Goal: Task Accomplishment & Management: Manage account settings

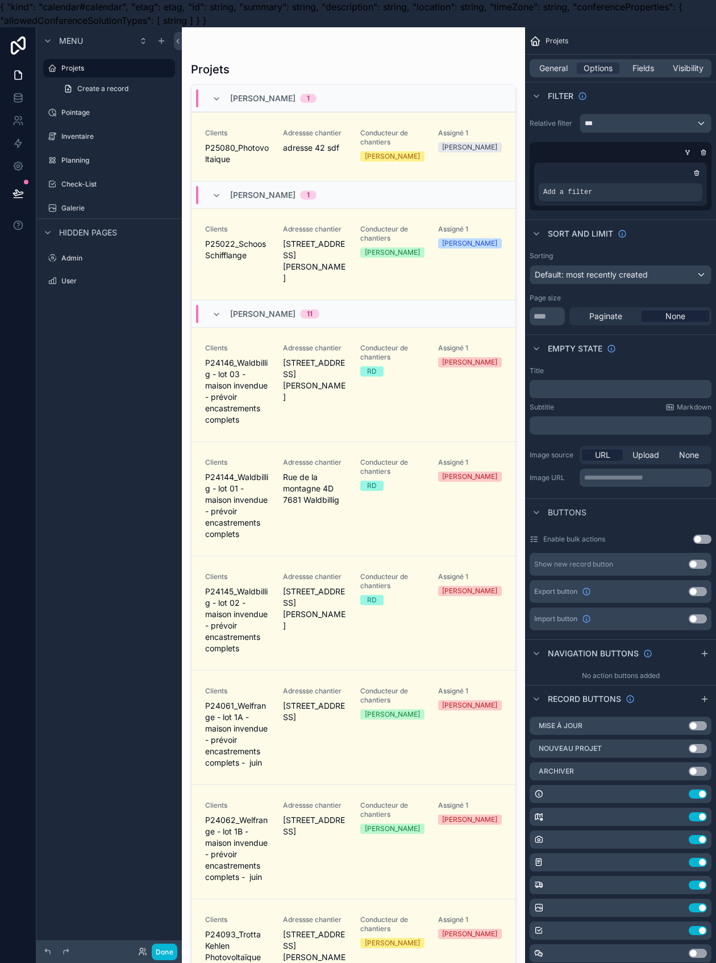
click at [109, 88] on span "Create a record" at bounding box center [102, 88] width 51 height 9
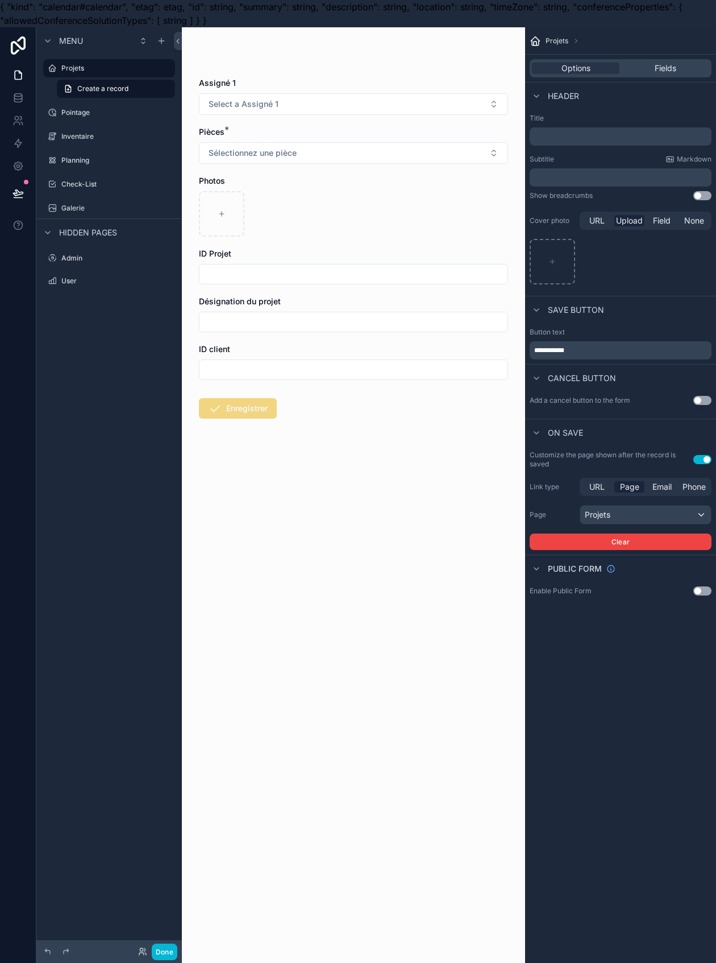
click at [677, 69] on span "Fields" at bounding box center [666, 68] width 22 height 11
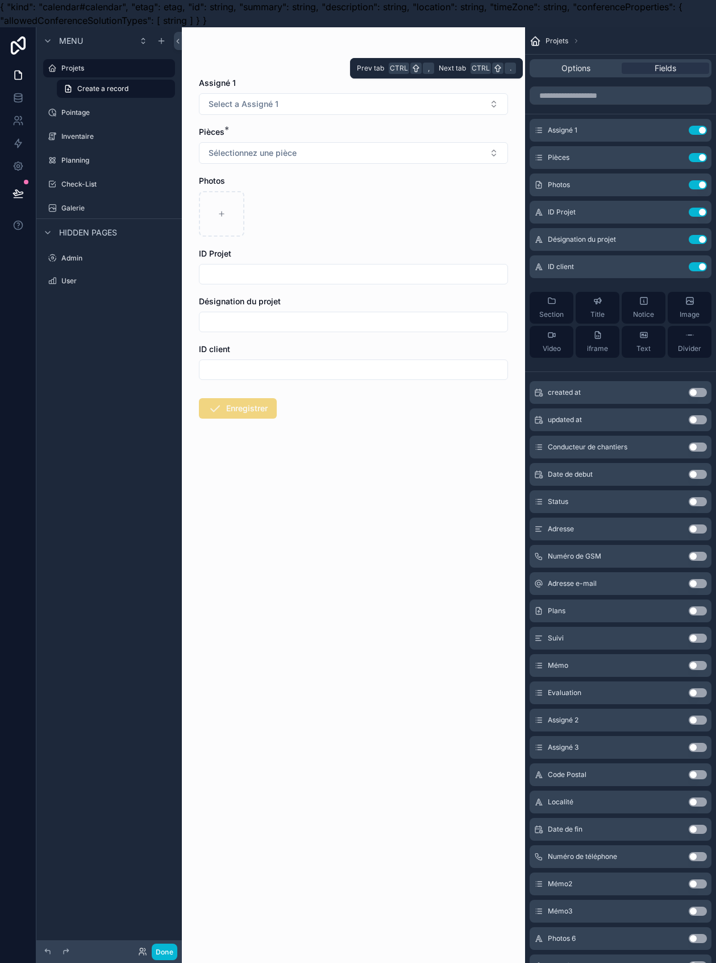
click at [706, 266] on button "Use setting" at bounding box center [698, 266] width 18 height 9
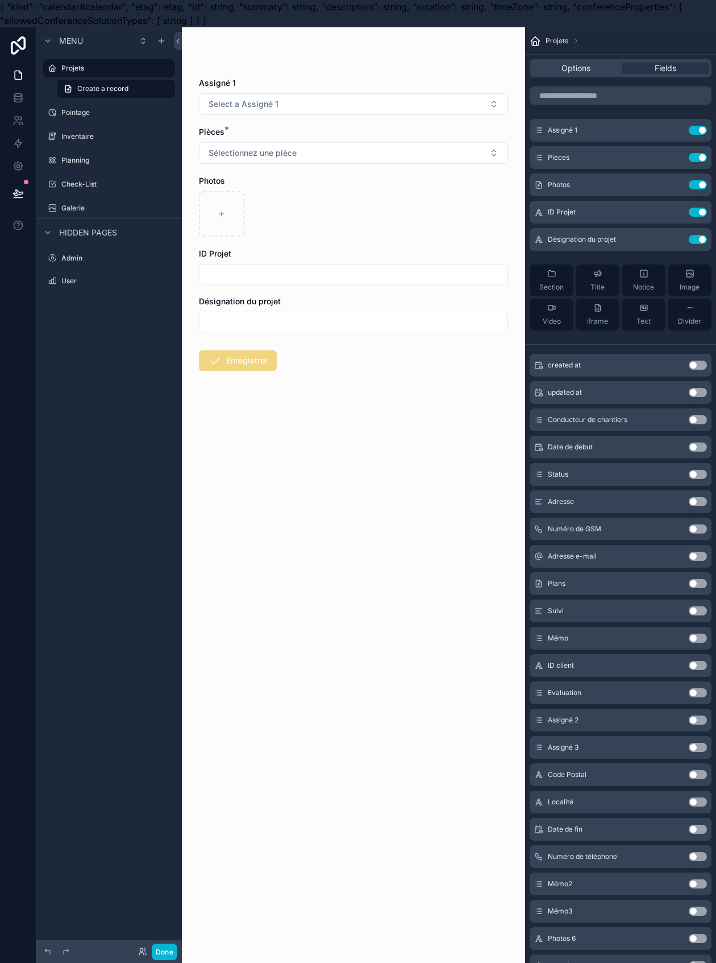
click at [576, 212] on span "ID Projet" at bounding box center [562, 212] width 28 height 9
click at [235, 107] on input "scrollable content" at bounding box center [354, 104] width 308 height 16
click at [16, 40] on icon at bounding box center [18, 45] width 23 height 18
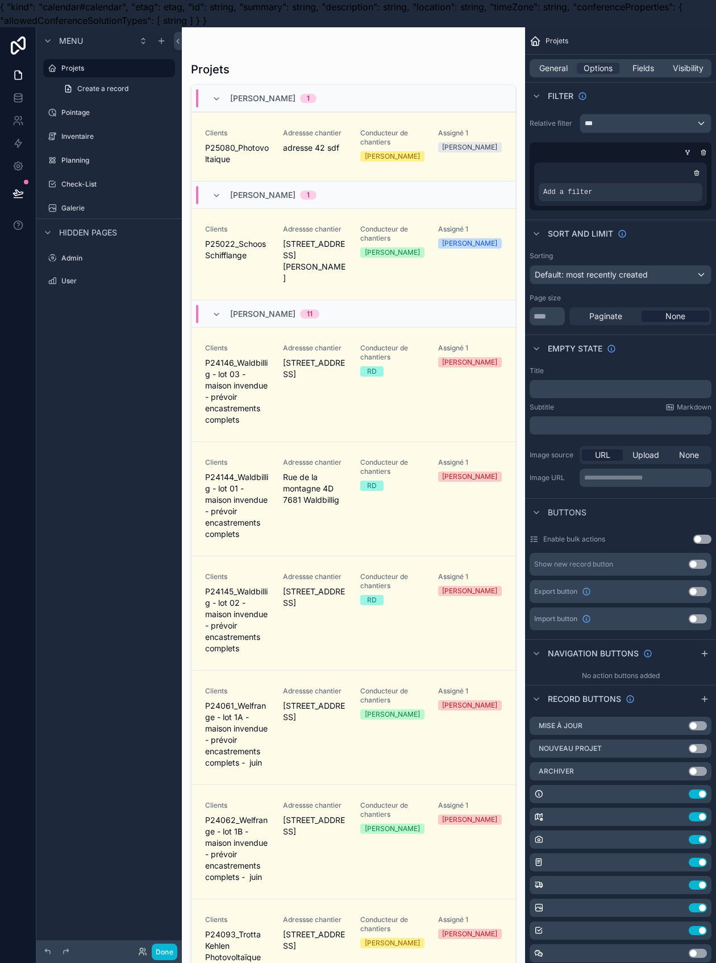
click at [283, 163] on div "scrollable content" at bounding box center [353, 501] width 343 height 949
click at [283, 163] on div "Adressse chantier adresse 42 sdf" at bounding box center [315, 147] width 64 height 36
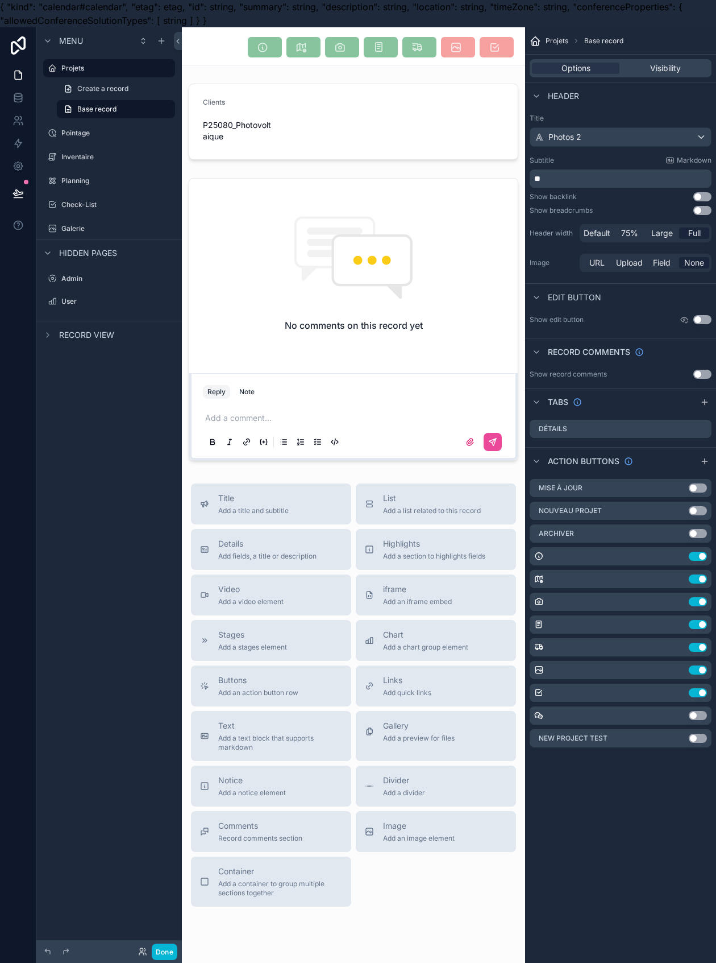
click at [711, 372] on button "Use setting" at bounding box center [703, 374] width 18 height 9
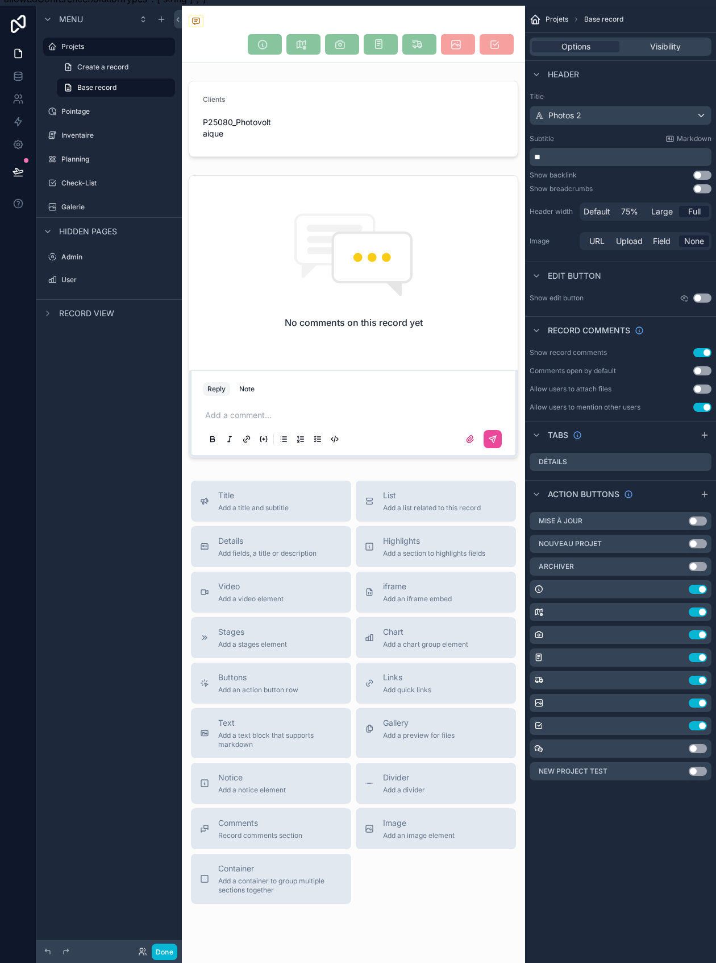
scroll to position [39, 0]
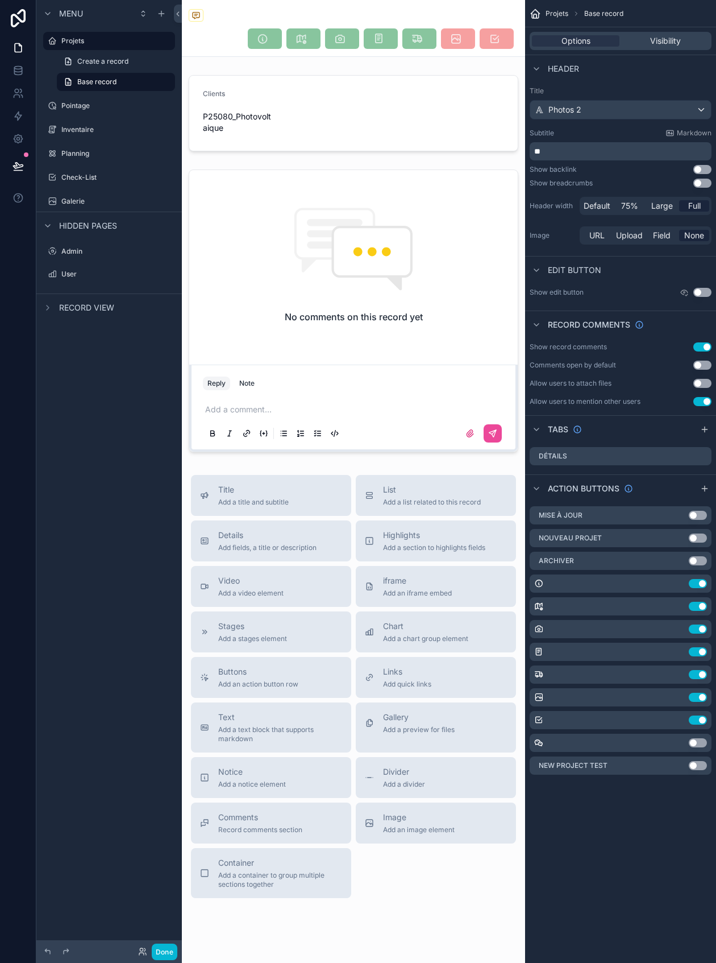
click at [712, 288] on button "Use setting" at bounding box center [703, 292] width 18 height 9
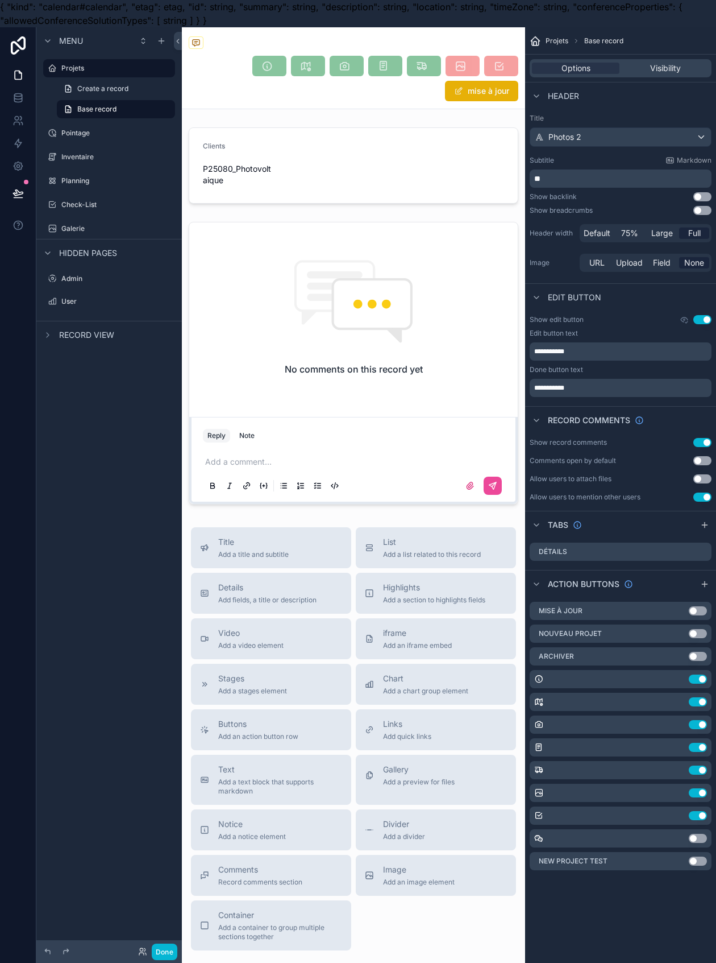
click at [711, 320] on button "Use setting" at bounding box center [703, 319] width 18 height 9
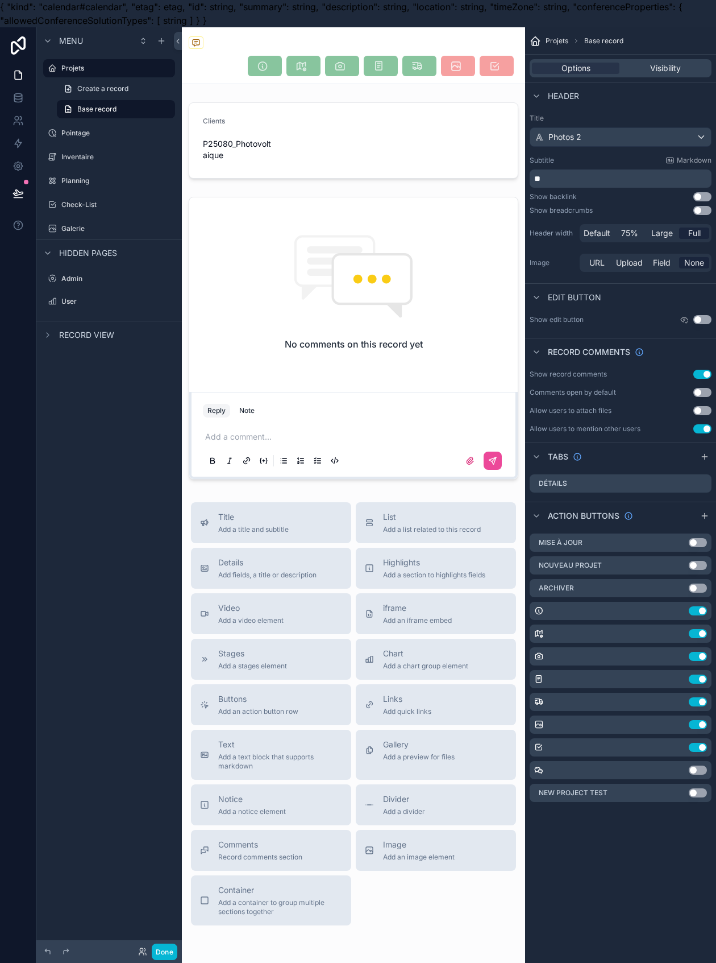
click at [712, 374] on button "Use setting" at bounding box center [703, 374] width 18 height 9
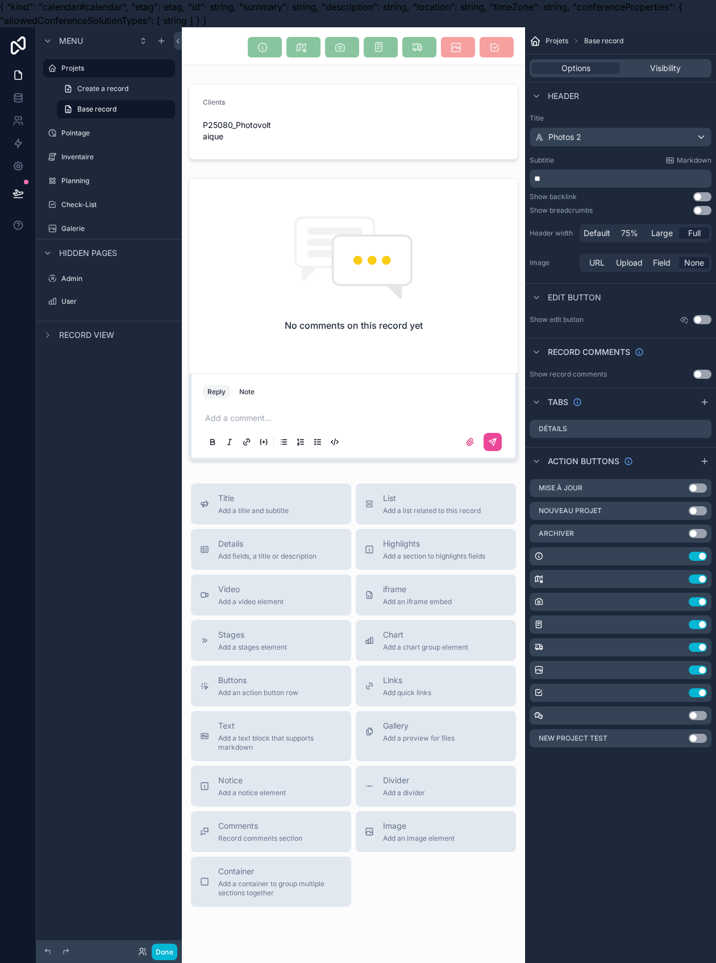
click at [712, 371] on button "Use setting" at bounding box center [703, 374] width 18 height 9
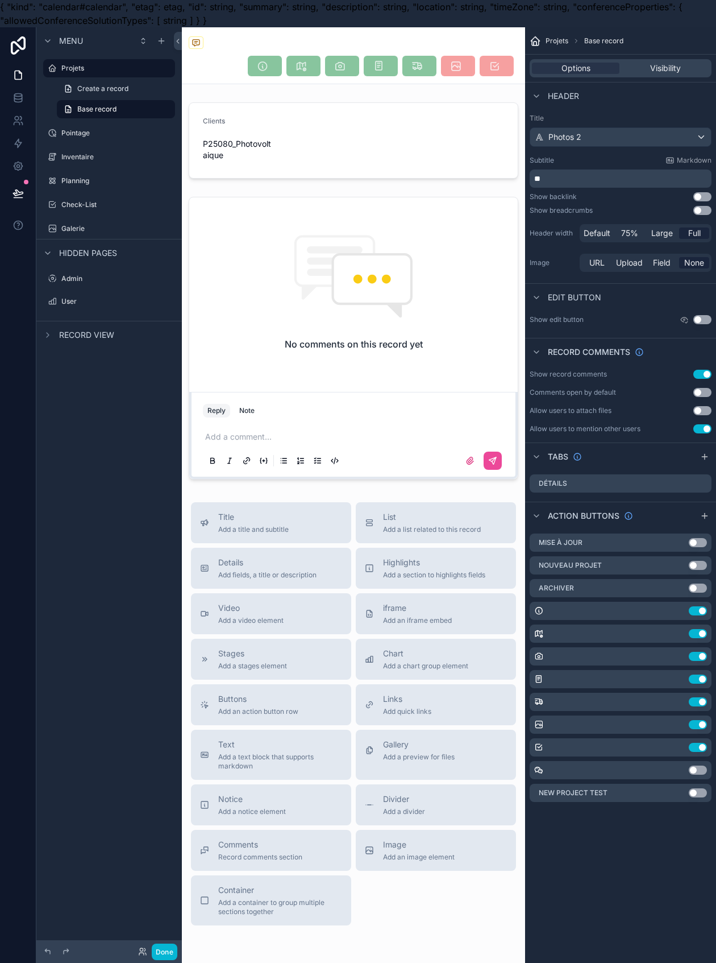
click at [712, 414] on button "Use setting" at bounding box center [703, 410] width 18 height 9
click at [711, 390] on button "Use setting" at bounding box center [703, 392] width 18 height 9
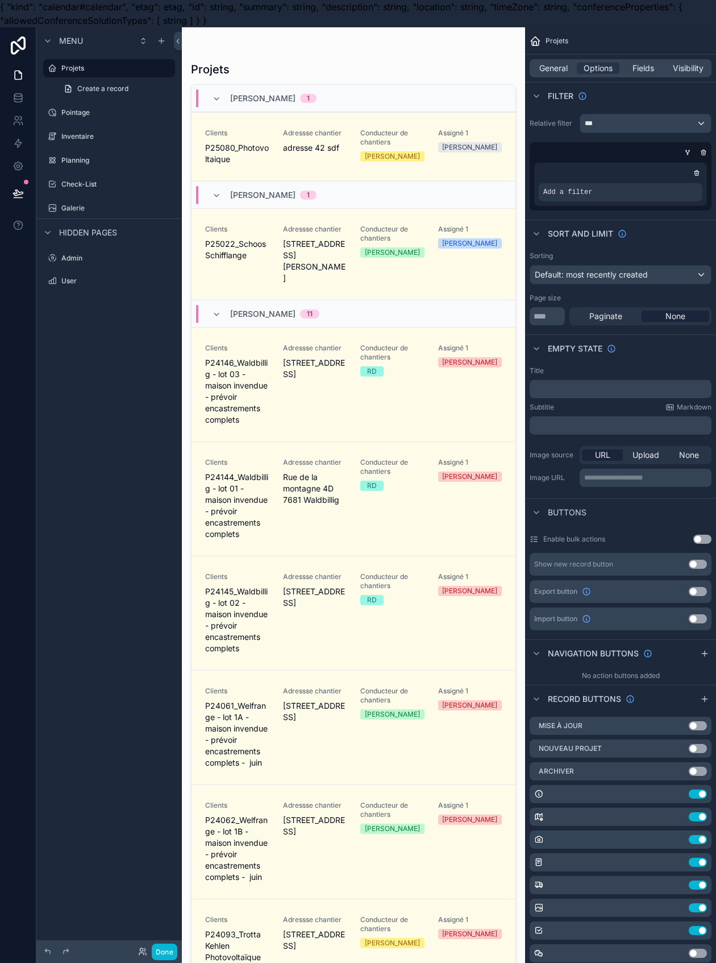
click at [214, 163] on span "P25080_Photovoltaique" at bounding box center [237, 153] width 64 height 23
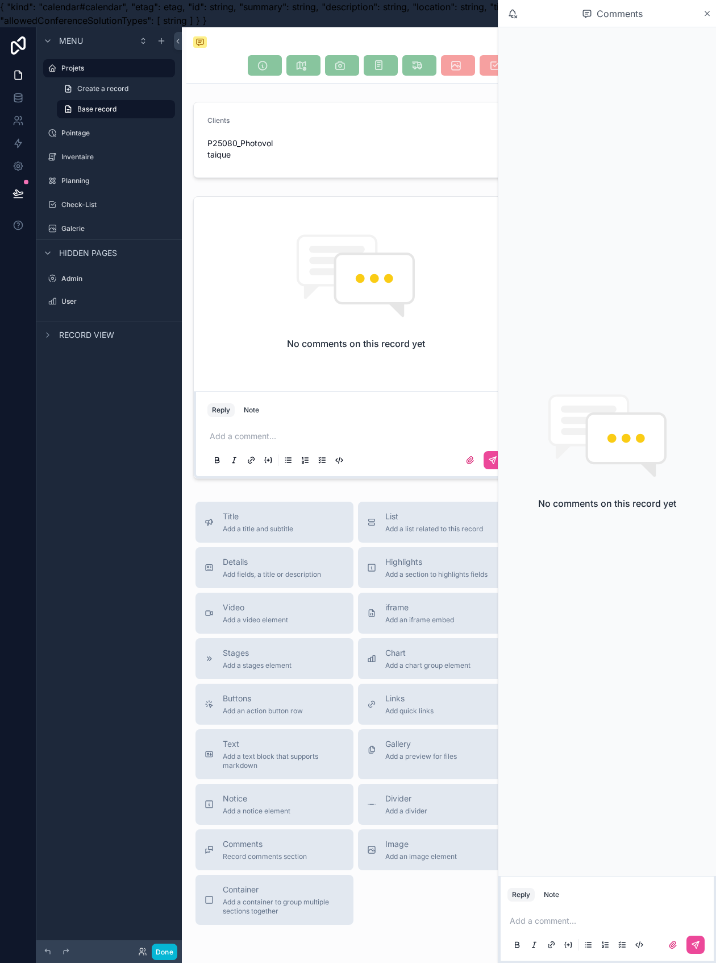
click at [101, 92] on span "Create a record" at bounding box center [102, 88] width 51 height 9
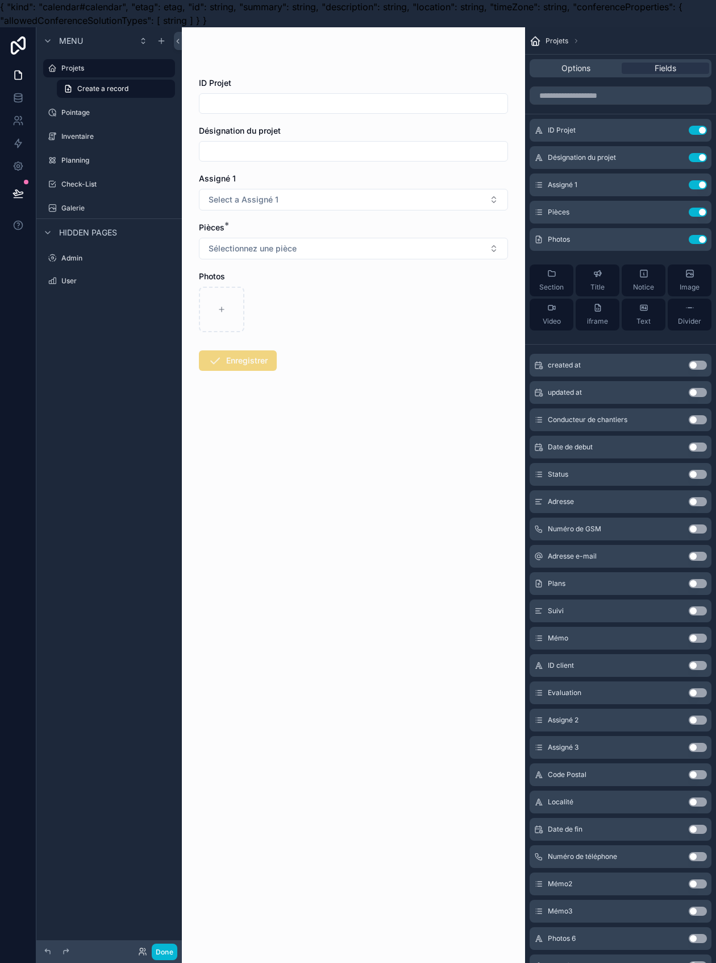
click at [113, 70] on label "Projets" at bounding box center [114, 68] width 107 height 9
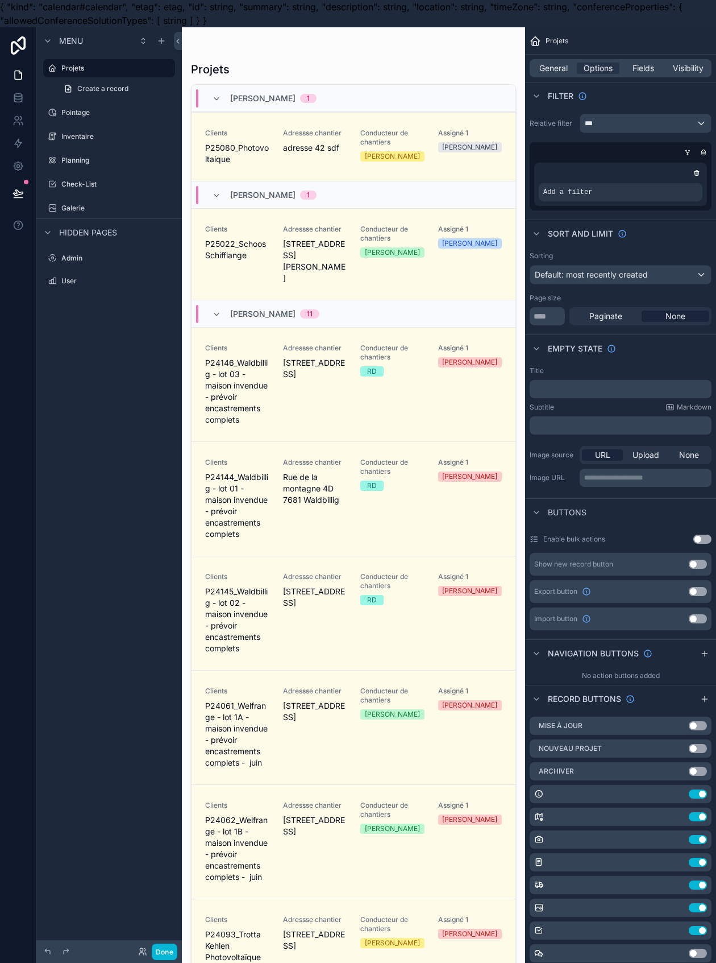
click at [0, 0] on span "New Project Test" at bounding box center [0, 0] width 0 height 0
click at [246, 174] on link "Clients P25080_Photovoltaique Adressse chantier adresse 42 sdf Conducteur de ch…" at bounding box center [354, 146] width 324 height 69
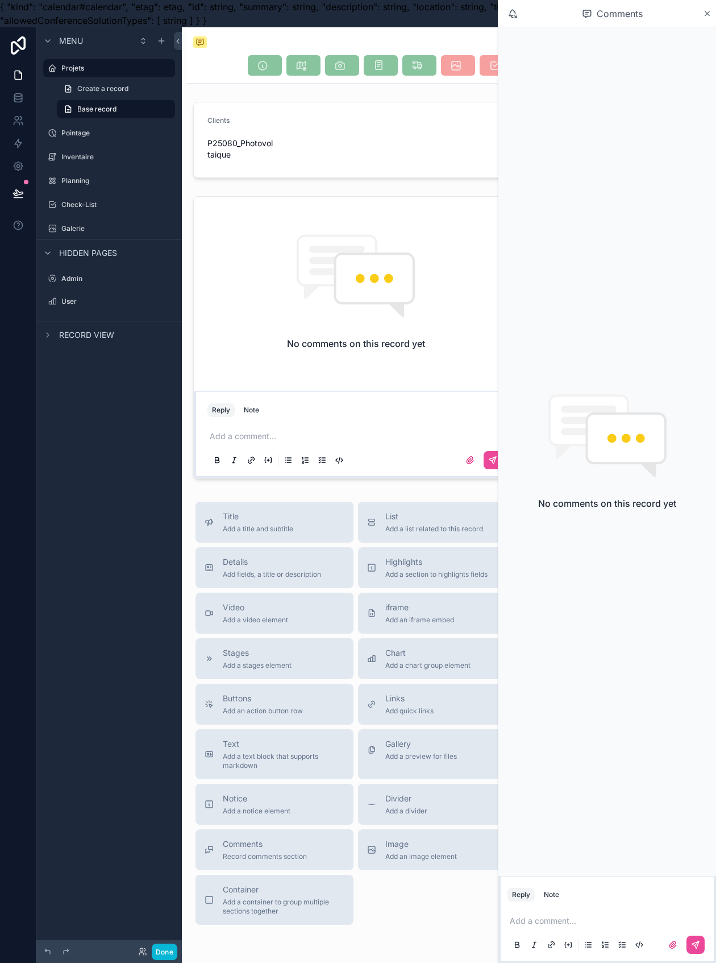
click at [191, 81] on div "scrollable content" at bounding box center [356, 55] width 339 height 56
click at [711, 18] on icon "scrollable content" at bounding box center [707, 13] width 9 height 9
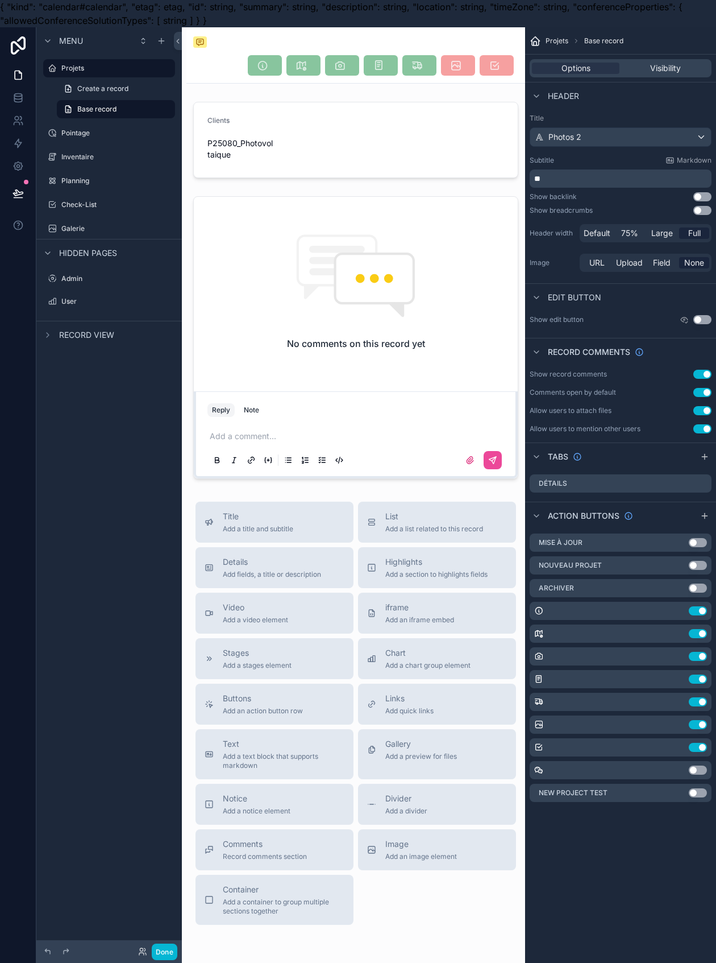
click at [130, 104] on link "Base record" at bounding box center [116, 109] width 118 height 18
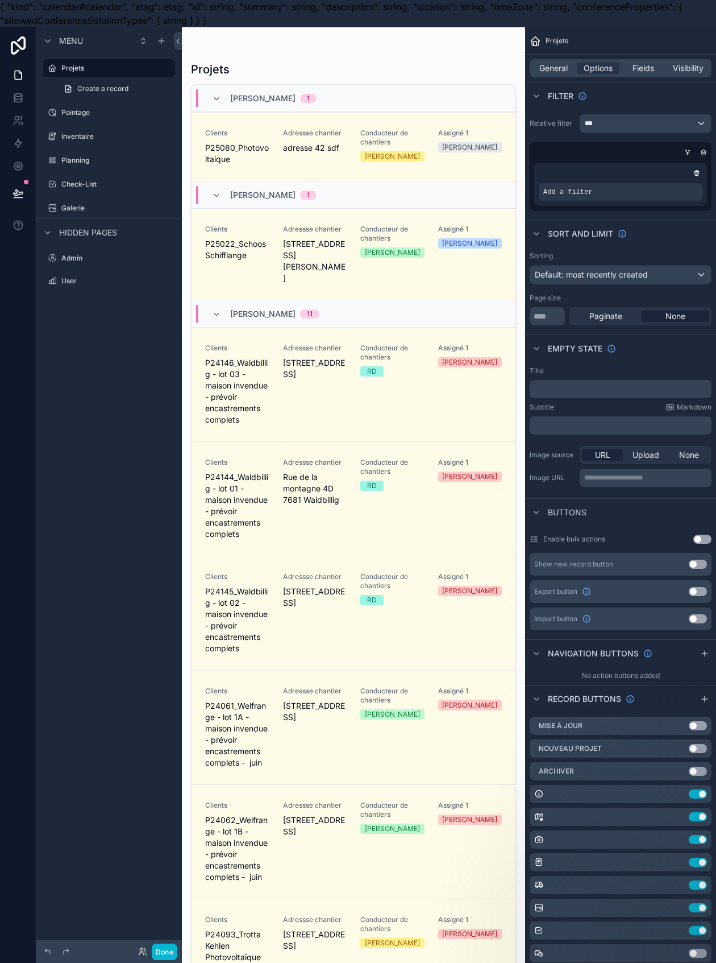
click at [125, 83] on link "Create a record" at bounding box center [116, 89] width 118 height 18
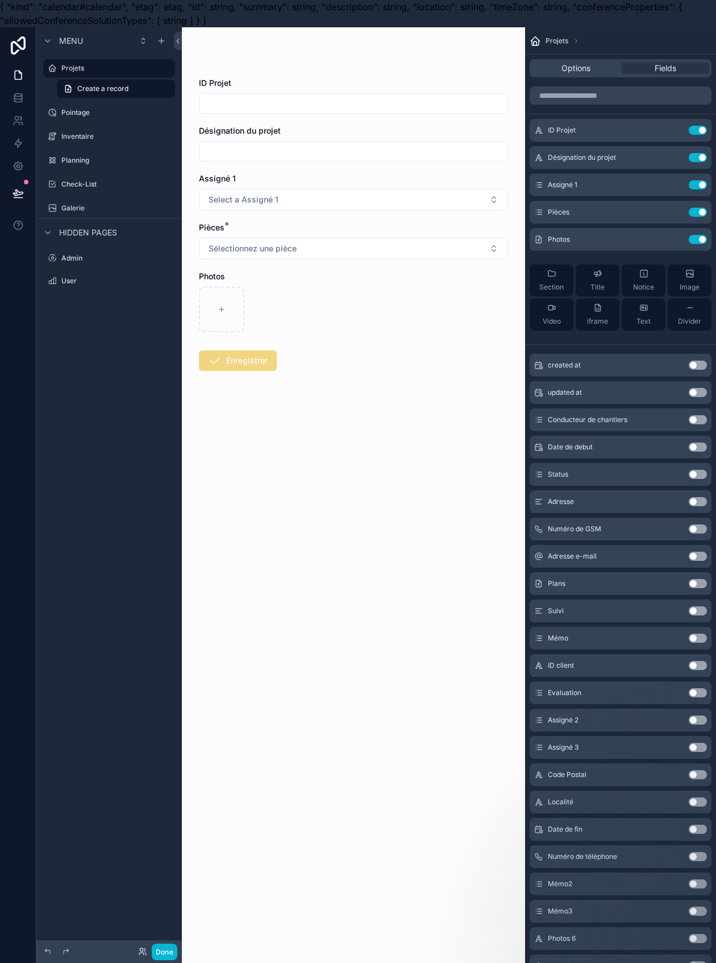
click at [123, 83] on link "Create a record" at bounding box center [116, 89] width 118 height 18
click at [121, 63] on div "Projets" at bounding box center [116, 68] width 111 height 14
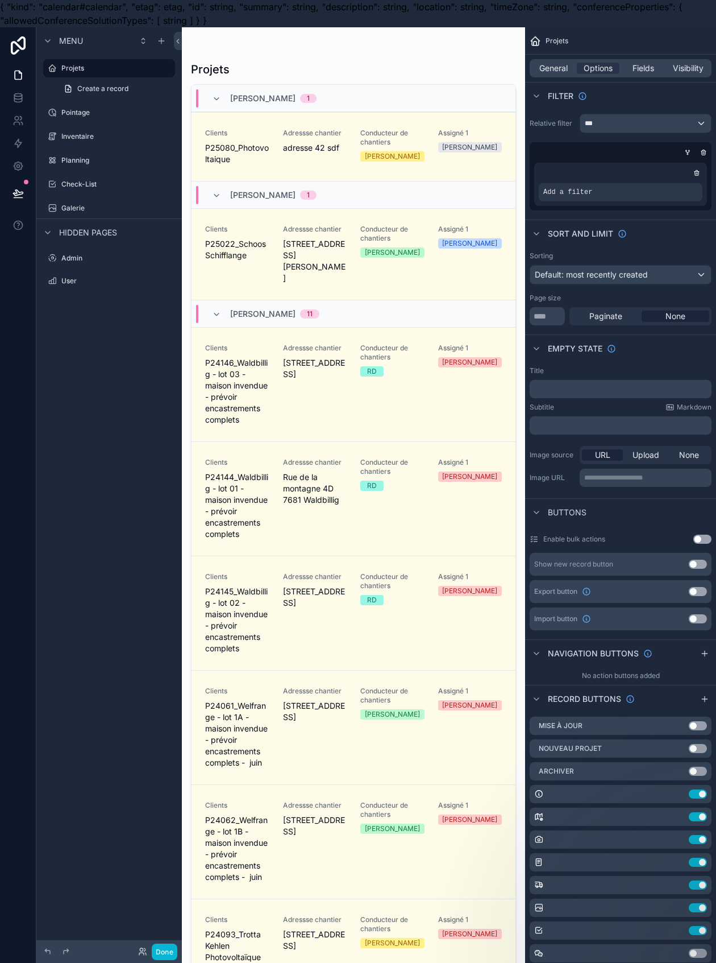
click at [216, 136] on span "Clients" at bounding box center [237, 133] width 64 height 9
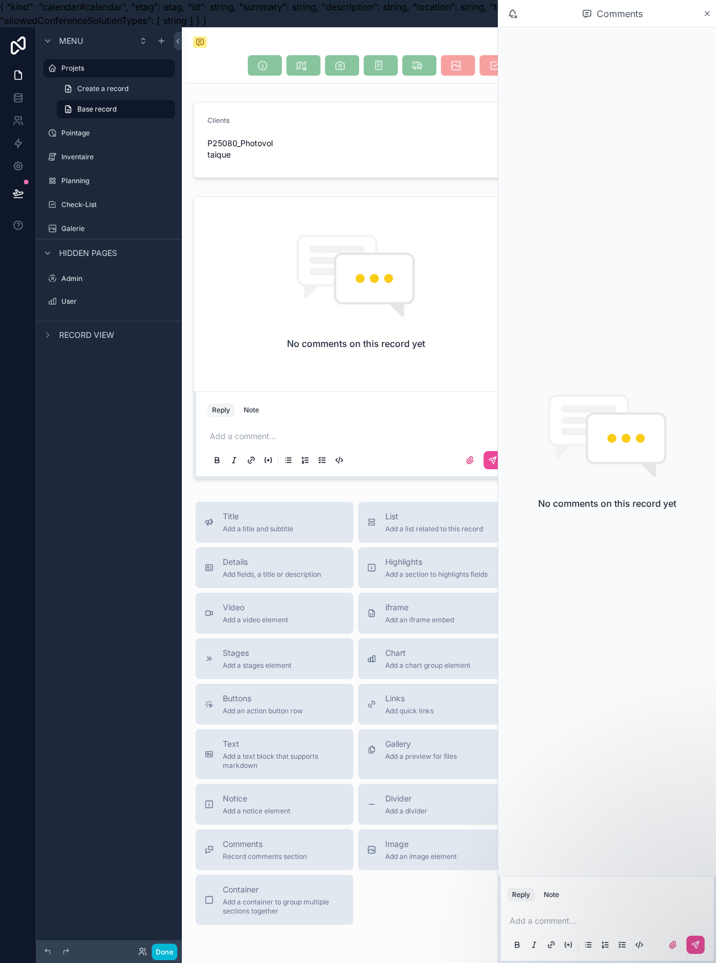
click at [301, 165] on div "Clients P25080_Photovoltaique No comments on this record yet Reply Note Add a c…" at bounding box center [356, 521] width 339 height 988
click at [707, 10] on icon "scrollable content" at bounding box center [707, 13] width 9 height 9
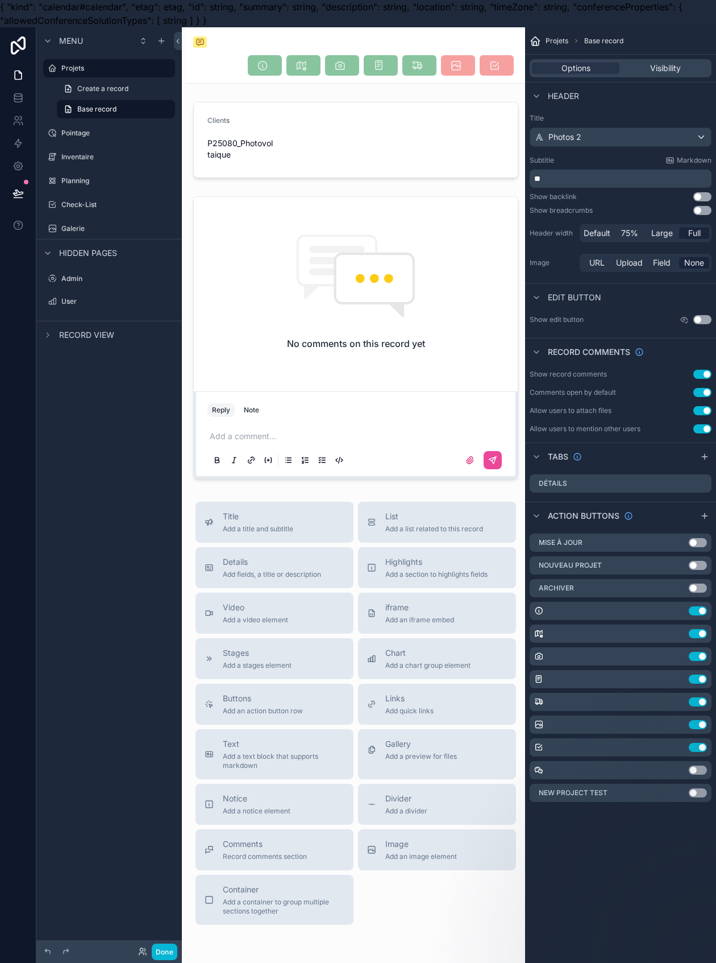
click at [716, 318] on html "{ "kind": "calendar#calendar", "etag": etag, "id": string, "summary": string, "…" at bounding box center [358, 495] width 716 height 990
click at [711, 319] on button "Use setting" at bounding box center [703, 319] width 18 height 9
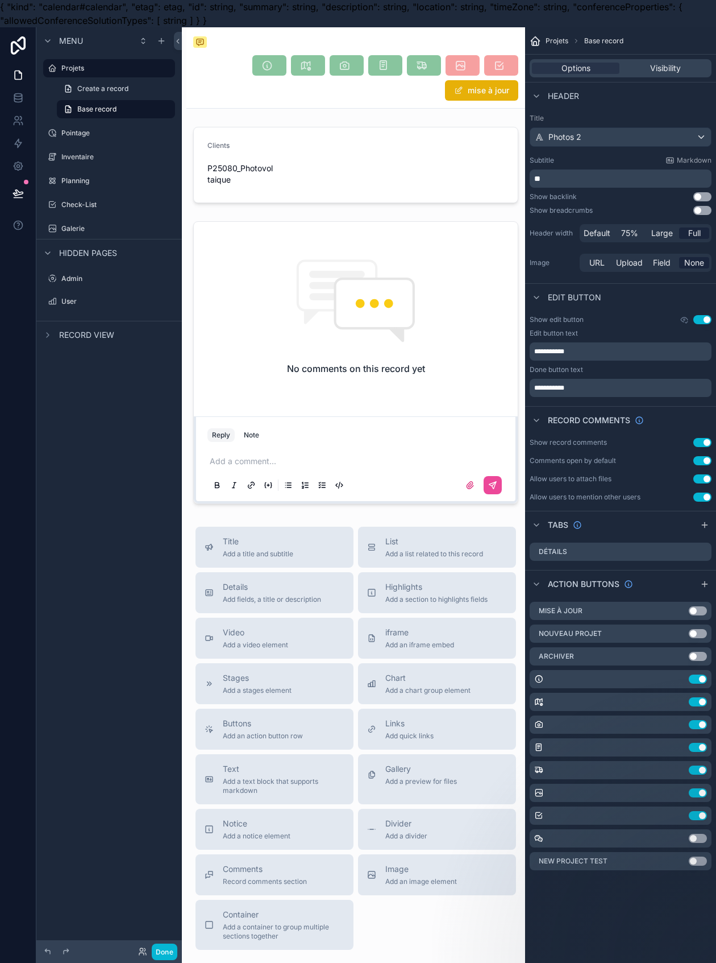
click at [473, 92] on button "mise à jour" at bounding box center [481, 90] width 73 height 20
click at [475, 94] on button "Enregistrer" at bounding box center [481, 90] width 74 height 20
click at [134, 226] on label "Galerie" at bounding box center [116, 228] width 111 height 9
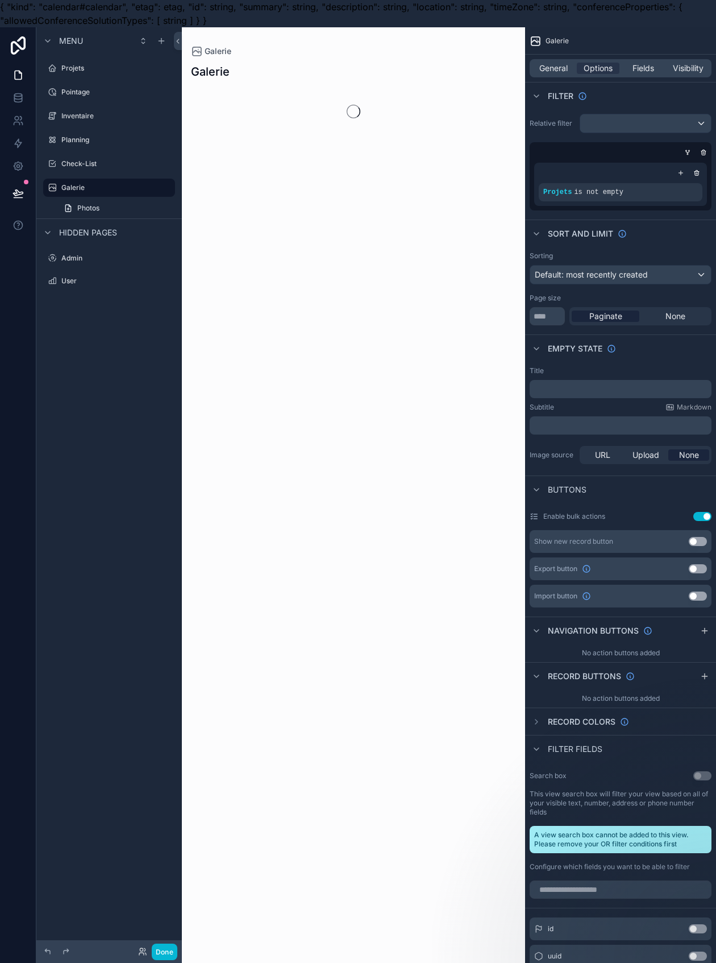
click at [122, 187] on label "Galerie" at bounding box center [114, 187] width 107 height 9
click at [103, 192] on div "Galerie" at bounding box center [116, 188] width 111 height 14
click at [69, 59] on div "Projets" at bounding box center [108, 68] width 127 height 18
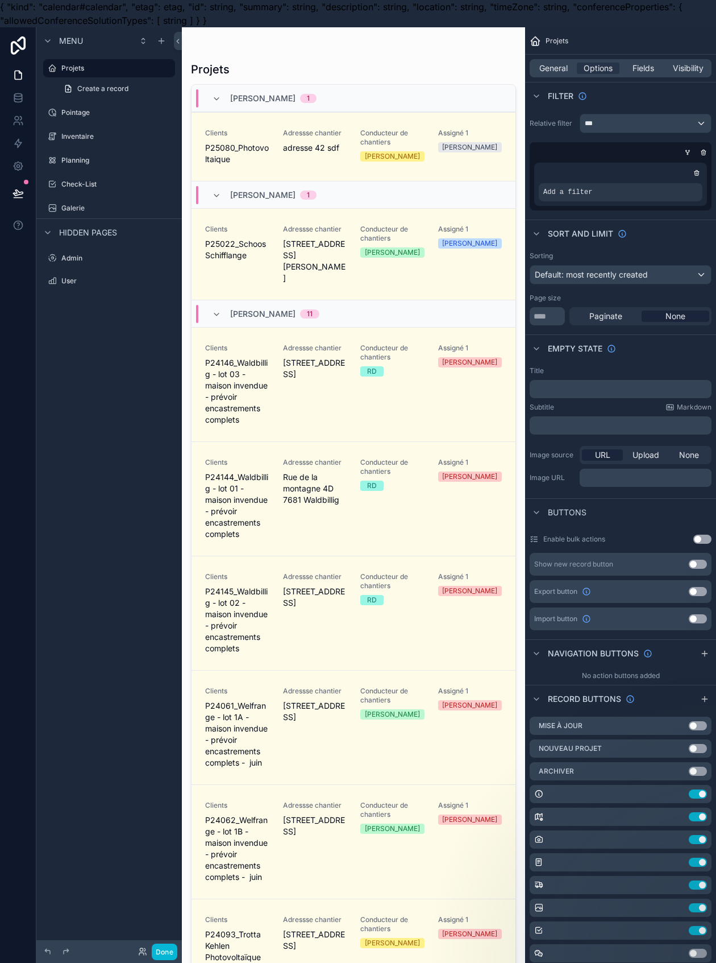
click at [69, 61] on div "Projets" at bounding box center [116, 68] width 111 height 14
click at [117, 84] on span "Create a record" at bounding box center [102, 88] width 51 height 9
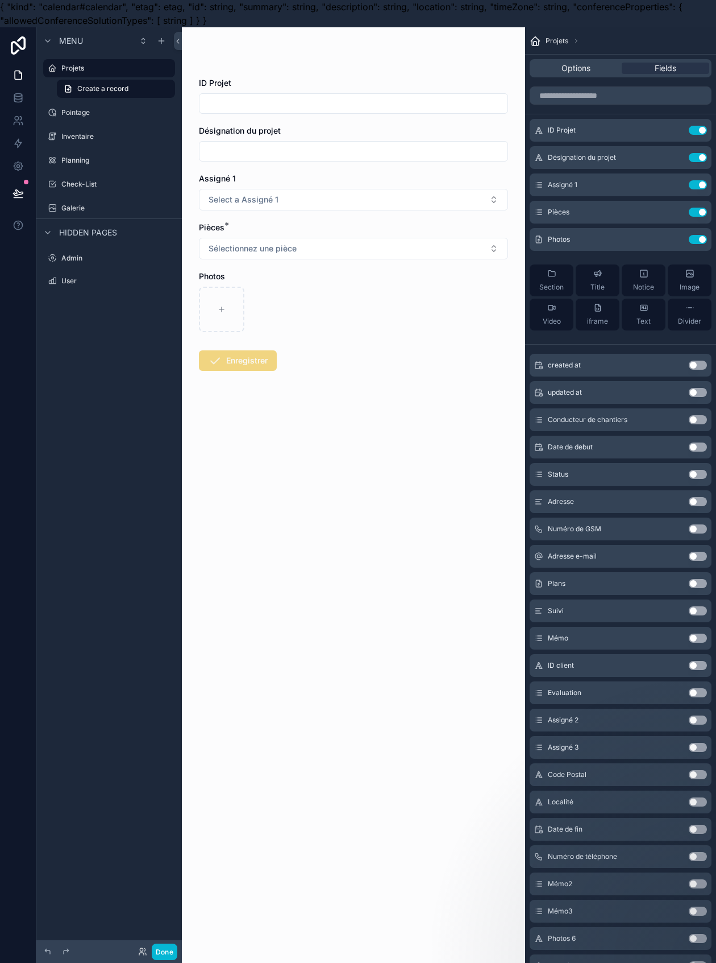
click at [92, 66] on label "Projets" at bounding box center [114, 68] width 107 height 9
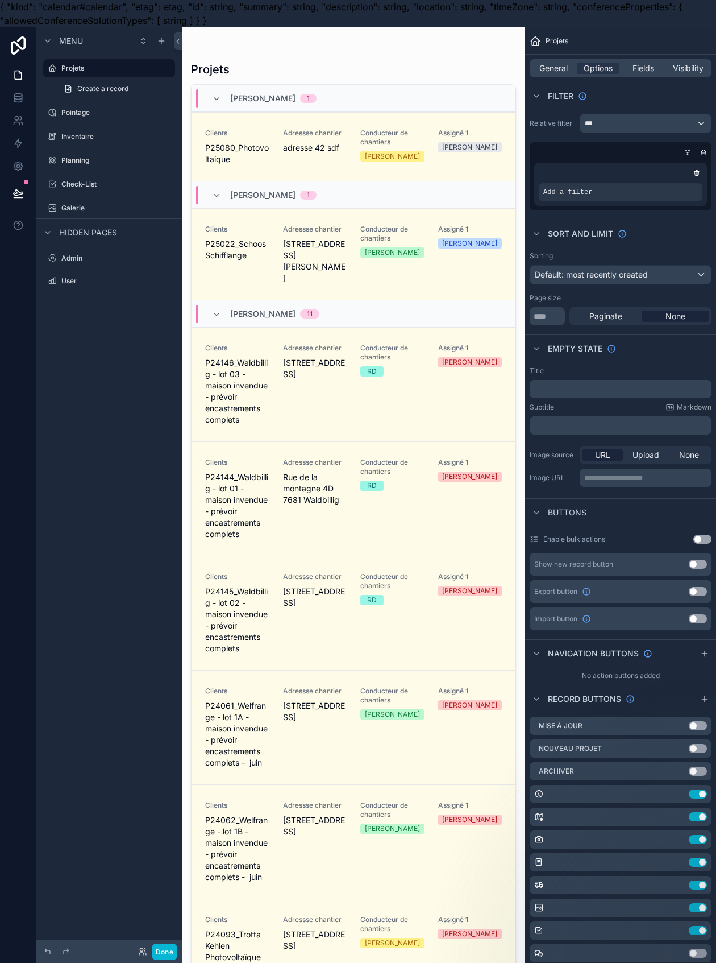
click at [209, 123] on link "Clients P25080_Photovoltaique Adressse chantier adresse 42 sdf Conducteur de ch…" at bounding box center [354, 146] width 324 height 69
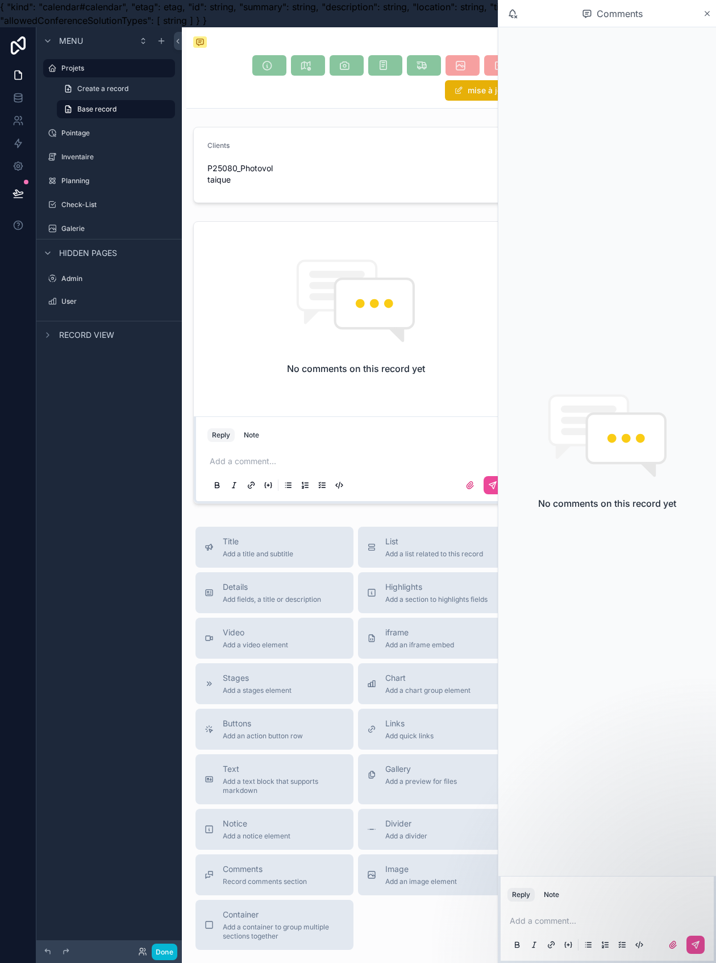
click at [707, 10] on icon "scrollable content" at bounding box center [707, 13] width 9 height 9
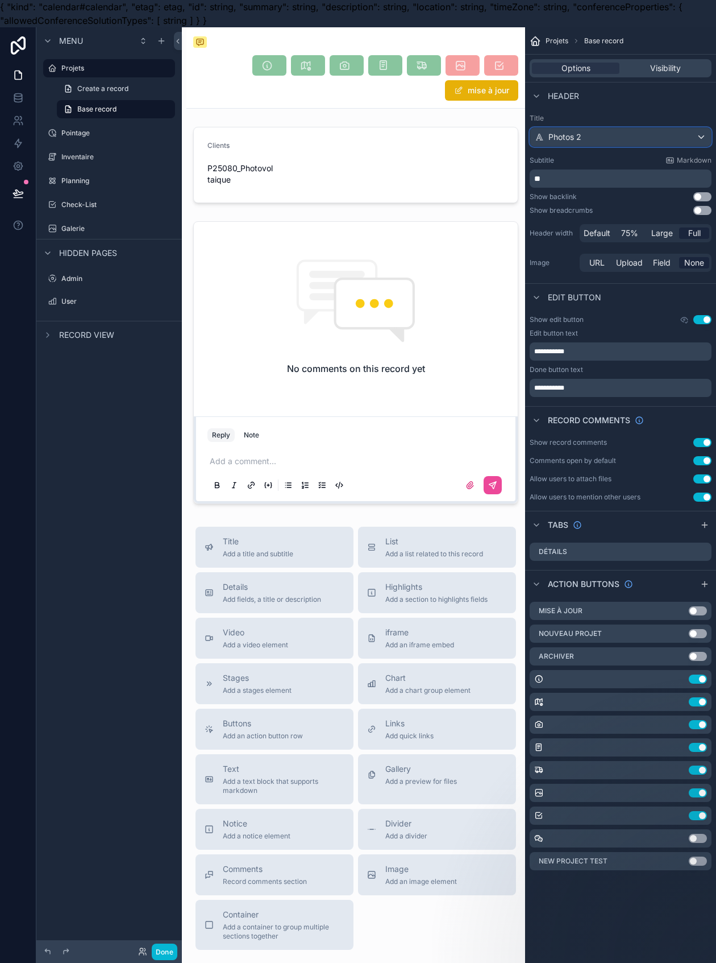
click at [611, 135] on div "Photos 2" at bounding box center [621, 137] width 181 height 18
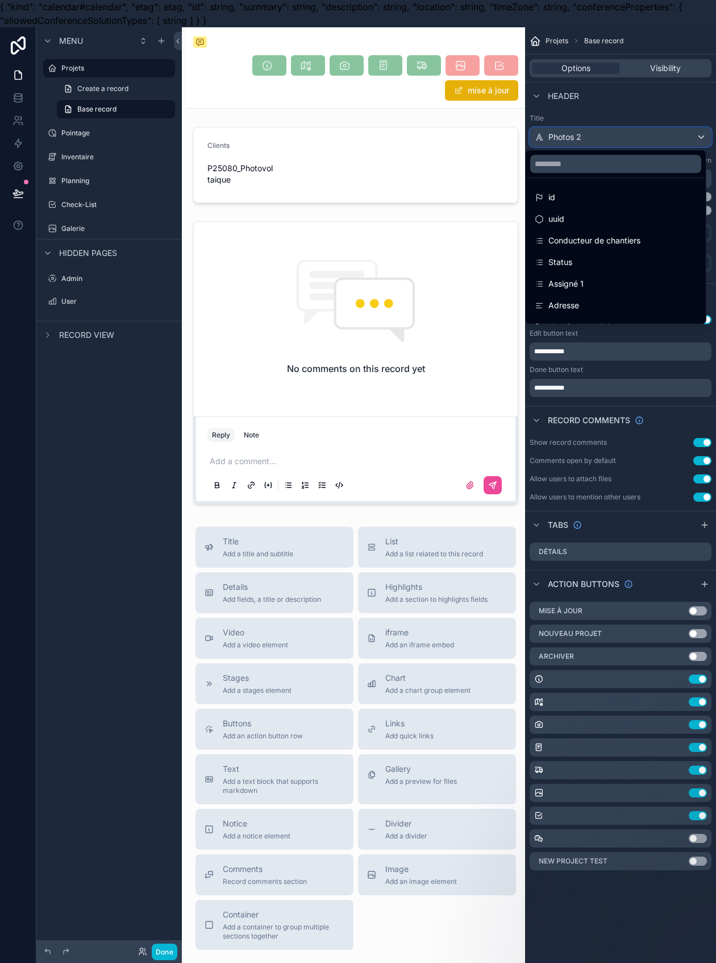
scroll to position [151, 0]
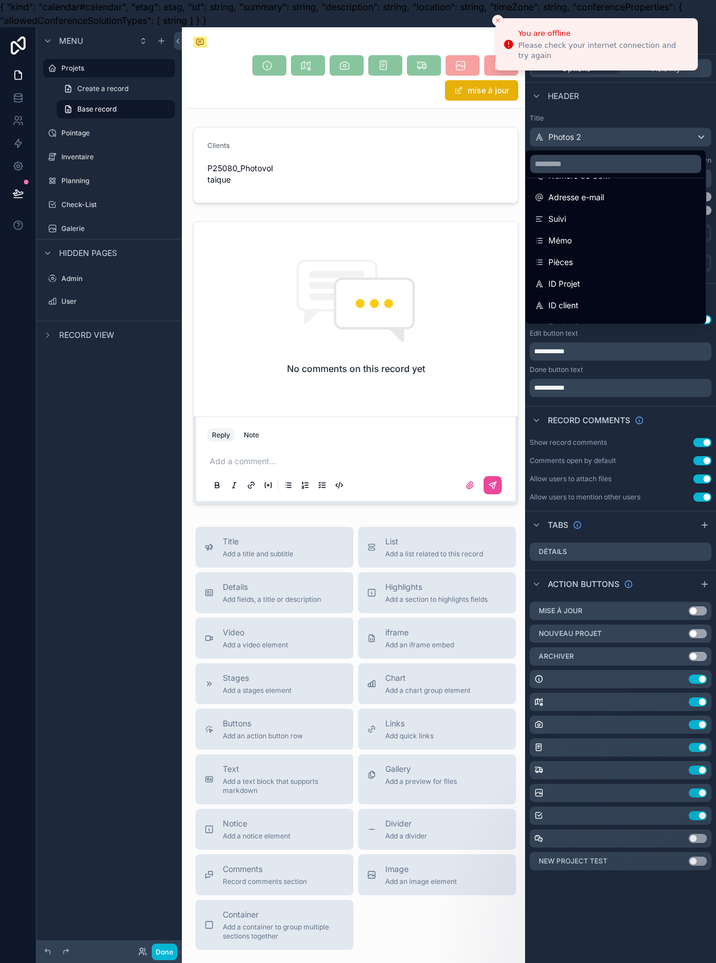
click at [411, 92] on div "mise à jour" at bounding box center [355, 78] width 325 height 47
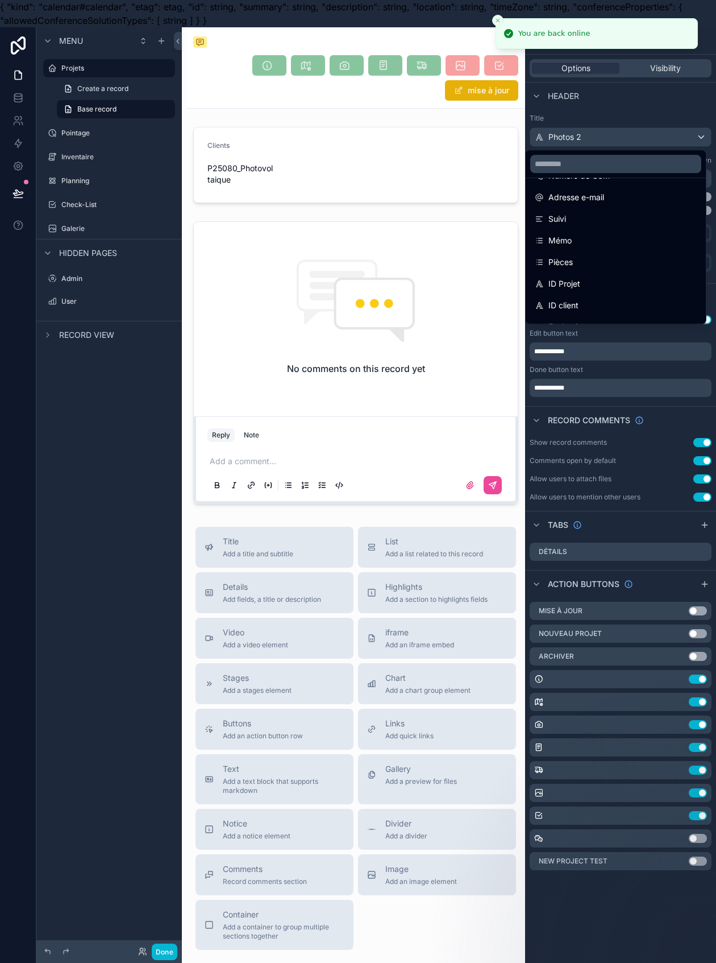
click at [627, 274] on div "ID Projet" at bounding box center [616, 284] width 176 height 20
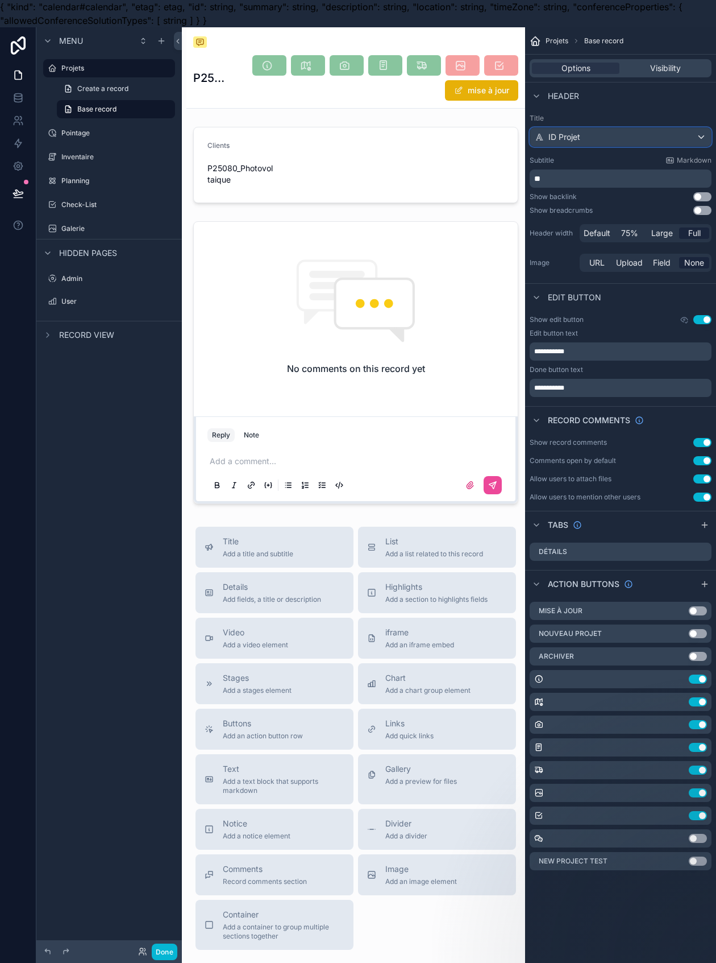
click at [595, 130] on div "ID Projet" at bounding box center [621, 137] width 181 height 18
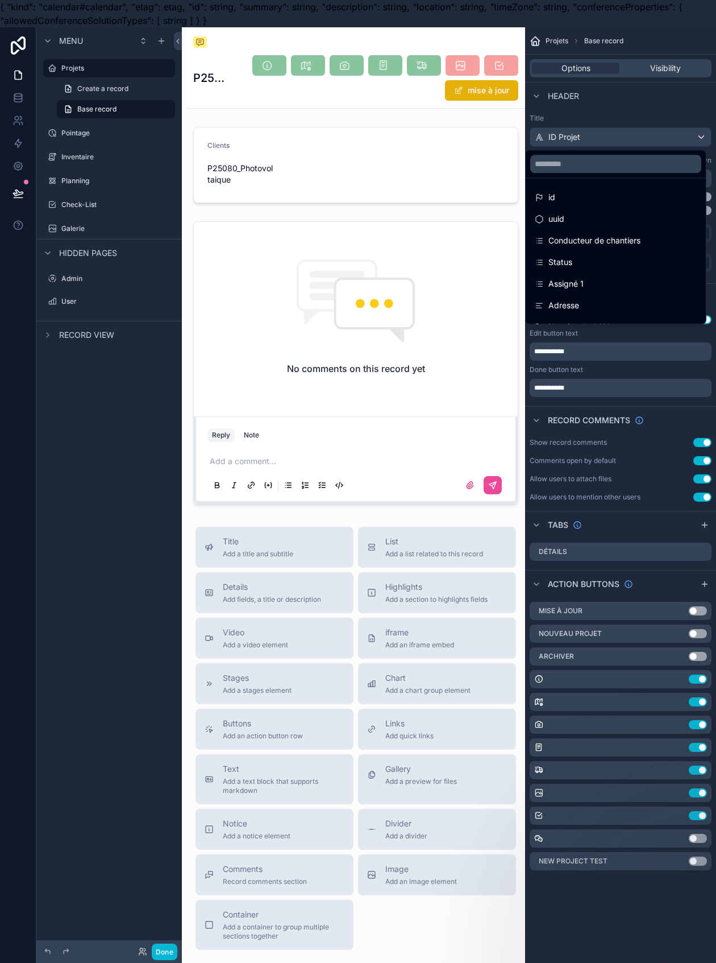
click at [607, 140] on div "scrollable content" at bounding box center [358, 481] width 716 height 963
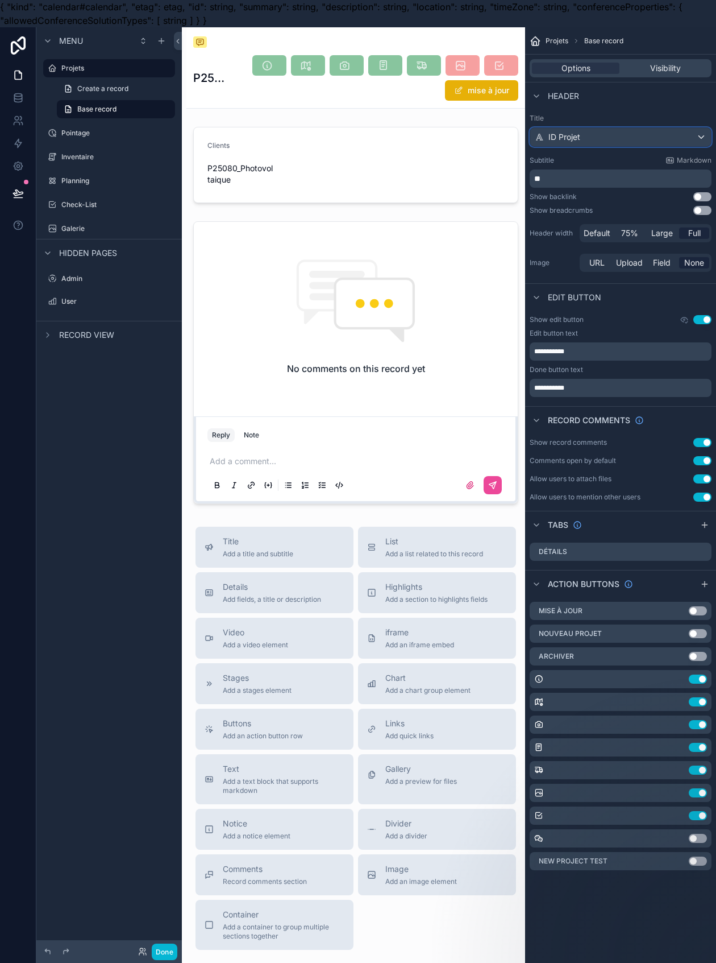
click at [607, 140] on div "ID Projet" at bounding box center [621, 137] width 181 height 18
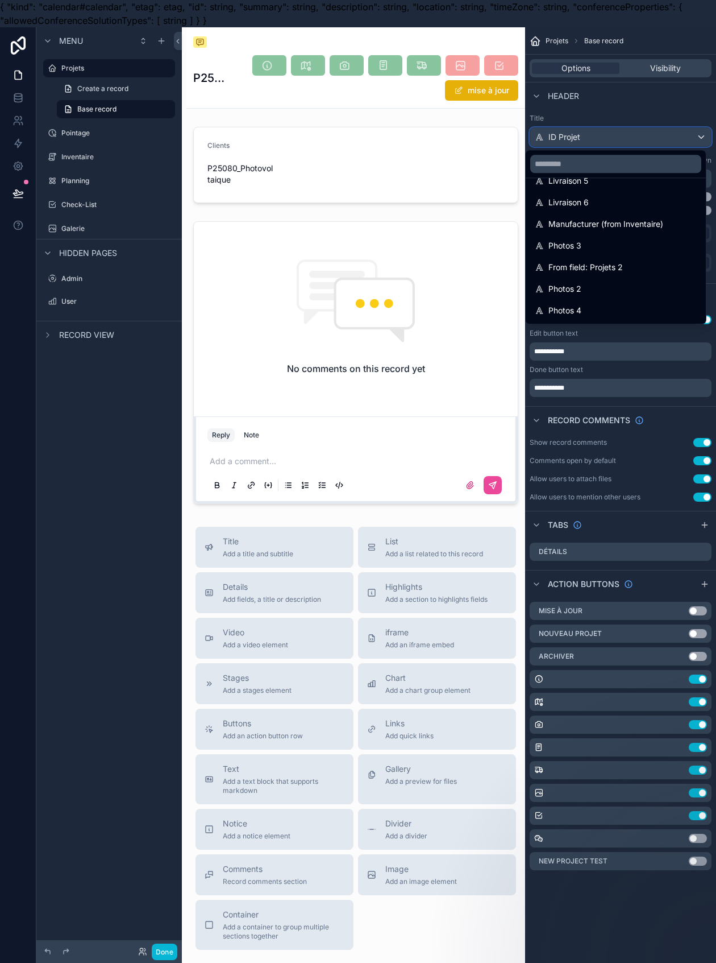
scroll to position [1161, 0]
click at [628, 179] on div "Photos 2" at bounding box center [616, 182] width 162 height 14
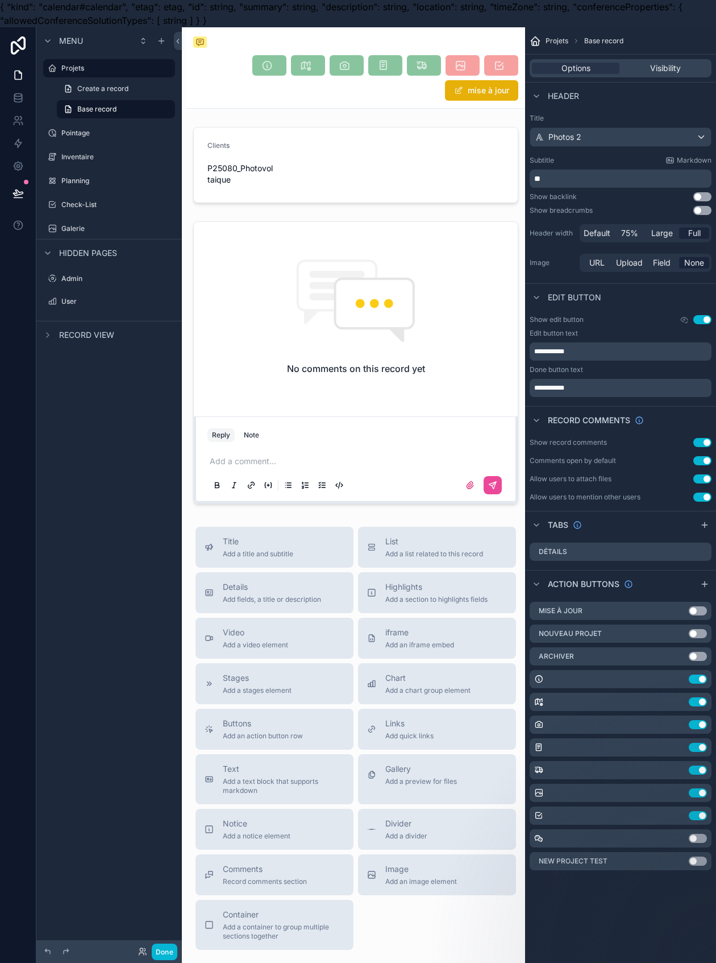
click at [707, 632] on button "Use setting" at bounding box center [698, 633] width 18 height 9
click at [0, 0] on icon "scrollable content" at bounding box center [0, 0] width 0 height 0
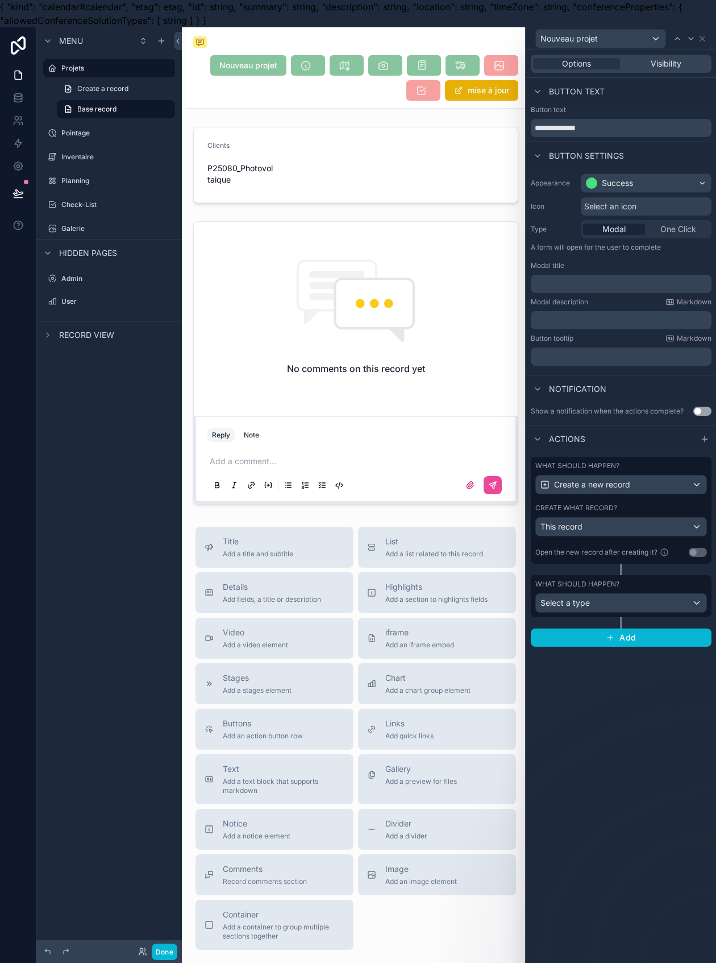
click at [615, 209] on span "Select an icon" at bounding box center [611, 206] width 52 height 11
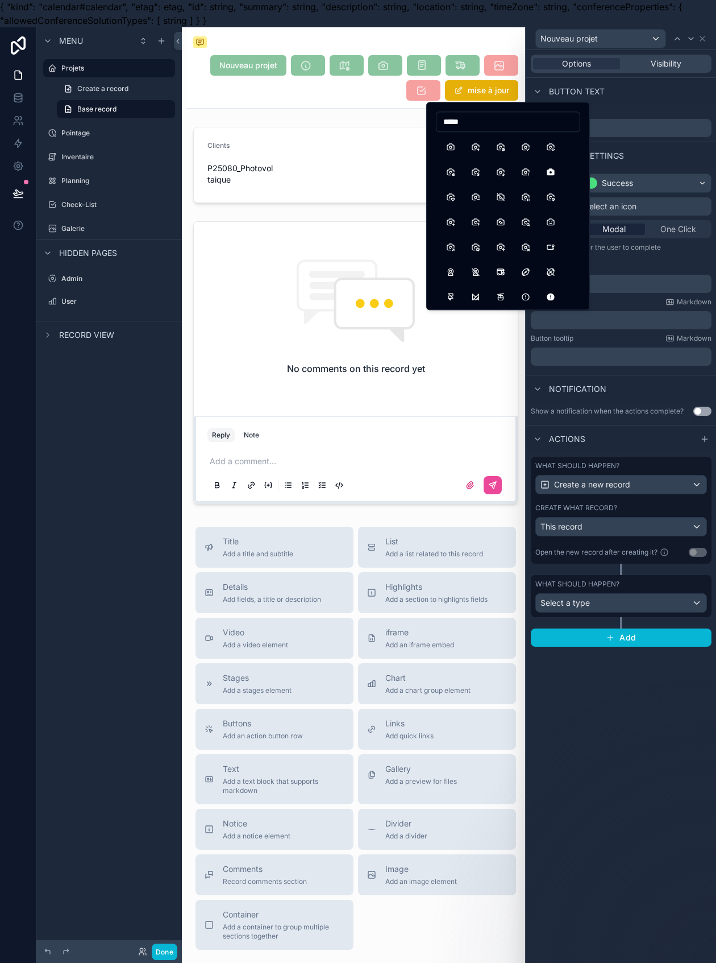
type input "*****"
click at [456, 146] on button "Camera" at bounding box center [451, 146] width 20 height 20
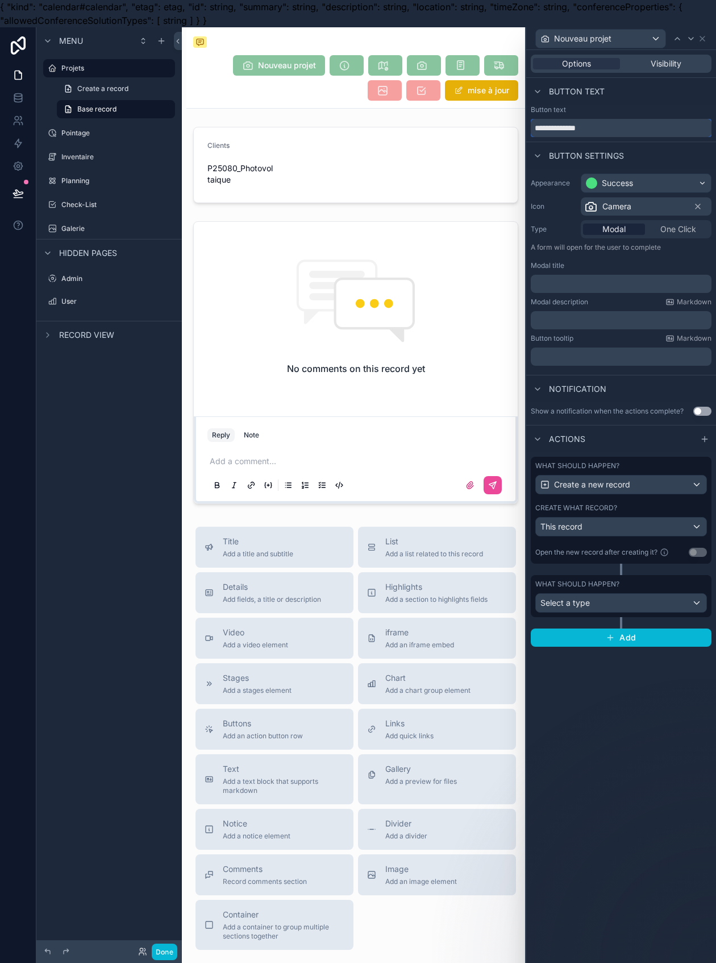
drag, startPoint x: 620, startPoint y: 133, endPoint x: 380, endPoint y: 192, distance: 247.7
click at [380, 192] on div "**********" at bounding box center [358, 508] width 716 height 963
click at [650, 605] on div "Select a type" at bounding box center [621, 603] width 171 height 18
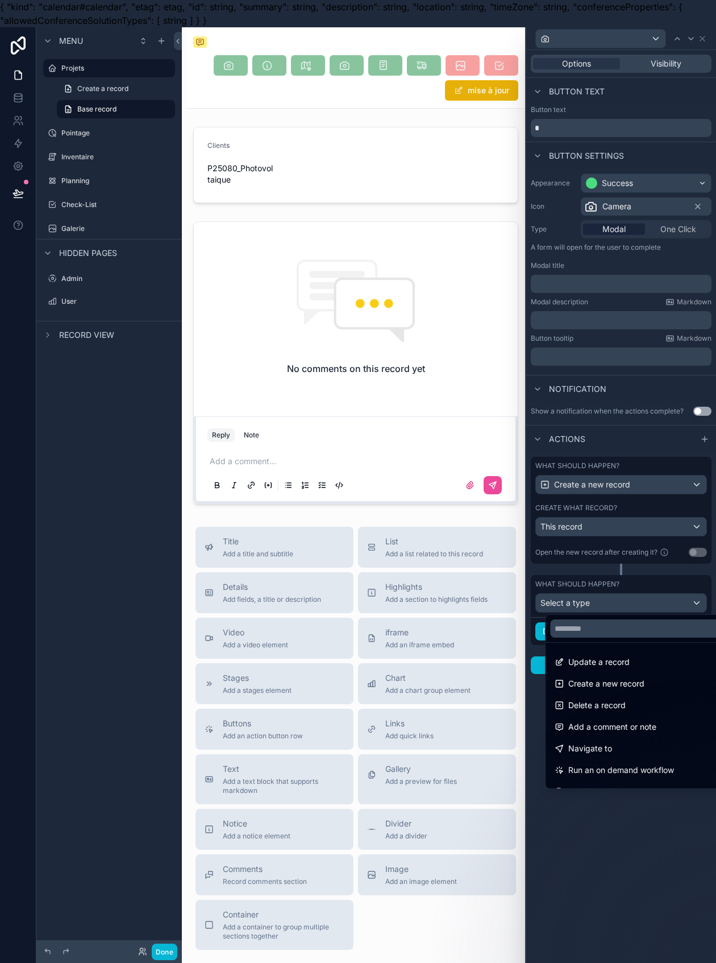
click at [652, 603] on div at bounding box center [622, 508] width 190 height 963
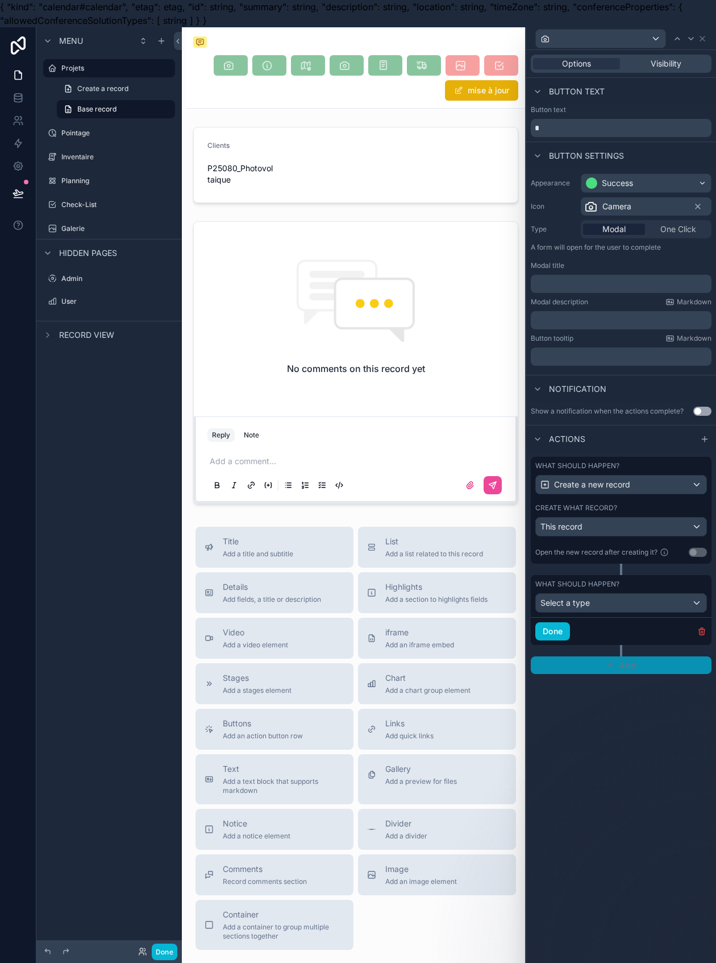
click at [636, 660] on span "Add" at bounding box center [628, 665] width 16 height 10
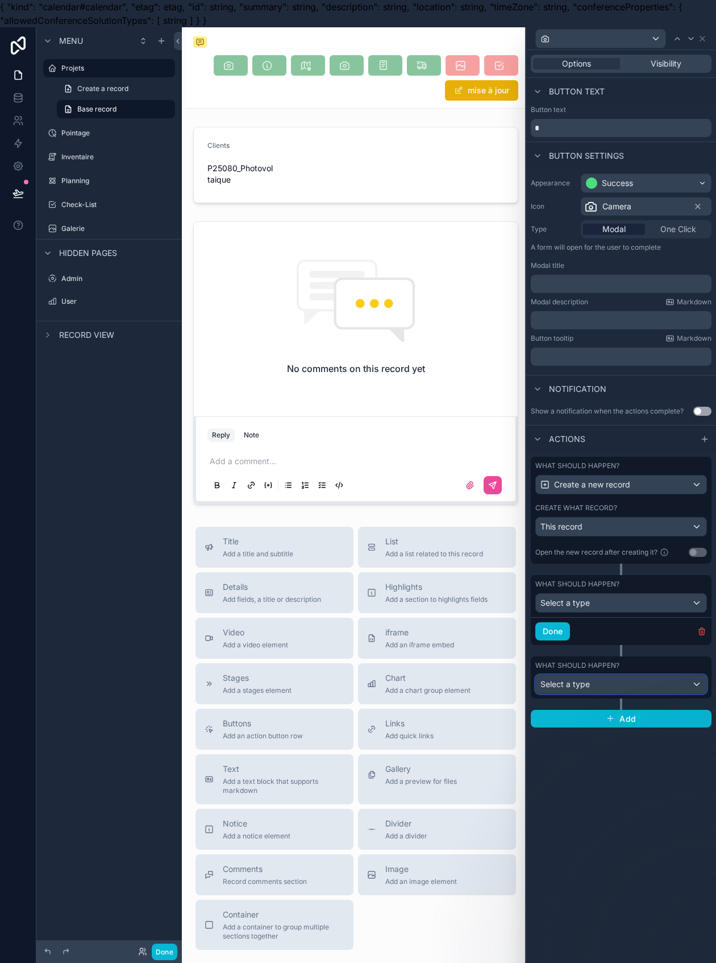
click at [631, 671] on div "What should happen? Select a type" at bounding box center [622, 677] width 172 height 33
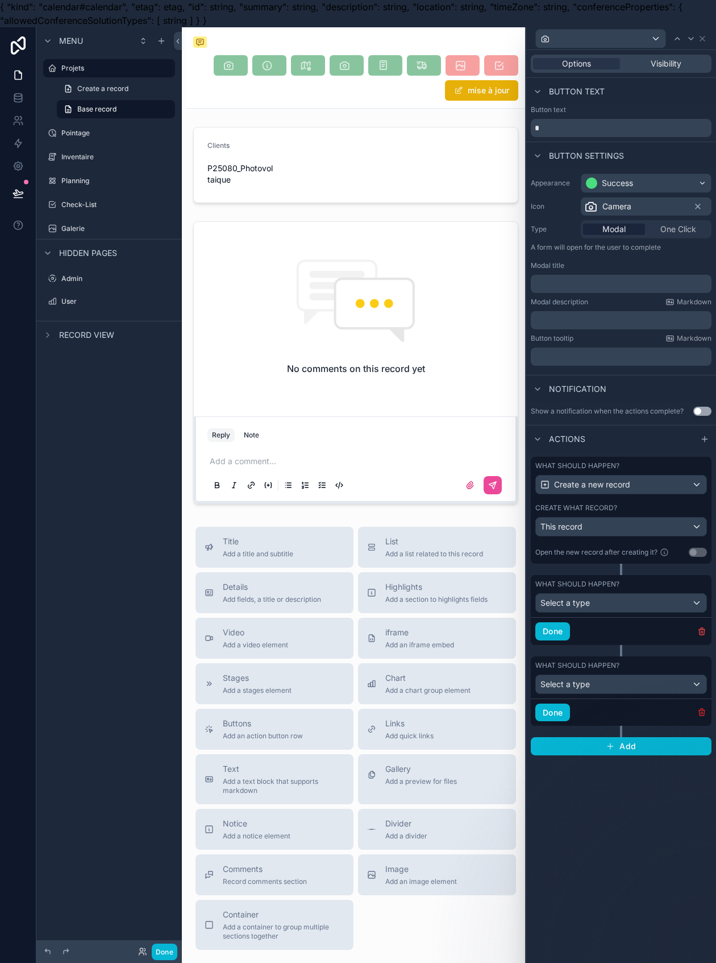
click at [705, 712] on icon "button" at bounding box center [701, 712] width 5 height 5
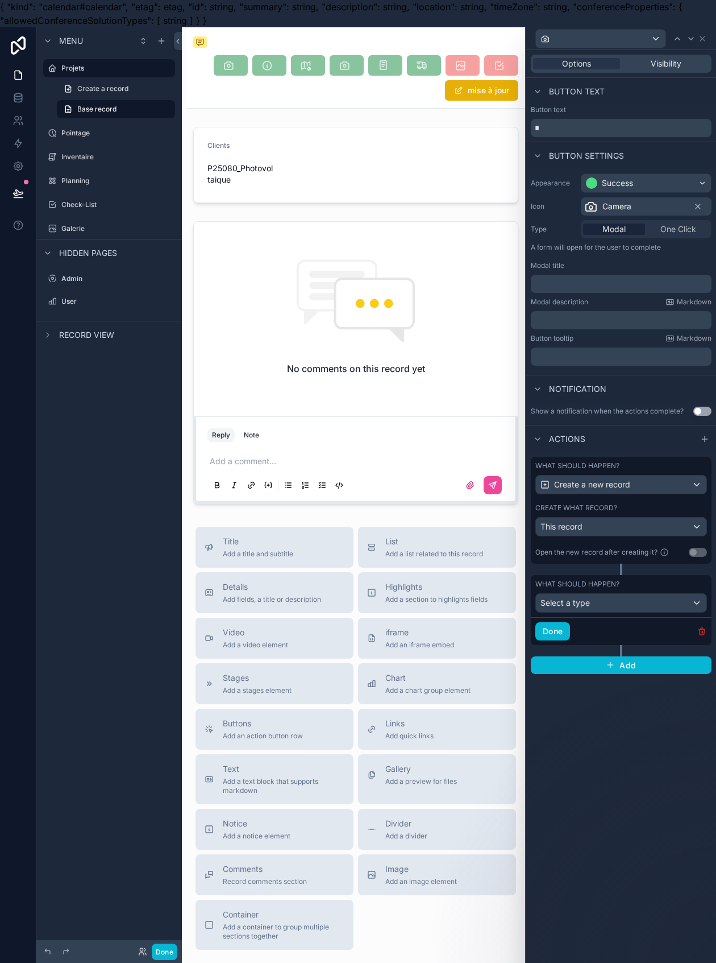
click at [707, 631] on icon "button" at bounding box center [702, 631] width 9 height 9
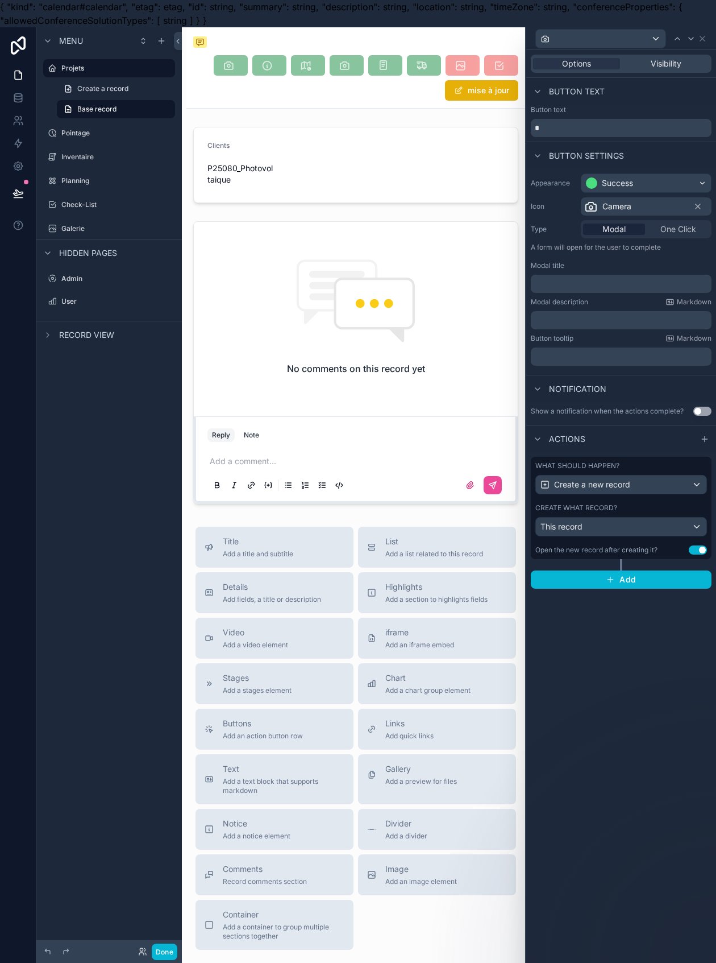
click at [583, 66] on span "Options" at bounding box center [576, 63] width 29 height 11
click at [685, 43] on div at bounding box center [678, 39] width 14 height 14
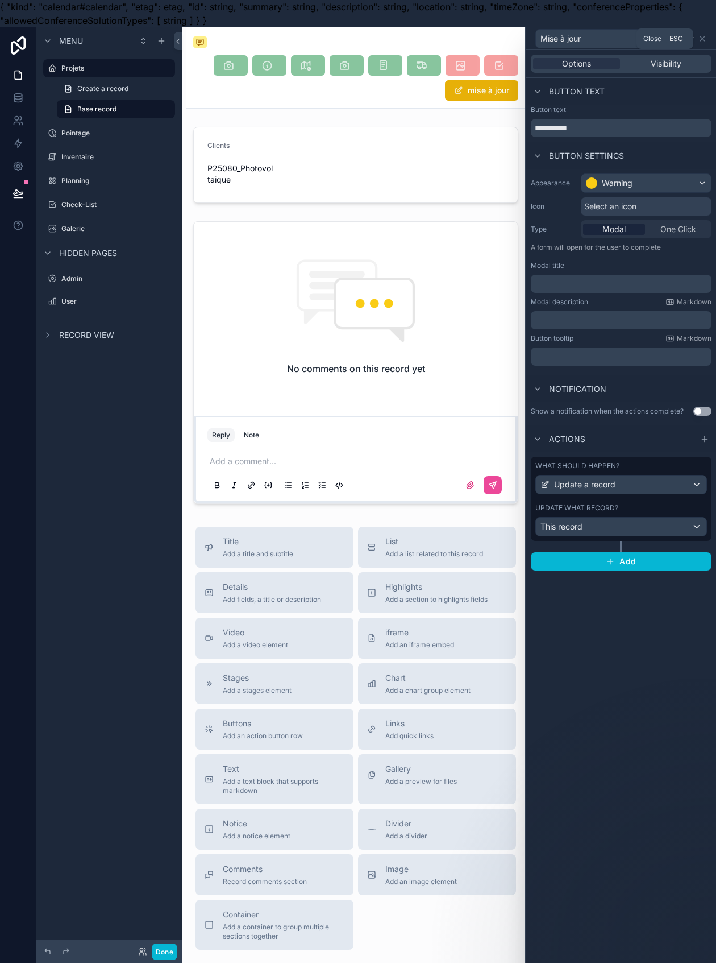
click at [705, 40] on icon at bounding box center [703, 38] width 5 height 5
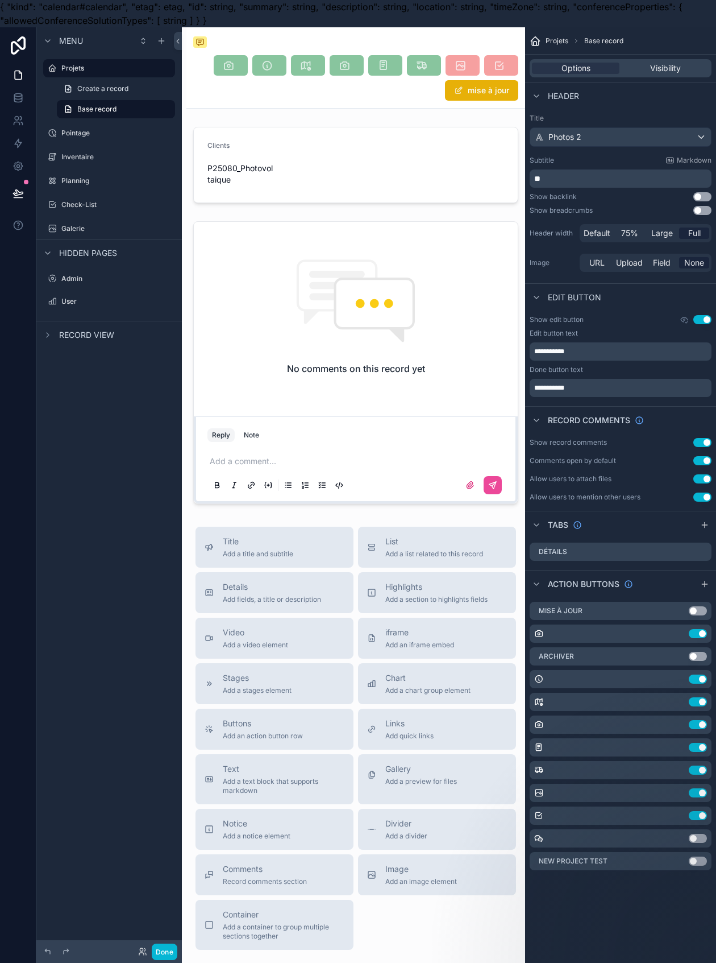
click at [712, 320] on button "Use setting" at bounding box center [703, 319] width 18 height 9
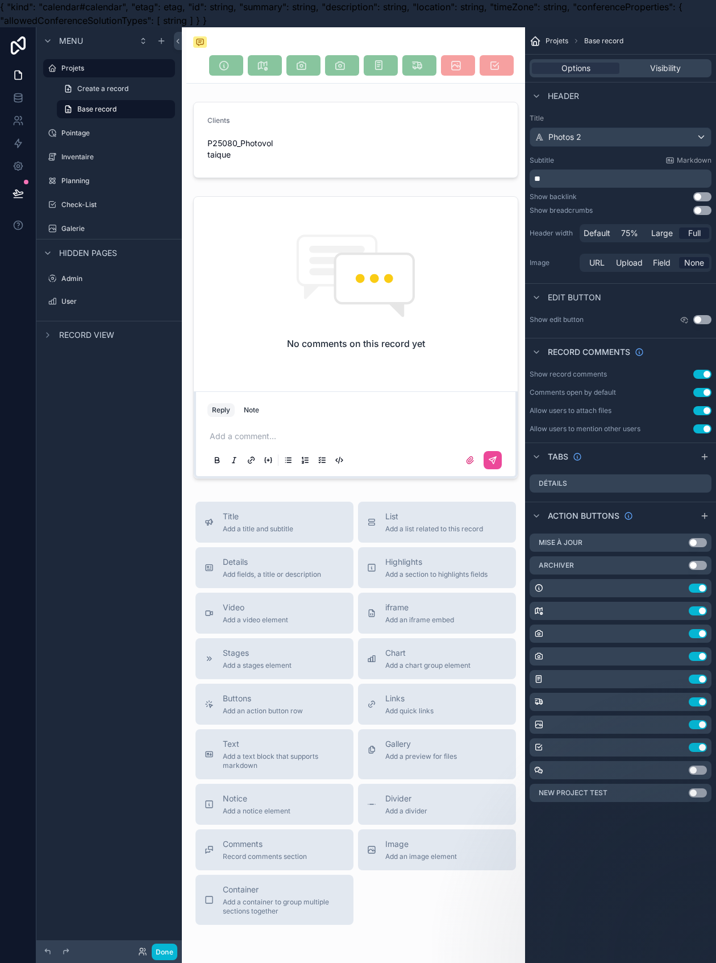
click at [707, 658] on button "Use setting" at bounding box center [698, 656] width 18 height 9
click at [217, 70] on div "scrollable content" at bounding box center [355, 66] width 325 height 22
click at [124, 89] on span "Create a record" at bounding box center [102, 88] width 51 height 9
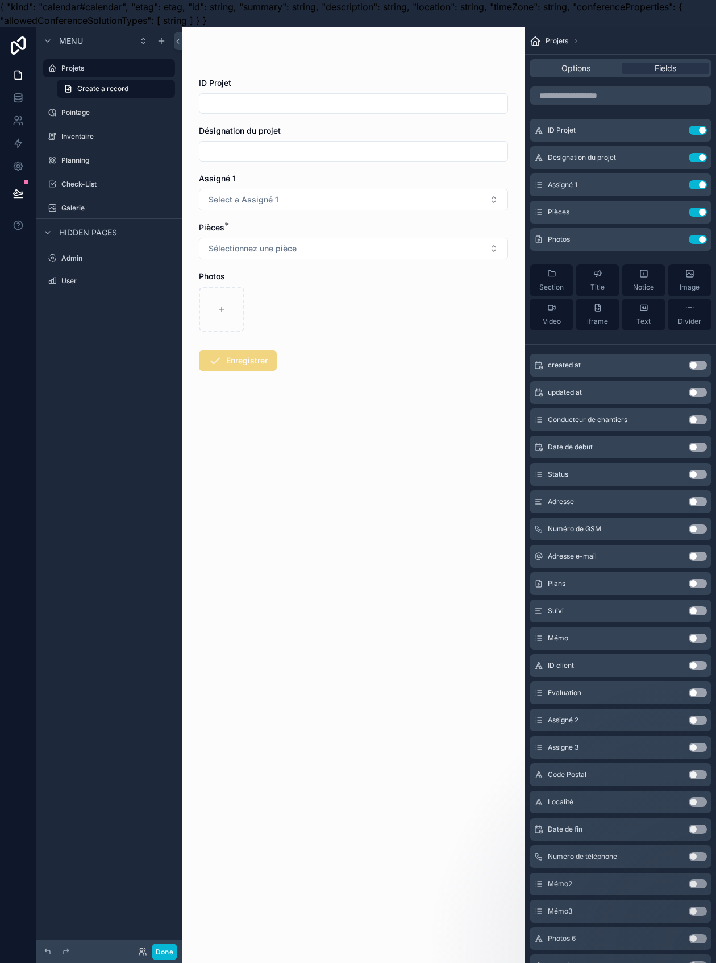
click at [233, 101] on input "scrollable content" at bounding box center [354, 104] width 308 height 16
click at [0, 0] on icon "scrollable content" at bounding box center [0, 0] width 0 height 0
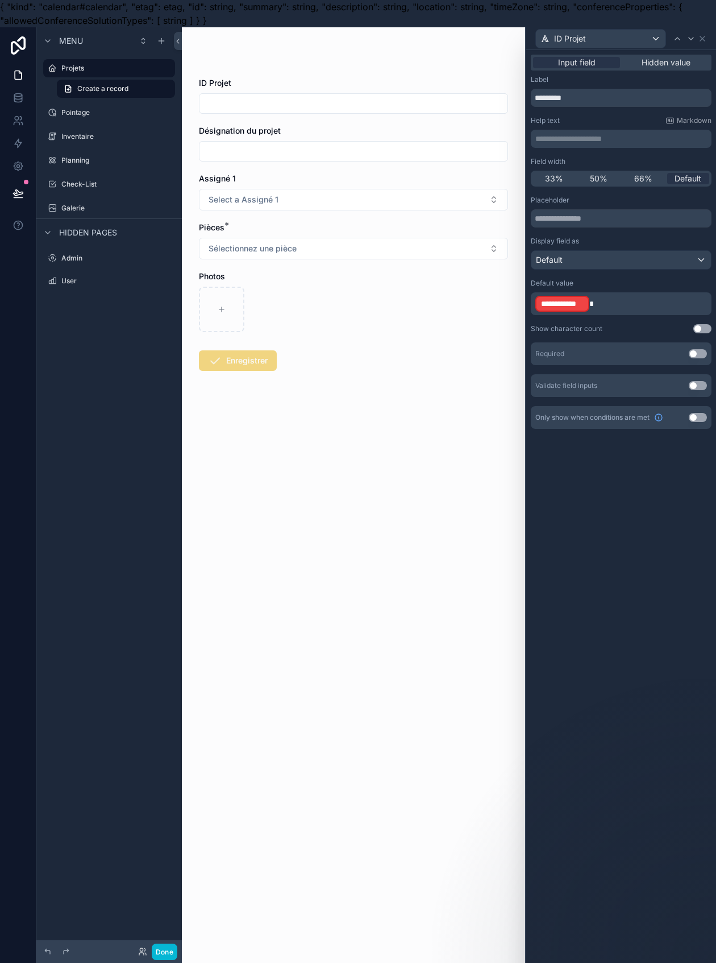
click at [626, 301] on p "**********" at bounding box center [623, 304] width 174 height 18
click at [479, 435] on form "ID Projet Désignation du projet Assigné 1 Select a Assigné 1 Pièces * Sélection…" at bounding box center [353, 260] width 309 height 366
click at [93, 69] on label "Projets" at bounding box center [114, 68] width 107 height 9
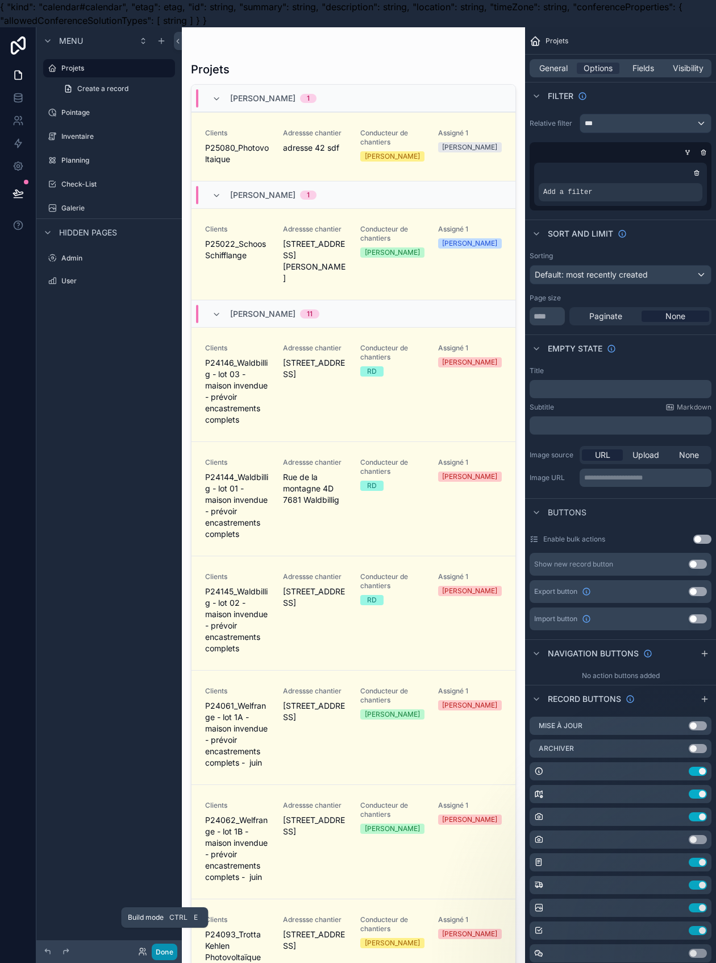
click at [176, 950] on button "Done" at bounding box center [165, 951] width 26 height 16
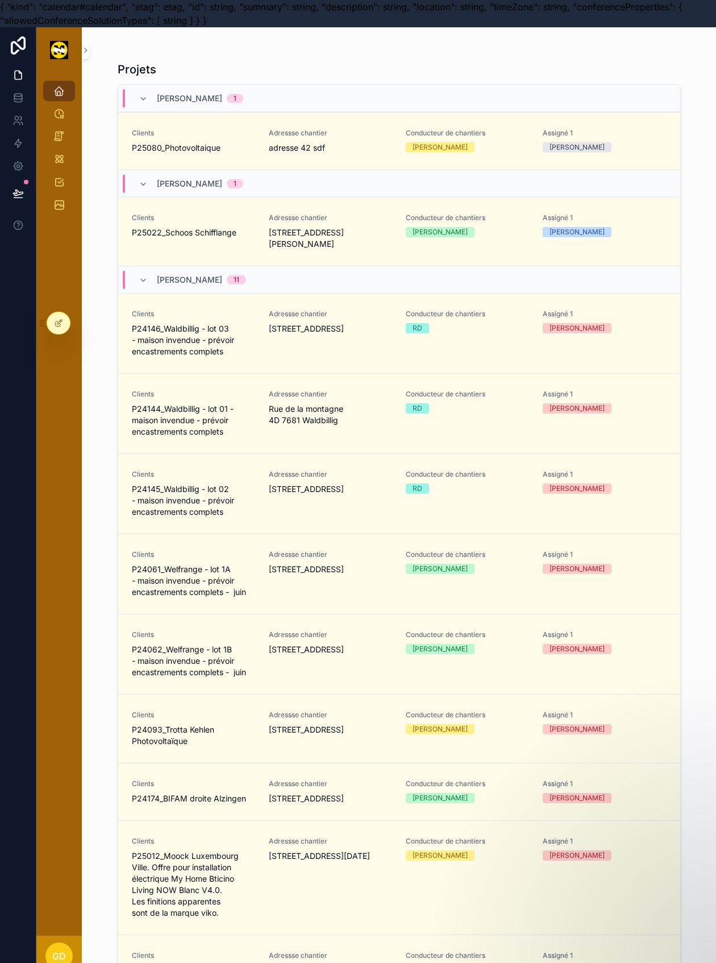
click at [316, 135] on span "Adressse chantier" at bounding box center [330, 133] width 123 height 9
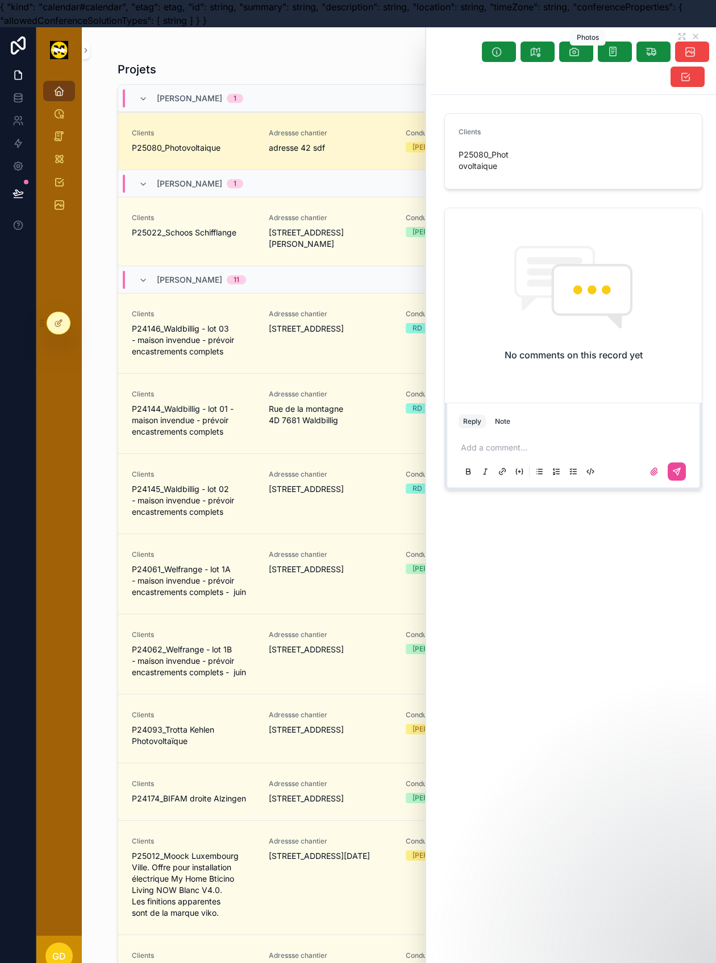
click at [580, 54] on icon "scrollable content" at bounding box center [574, 51] width 11 height 11
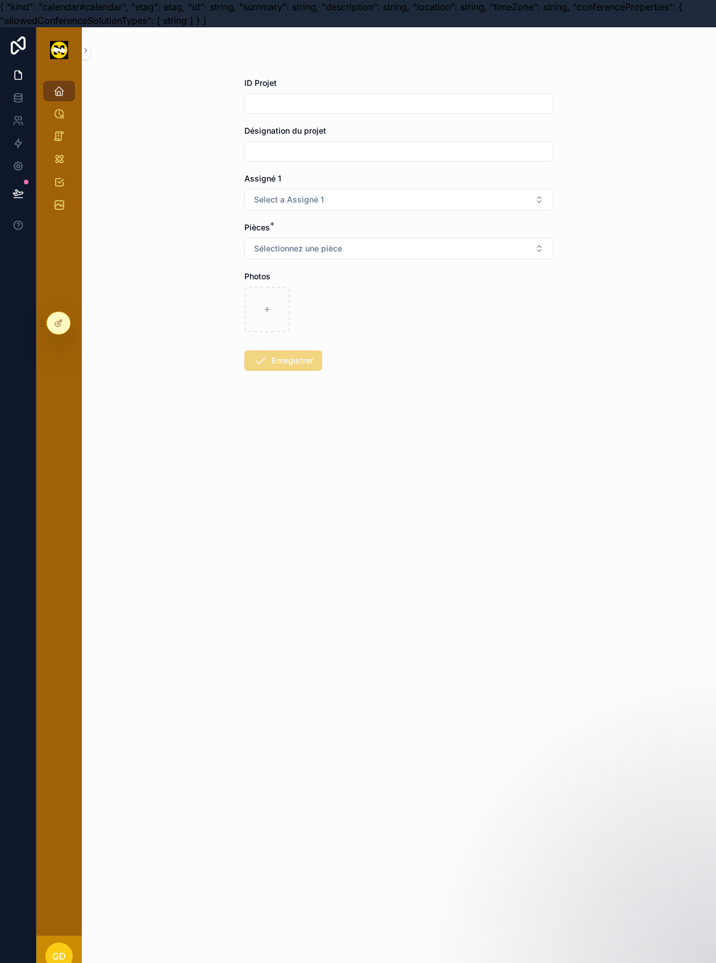
click at [66, 323] on div at bounding box center [58, 323] width 23 height 22
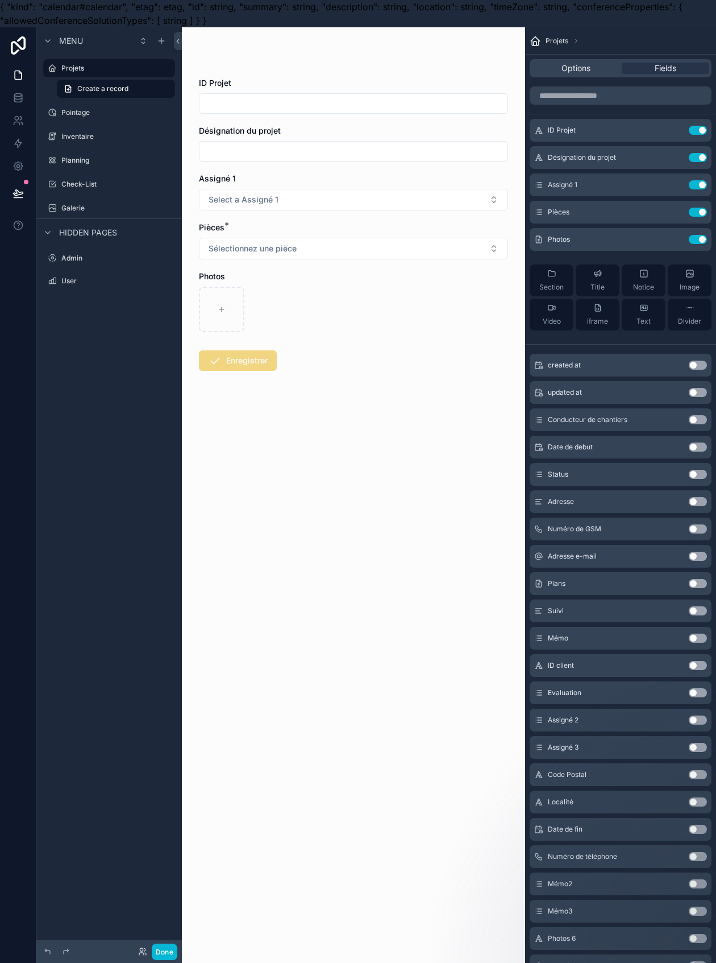
click at [67, 71] on label "Projets" at bounding box center [114, 68] width 107 height 9
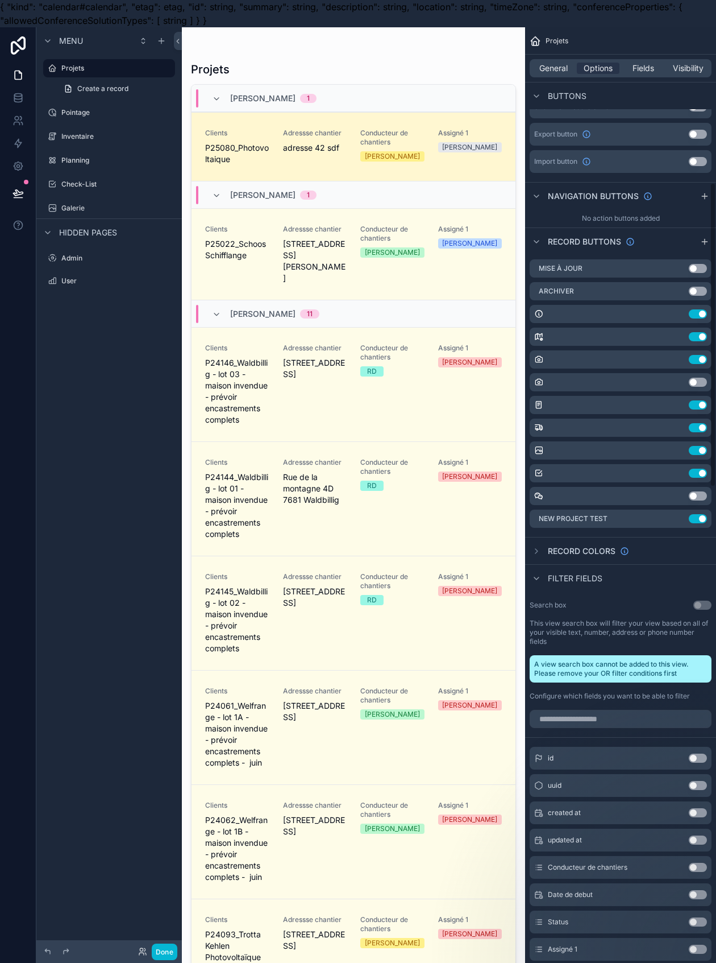
scroll to position [455, 0]
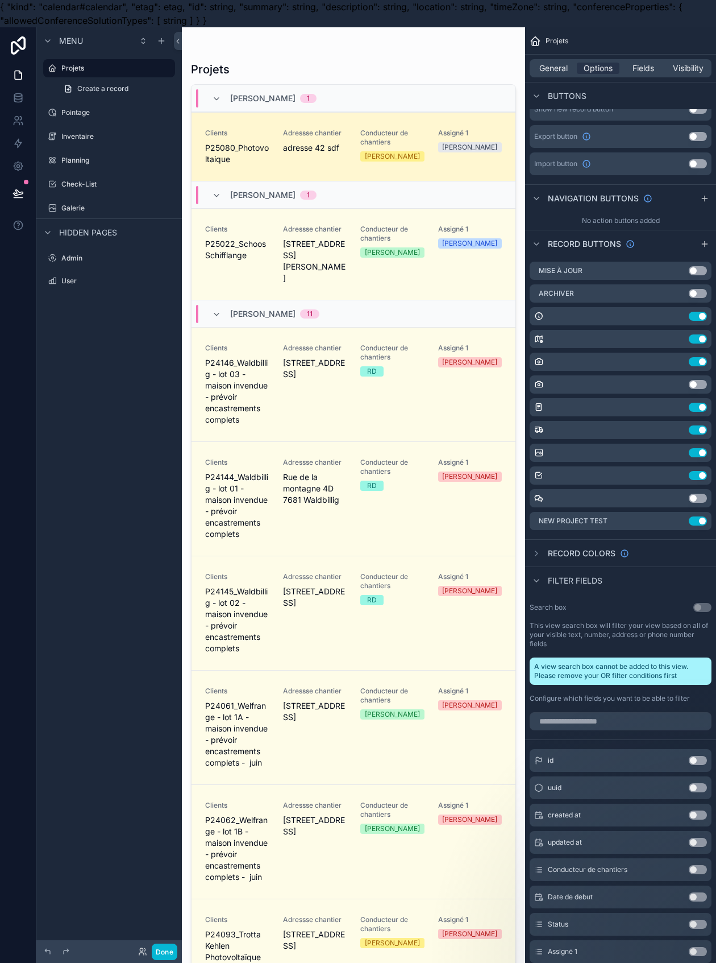
click at [281, 158] on div "scrollable content" at bounding box center [353, 501] width 343 height 949
click at [274, 175] on link "Clients P25080_Photovoltaique Adressse chantier adresse 42 sdf Conducteur de ch…" at bounding box center [354, 146] width 324 height 69
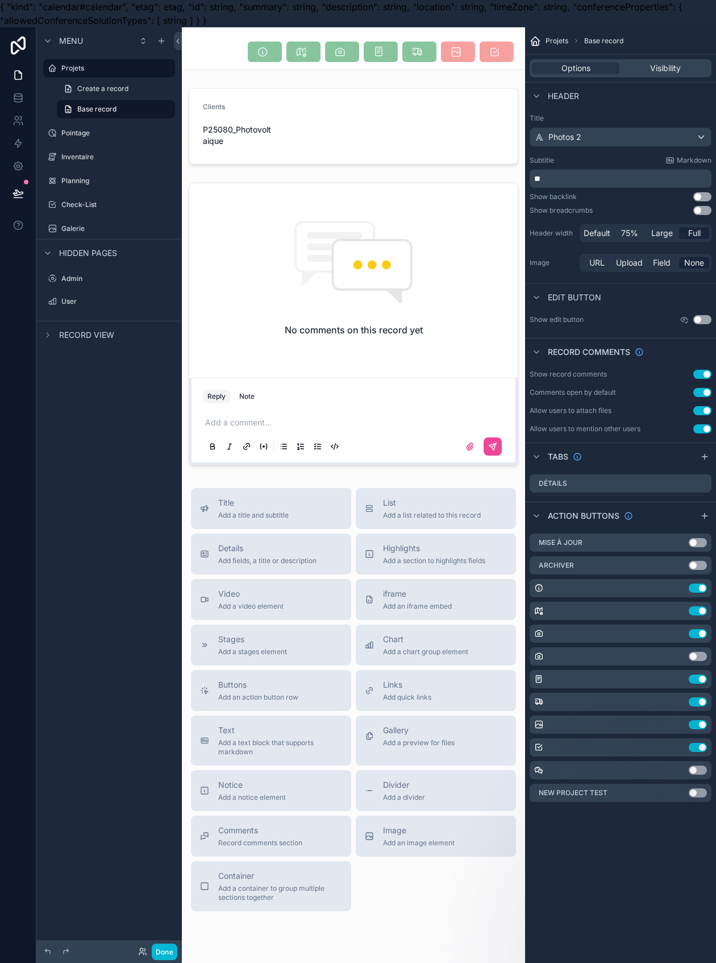
click at [274, 175] on div "Clients P25080_Photovoltaique No comments on this record yet Reply Note Add a c…" at bounding box center [353, 277] width 343 height 386
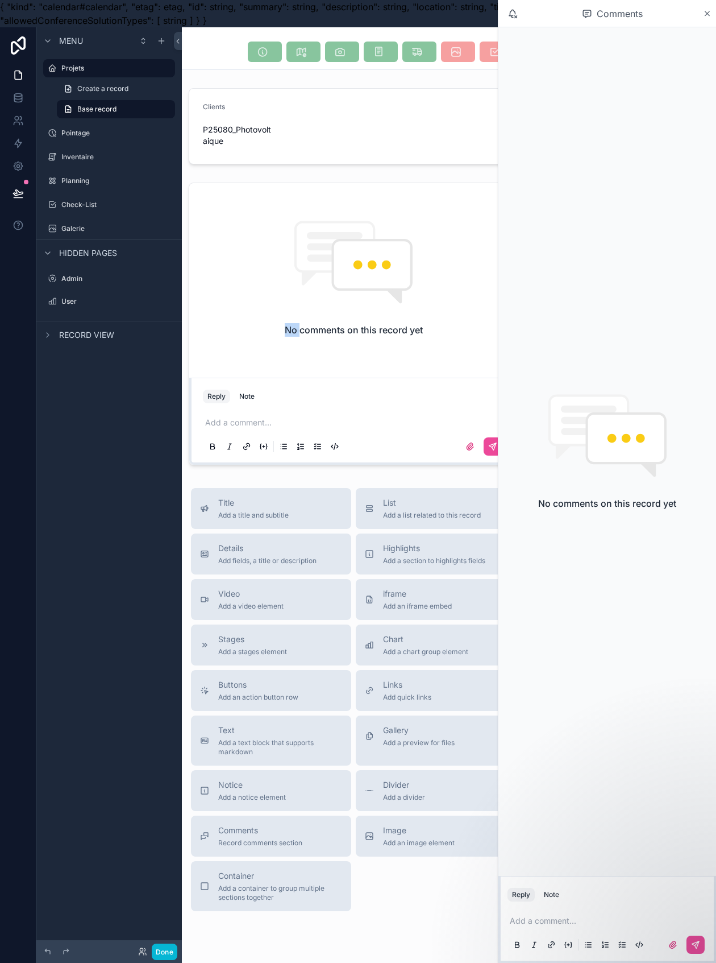
click at [191, 52] on div "scrollable content" at bounding box center [354, 52] width 330 height 22
click at [707, 11] on icon "scrollable content" at bounding box center [707, 13] width 9 height 9
click at [704, 15] on icon "scrollable content" at bounding box center [707, 13] width 9 height 9
click at [340, 164] on div "scrollable content" at bounding box center [353, 126] width 343 height 85
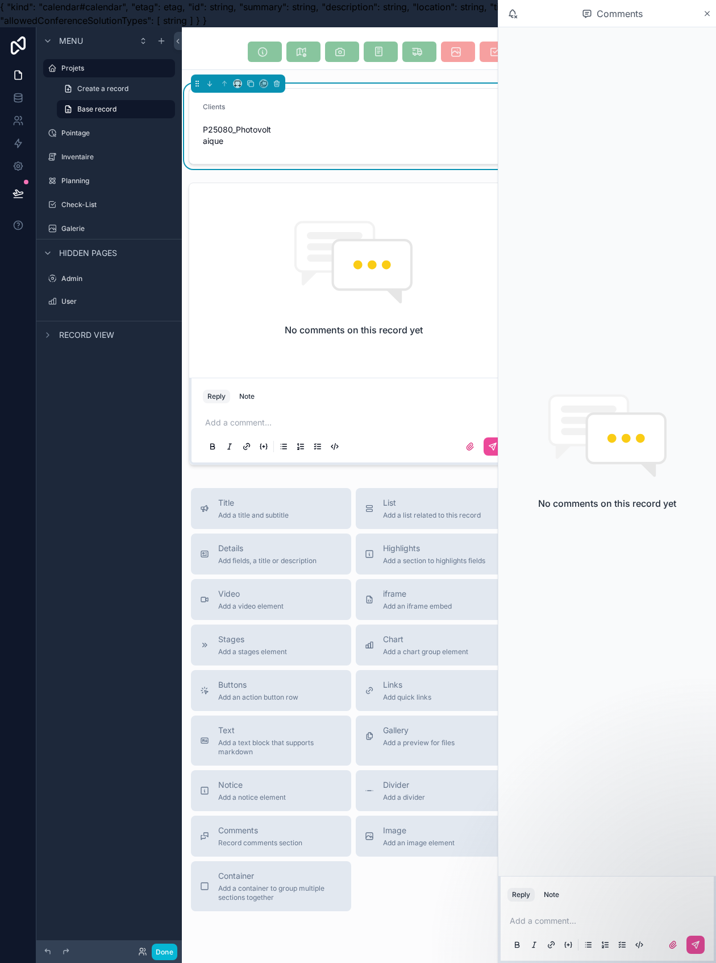
click at [706, 16] on icon "scrollable content" at bounding box center [707, 13] width 9 height 9
click at [317, 204] on div "scrollable content" at bounding box center [353, 324] width 343 height 292
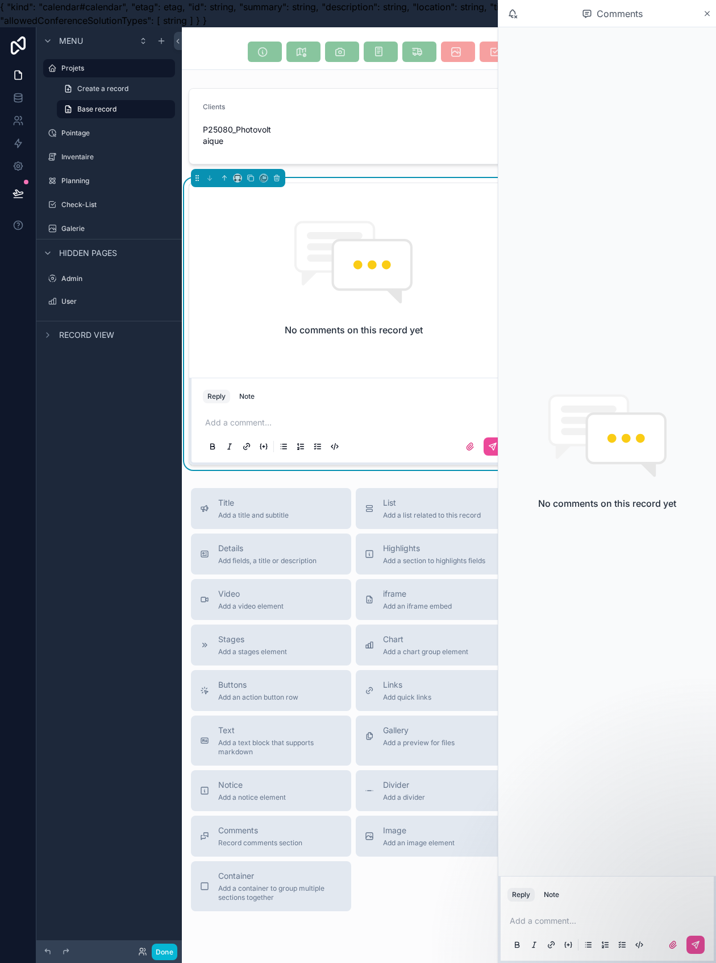
click at [134, 90] on link "Create a record" at bounding box center [116, 89] width 118 height 18
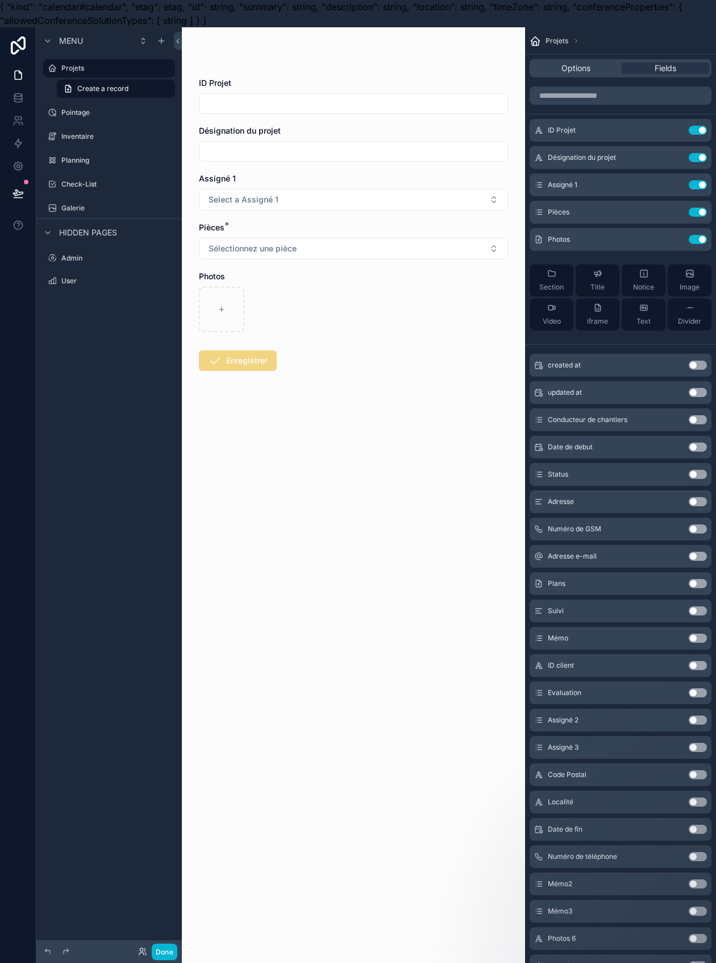
click at [119, 69] on label "Projets" at bounding box center [114, 68] width 107 height 9
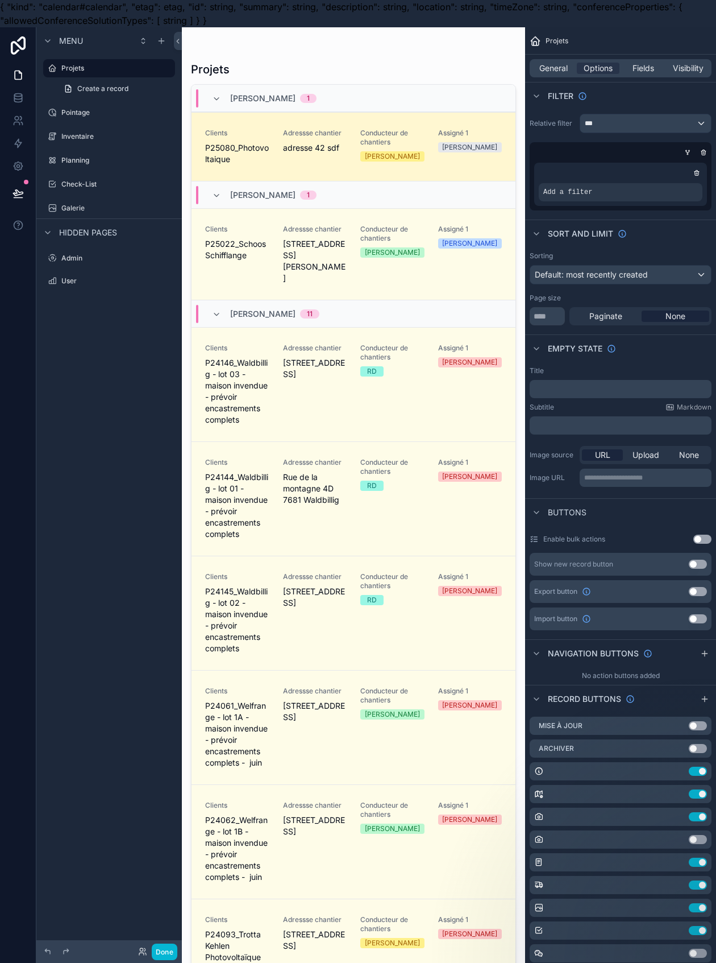
click at [246, 171] on link "Clients P25080_Photovoltaique Adressse chantier adresse 42 sdf Conducteur de ch…" at bounding box center [354, 146] width 324 height 69
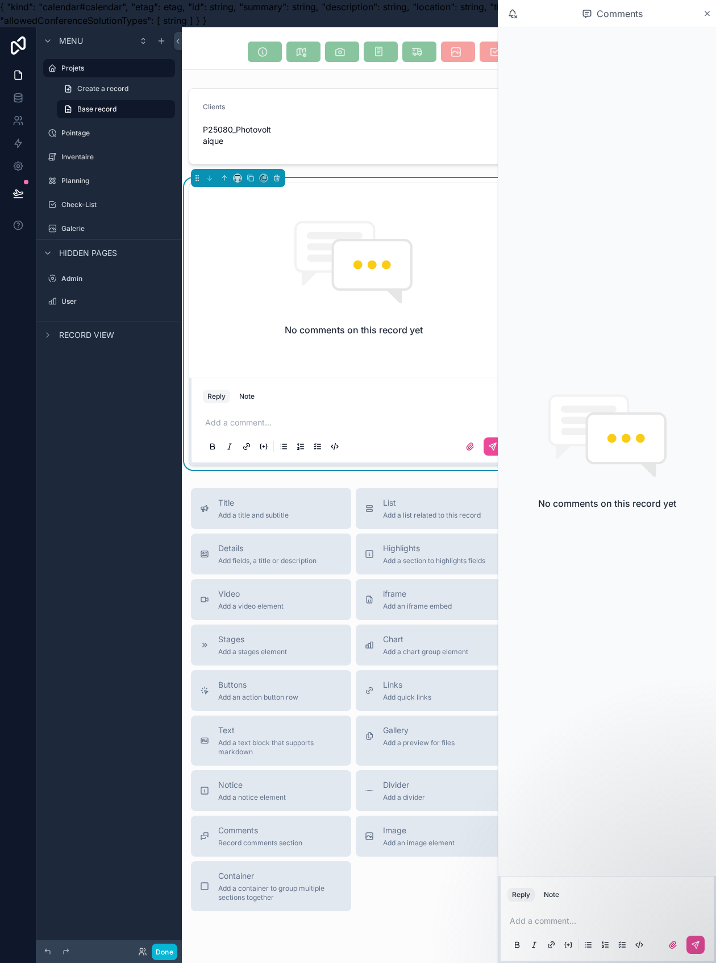
click at [710, 12] on icon "scrollable content" at bounding box center [707, 13] width 9 height 9
click at [111, 109] on span "Base record" at bounding box center [96, 109] width 39 height 9
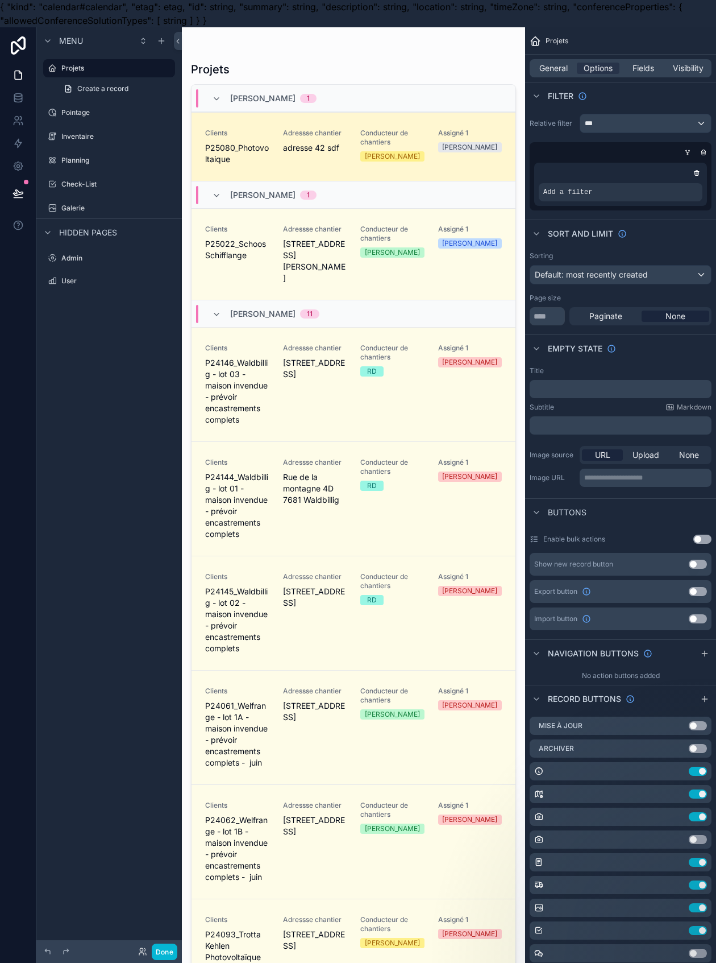
click at [108, 92] on span "Create a record" at bounding box center [102, 88] width 51 height 9
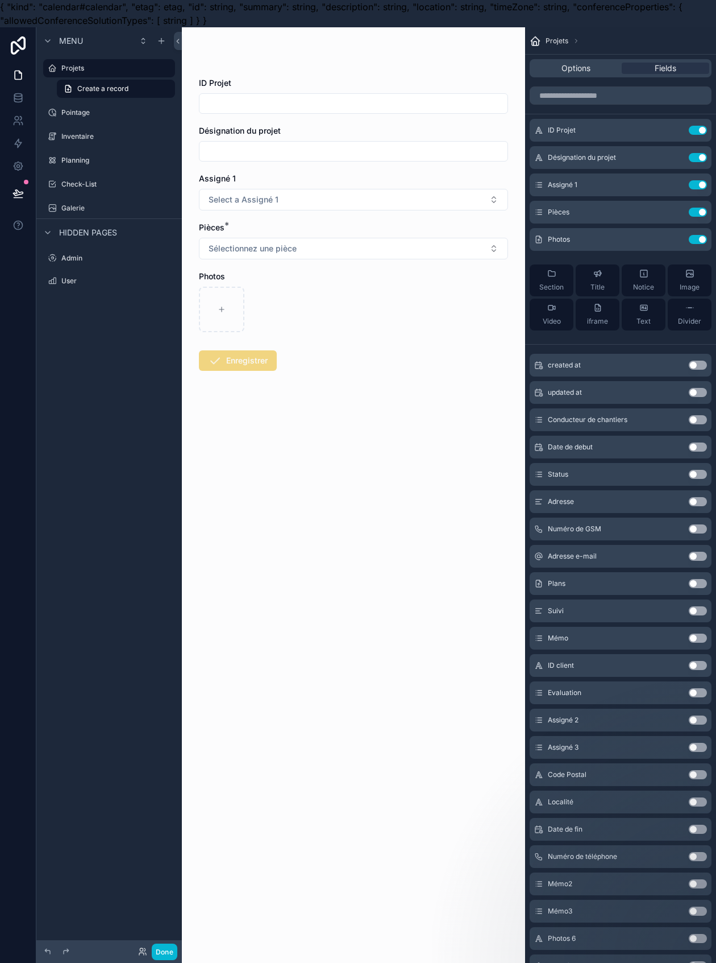
drag, startPoint x: 108, startPoint y: 94, endPoint x: 583, endPoint y: 72, distance: 475.9
click at [583, 72] on span "Options" at bounding box center [576, 68] width 29 height 11
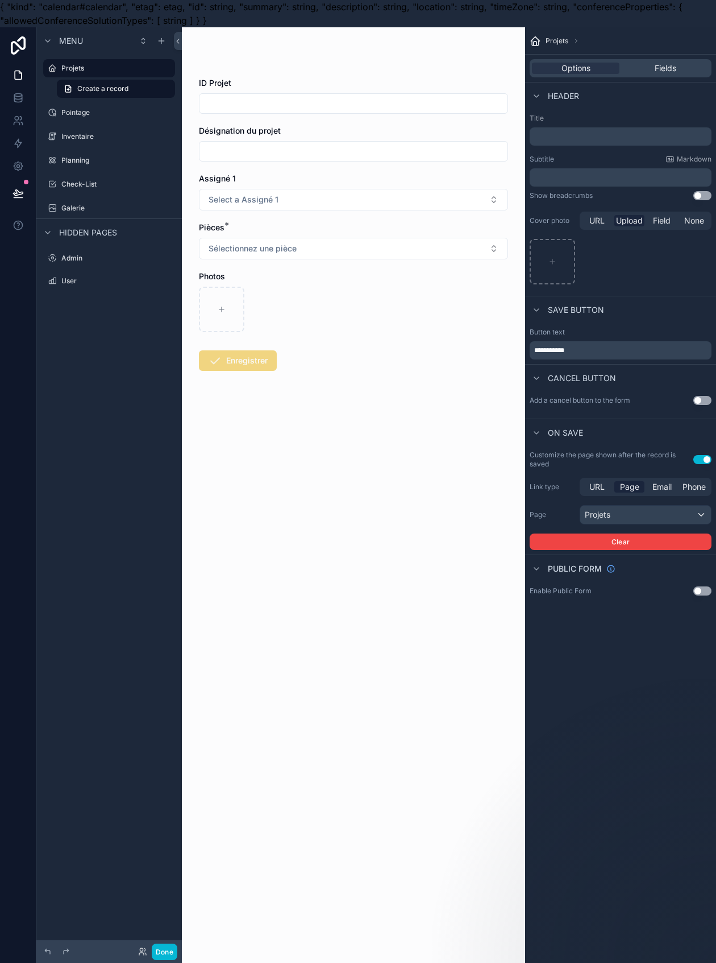
click at [646, 63] on div "Fields" at bounding box center [666, 68] width 88 height 11
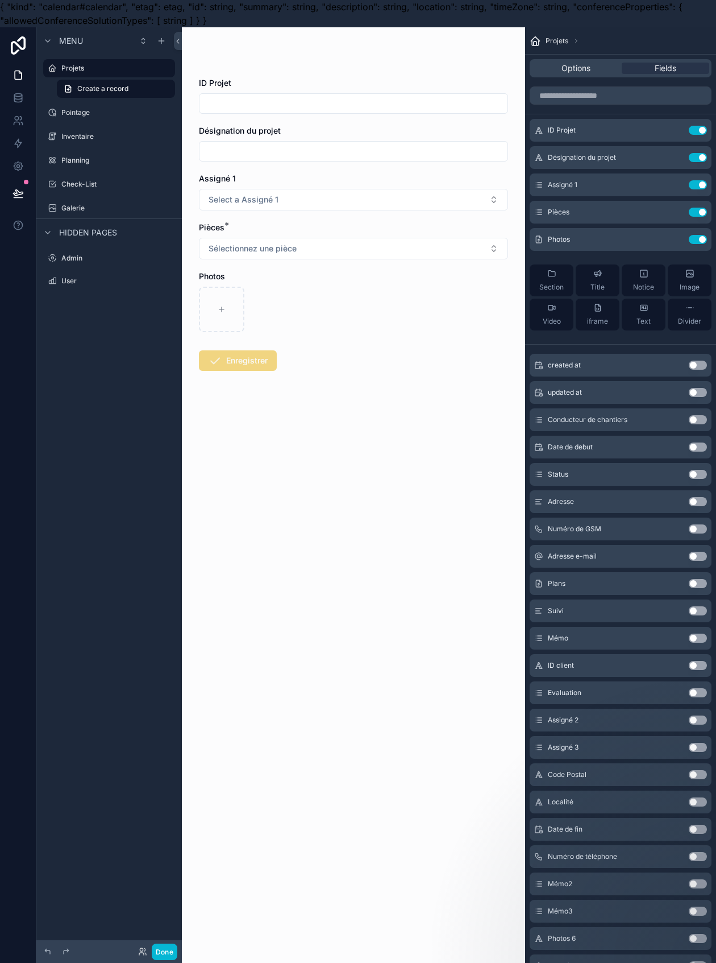
click at [122, 64] on label "Projets" at bounding box center [114, 68] width 107 height 9
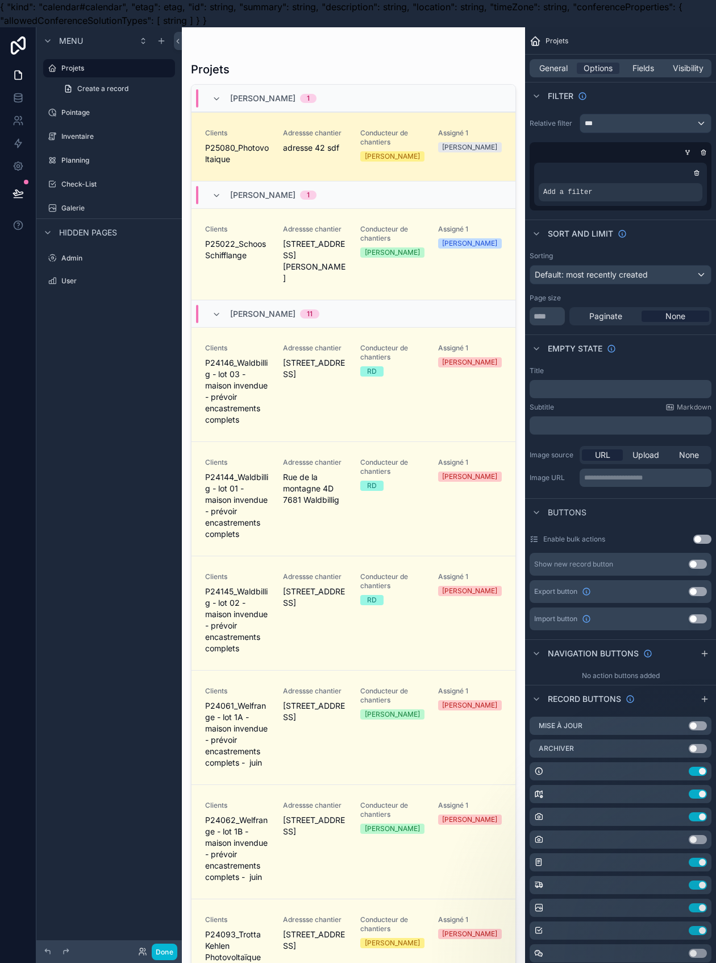
click at [216, 165] on div "Clients P25080_Photovoltaique" at bounding box center [237, 147] width 64 height 36
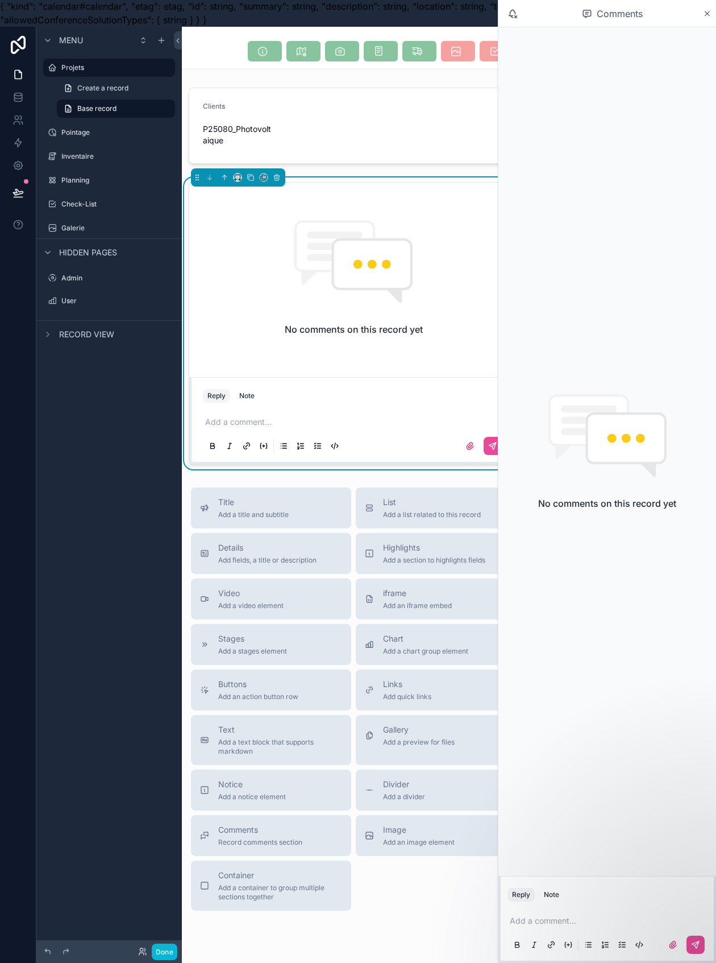
scroll to position [39, 0]
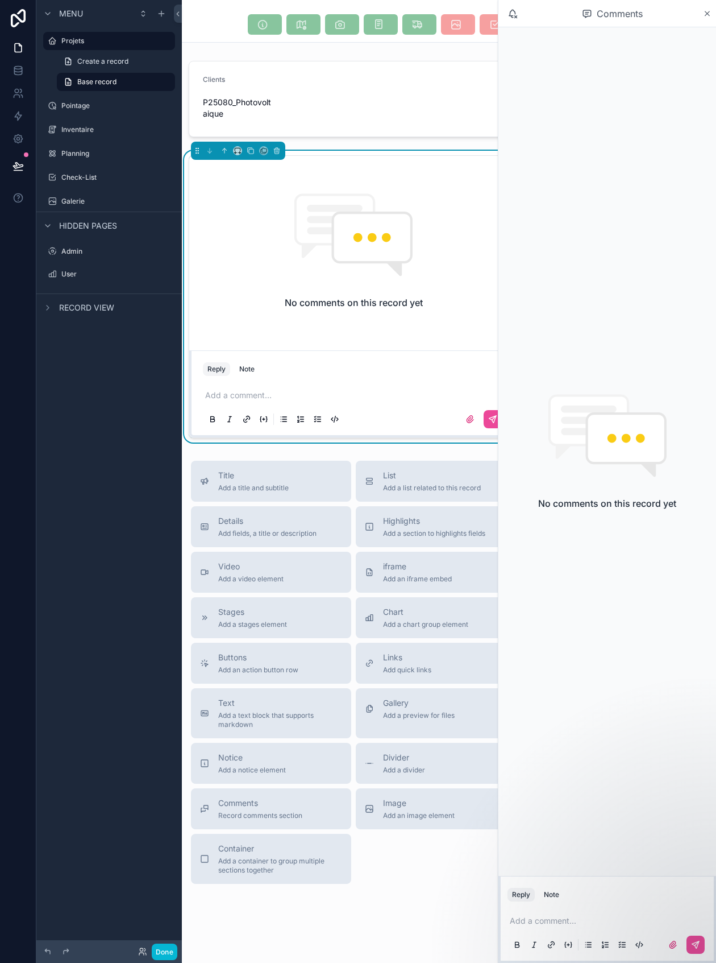
click at [424, 834] on div "Title Add a title and subtitle List Add a list related to this record Details A…" at bounding box center [353, 672] width 343 height 423
click at [424, 830] on div "Title Add a title and subtitle List Add a list related to this record Details A…" at bounding box center [353, 672] width 343 height 423
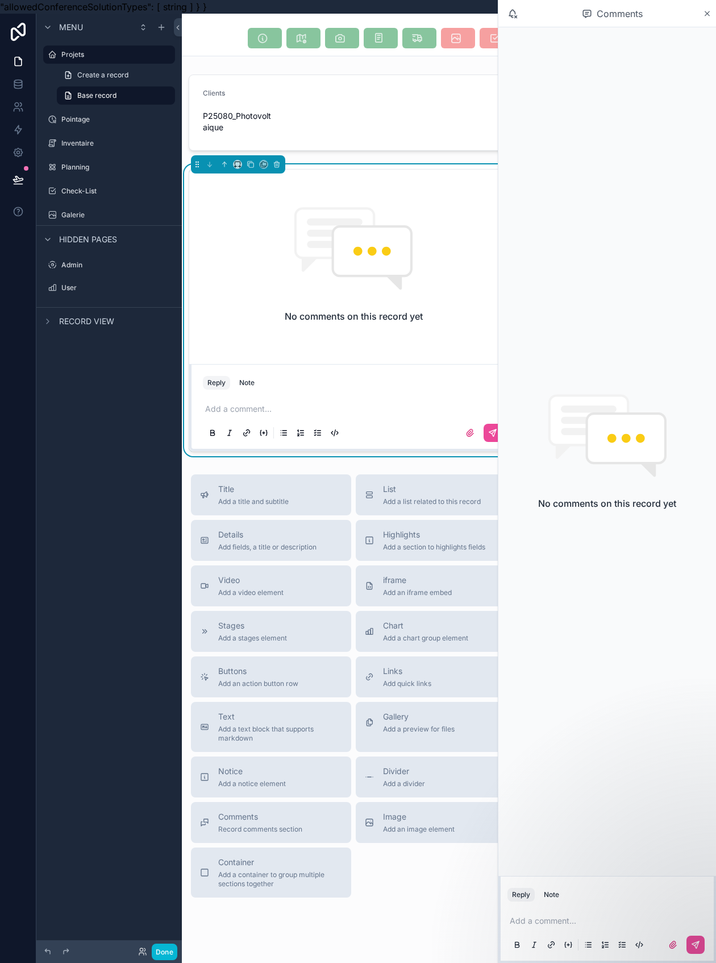
scroll to position [0, 0]
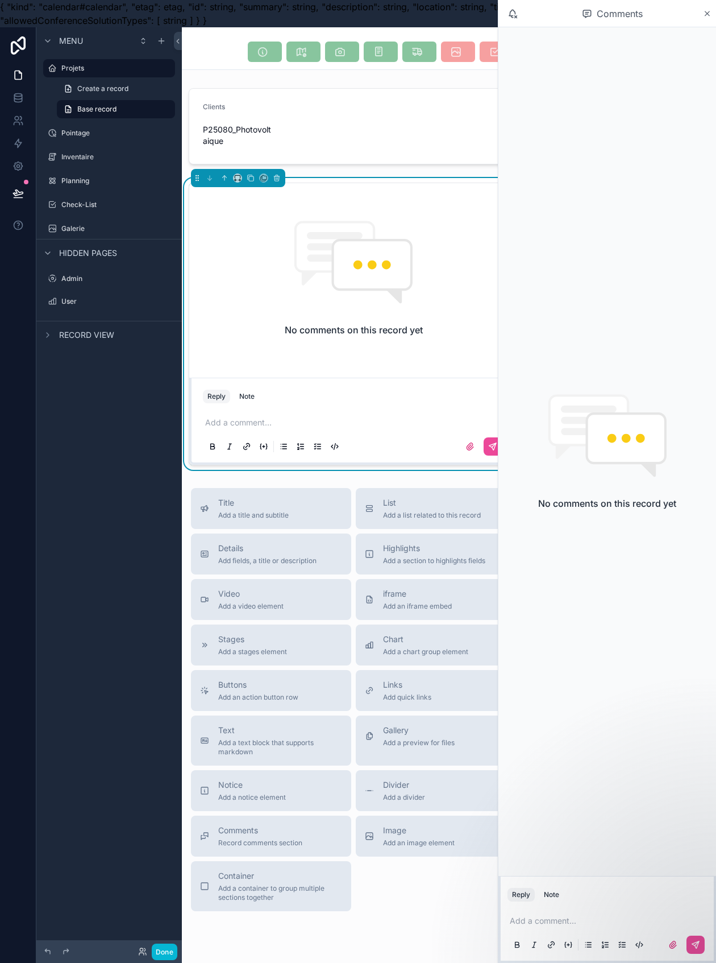
click at [97, 116] on link "Base record" at bounding box center [116, 109] width 118 height 18
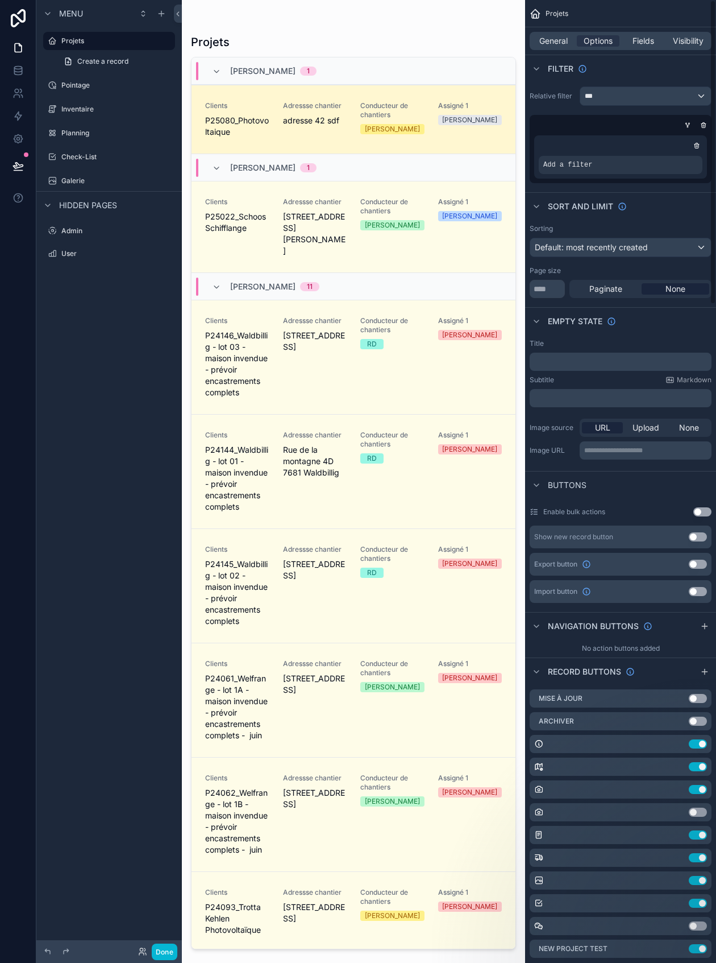
scroll to position [39, 0]
click at [0, 0] on icon "scrollable content" at bounding box center [0, 0] width 0 height 0
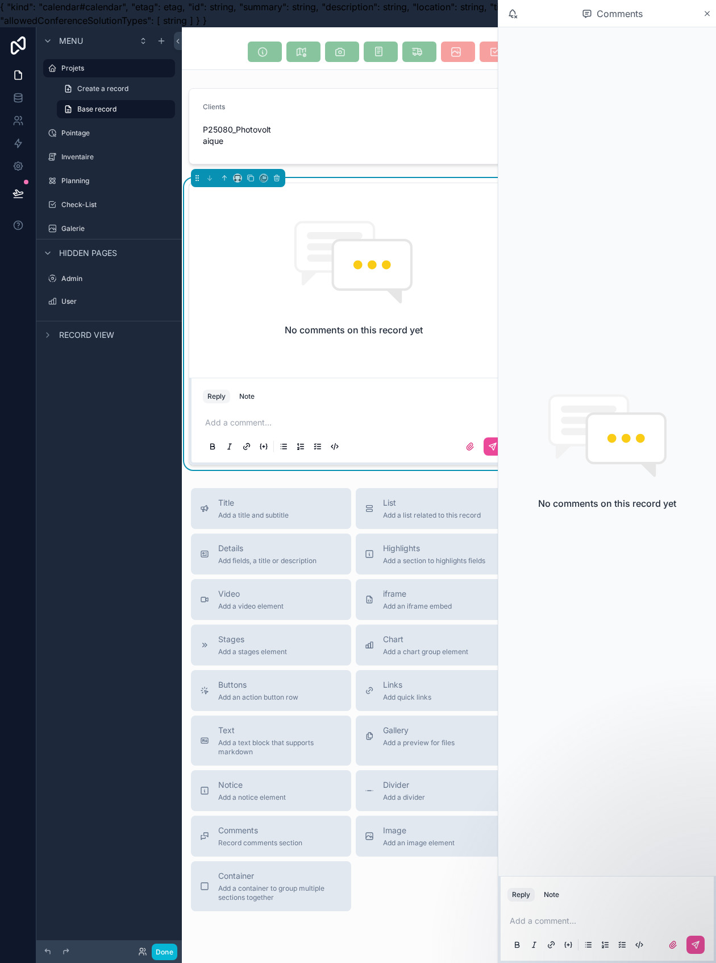
click at [325, 117] on div "scrollable content" at bounding box center [353, 126] width 343 height 85
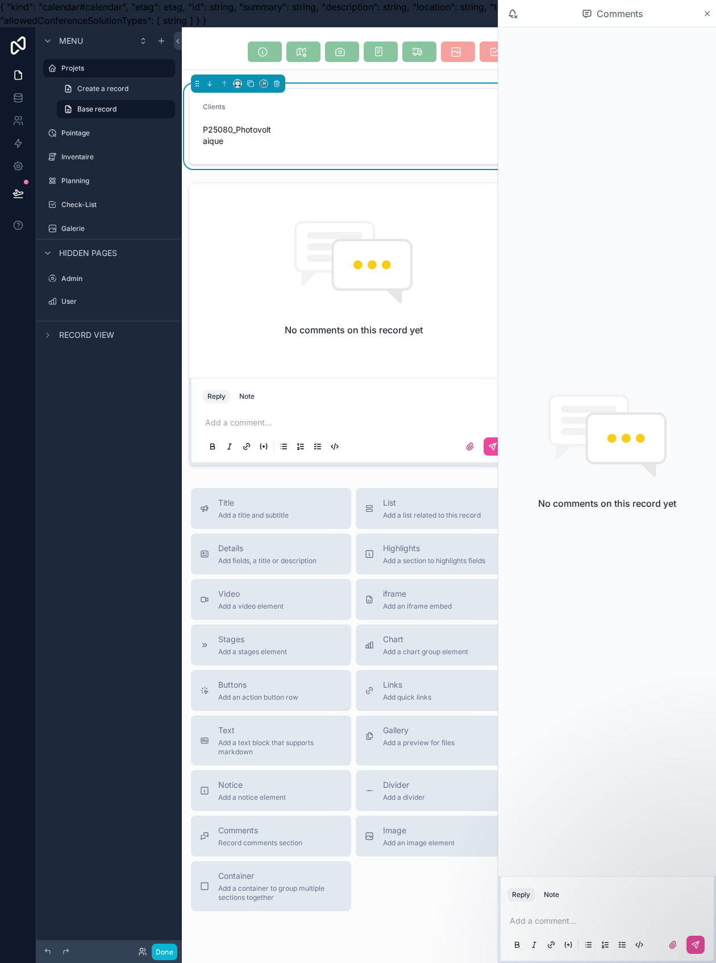
click at [83, 93] on link "Create a record" at bounding box center [116, 89] width 118 height 18
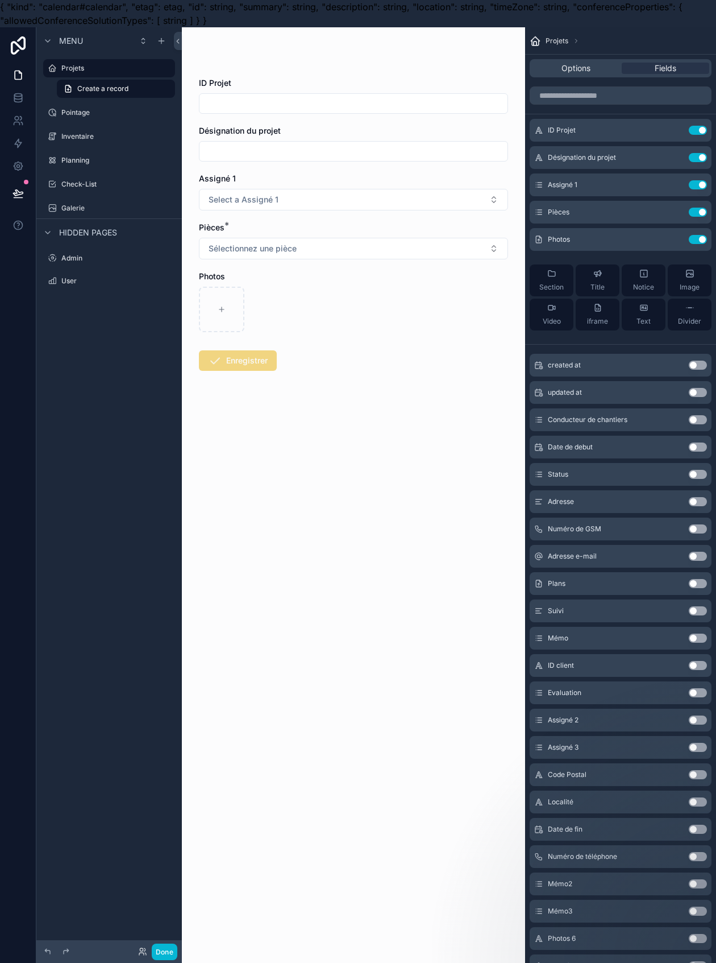
click at [85, 68] on label "Projets" at bounding box center [114, 68] width 107 height 9
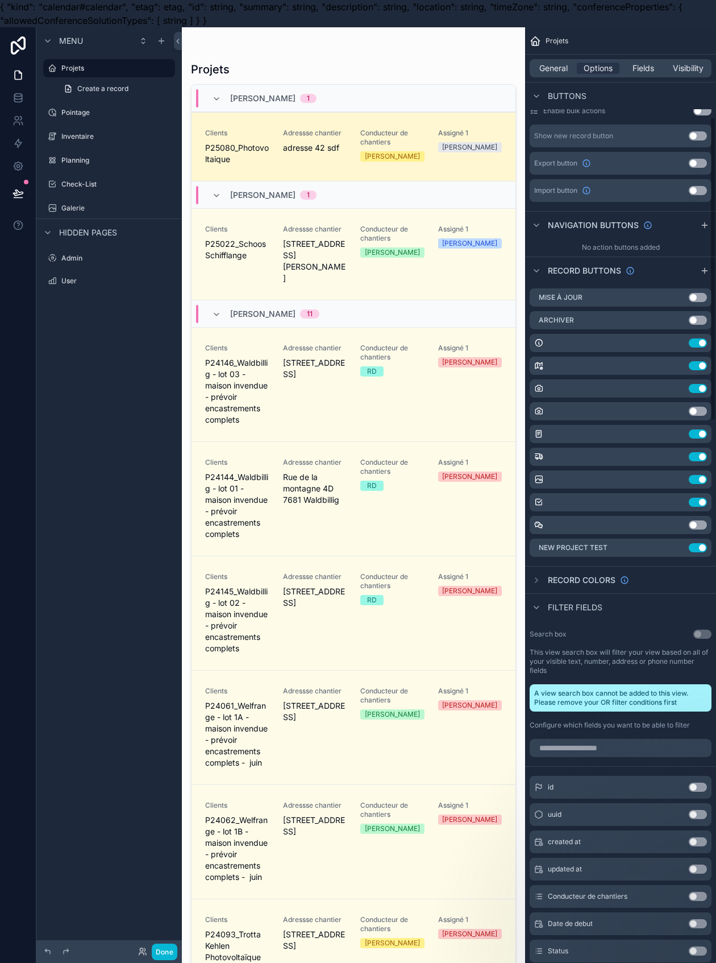
scroll to position [455, 0]
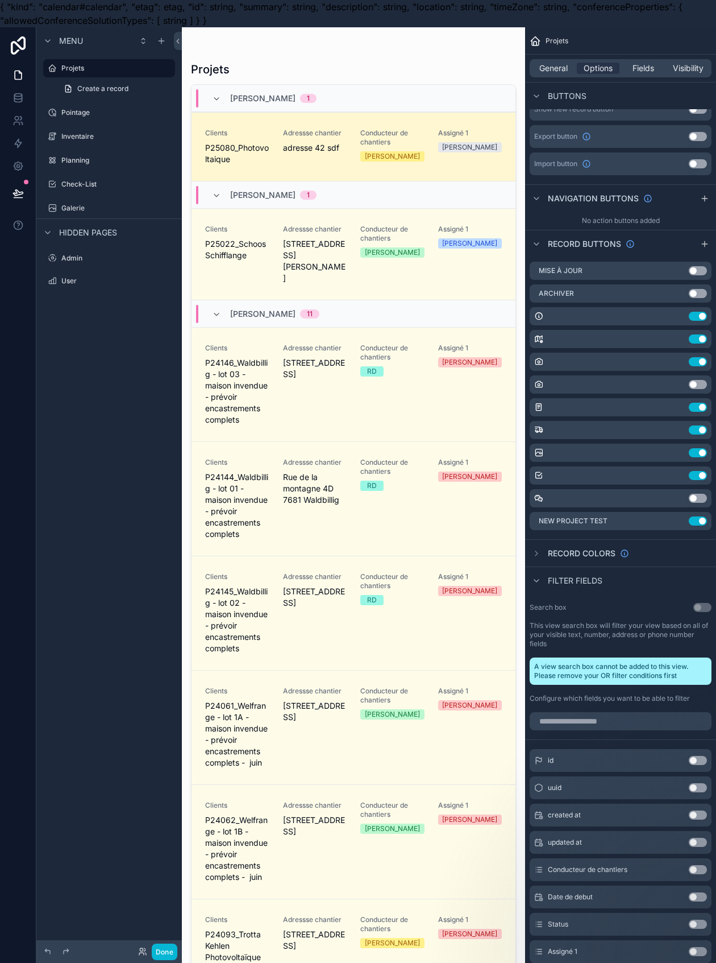
click at [705, 358] on button "Use setting" at bounding box center [698, 361] width 18 height 9
click at [707, 362] on button "Use setting" at bounding box center [698, 361] width 18 height 9
click at [707, 381] on button "Use setting" at bounding box center [698, 384] width 18 height 9
click at [78, 66] on label "Projets" at bounding box center [114, 68] width 107 height 9
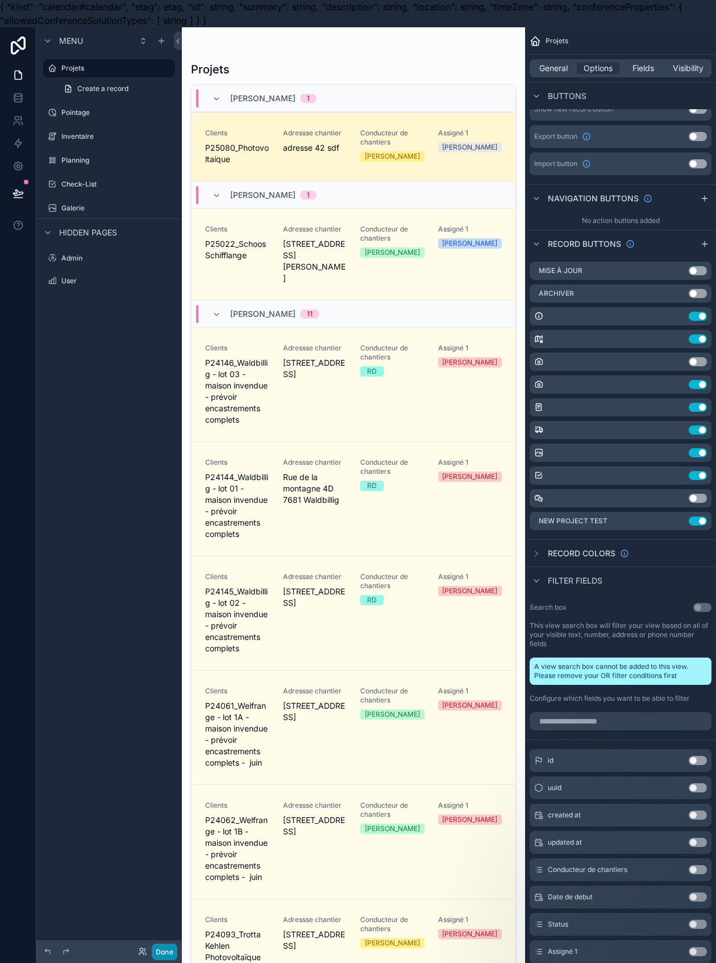
click at [166, 952] on button "Done" at bounding box center [165, 951] width 26 height 16
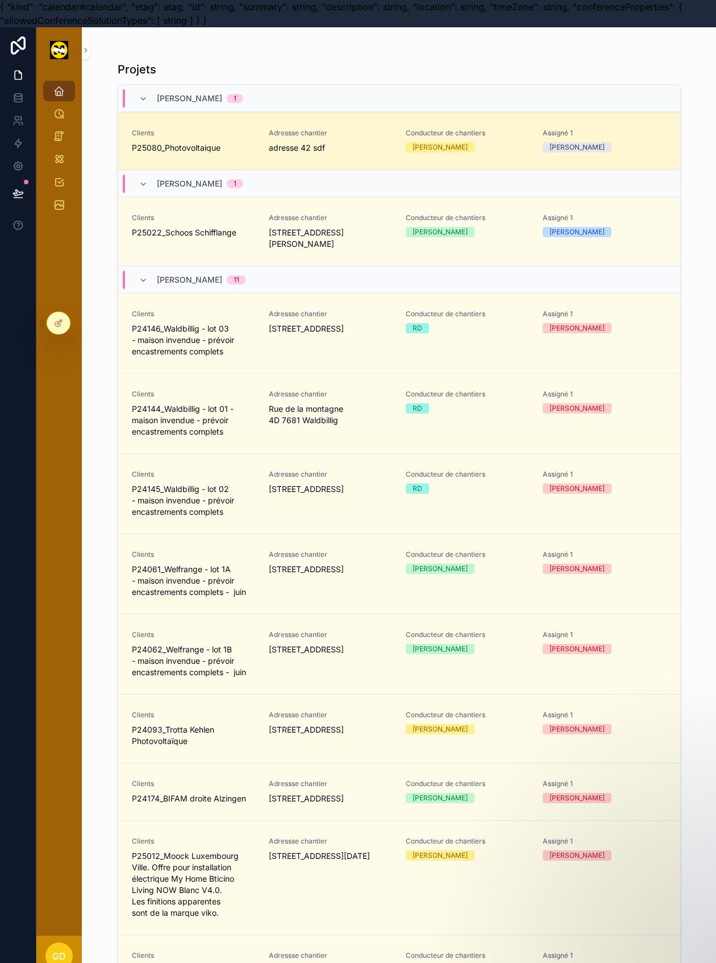
click at [353, 159] on link "Clients P25080_Photovoltaique Adressse chantier adresse 42 sdf Conducteur de ch…" at bounding box center [399, 140] width 562 height 57
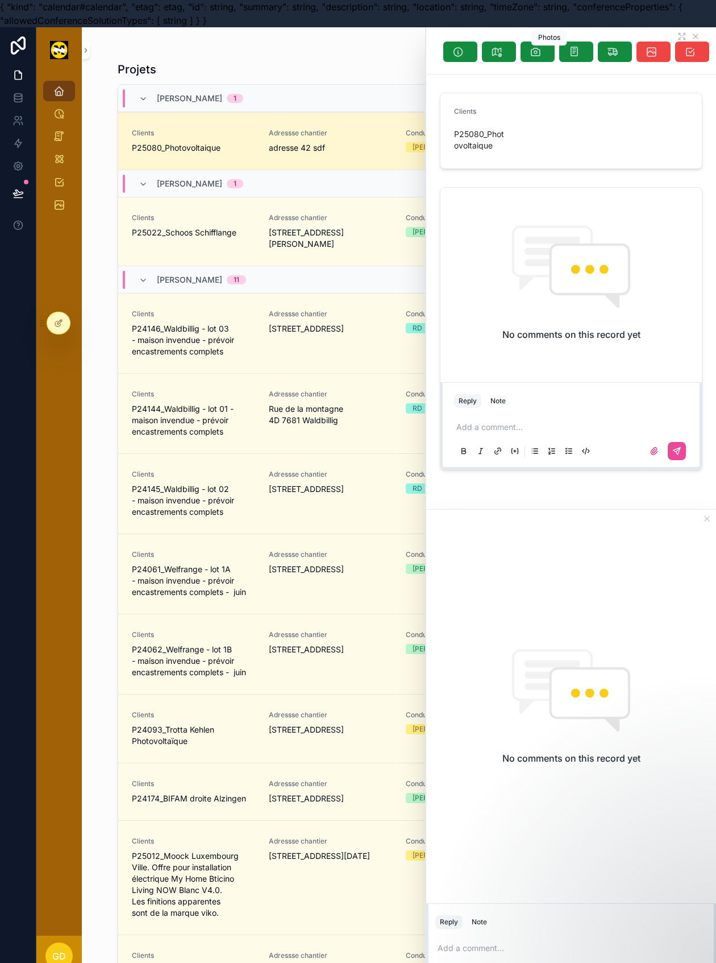
click at [555, 55] on button "scrollable content" at bounding box center [538, 52] width 34 height 20
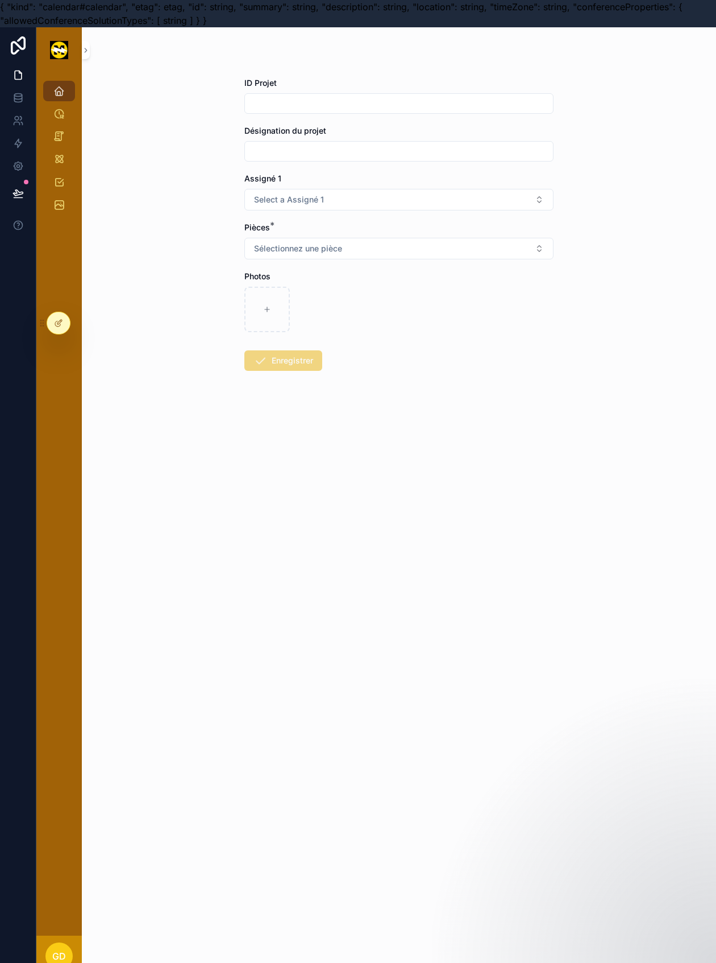
click at [524, 98] on input "scrollable content" at bounding box center [399, 104] width 308 height 16
click at [64, 315] on div at bounding box center [58, 323] width 23 height 22
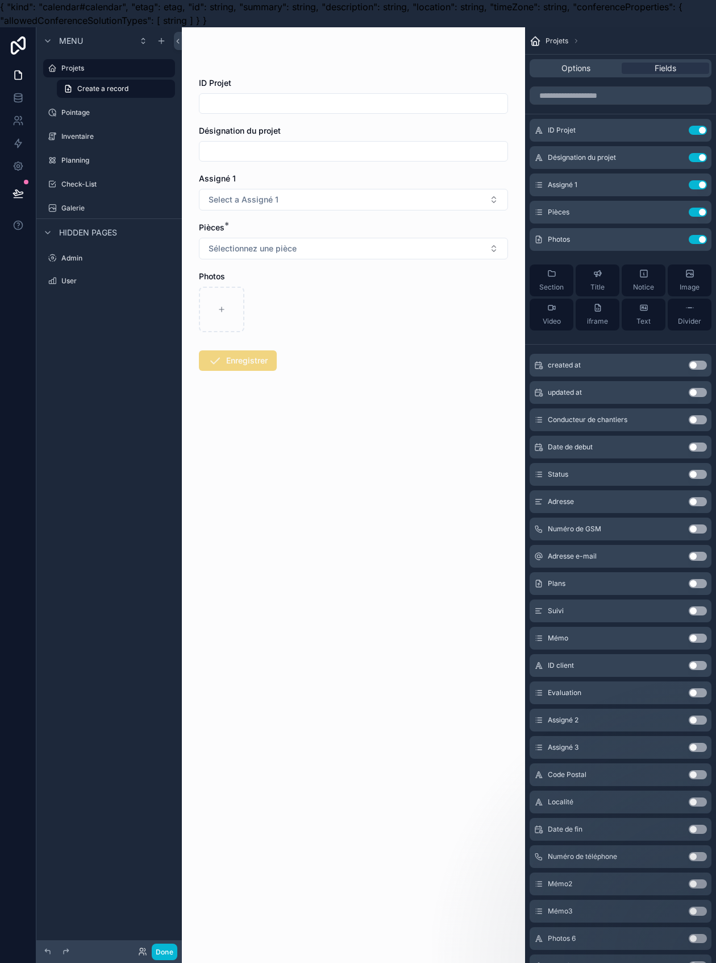
click at [50, 61] on div "scrollable content" at bounding box center [52, 68] width 14 height 14
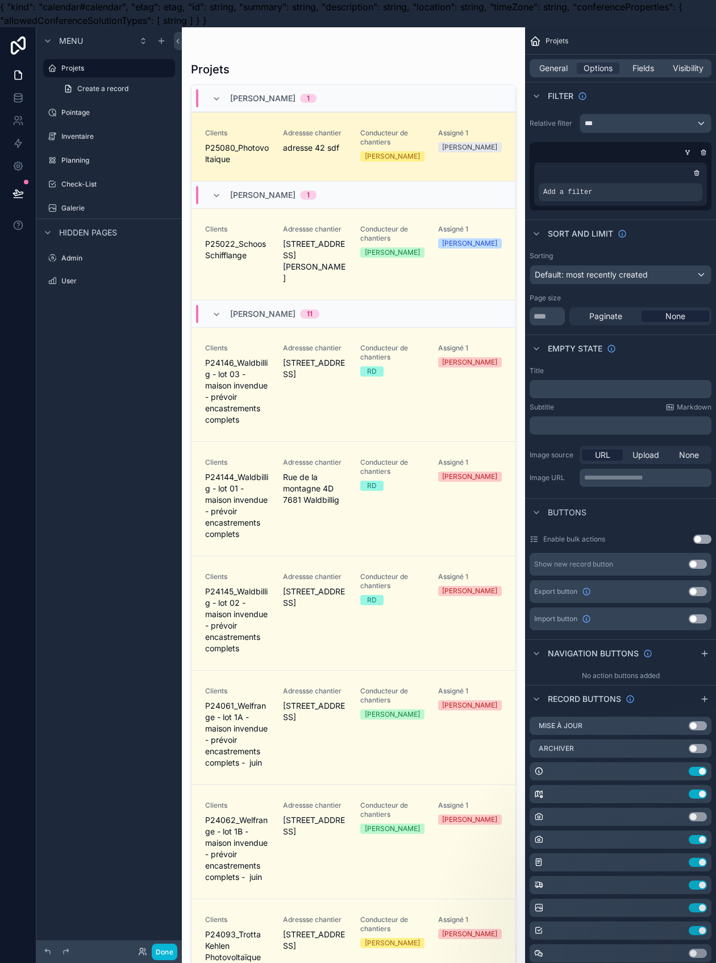
click at [283, 176] on div "scrollable content" at bounding box center [353, 501] width 343 height 949
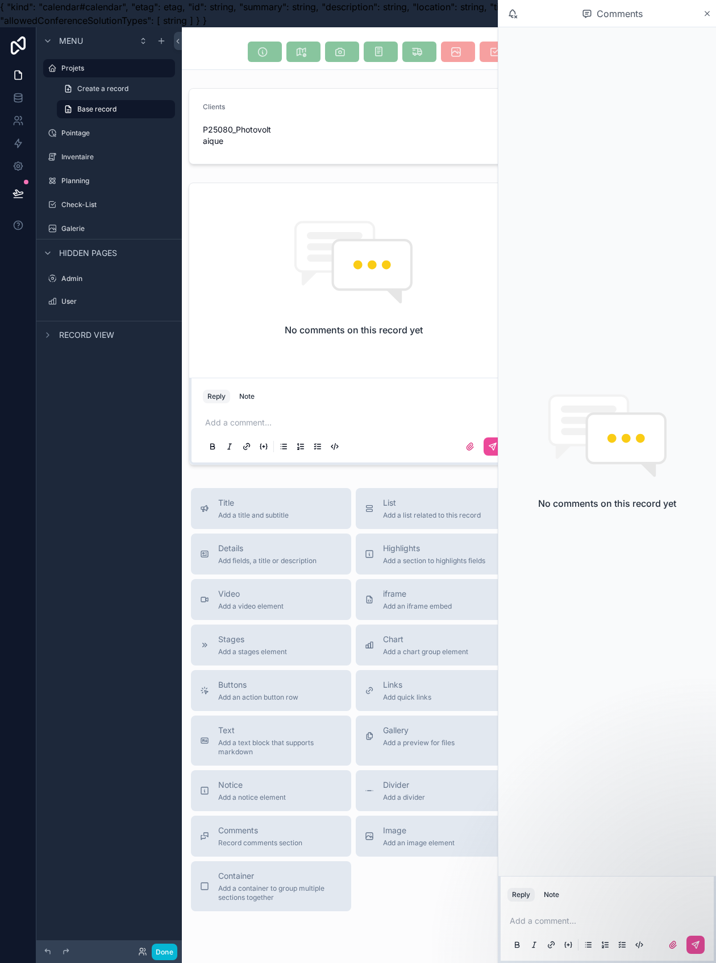
click at [710, 9] on icon "scrollable content" at bounding box center [707, 13] width 9 height 9
click at [711, 13] on icon "scrollable content" at bounding box center [707, 13] width 9 height 9
click at [318, 158] on div "scrollable content" at bounding box center [353, 126] width 343 height 85
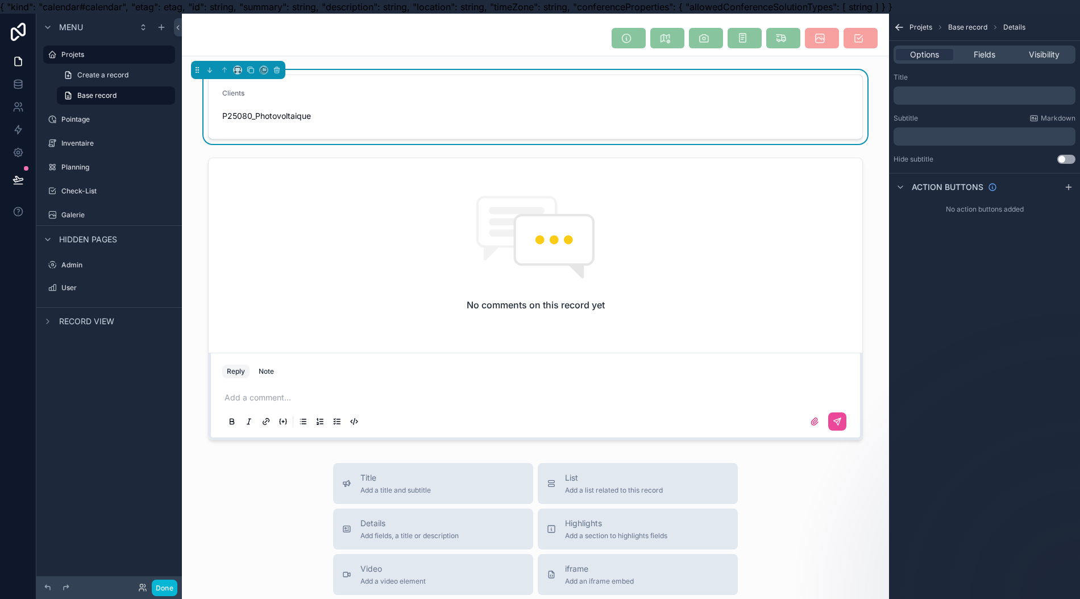
click at [716, 113] on form "Clients P25080_Photovoltaique" at bounding box center [536, 107] width 654 height 64
click at [701, 36] on span "scrollable content" at bounding box center [706, 39] width 34 height 11
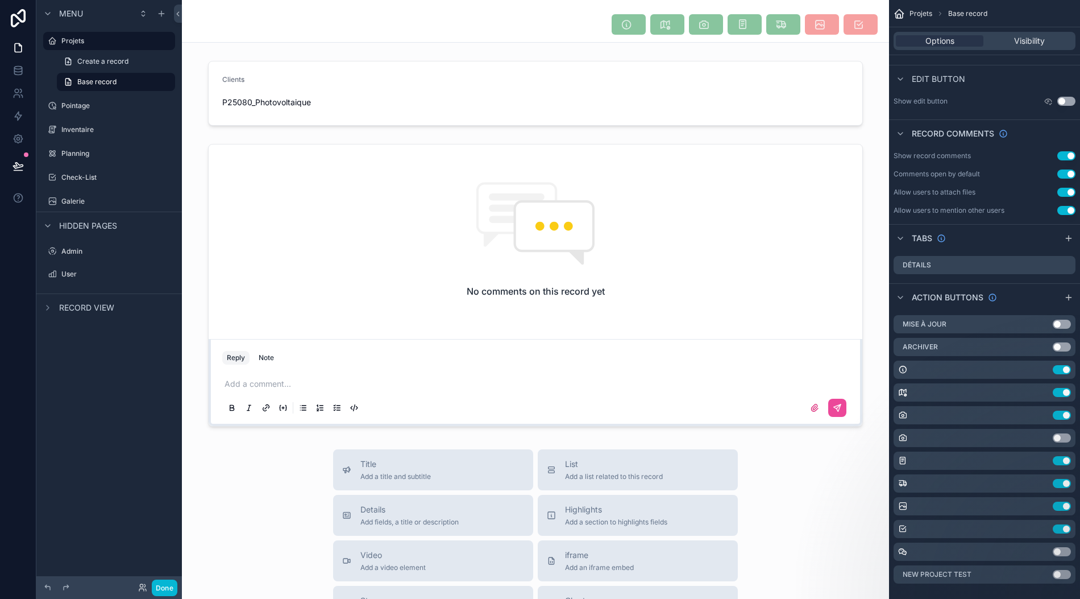
scroll to position [25, 0]
click at [0, 0] on icon "scrollable content" at bounding box center [0, 0] width 0 height 0
click at [716, 433] on icon "scrollable content" at bounding box center [1030, 437] width 9 height 9
click at [716, 408] on icon at bounding box center [1048, 408] width 9 height 9
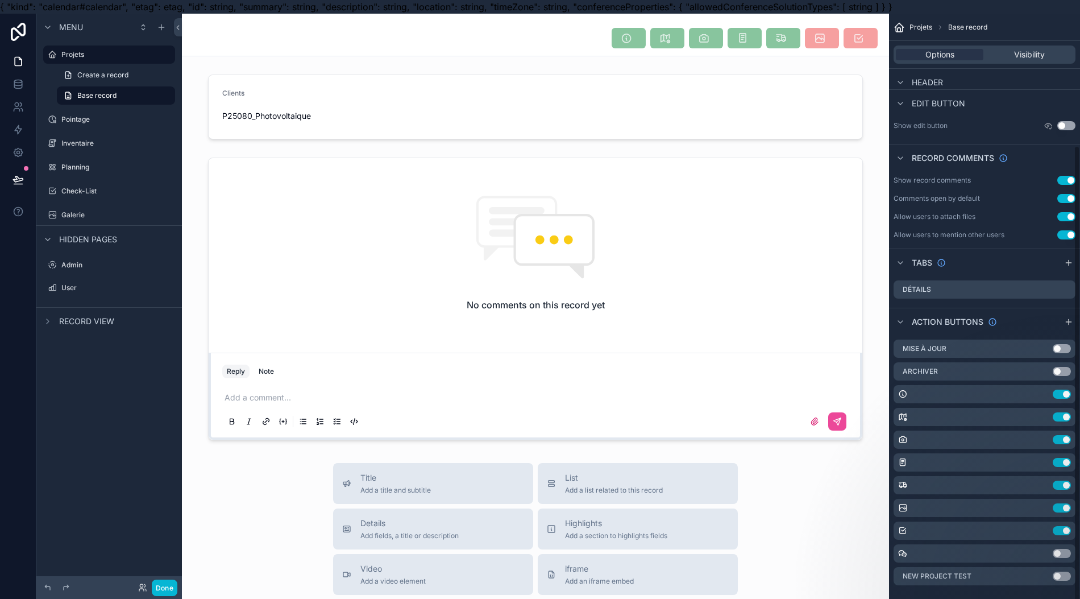
scroll to position [168, 0]
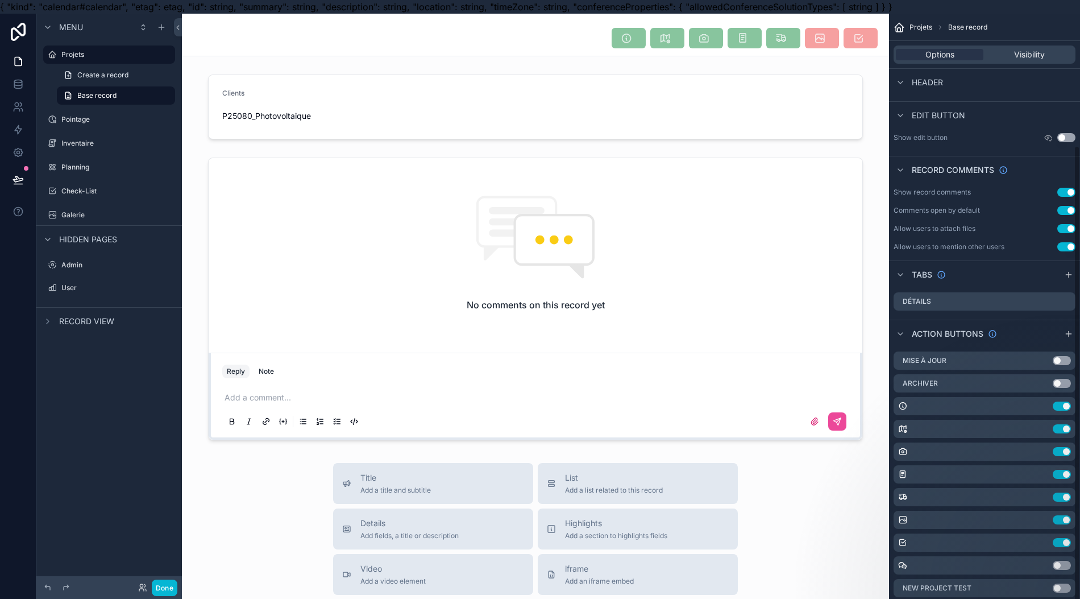
click at [0, 0] on icon "scrollable content" at bounding box center [0, 0] width 0 height 0
click at [716, 429] on button at bounding box center [1049, 422] width 14 height 14
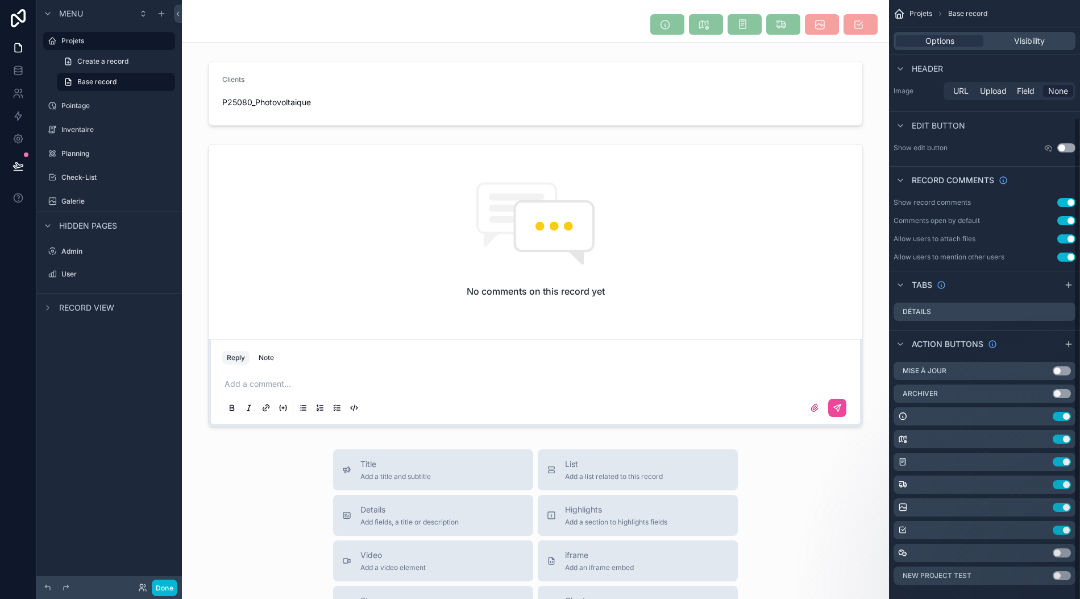
scroll to position [146, 0]
click at [716, 388] on button "Use setting" at bounding box center [1062, 392] width 18 height 9
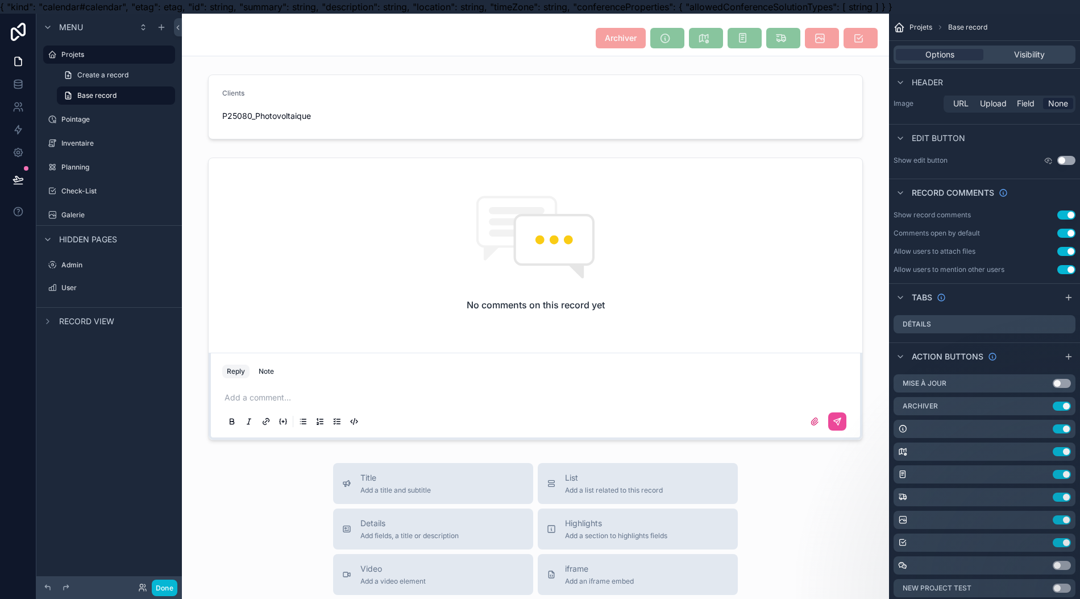
click at [0, 0] on icon "scrollable content" at bounding box center [0, 0] width 0 height 0
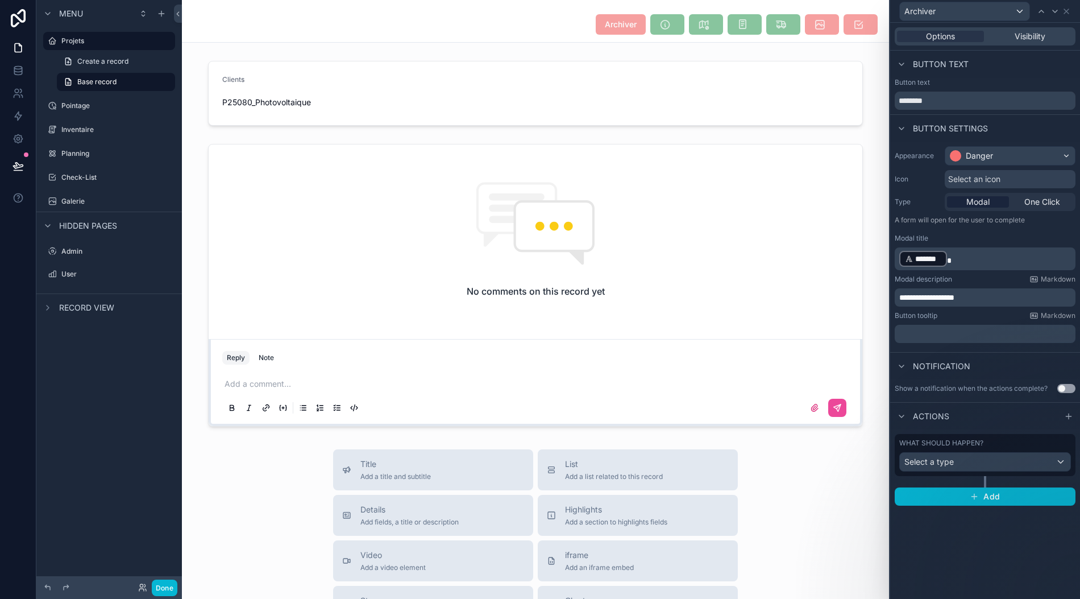
scroll to position [25, 0]
click at [716, 454] on div "Select a type" at bounding box center [985, 462] width 171 height 18
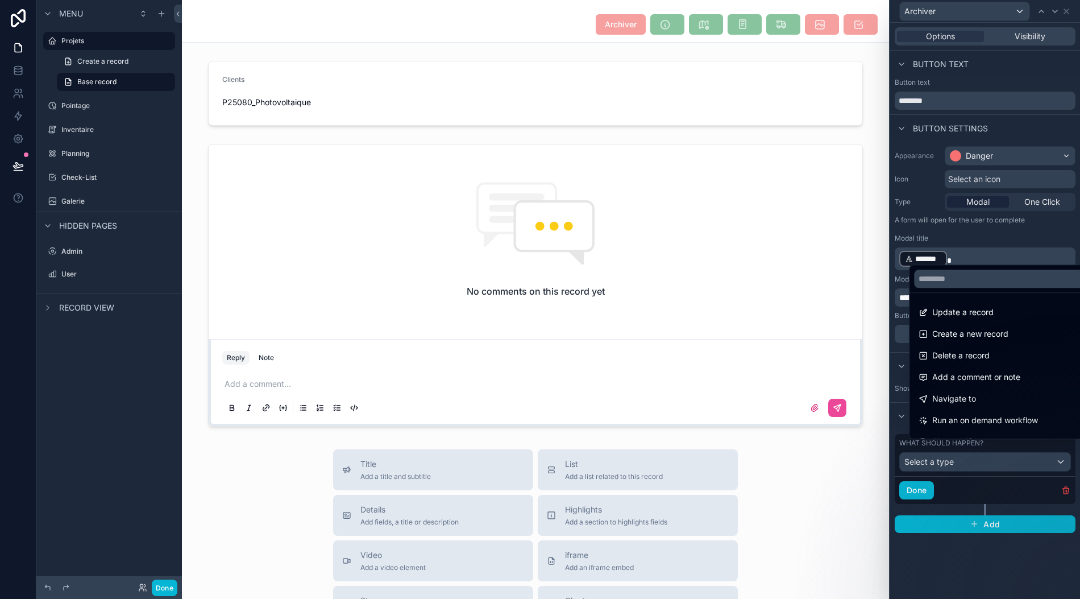
click at [716, 448] on div at bounding box center [985, 299] width 190 height 599
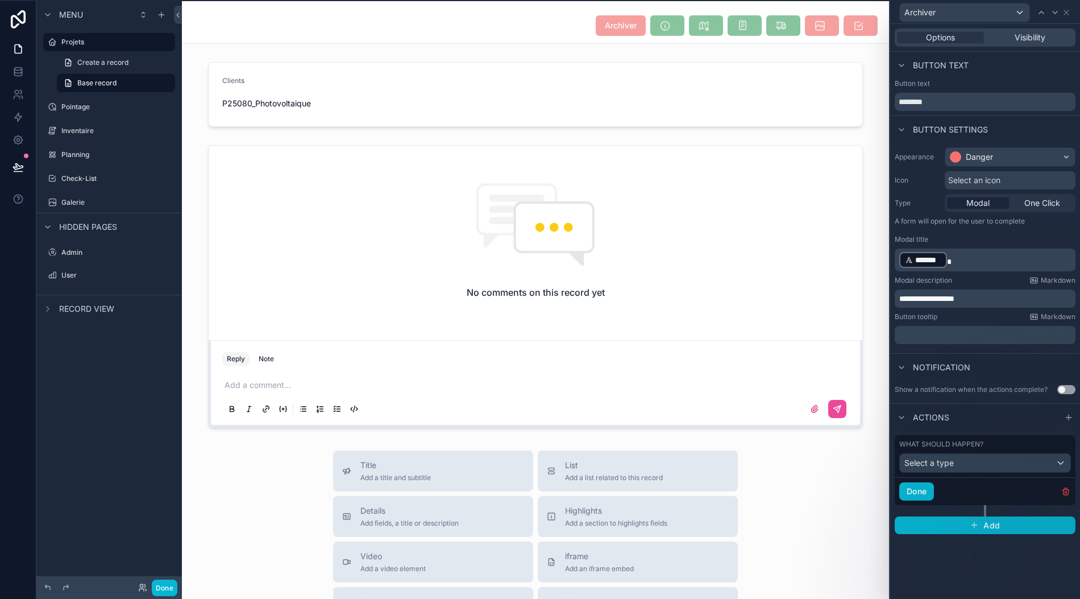
scroll to position [0, 0]
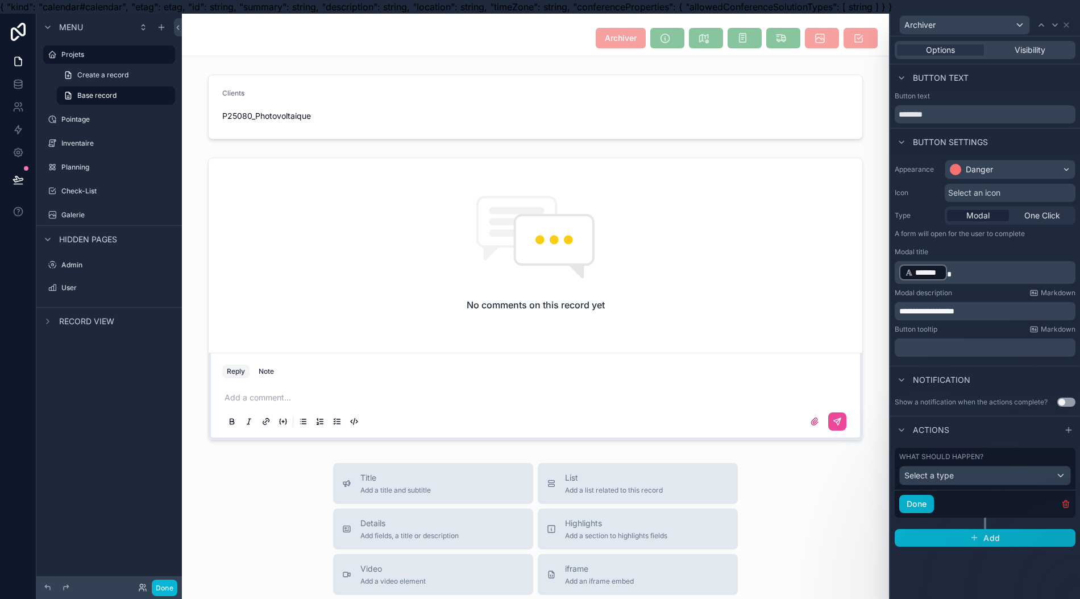
click at [716, 96] on div "Button text" at bounding box center [985, 96] width 181 height 9
click at [114, 96] on span "Base record" at bounding box center [96, 95] width 39 height 9
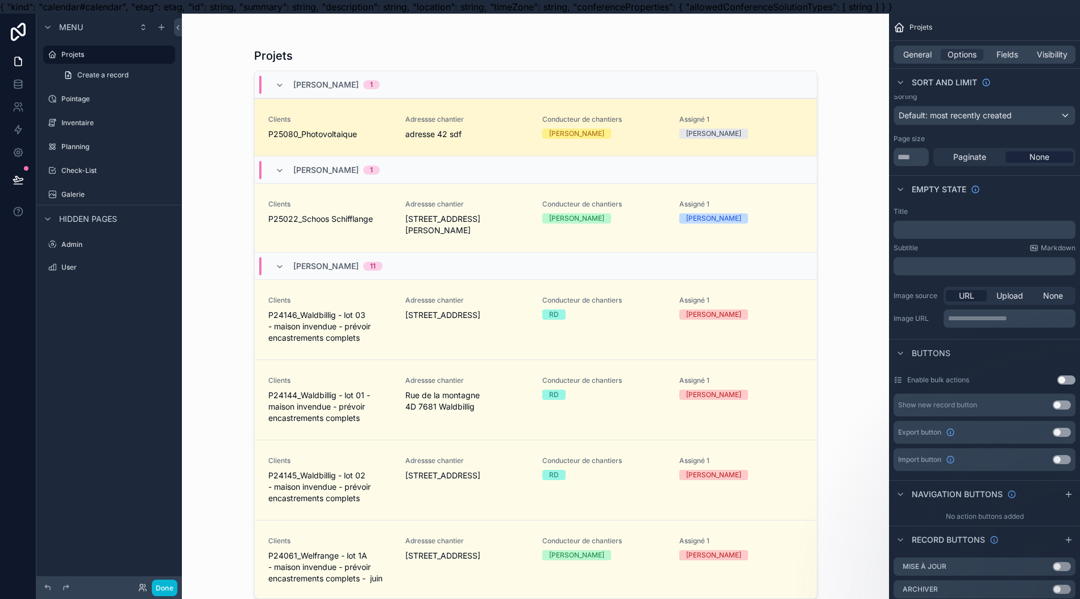
click at [114, 96] on label "Pointage" at bounding box center [116, 98] width 111 height 9
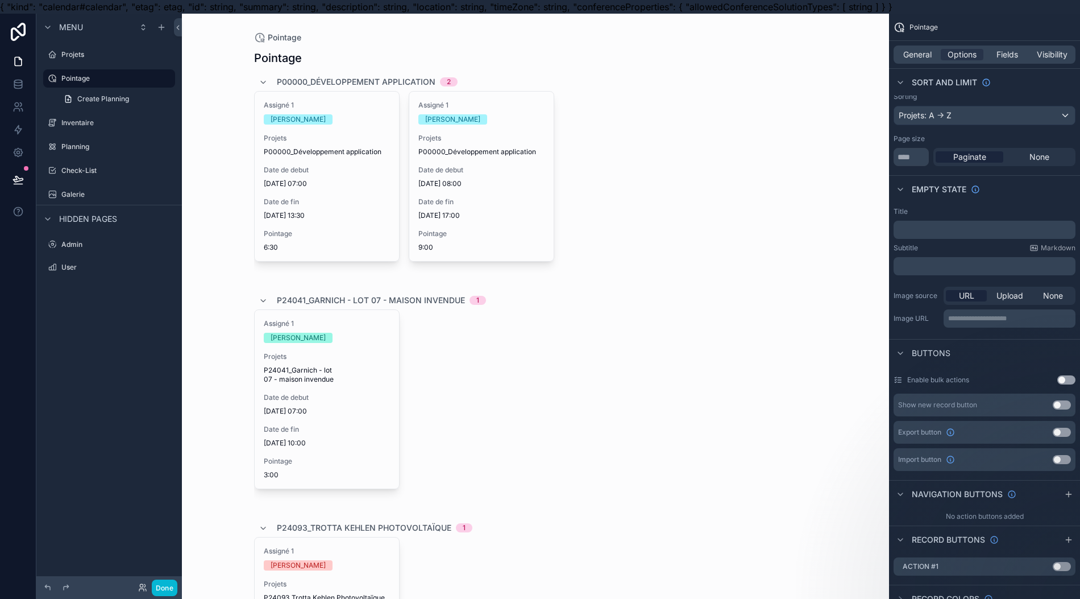
click at [101, 52] on label "Projets" at bounding box center [116, 54] width 111 height 9
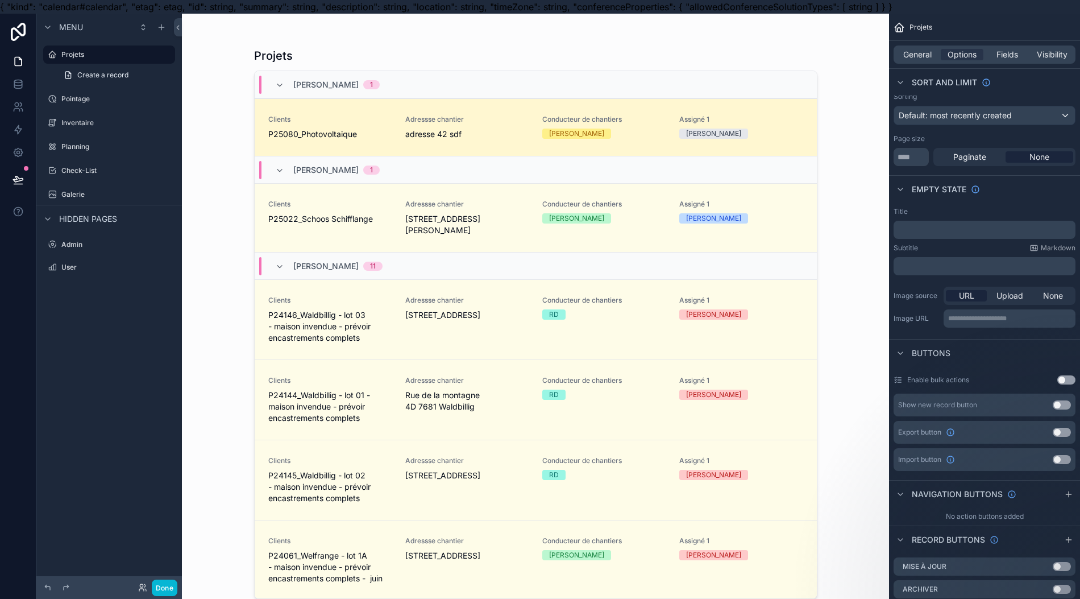
click at [440, 127] on div "Adressse chantier adresse 42 sdf" at bounding box center [466, 127] width 123 height 25
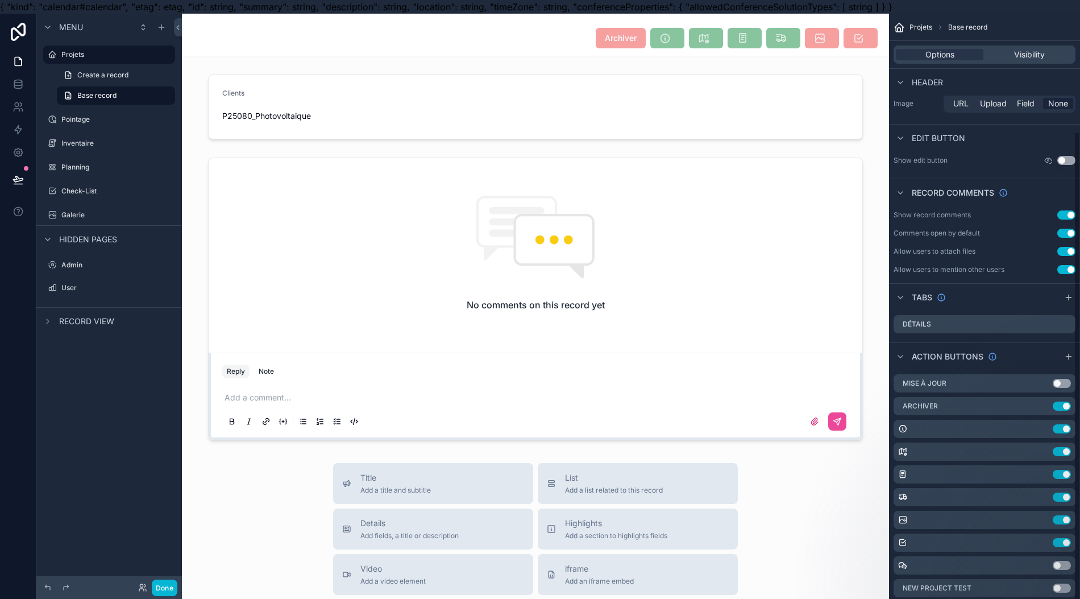
scroll to position [25, 0]
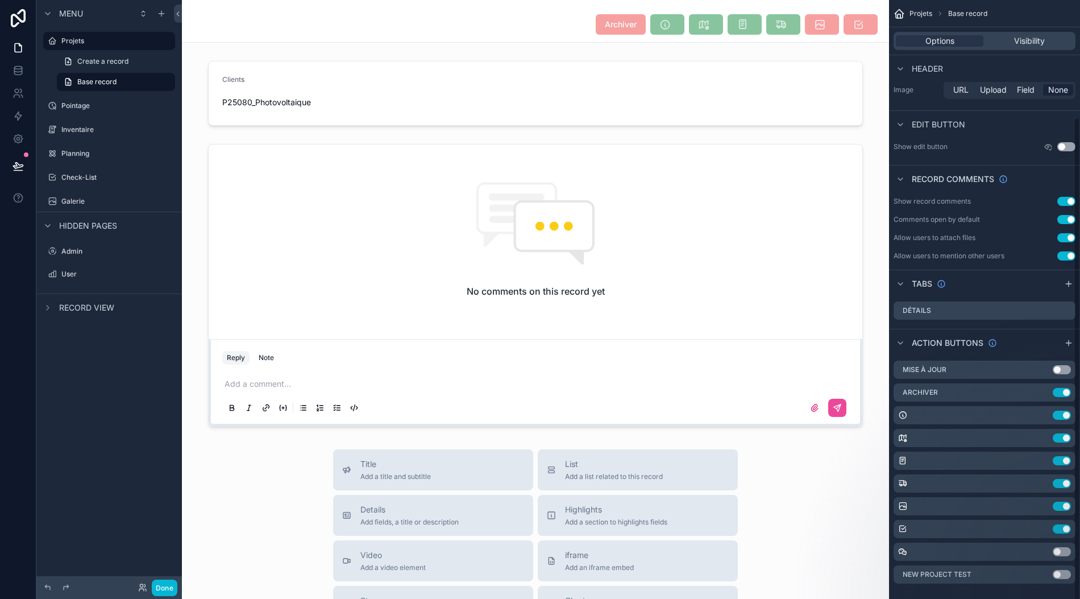
click at [716, 338] on icon "scrollable content" at bounding box center [1068, 342] width 9 height 9
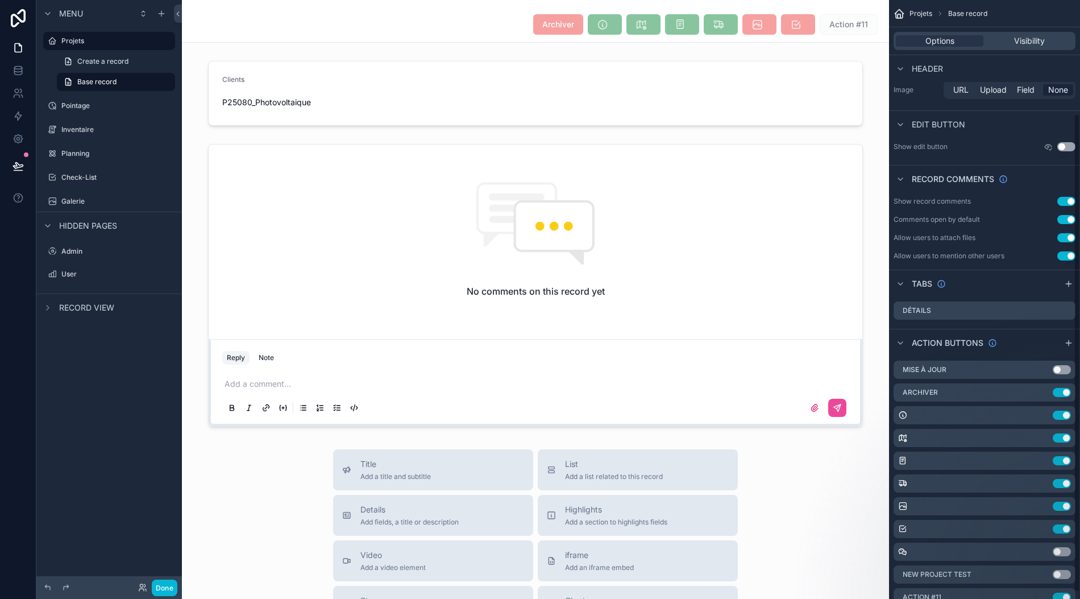
scroll to position [0, 0]
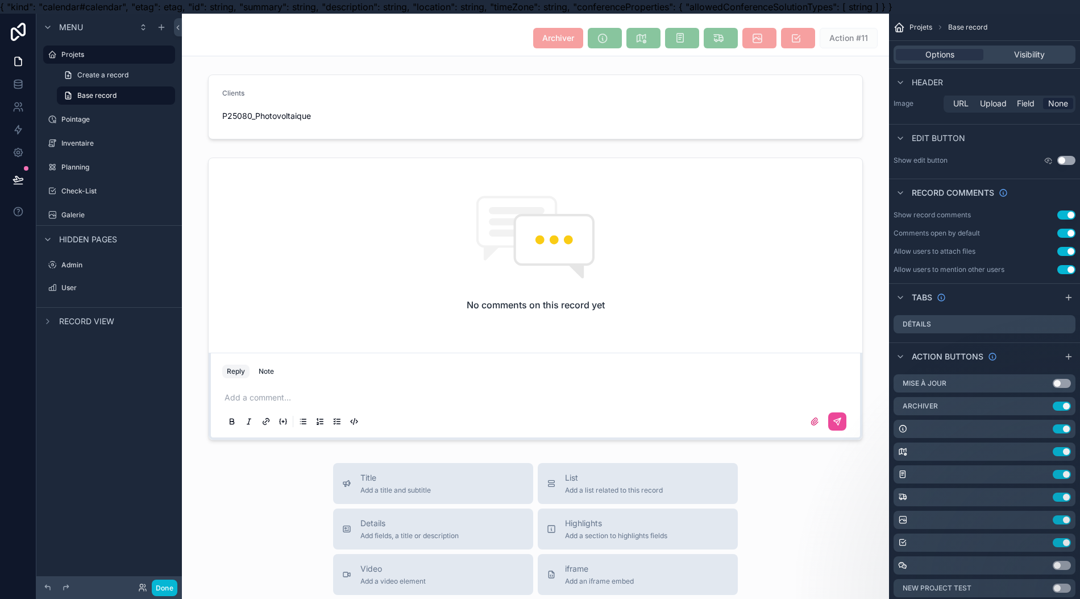
click at [716, 270] on button "Use setting" at bounding box center [1067, 269] width 18 height 9
click at [716, 251] on button "Use setting" at bounding box center [1067, 251] width 18 height 9
click at [716, 231] on button "Use setting" at bounding box center [1067, 233] width 18 height 9
click at [716, 218] on button "Use setting" at bounding box center [1067, 214] width 18 height 9
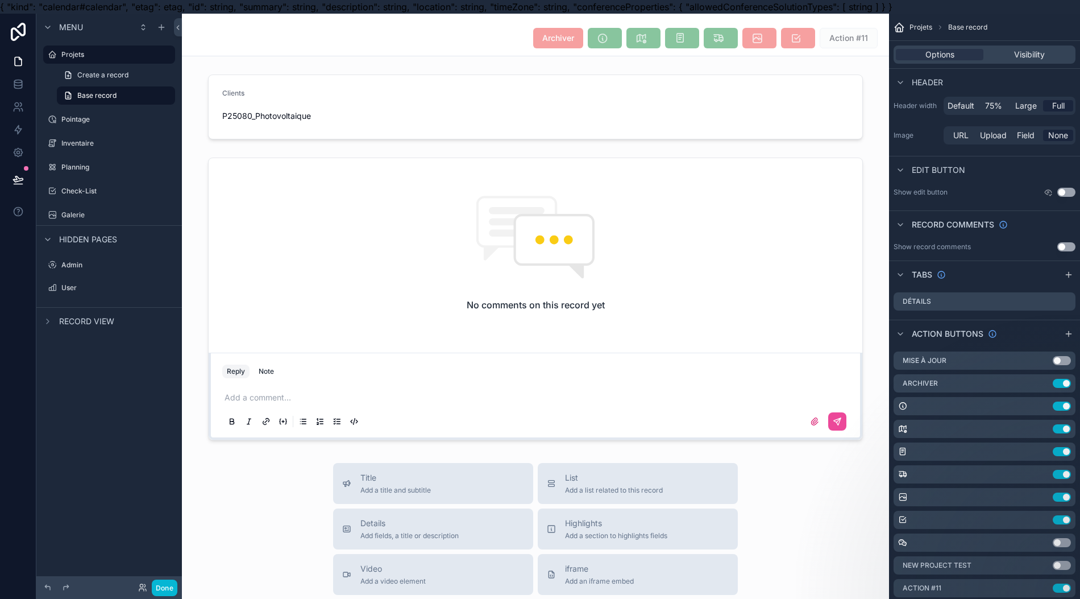
scroll to position [25, 0]
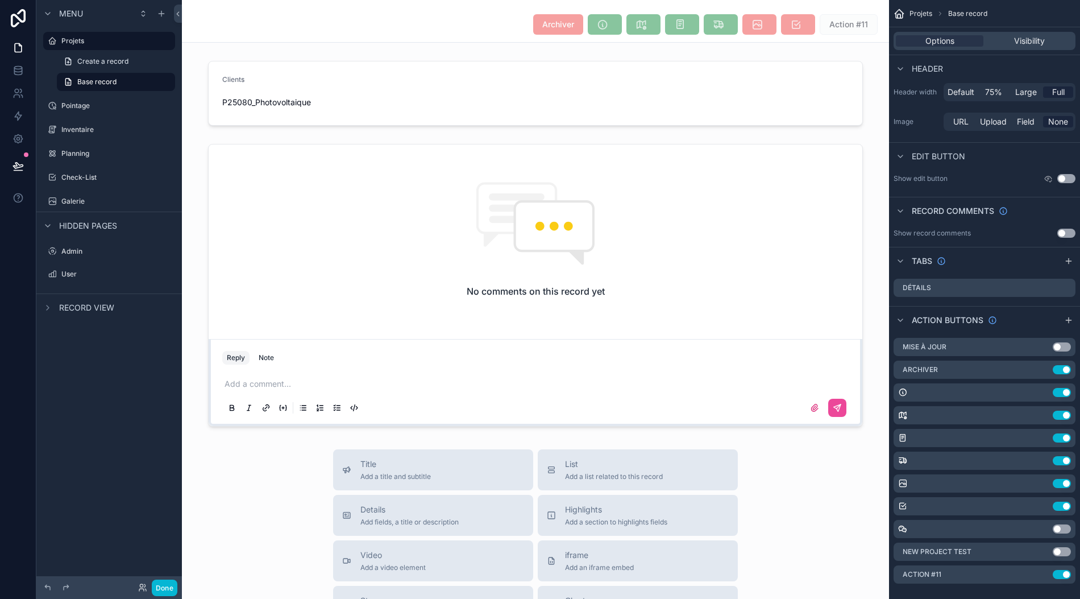
click at [716, 570] on button "Use setting" at bounding box center [1062, 574] width 18 height 9
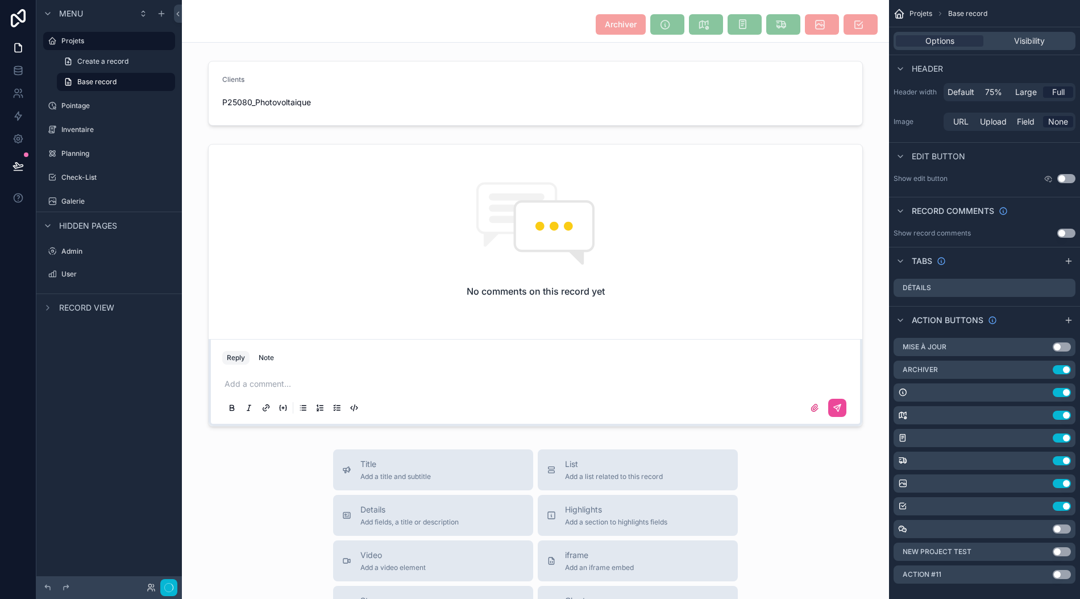
scroll to position [0, 0]
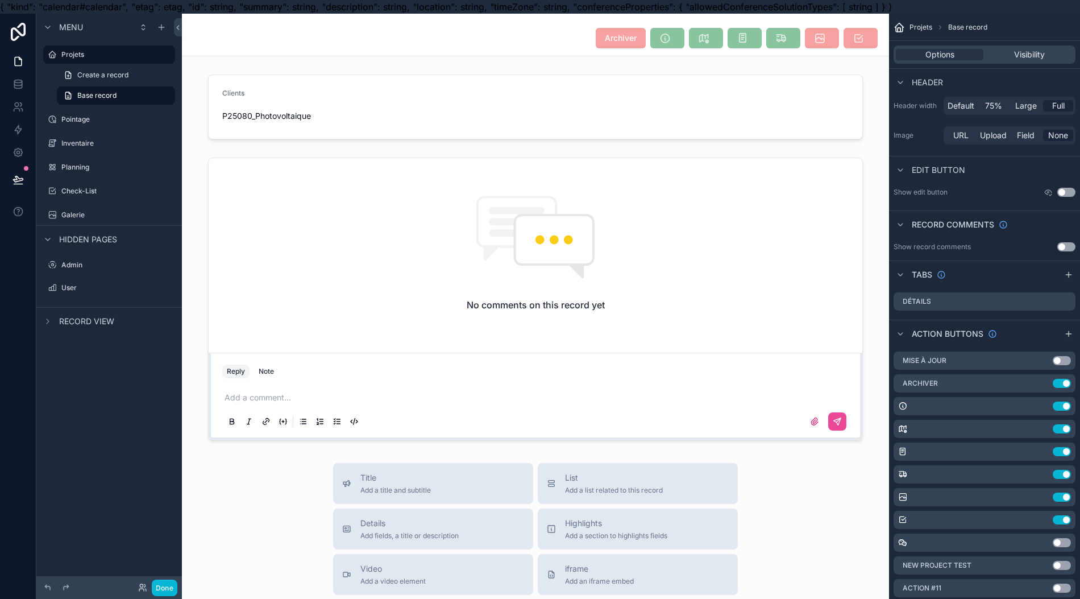
click at [716, 565] on button "Use setting" at bounding box center [1062, 565] width 18 height 9
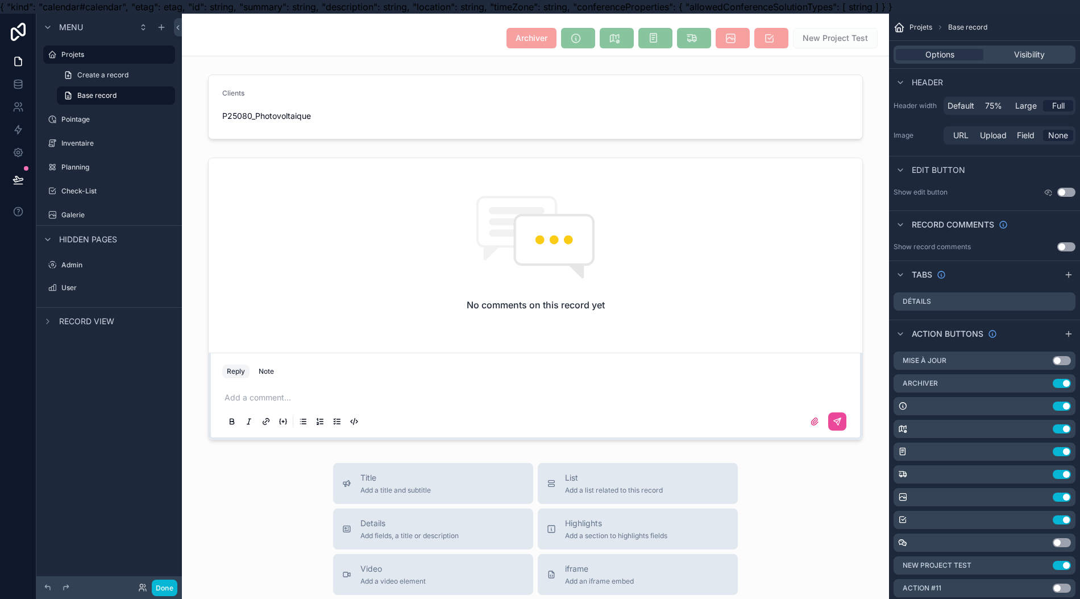
click at [0, 0] on icon "scrollable content" at bounding box center [0, 0] width 0 height 0
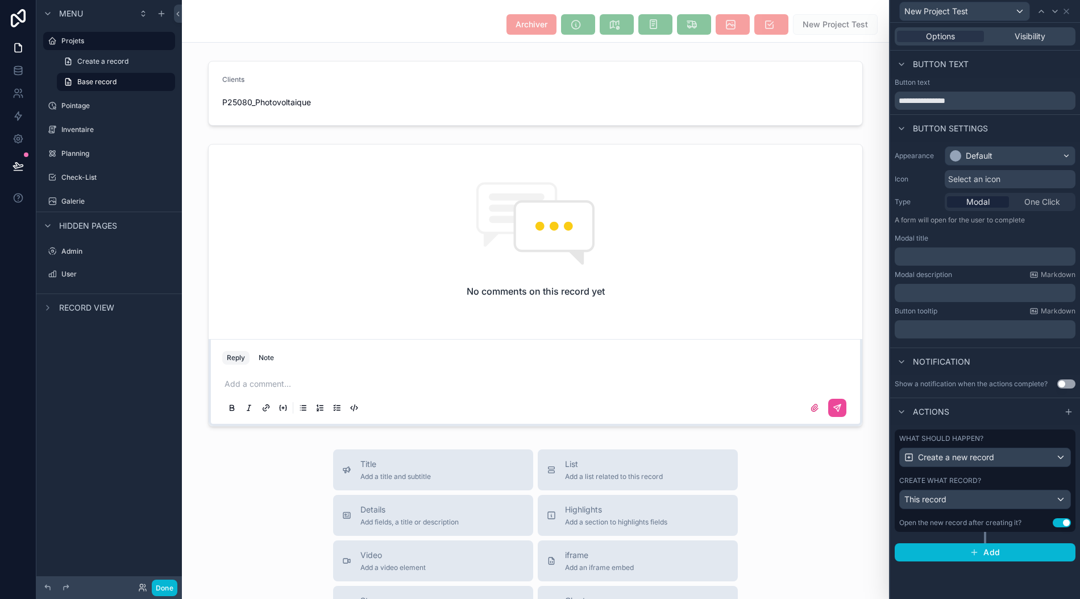
scroll to position [25, 0]
click at [716, 491] on div "This record" at bounding box center [985, 499] width 171 height 18
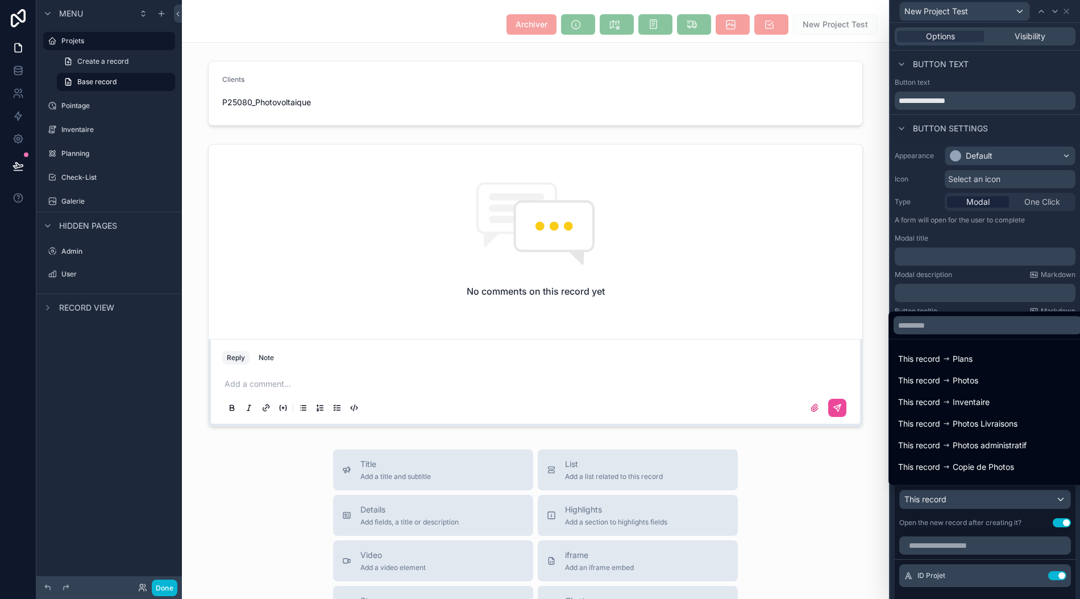
click at [716, 513] on div at bounding box center [985, 299] width 190 height 599
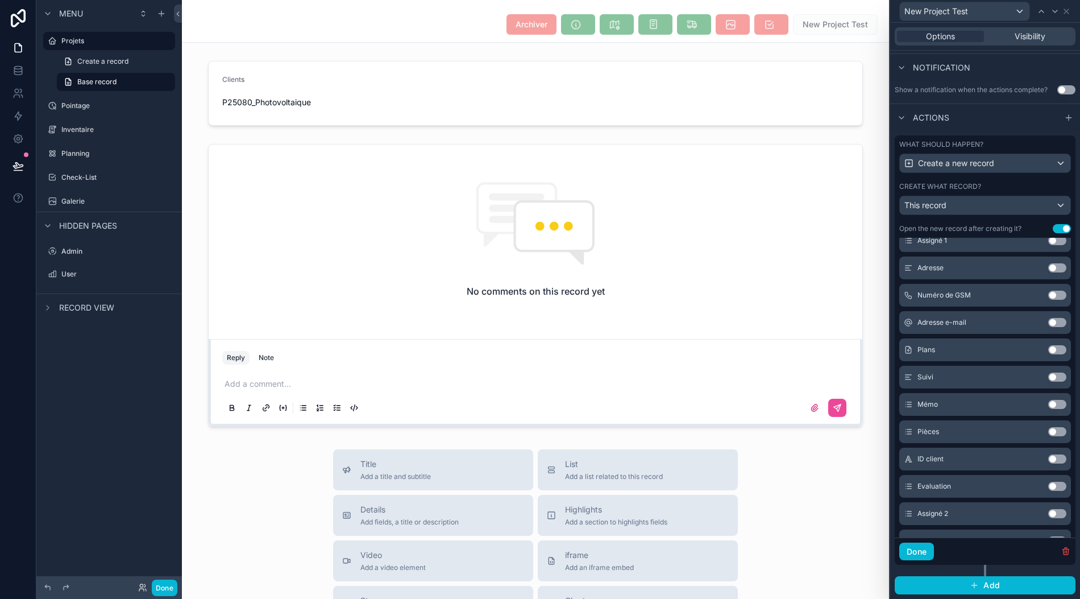
scroll to position [151, 0]
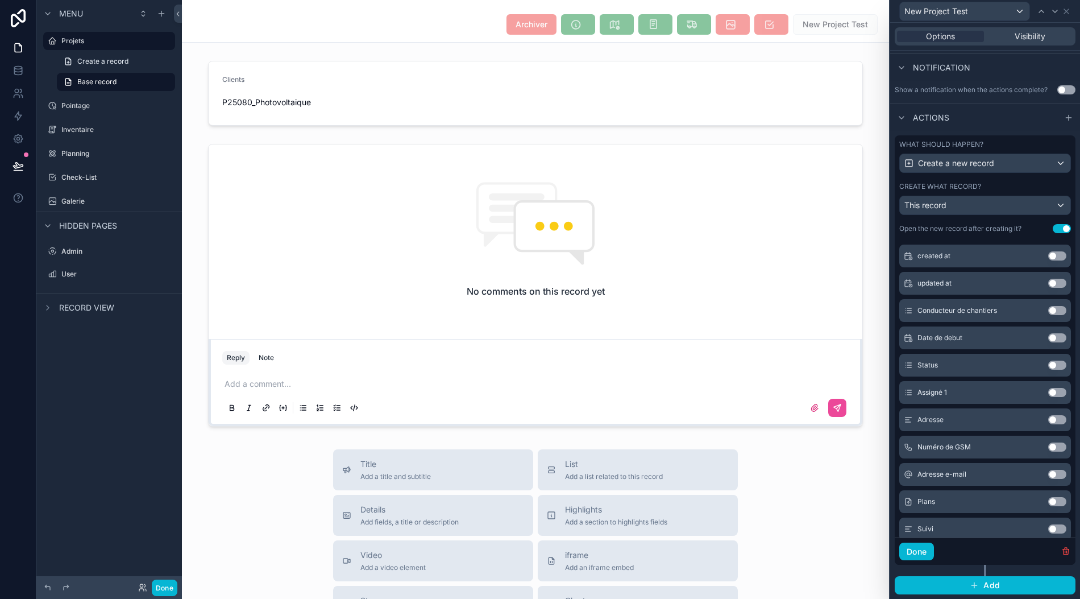
click at [716, 388] on button "Use setting" at bounding box center [1058, 392] width 18 height 9
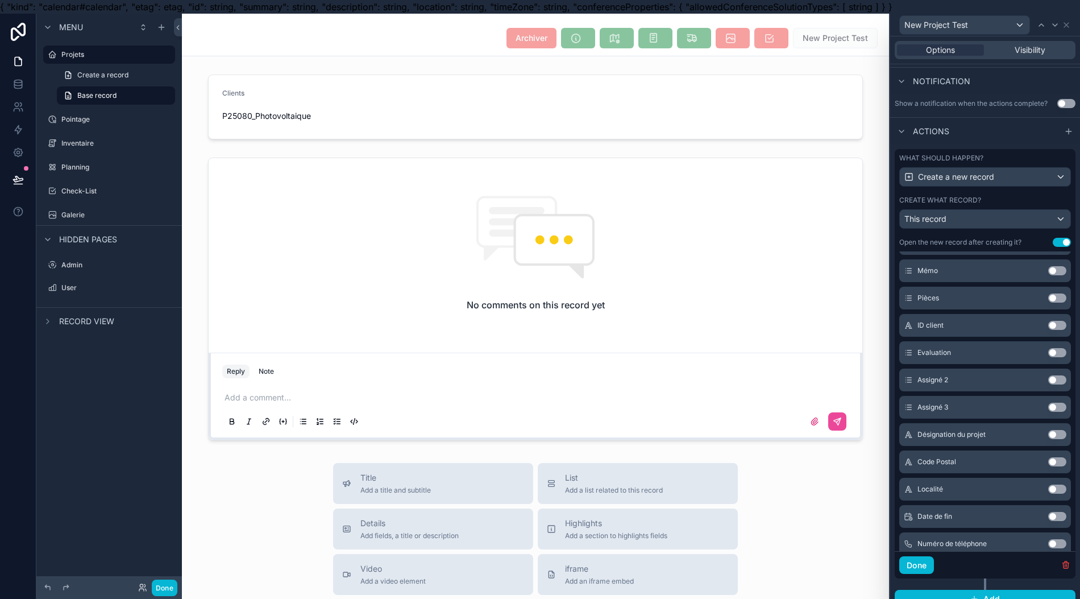
scroll to position [482, 0]
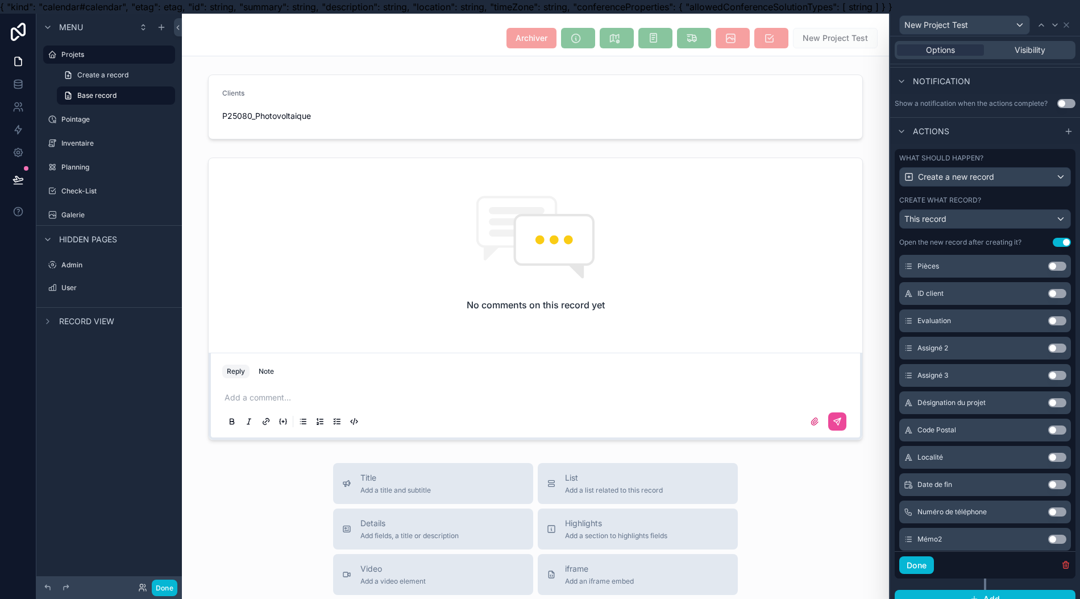
click at [716, 407] on button "Use setting" at bounding box center [1058, 402] width 18 height 9
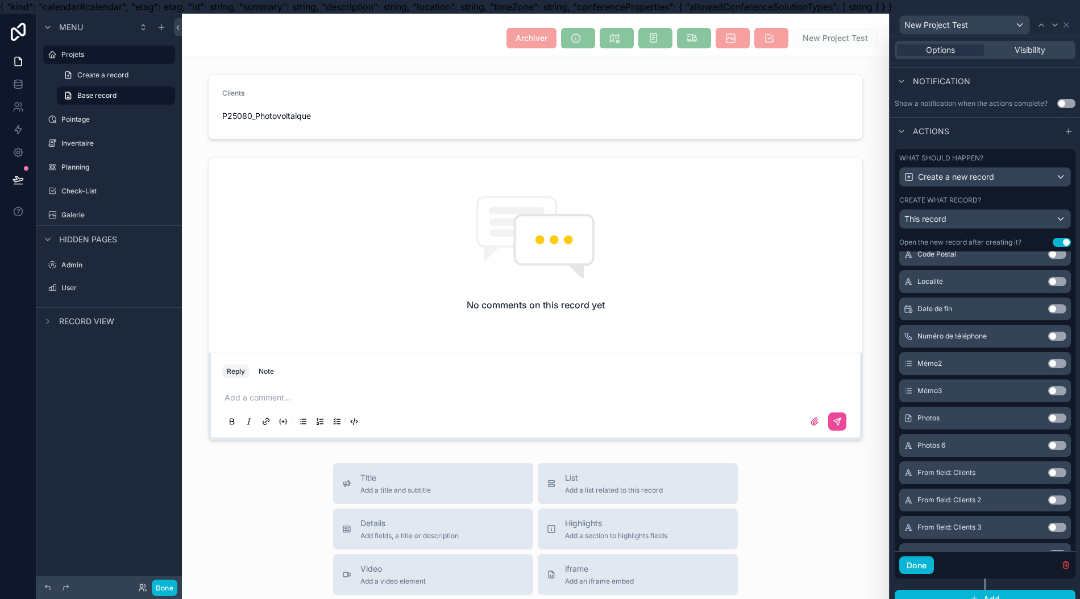
scroll to position [661, 0]
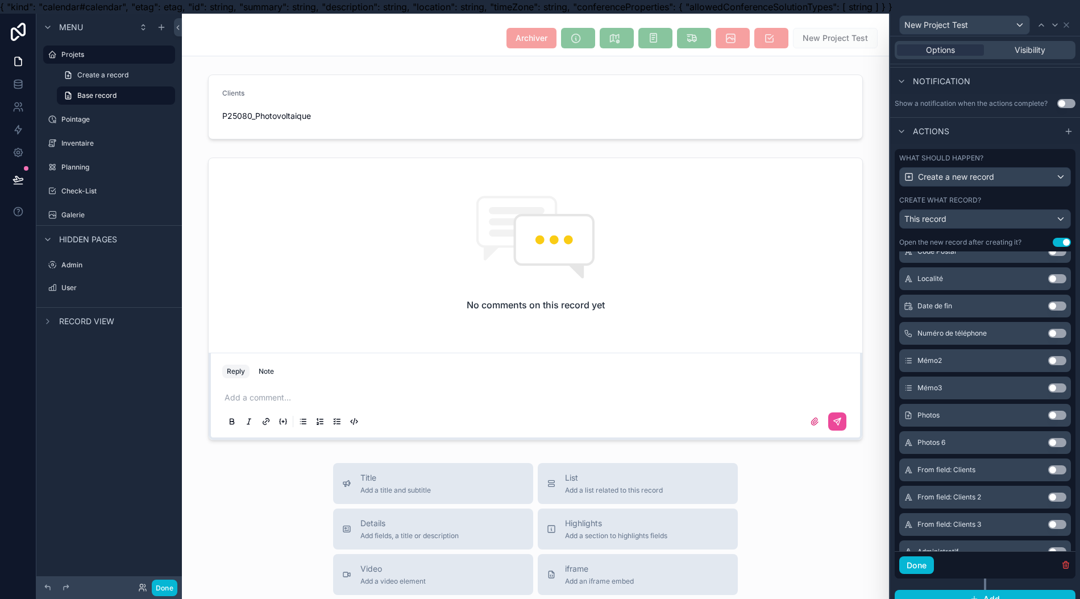
click at [716, 420] on button "Use setting" at bounding box center [1058, 415] width 18 height 9
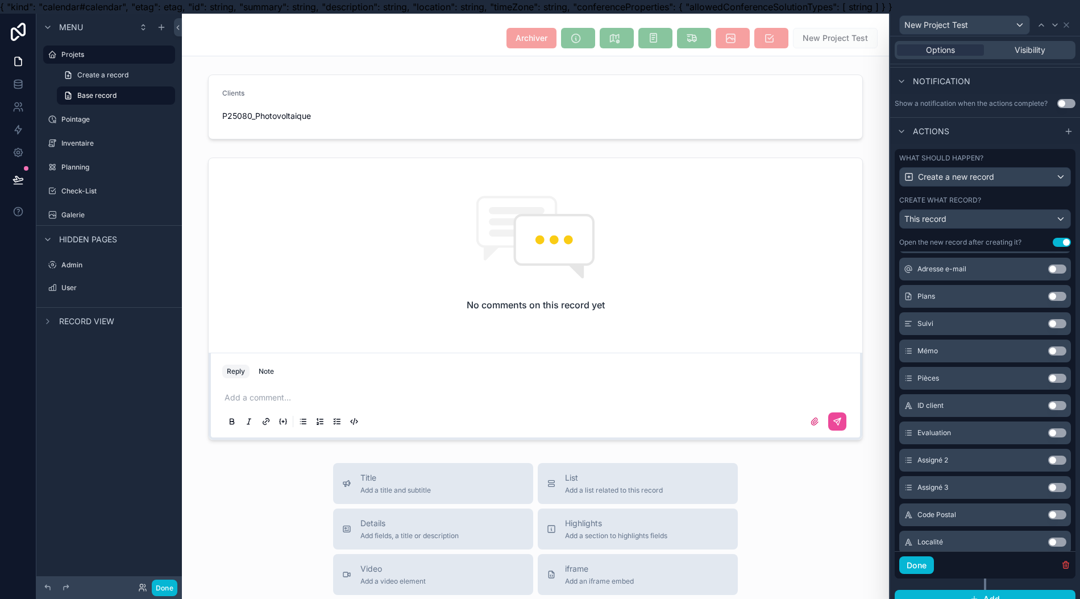
scroll to position [455, 0]
click at [716, 352] on button "Use setting" at bounding box center [1058, 347] width 18 height 9
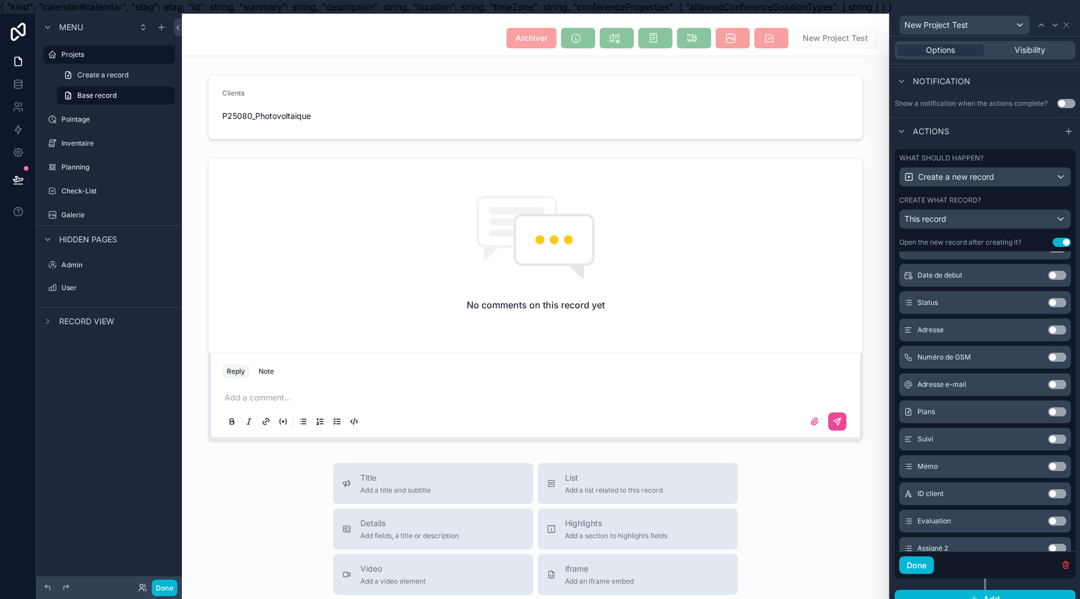
scroll to position [0, 0]
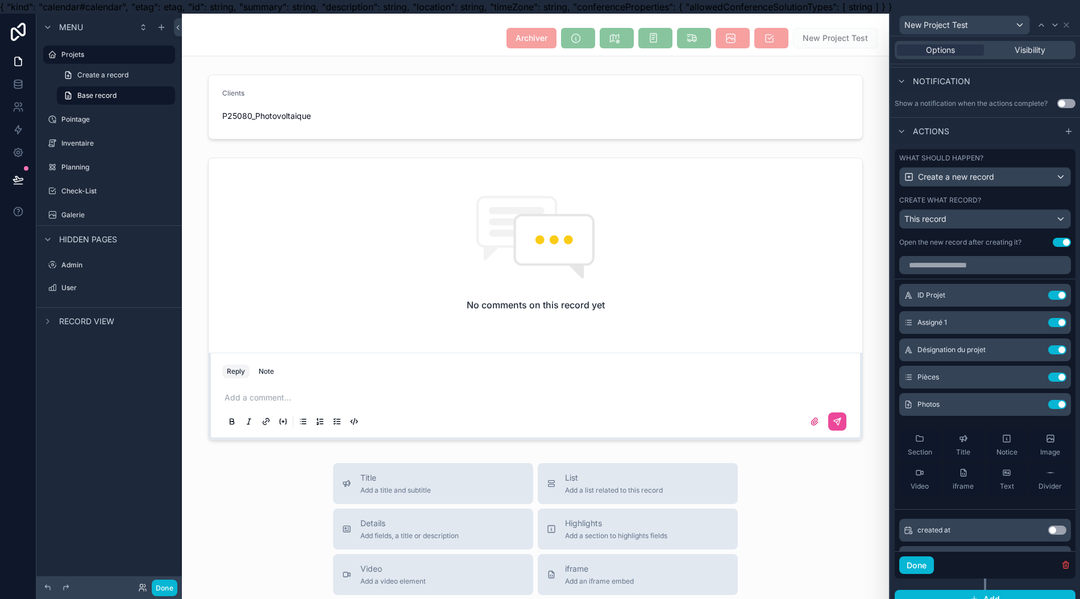
click at [0, 0] on icon at bounding box center [0, 0] width 0 height 0
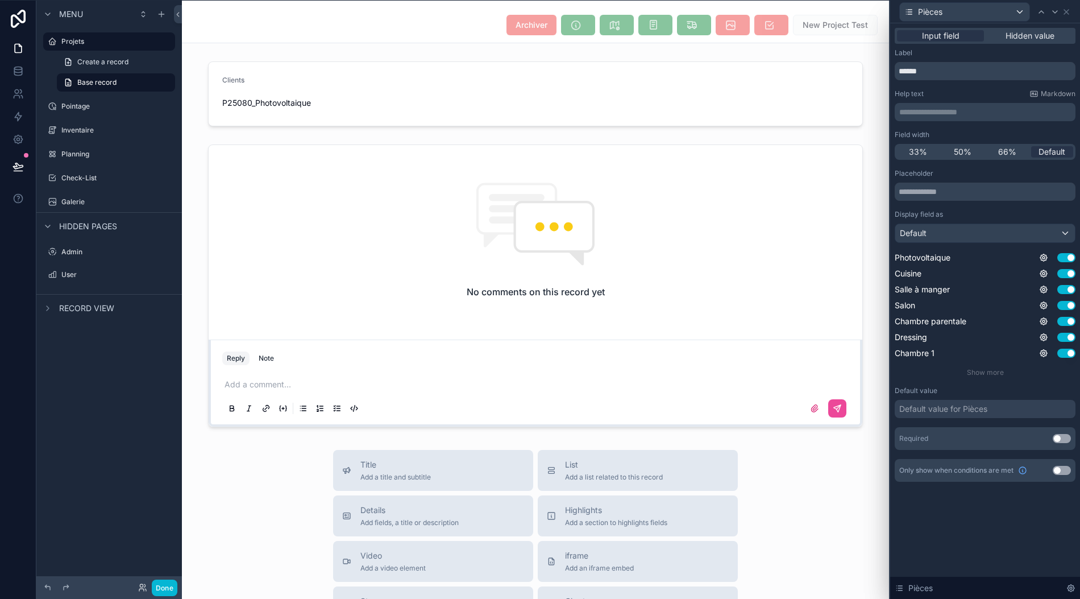
scroll to position [25, 0]
click at [716, 433] on button "Use setting" at bounding box center [1062, 437] width 18 height 9
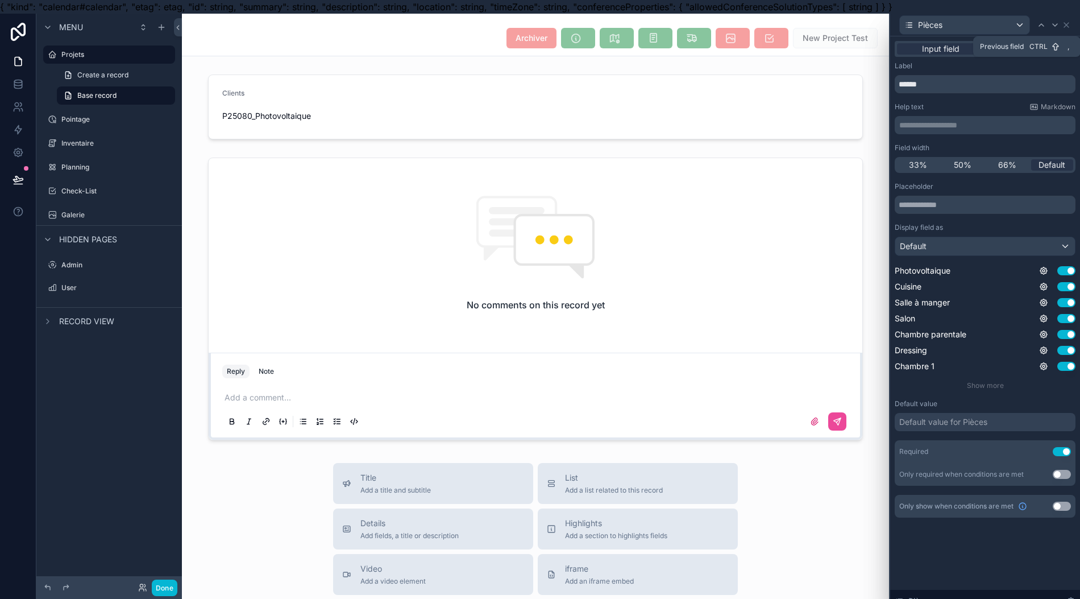
click at [716, 27] on icon at bounding box center [1041, 24] width 9 height 9
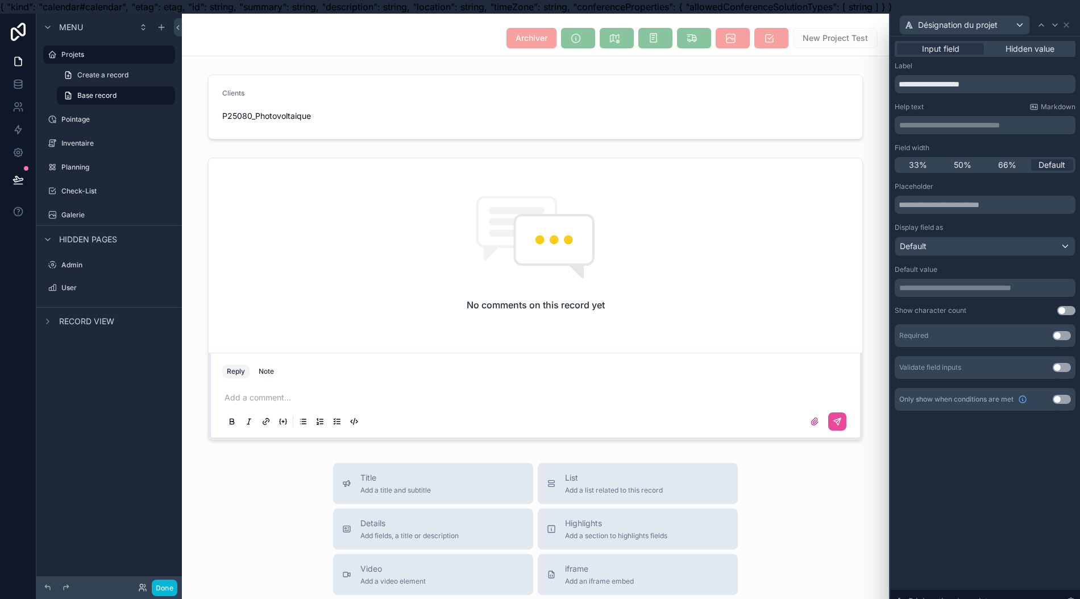
click at [716, 283] on p "**********" at bounding box center [987, 287] width 174 height 11
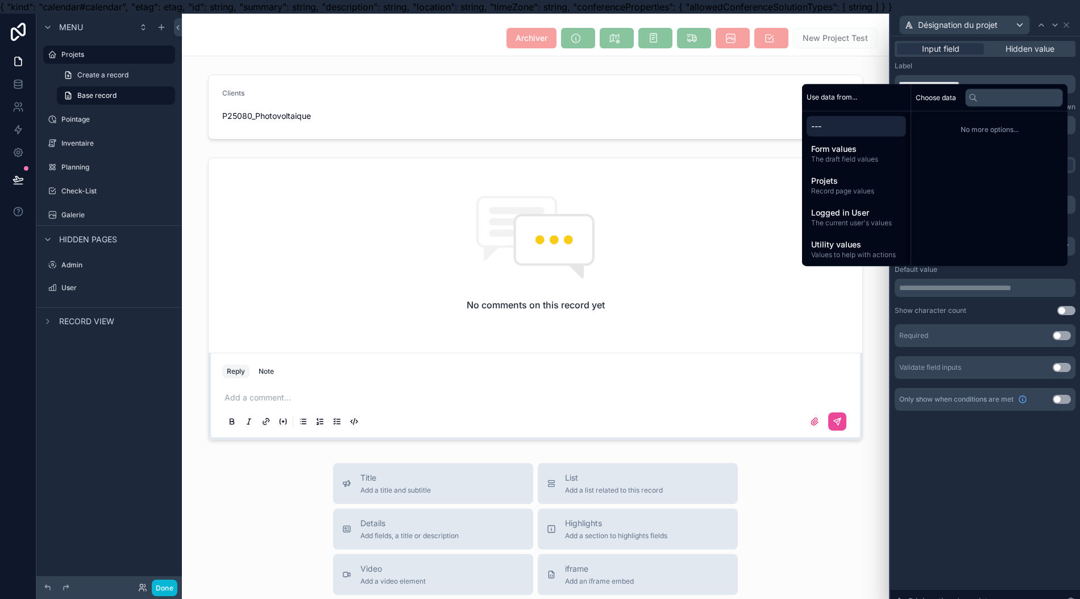
click at [716, 186] on span "Projets" at bounding box center [856, 180] width 90 height 11
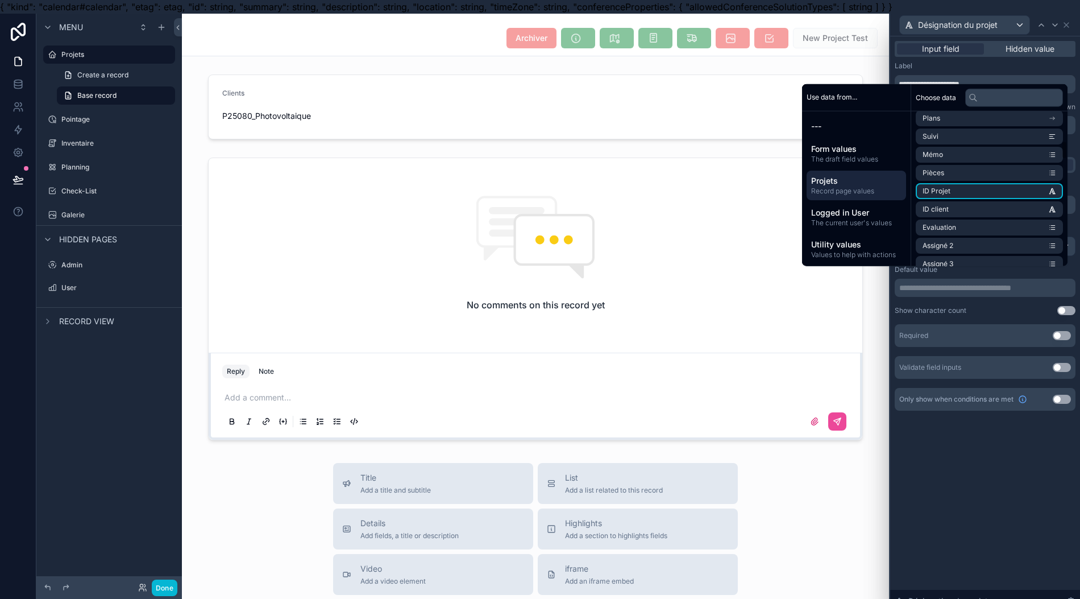
scroll to position [303, 0]
click at [716, 138] on li "Désignation du projet" at bounding box center [989, 130] width 147 height 16
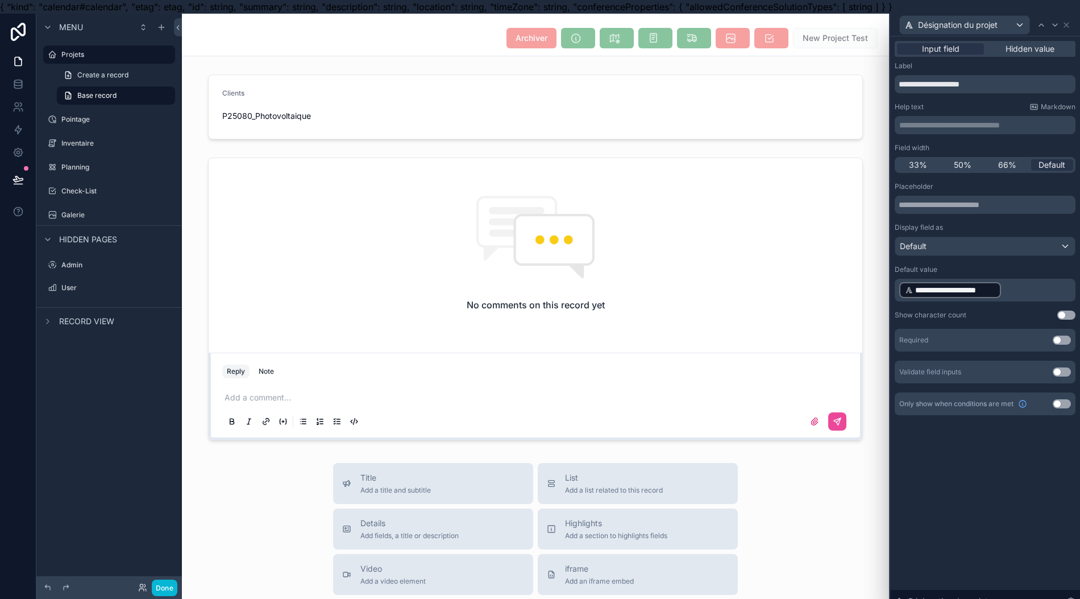
click at [716, 481] on div "**********" at bounding box center [985, 324] width 190 height 576
click at [716, 24] on icon at bounding box center [1041, 24] width 9 height 9
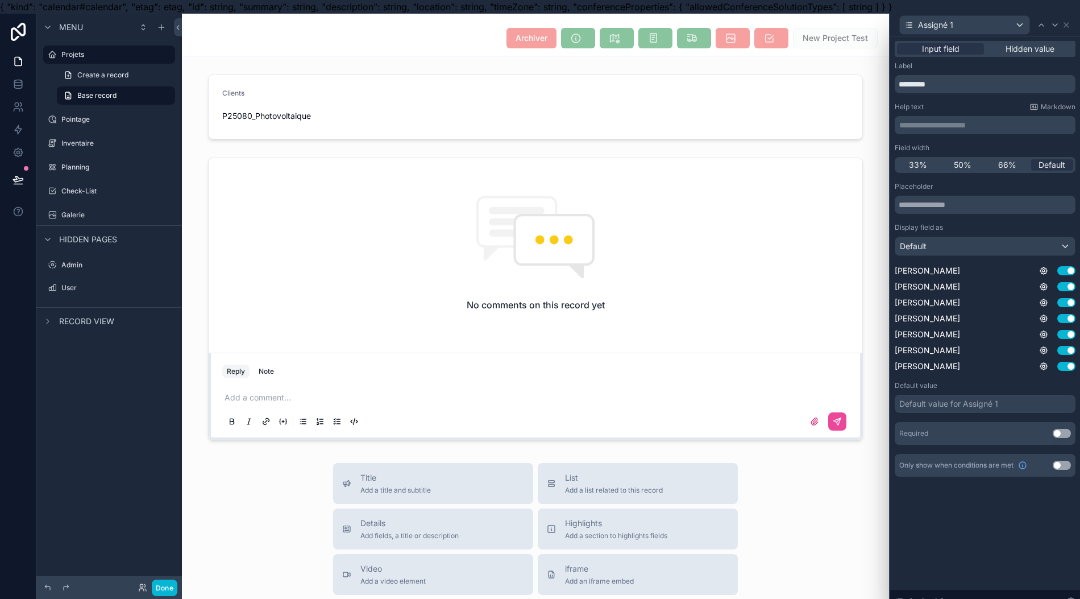
click at [716, 400] on div "Default value for Assigné 1" at bounding box center [949, 403] width 99 height 11
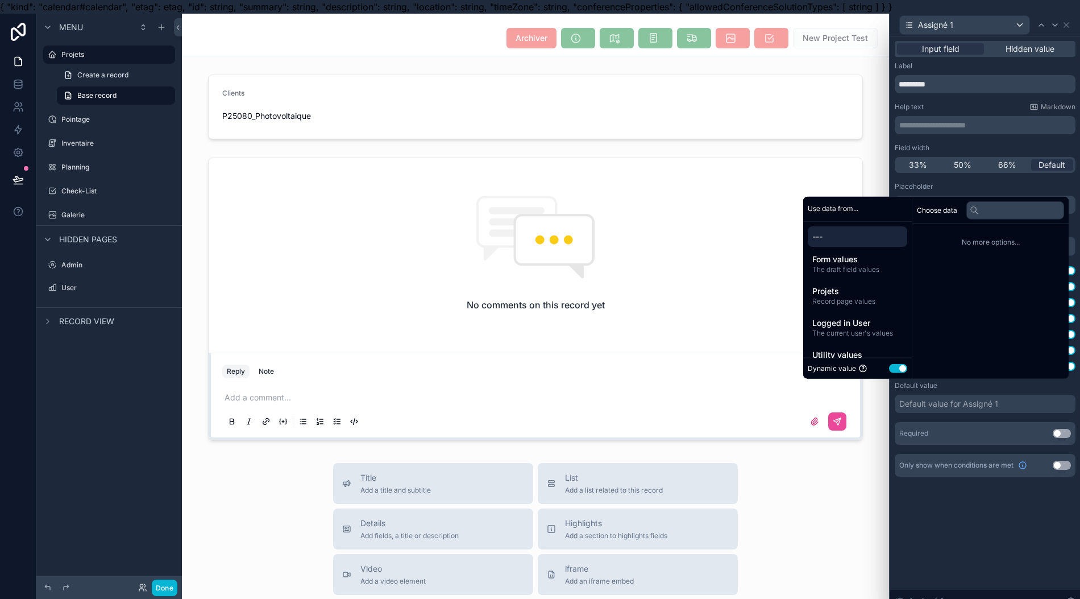
click at [716, 329] on span "Logged in User" at bounding box center [858, 322] width 90 height 11
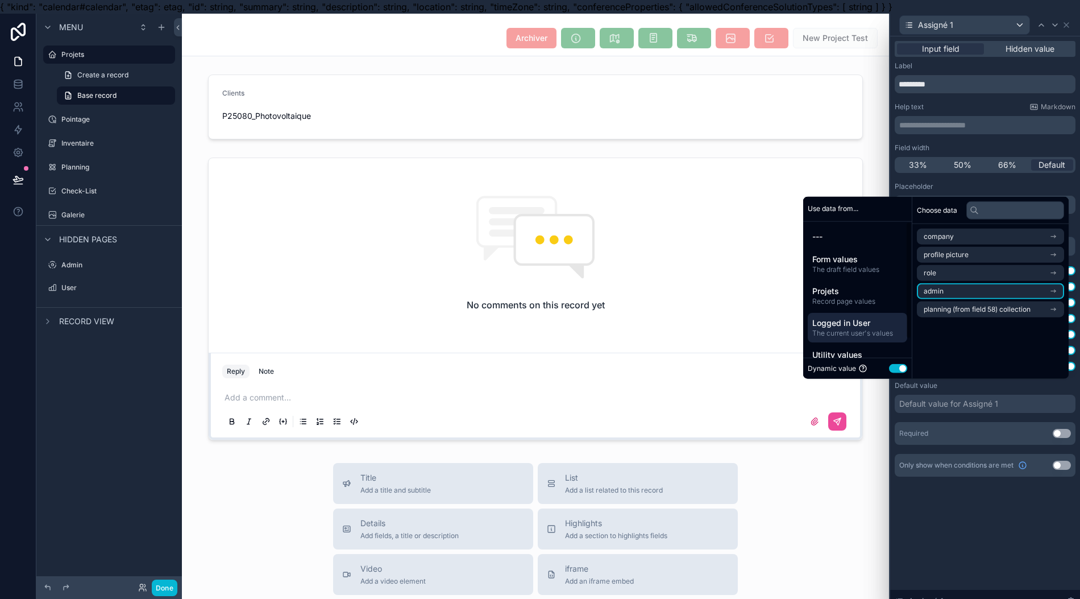
click at [716, 297] on li "admin" at bounding box center [990, 291] width 147 height 16
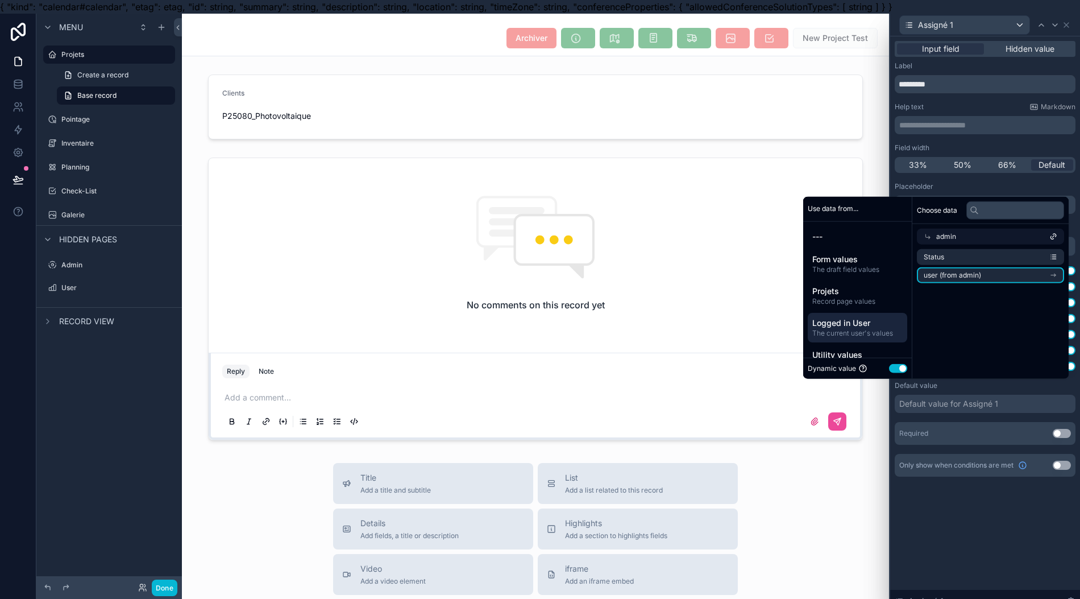
click at [716, 280] on span "user (from admin)" at bounding box center [952, 275] width 57 height 9
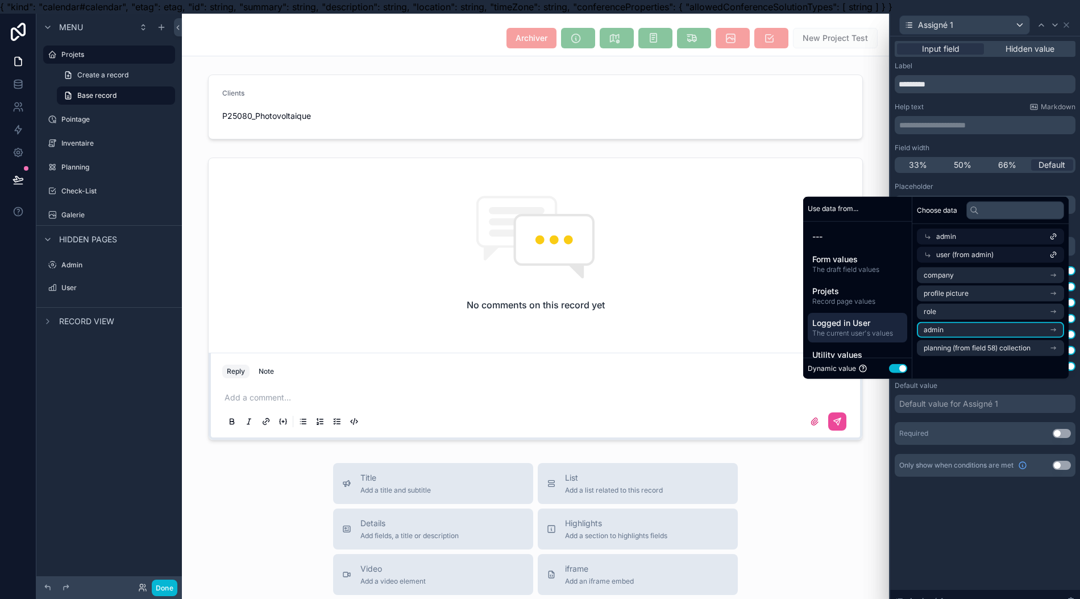
click at [716, 336] on li "admin" at bounding box center [990, 330] width 147 height 16
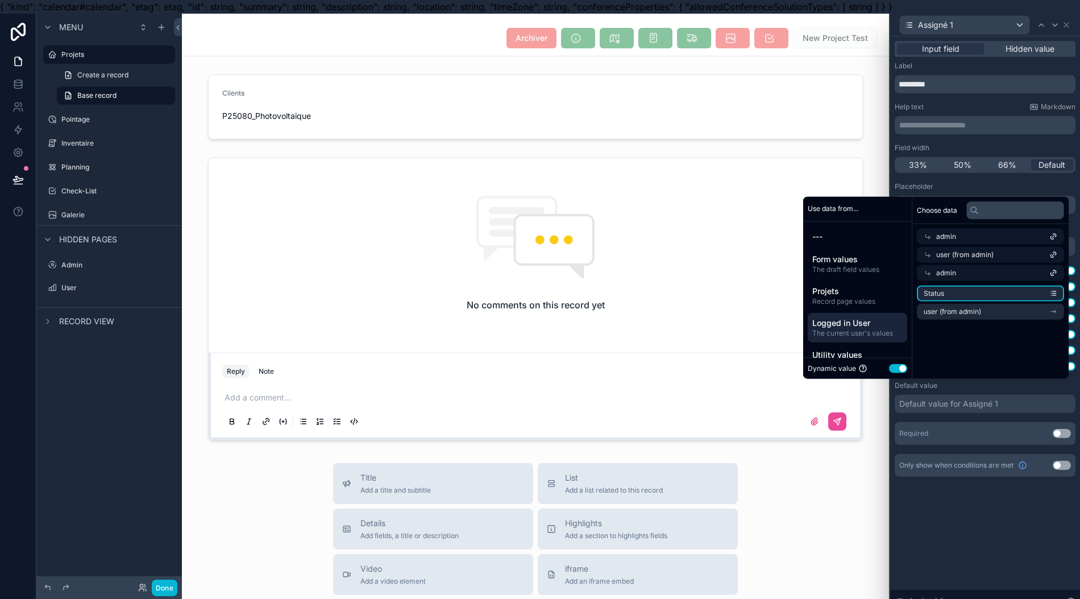
click at [716, 298] on span "Status" at bounding box center [934, 293] width 20 height 9
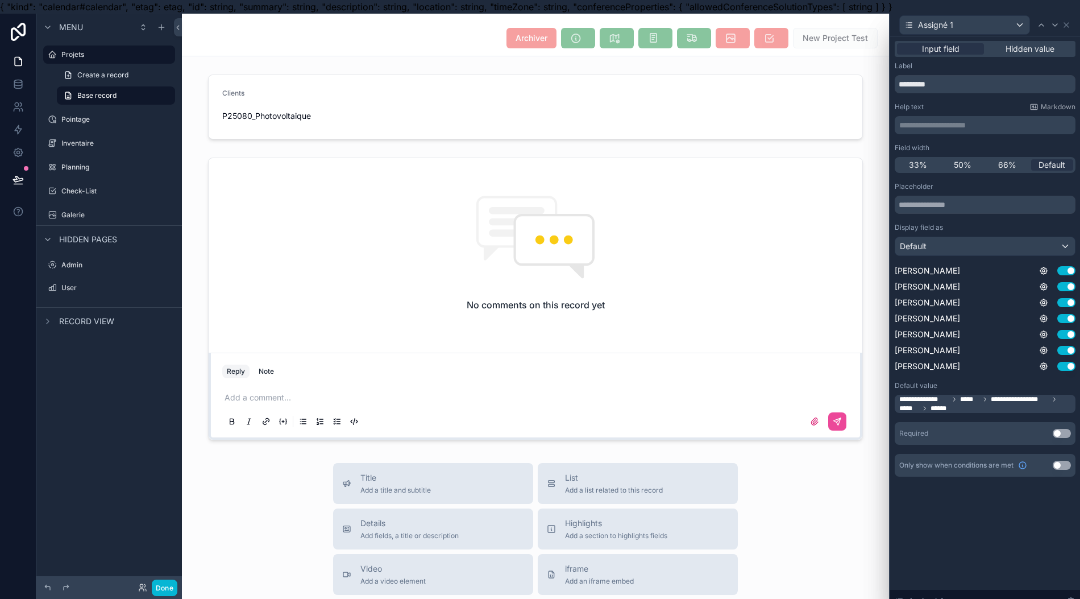
click at [716, 496] on div "**********" at bounding box center [985, 269] width 190 height 467
click at [716, 30] on div at bounding box center [1042, 25] width 14 height 14
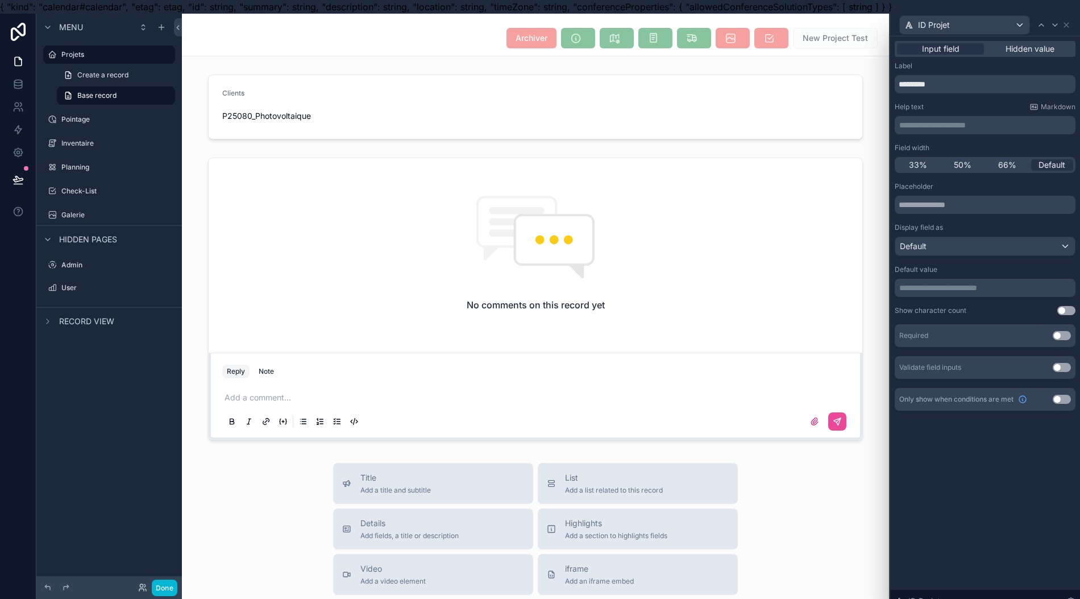
click at [716, 332] on button "Use setting" at bounding box center [1062, 335] width 18 height 9
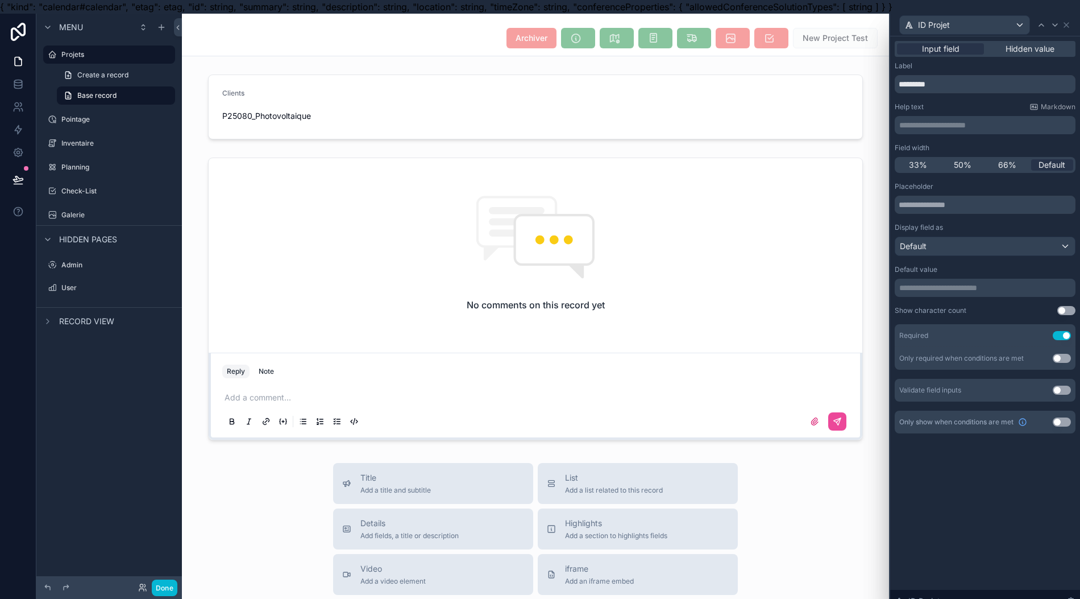
click at [716, 289] on p "**********" at bounding box center [987, 287] width 174 height 11
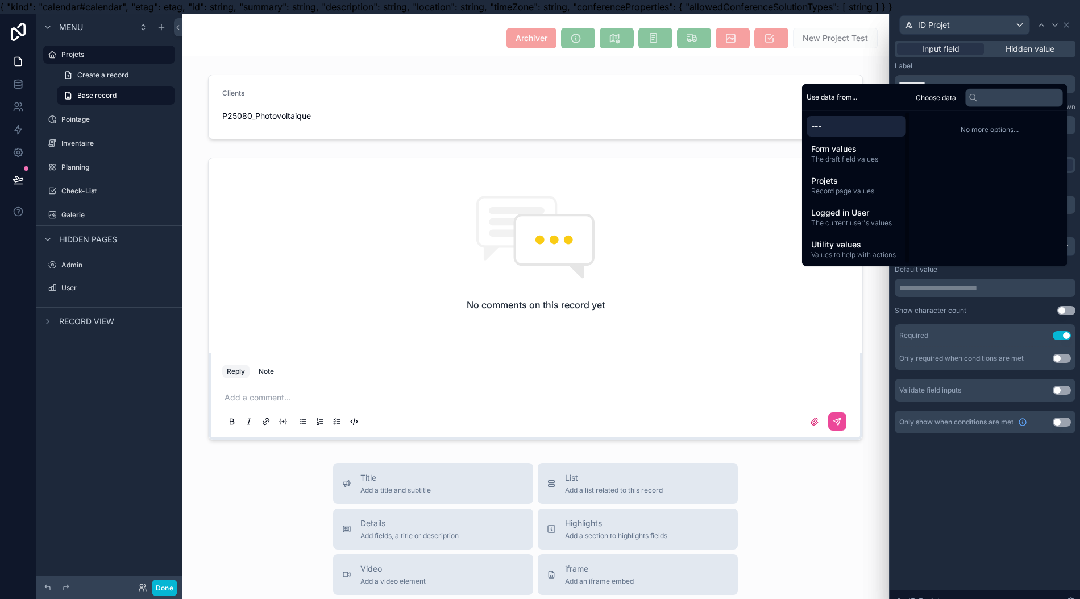
click at [716, 195] on span "Record page values" at bounding box center [856, 190] width 90 height 9
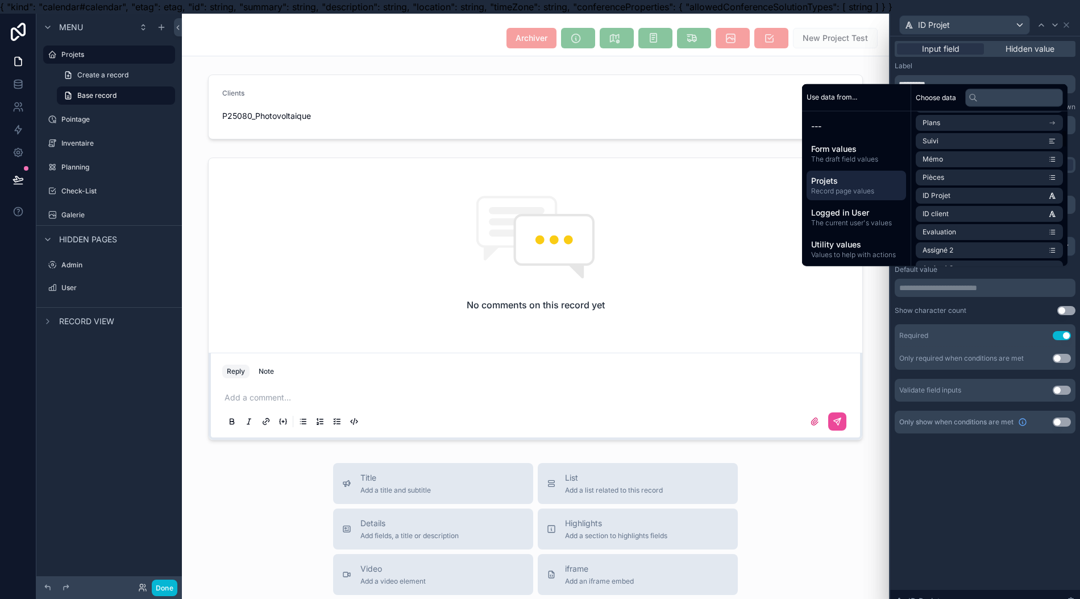
scroll to position [151, 0]
click at [716, 199] on li "ID Projet" at bounding box center [989, 191] width 147 height 16
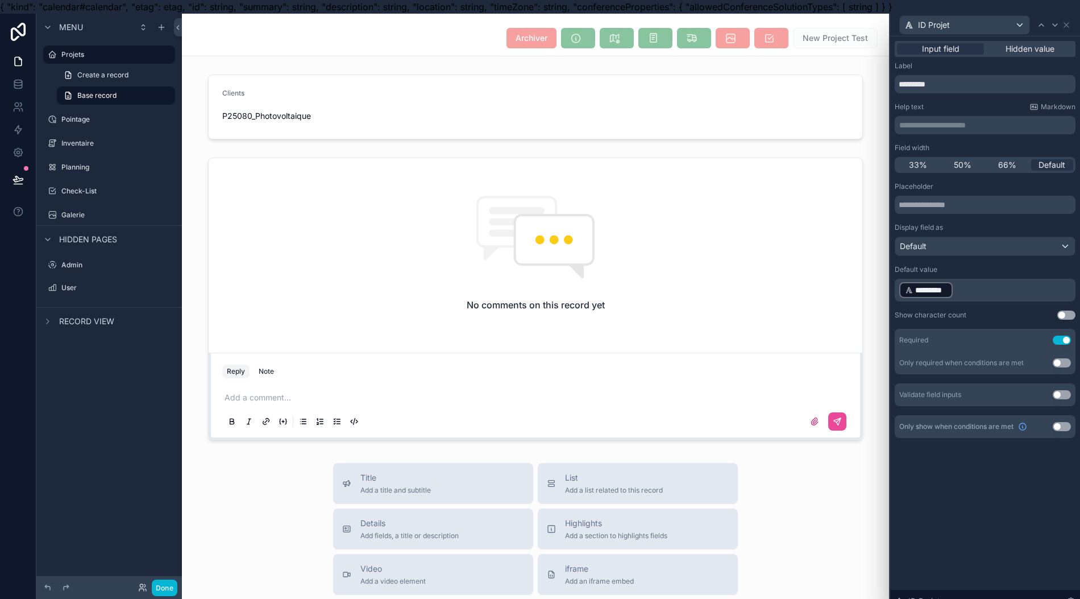
click at [716, 463] on div "**********" at bounding box center [985, 250] width 190 height 429
click at [716, 31] on div at bounding box center [1056, 25] width 14 height 14
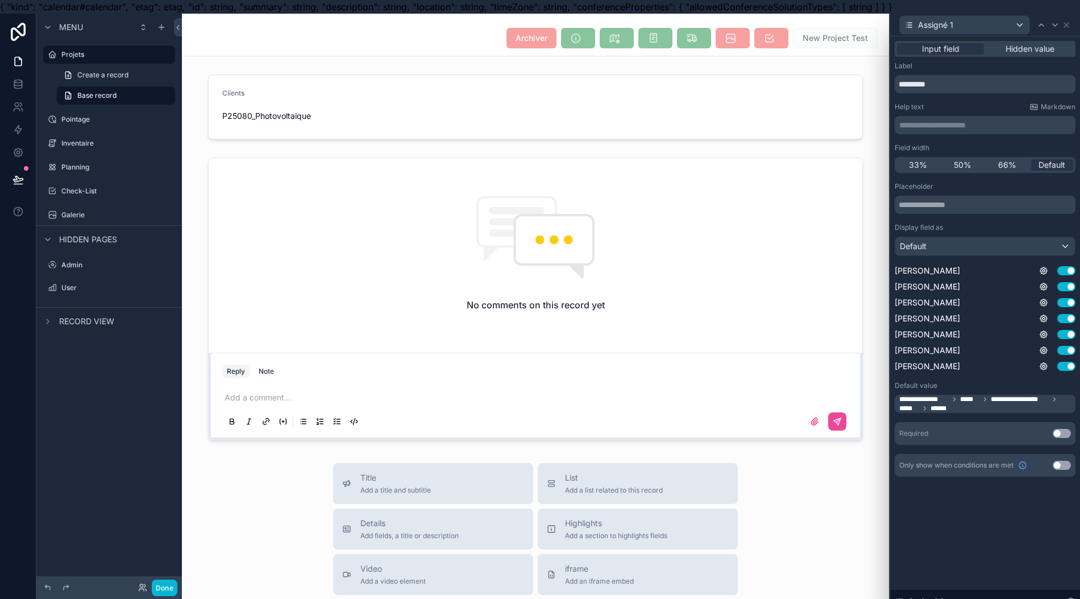
click at [716, 32] on div "Assigné 1" at bounding box center [981, 24] width 163 height 19
click at [716, 30] on div at bounding box center [1056, 25] width 14 height 14
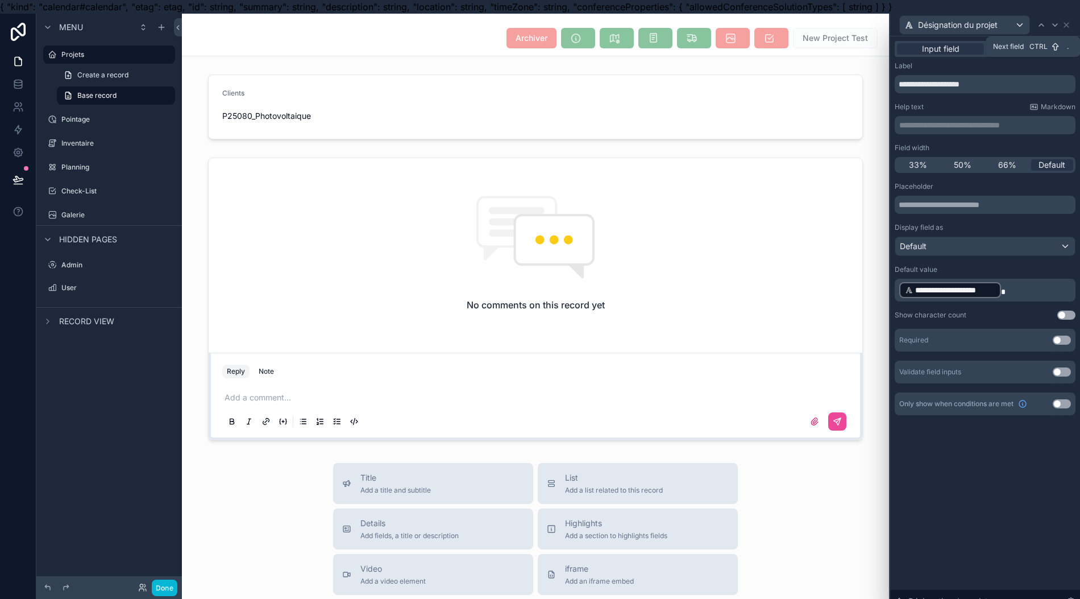
click at [716, 29] on icon at bounding box center [1055, 24] width 9 height 9
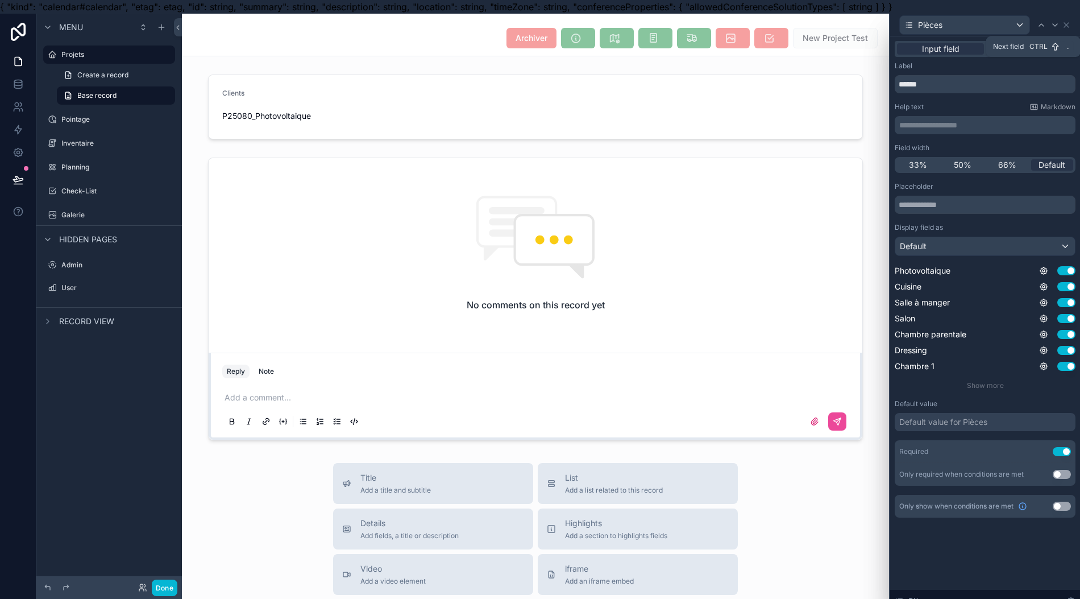
click at [716, 29] on icon at bounding box center [1055, 24] width 9 height 9
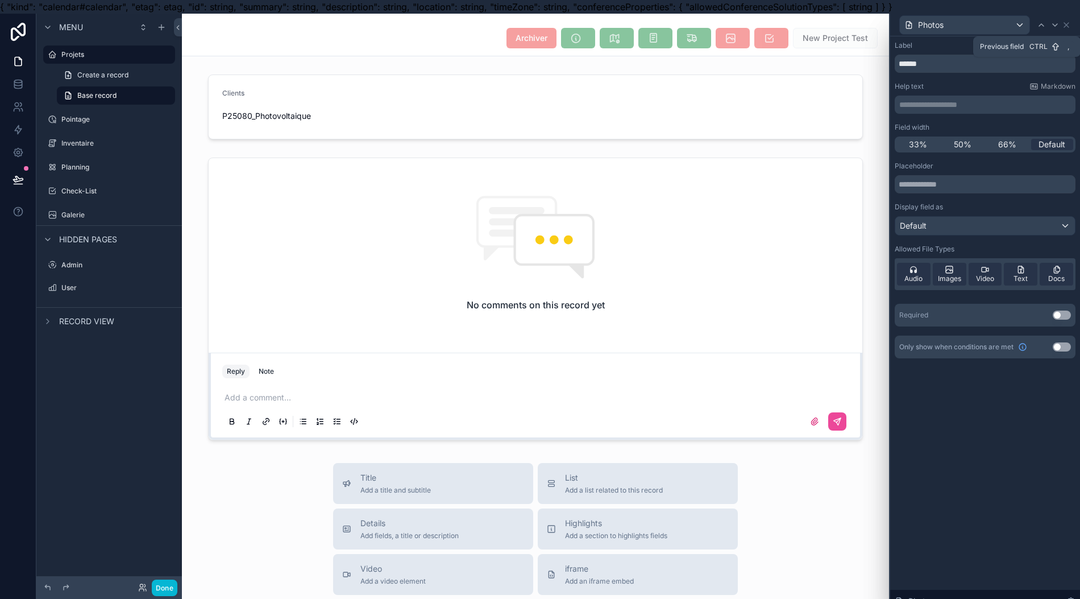
click at [716, 23] on div at bounding box center [1042, 25] width 14 height 14
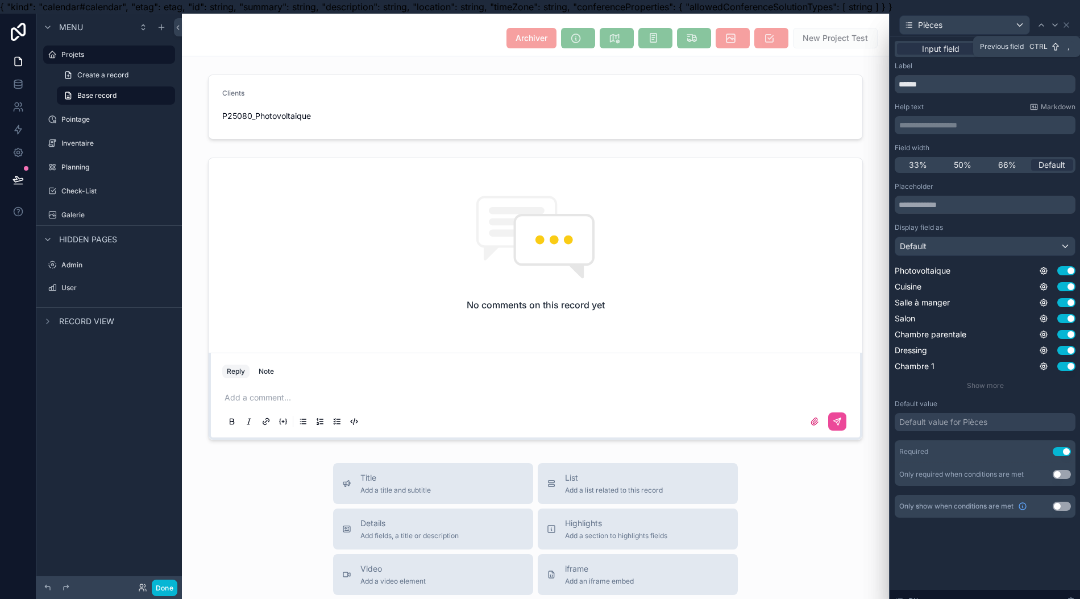
click at [716, 23] on div at bounding box center [1042, 25] width 14 height 14
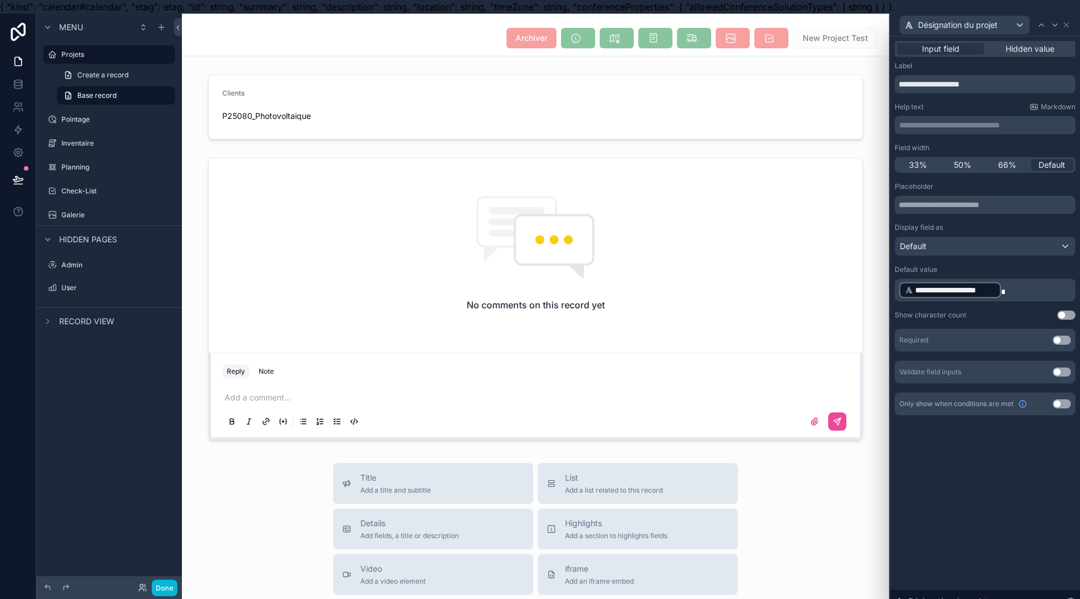
click at [716, 338] on button "Use setting" at bounding box center [1062, 339] width 18 height 9
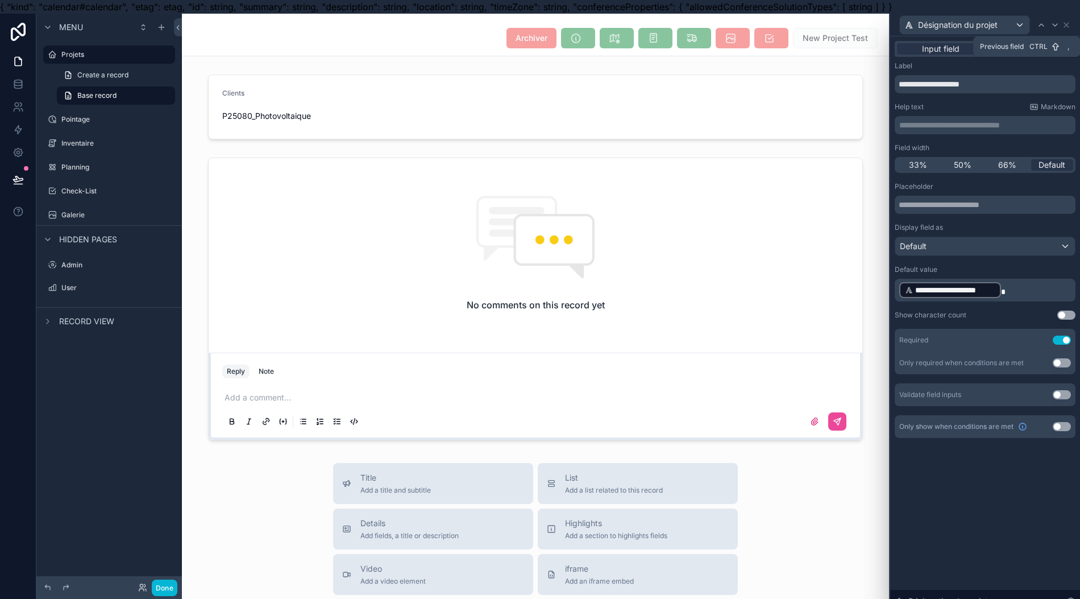
click at [716, 19] on div at bounding box center [1042, 25] width 14 height 14
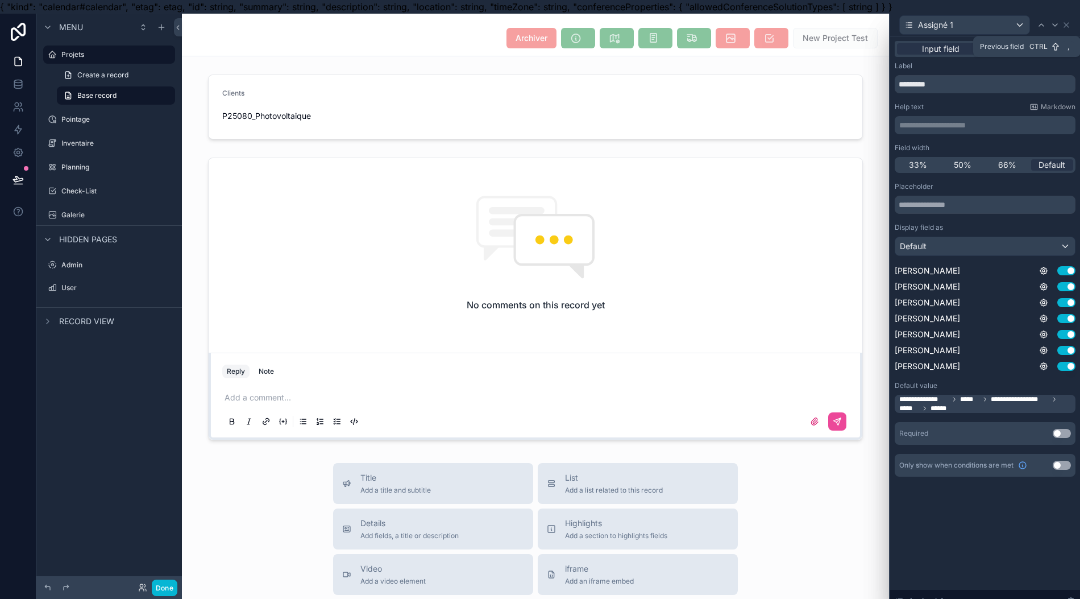
click at [716, 21] on icon at bounding box center [1041, 24] width 9 height 9
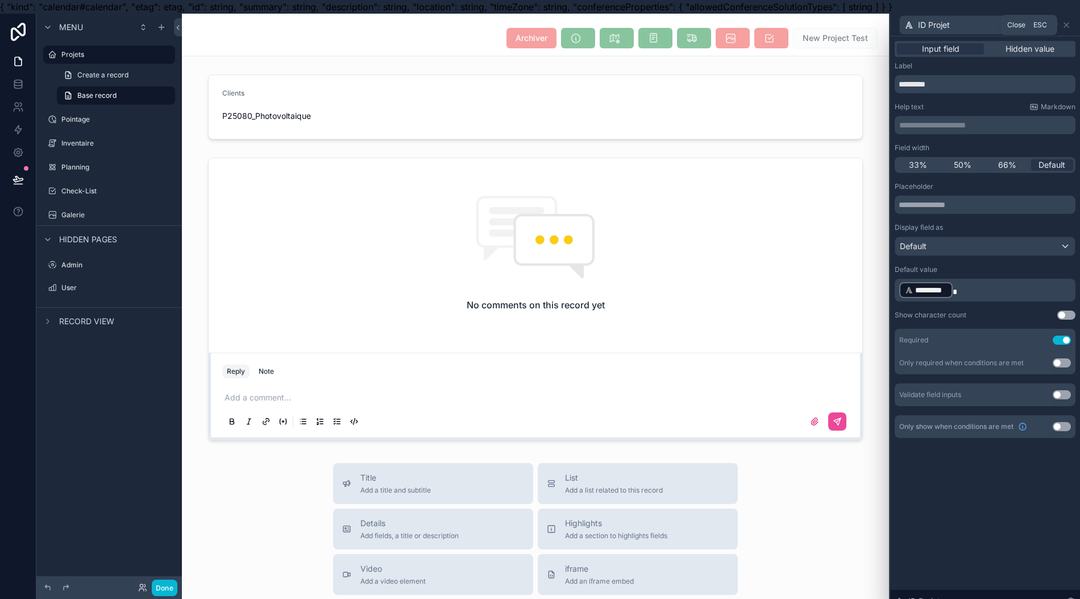
click at [716, 24] on icon at bounding box center [1066, 24] width 9 height 9
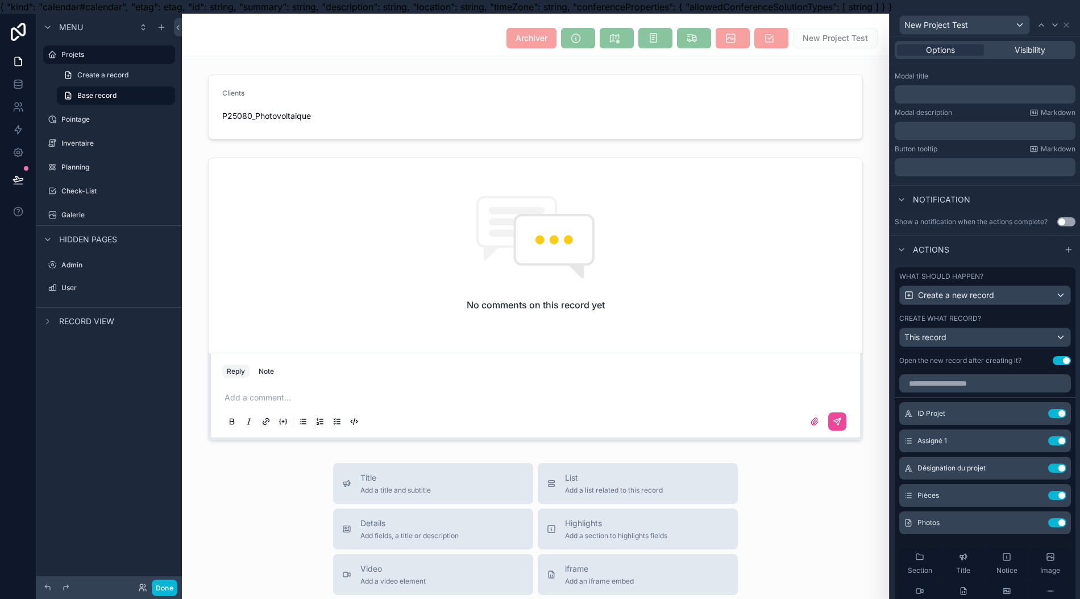
scroll to position [295, 0]
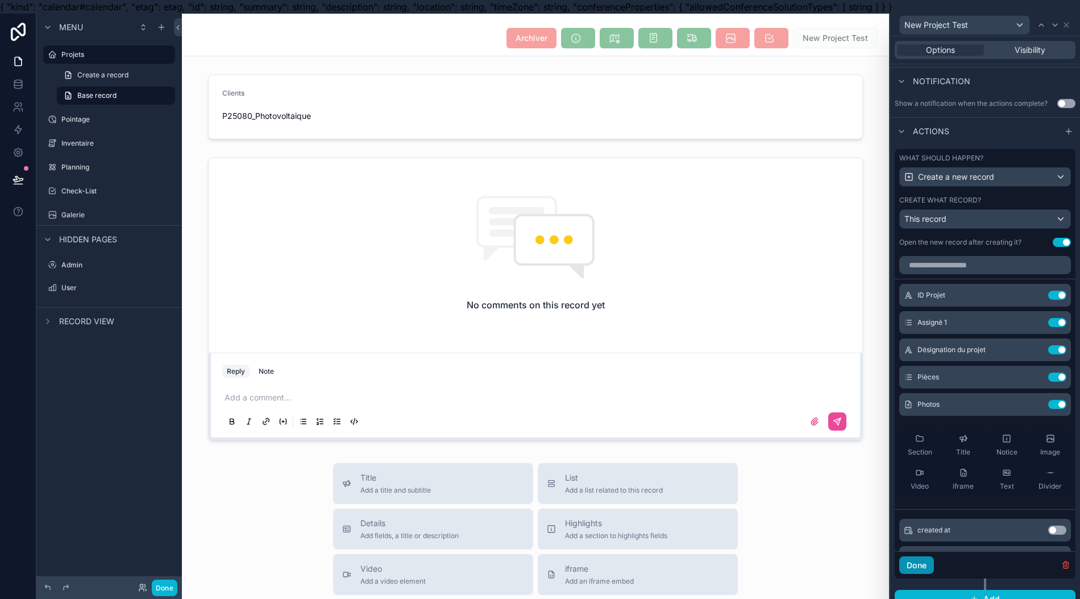
click at [716, 574] on button "Done" at bounding box center [917, 565] width 35 height 18
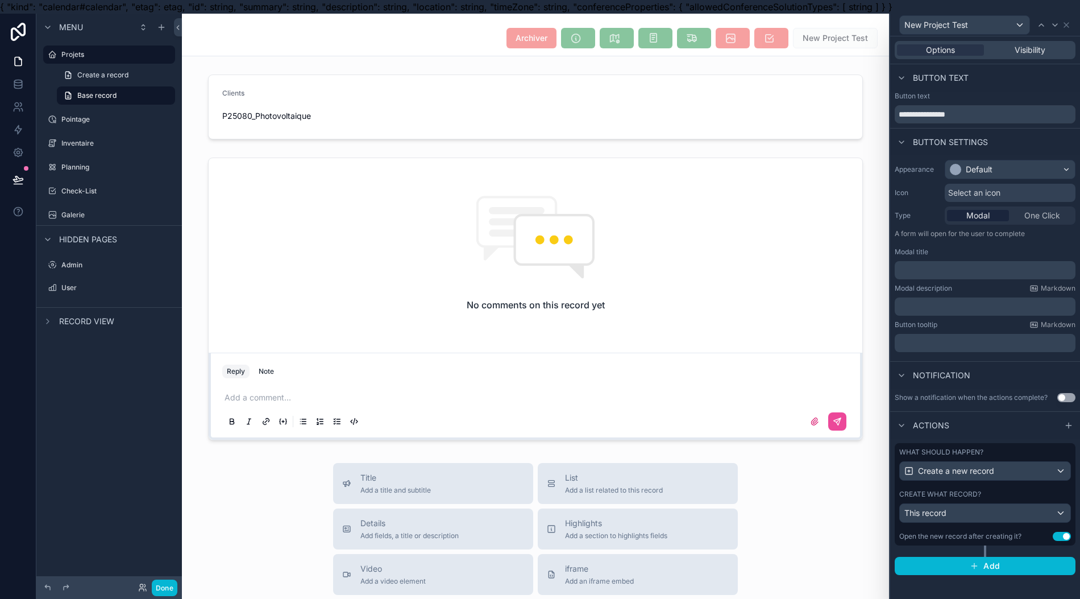
scroll to position [0, 0]
click at [168, 584] on button "Done" at bounding box center [165, 587] width 26 height 16
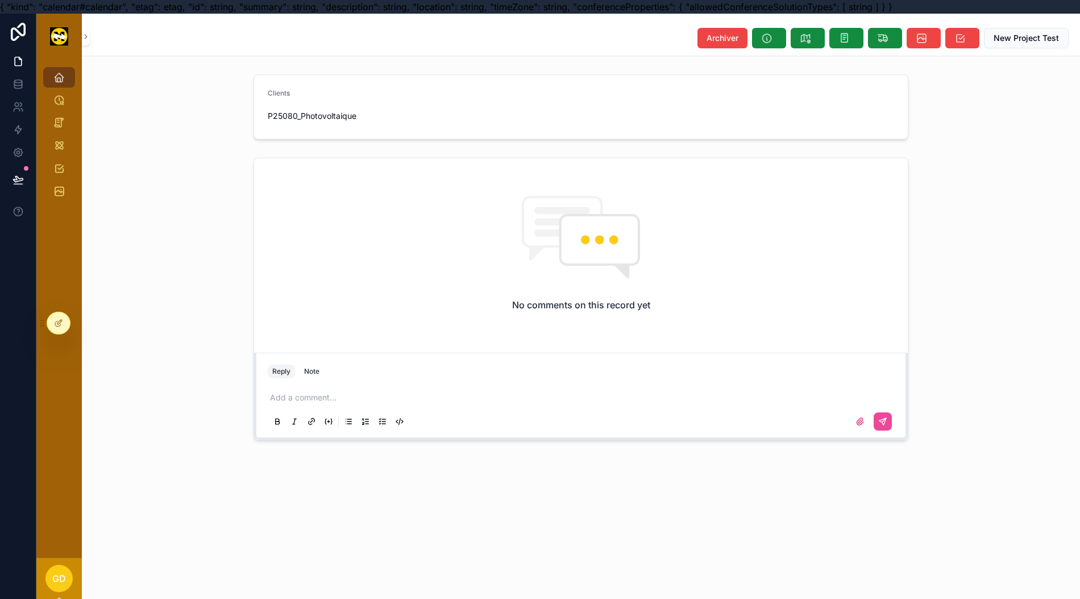
drag, startPoint x: 880, startPoint y: 105, endPoint x: 938, endPoint y: 64, distance: 70.7
click at [716, 95] on form "Clients P25080_Photovoltaique" at bounding box center [581, 107] width 654 height 64
click at [716, 32] on button "New Project Test" at bounding box center [1026, 38] width 85 height 20
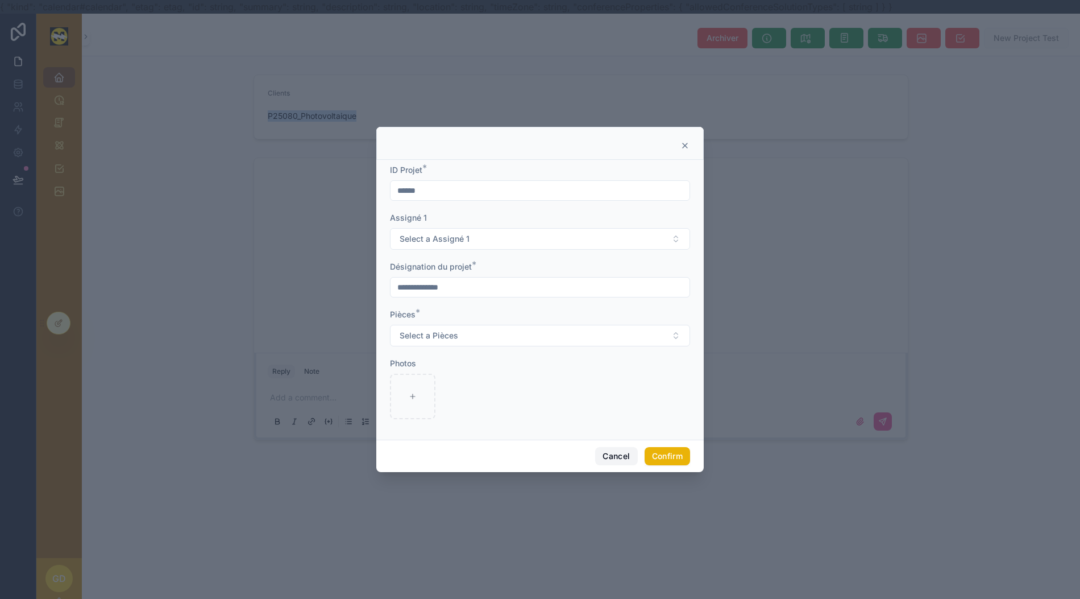
click at [619, 465] on button "Cancel" at bounding box center [616, 456] width 42 height 18
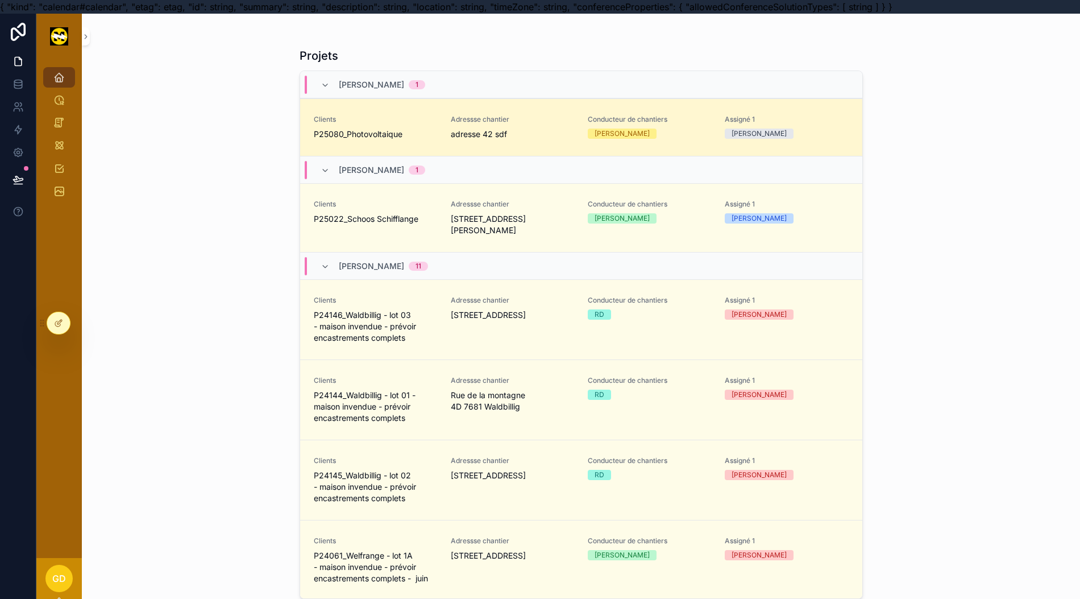
click at [61, 328] on div at bounding box center [58, 323] width 23 height 22
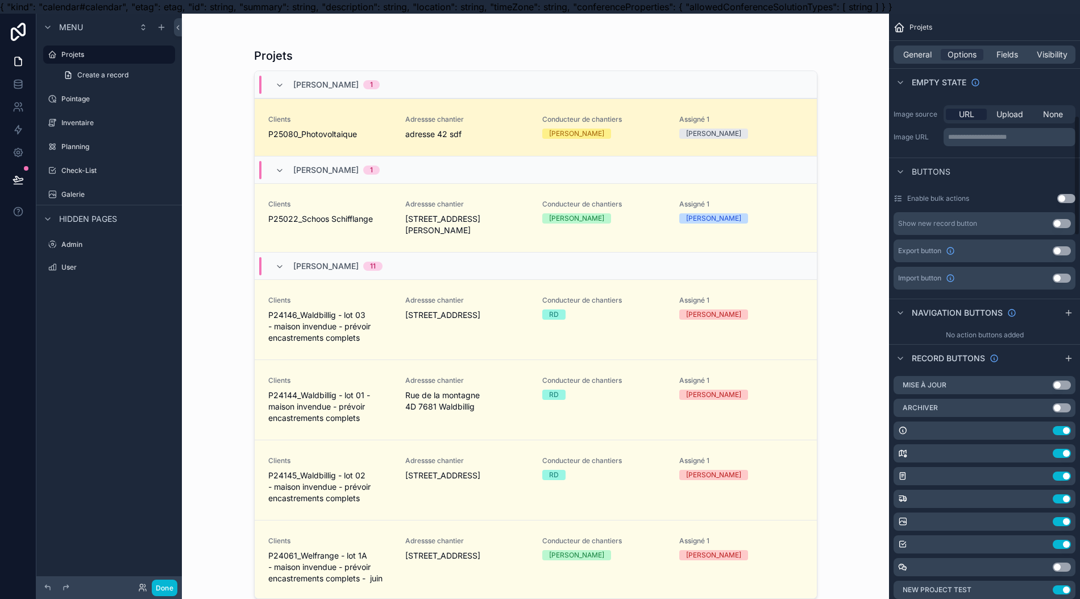
scroll to position [303, 0]
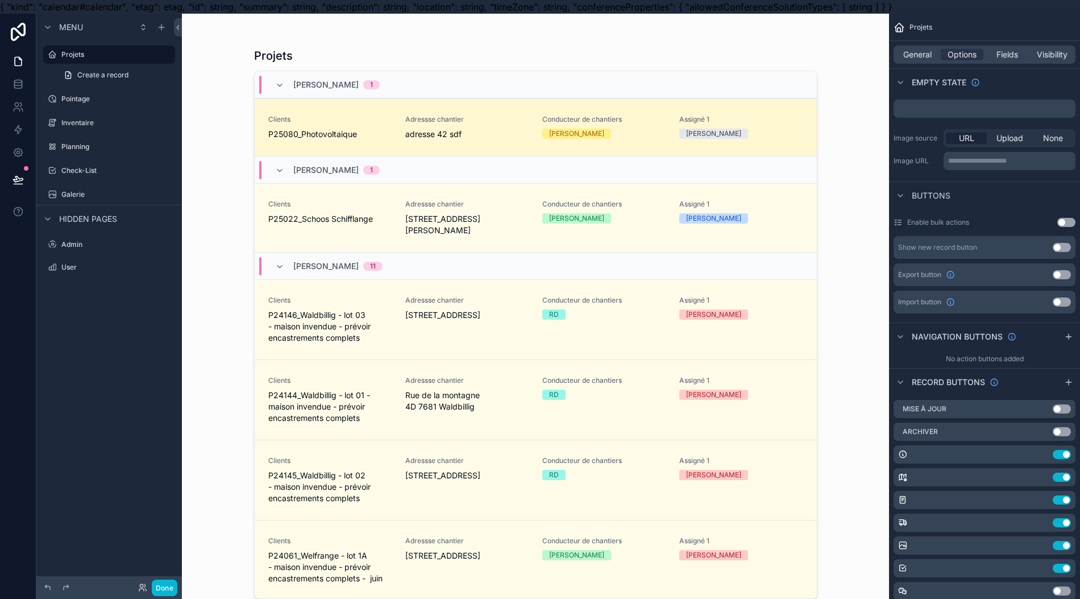
click at [474, 139] on div "scrollable content" at bounding box center [536, 306] width 582 height 585
click at [474, 139] on link "Clients P25080_Photovoltaique Adressse chantier adresse 42 sdf Conducteur de ch…" at bounding box center [536, 126] width 562 height 57
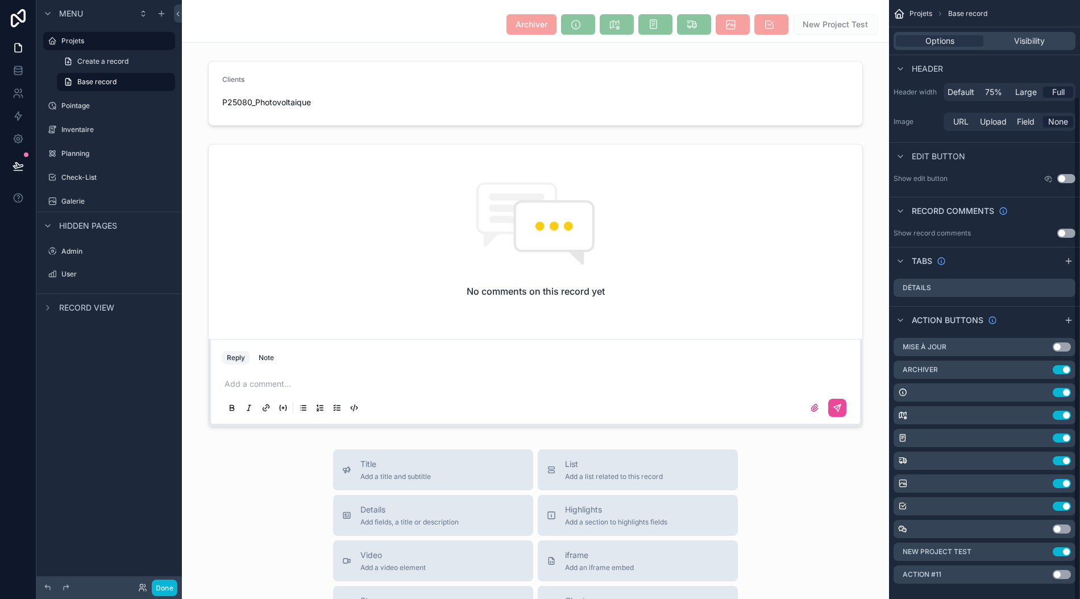
scroll to position [25, 0]
click at [0, 0] on icon "scrollable content" at bounding box center [0, 0] width 0 height 0
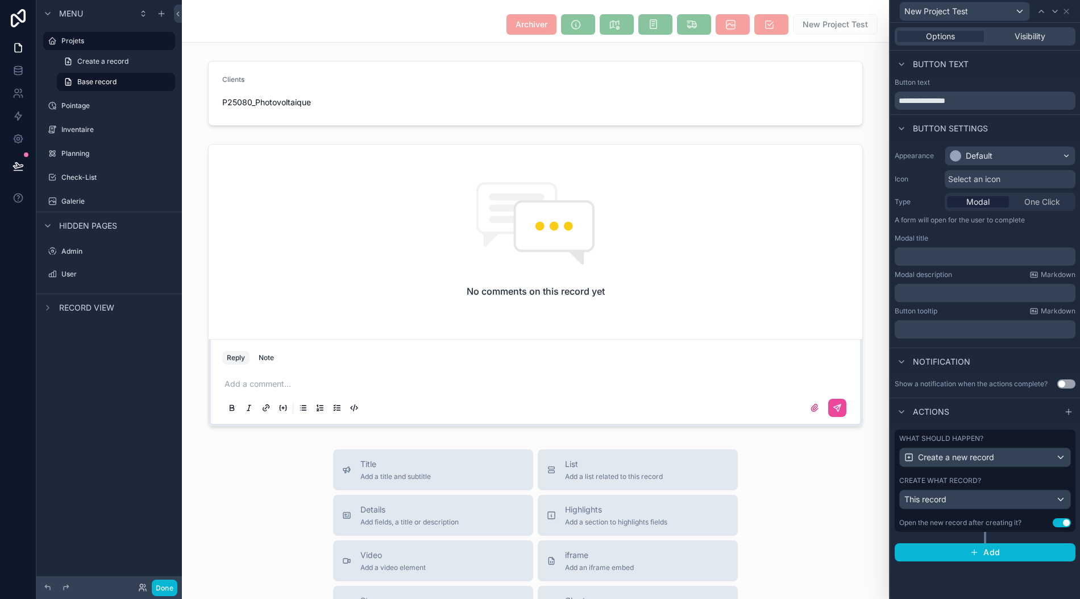
click at [716, 501] on div "What should happen? Create a new record Create what record? This record Open th…" at bounding box center [985, 480] width 181 height 102
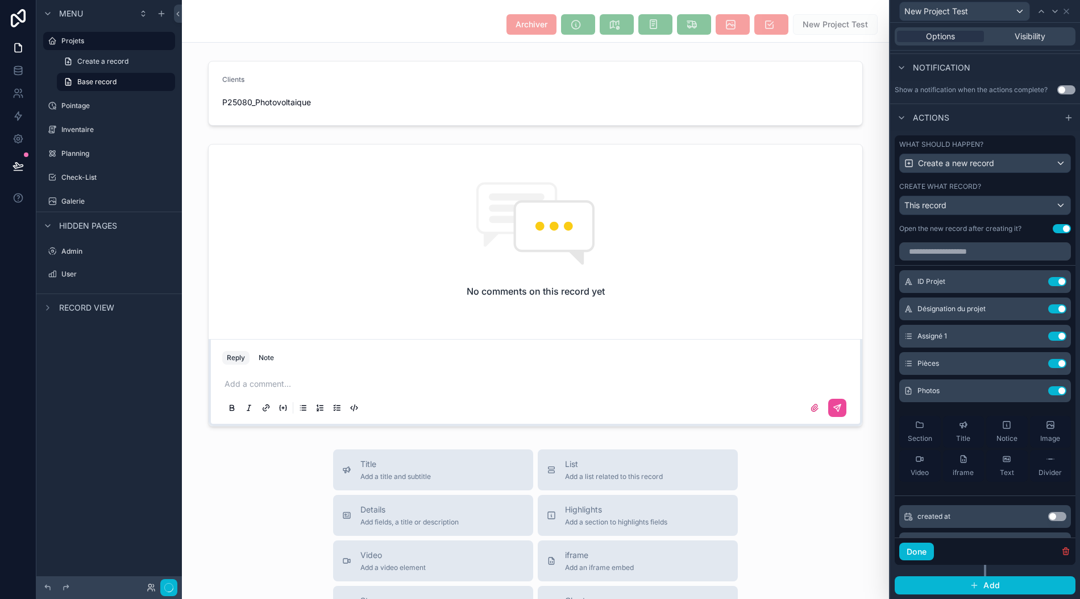
scroll to position [0, 0]
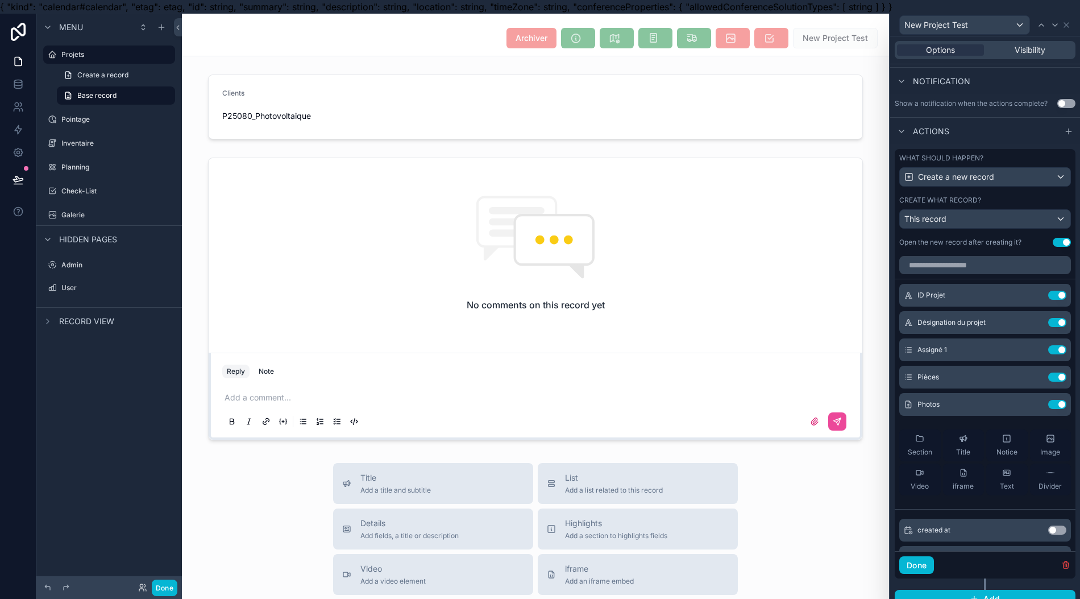
click at [0, 0] on icon at bounding box center [0, 0] width 0 height 0
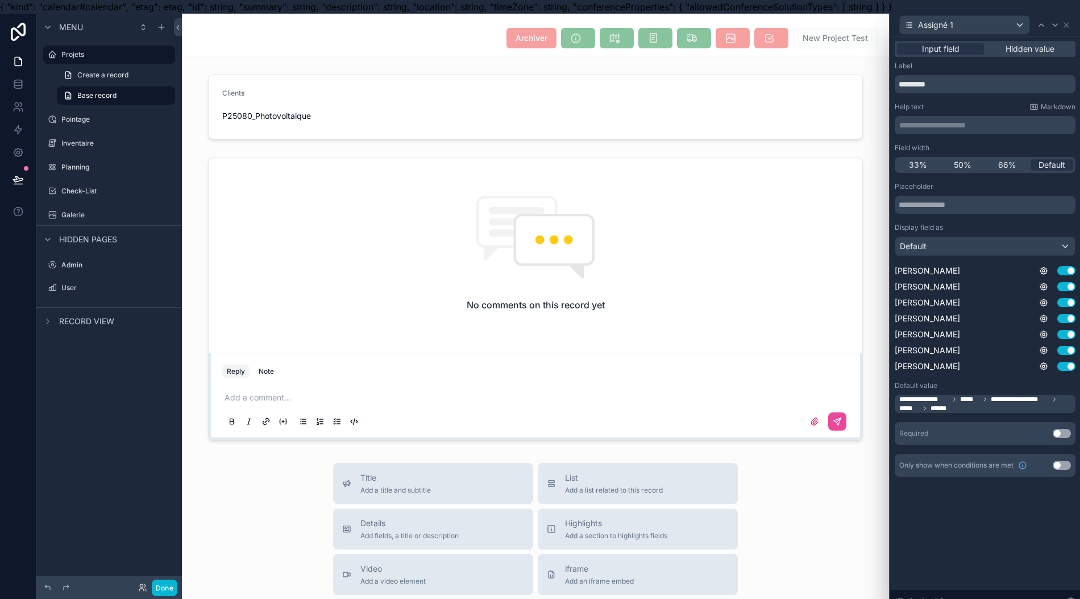
click at [716, 405] on span "**********" at bounding box center [987, 404] width 174 height 18
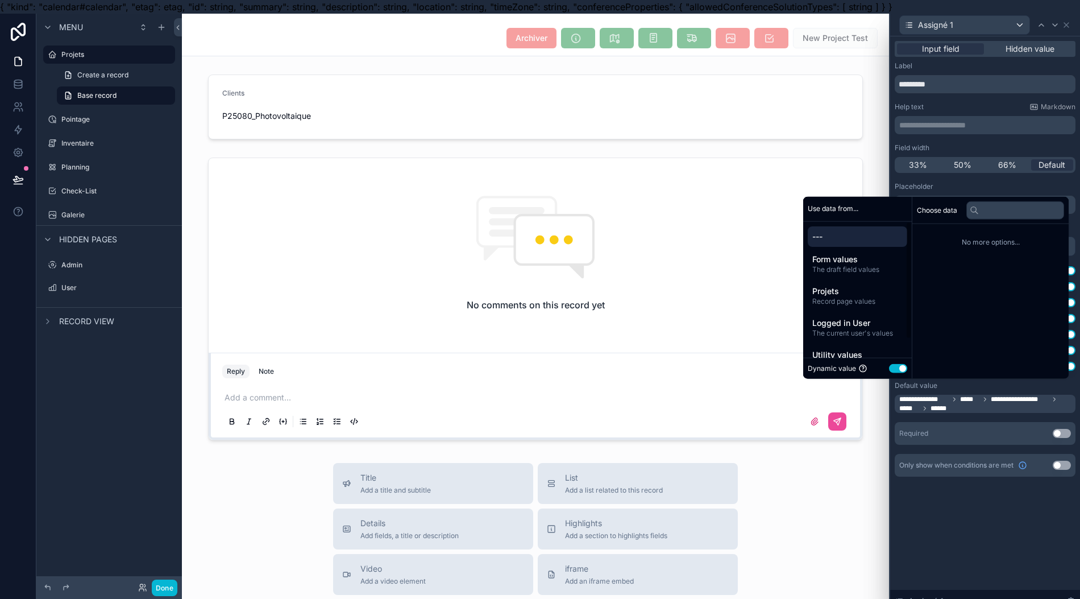
click at [716, 306] on span "Record page values" at bounding box center [858, 301] width 90 height 9
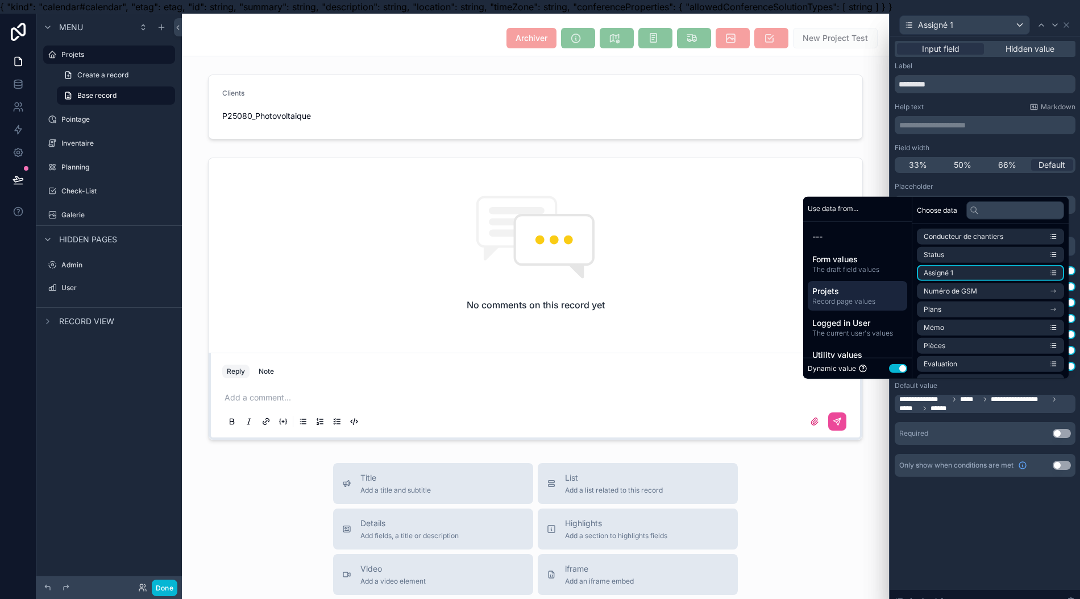
click at [716, 281] on li "Assigné 1" at bounding box center [990, 273] width 147 height 16
click at [716, 512] on div "**********" at bounding box center [985, 324] width 190 height 576
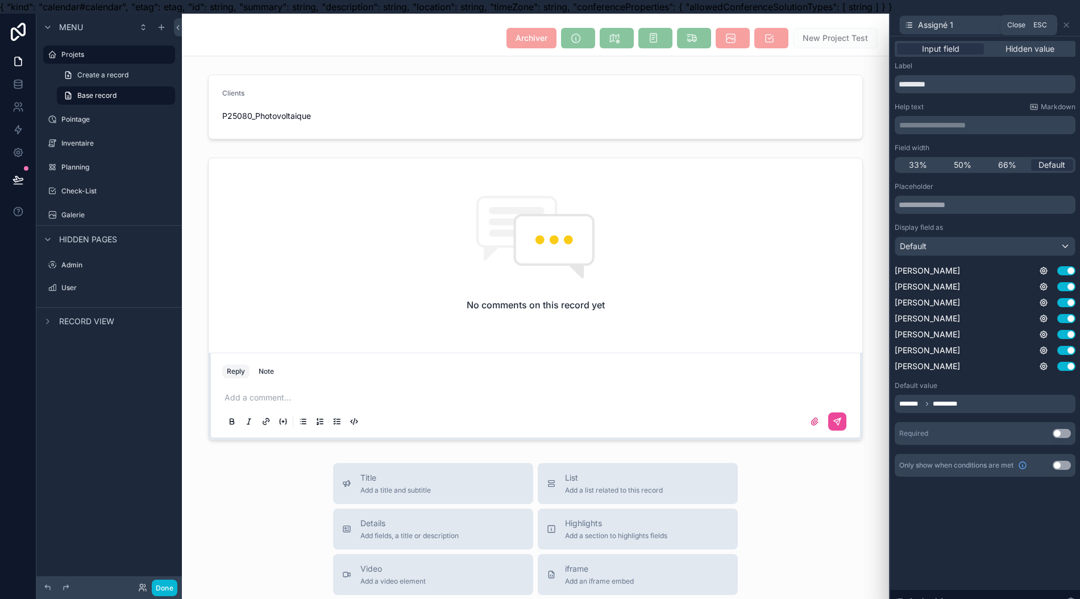
click at [716, 22] on icon at bounding box center [1066, 24] width 9 height 9
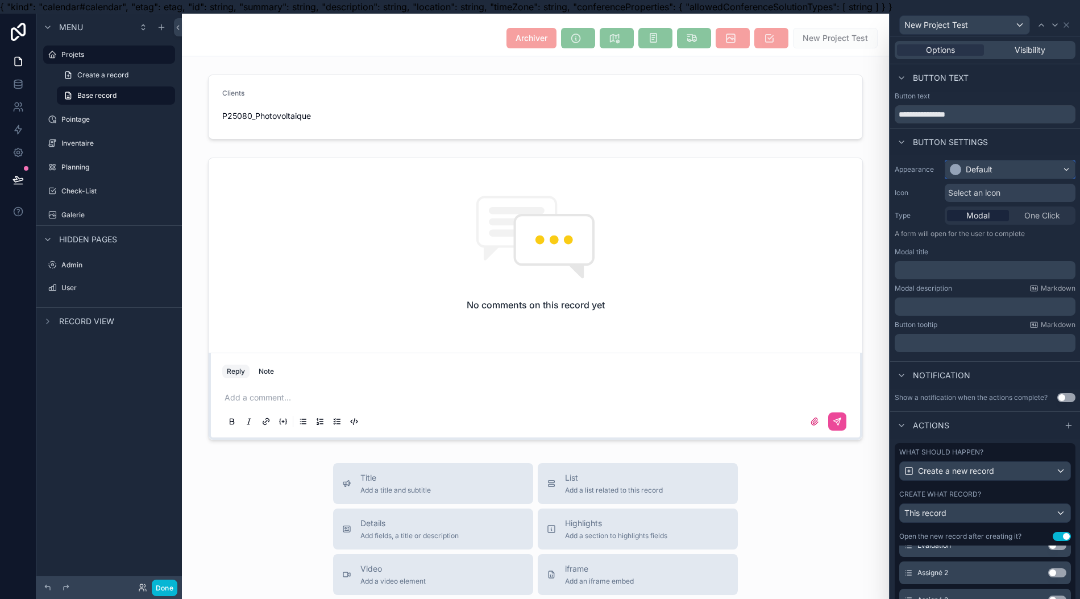
click at [716, 175] on div "Default" at bounding box center [1011, 169] width 130 height 18
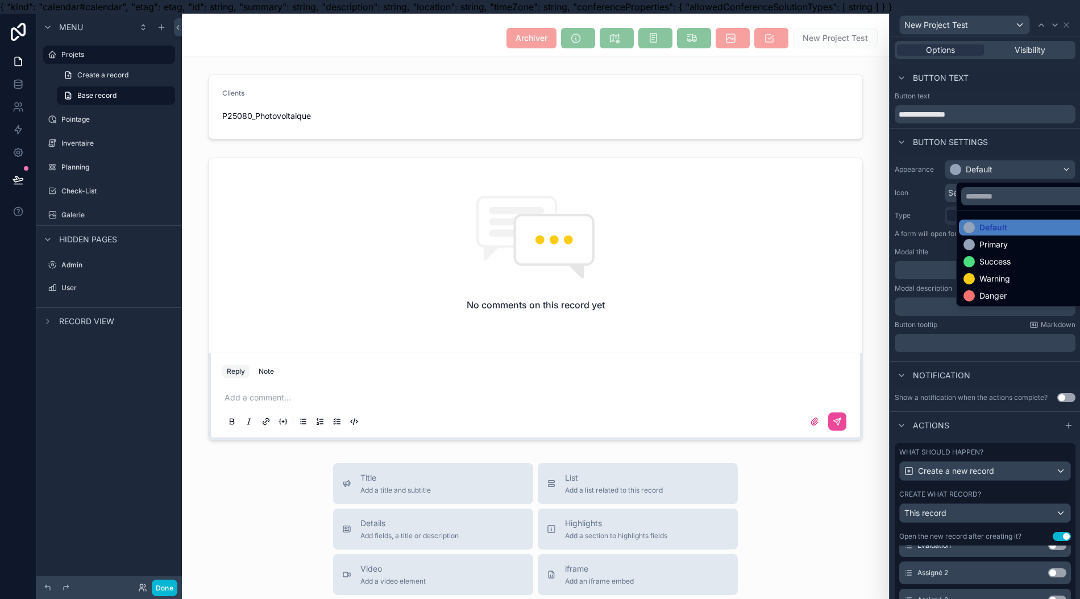
click at [716, 275] on div "Warning" at bounding box center [1029, 278] width 131 height 11
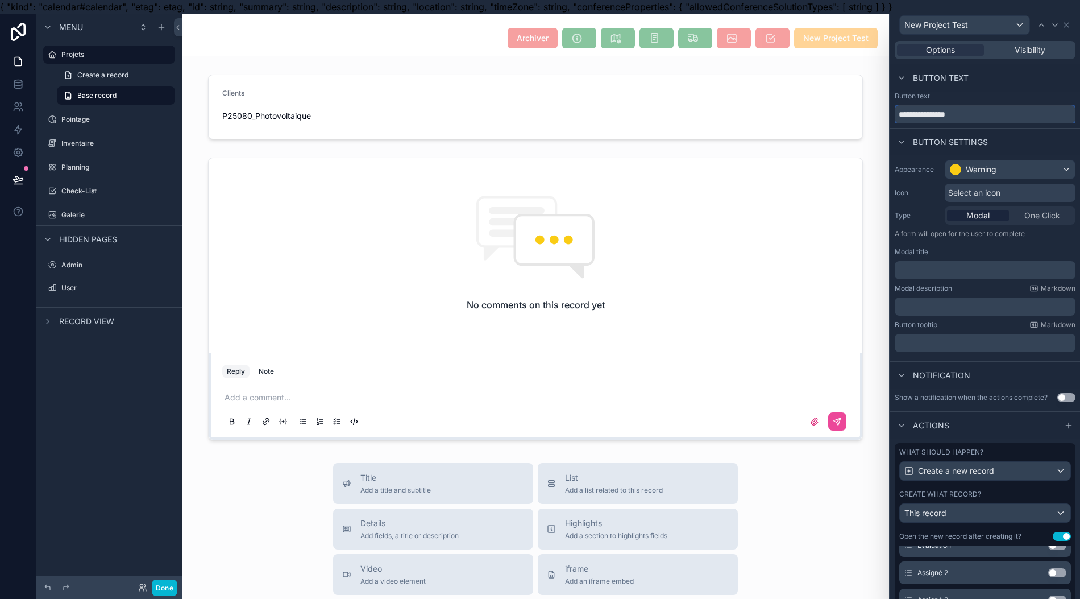
drag, startPoint x: 978, startPoint y: 115, endPoint x: 802, endPoint y: 158, distance: 181.5
click at [716, 158] on div "**********" at bounding box center [540, 313] width 1080 height 599
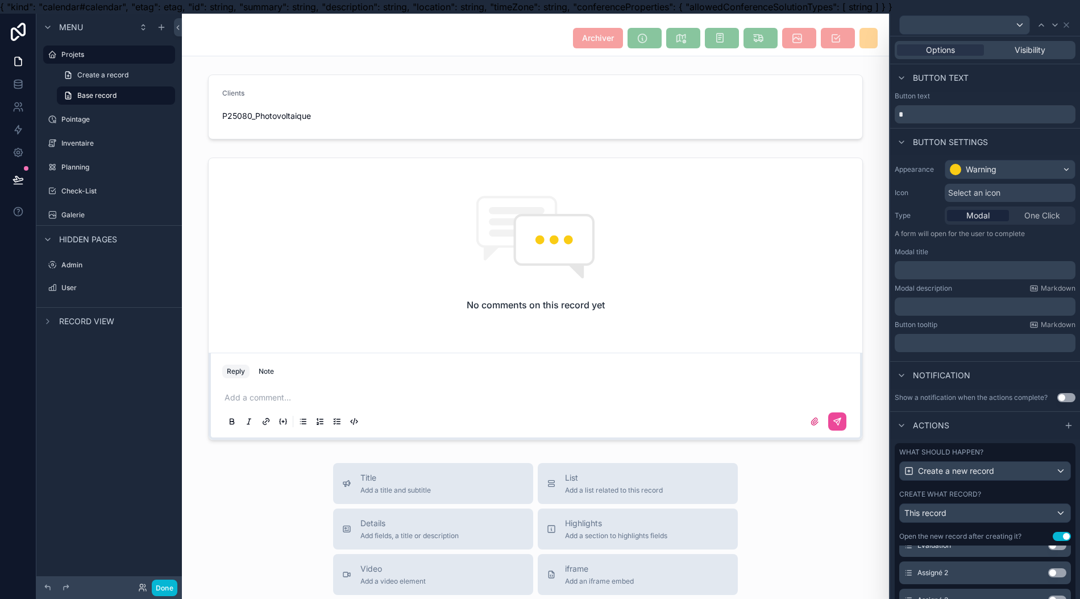
click at [716, 185] on div "Select an icon" at bounding box center [1010, 193] width 131 height 18
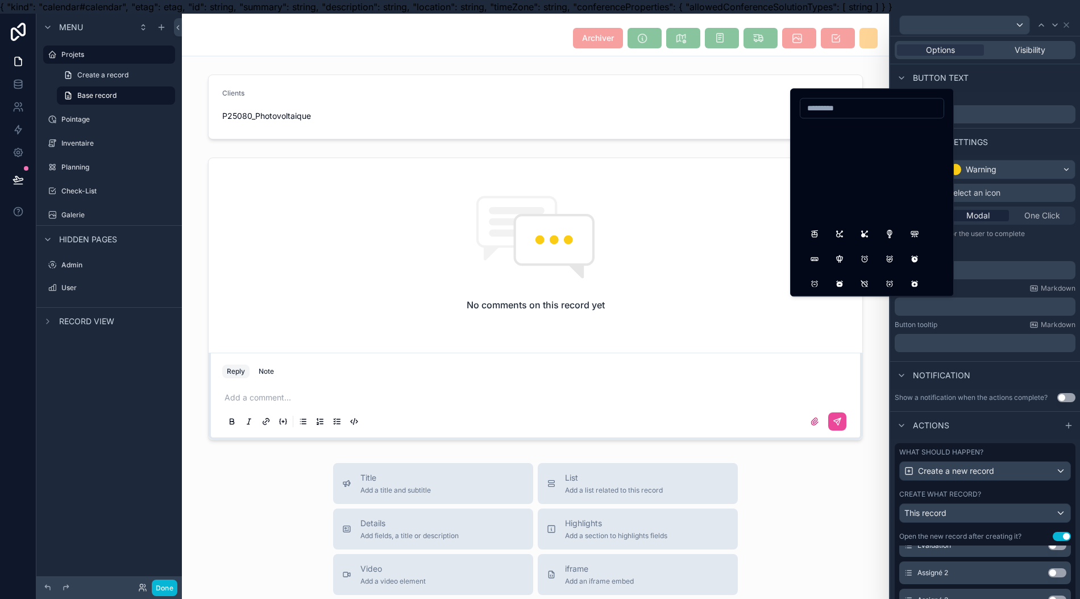
scroll to position [303, 0]
type input "**"
click at [716, 133] on button "CameraSearch" at bounding box center [815, 130] width 20 height 20
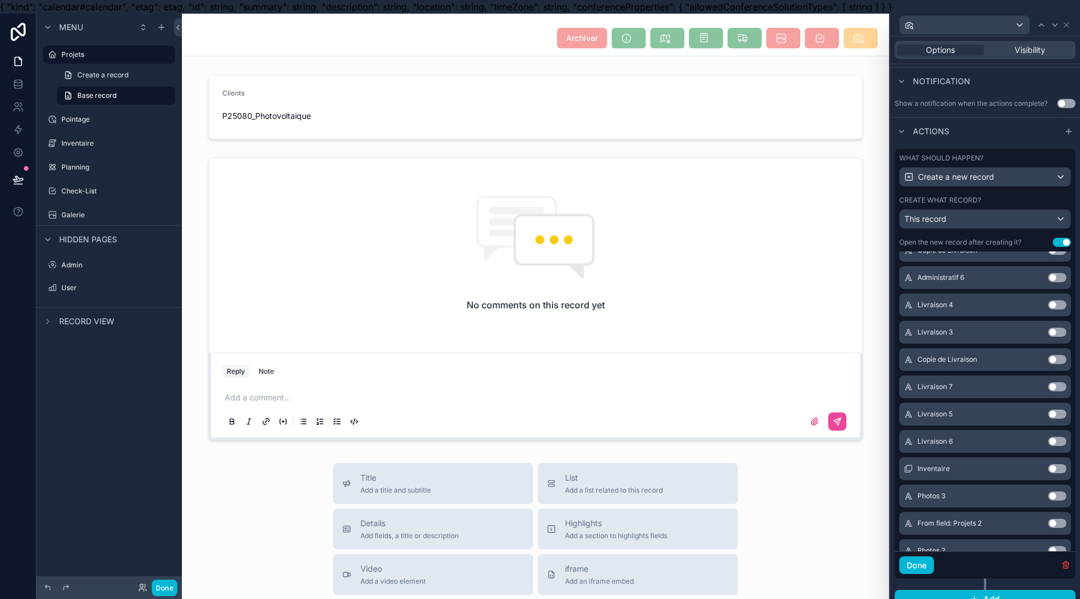
scroll to position [1365, 0]
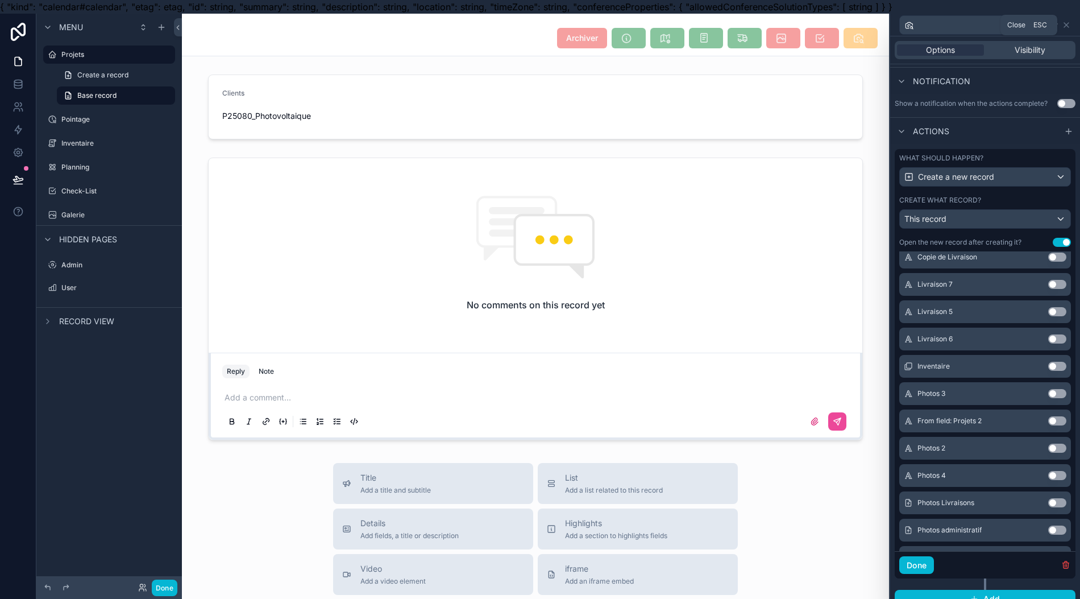
click at [716, 18] on div at bounding box center [985, 25] width 181 height 22
click at [716, 24] on icon at bounding box center [1066, 25] width 5 height 5
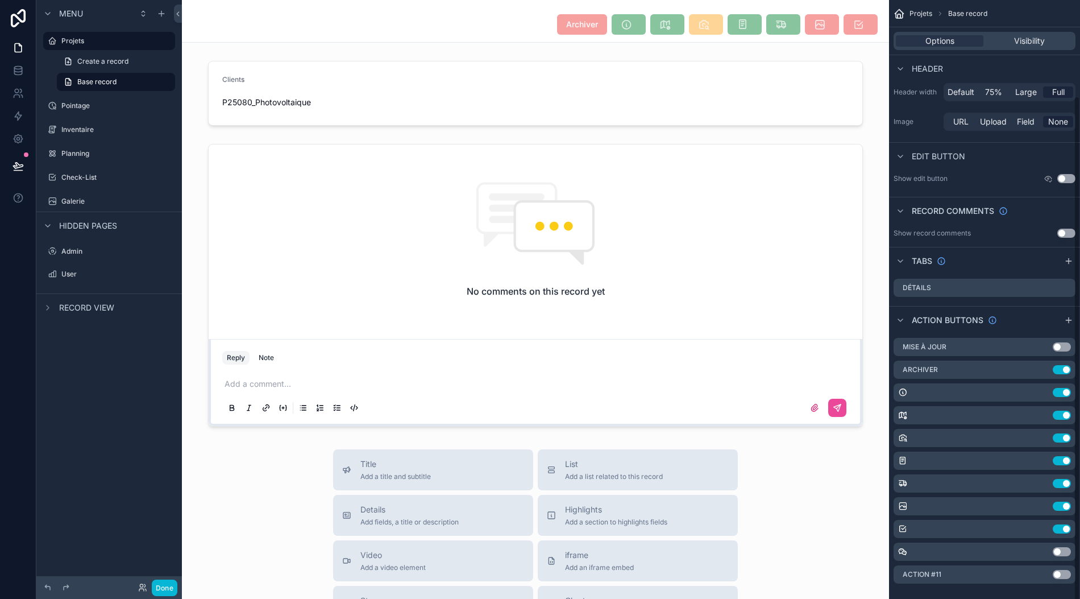
scroll to position [25, 0]
click at [716, 365] on button "Use setting" at bounding box center [1062, 369] width 18 height 9
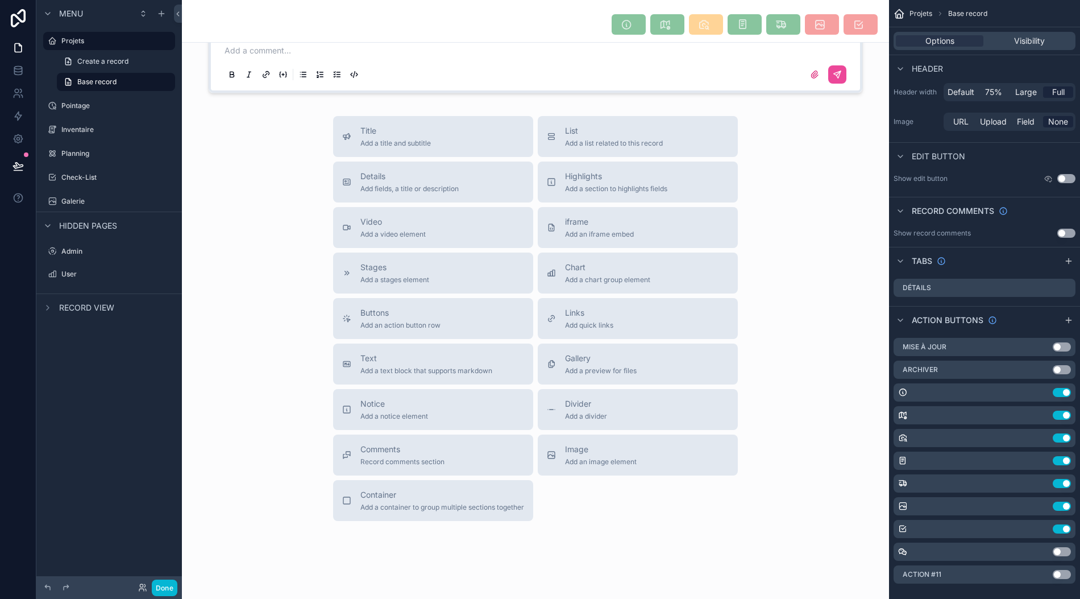
click at [0, 0] on icon "scrollable content" at bounding box center [0, 0] width 0 height 0
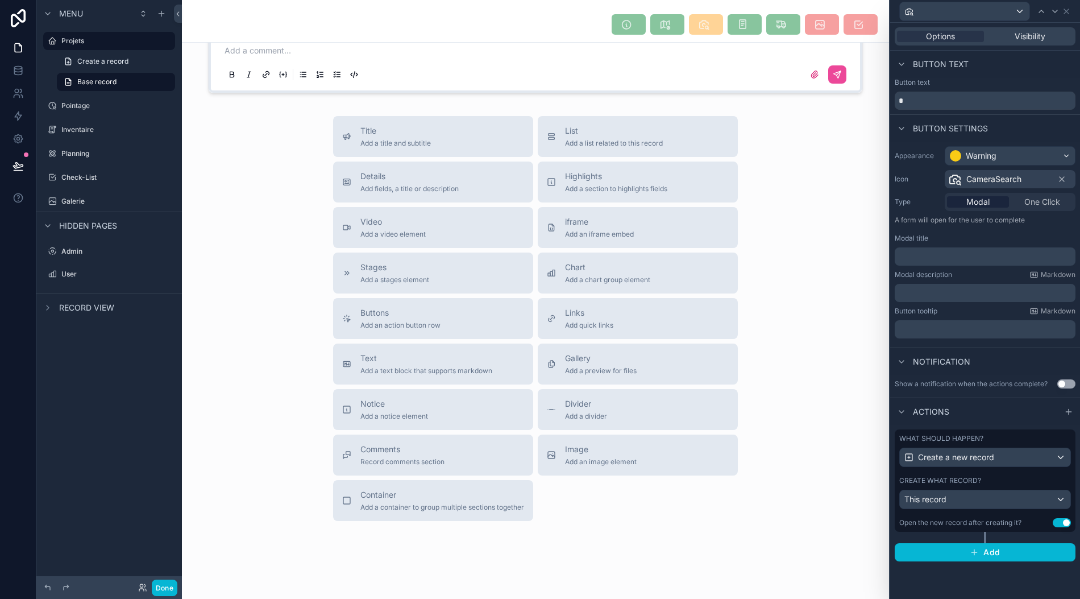
click at [716, 268] on div "Title Add a title and subtitle List Add a list related to this record Details A…" at bounding box center [535, 318] width 707 height 405
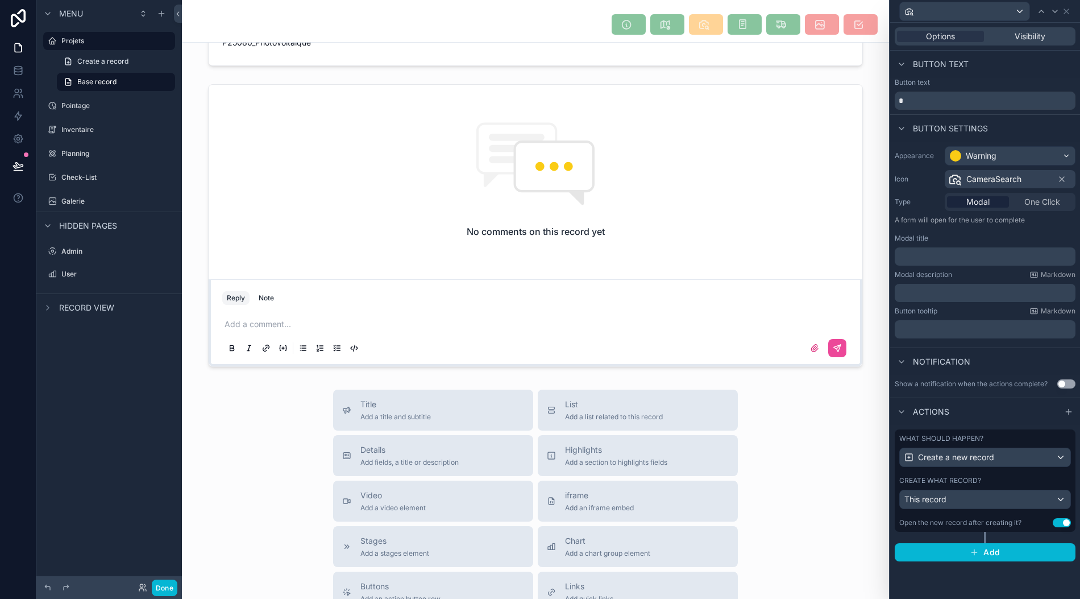
scroll to position [0, 0]
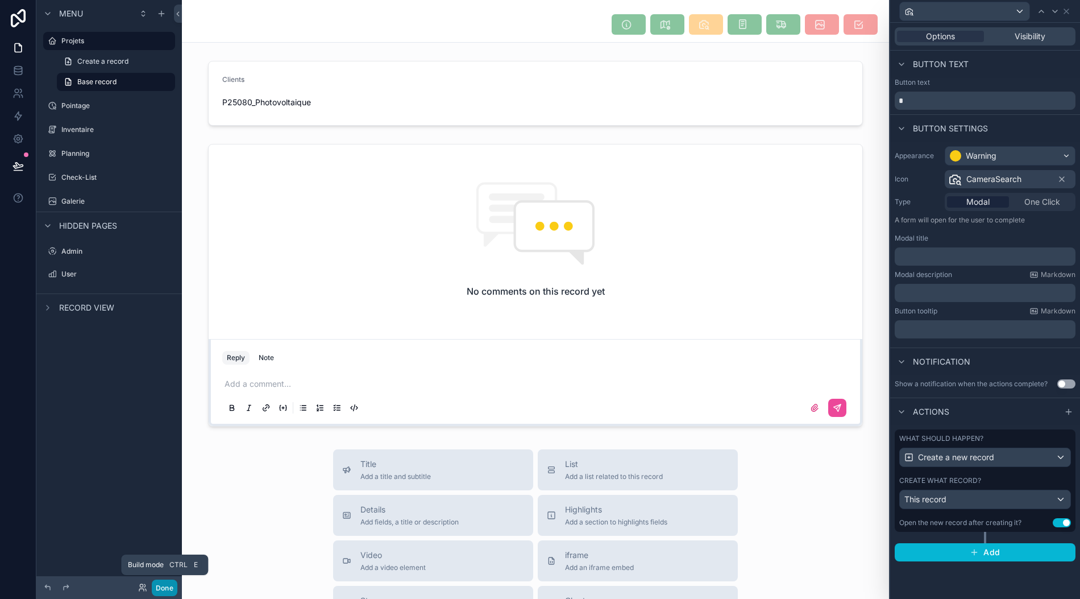
click at [168, 589] on button "Done" at bounding box center [165, 587] width 26 height 16
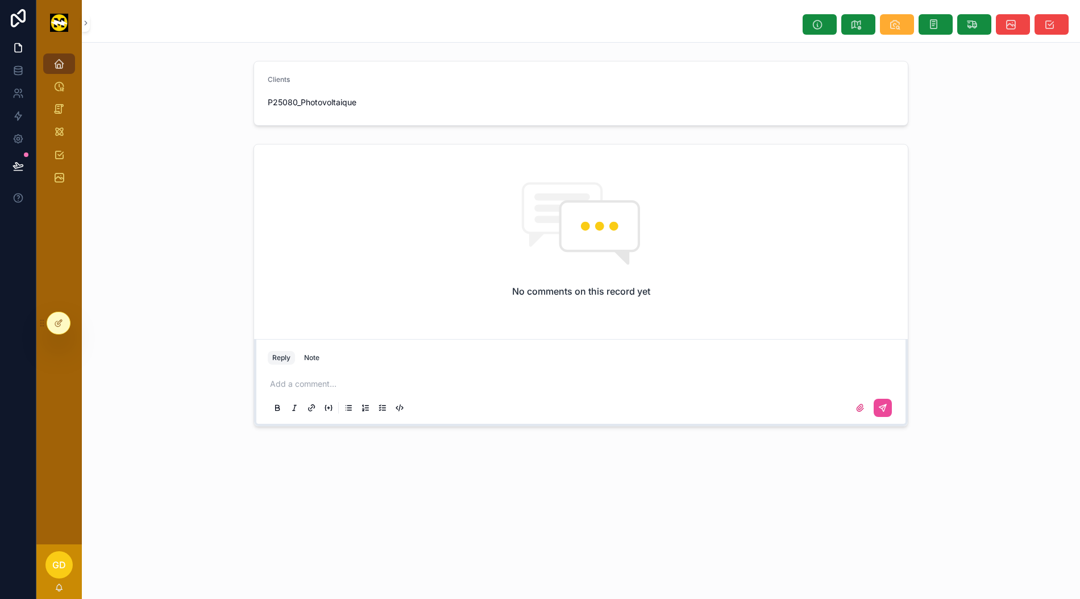
click at [716, 23] on button "scrollable content" at bounding box center [897, 24] width 34 height 20
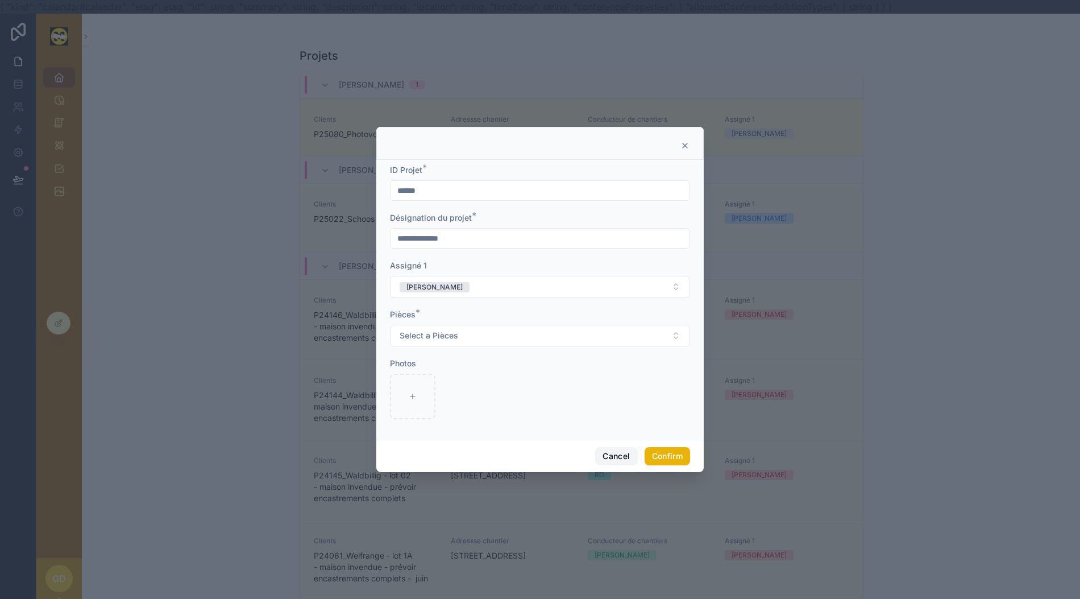
click at [610, 453] on button "Cancel" at bounding box center [616, 456] width 42 height 18
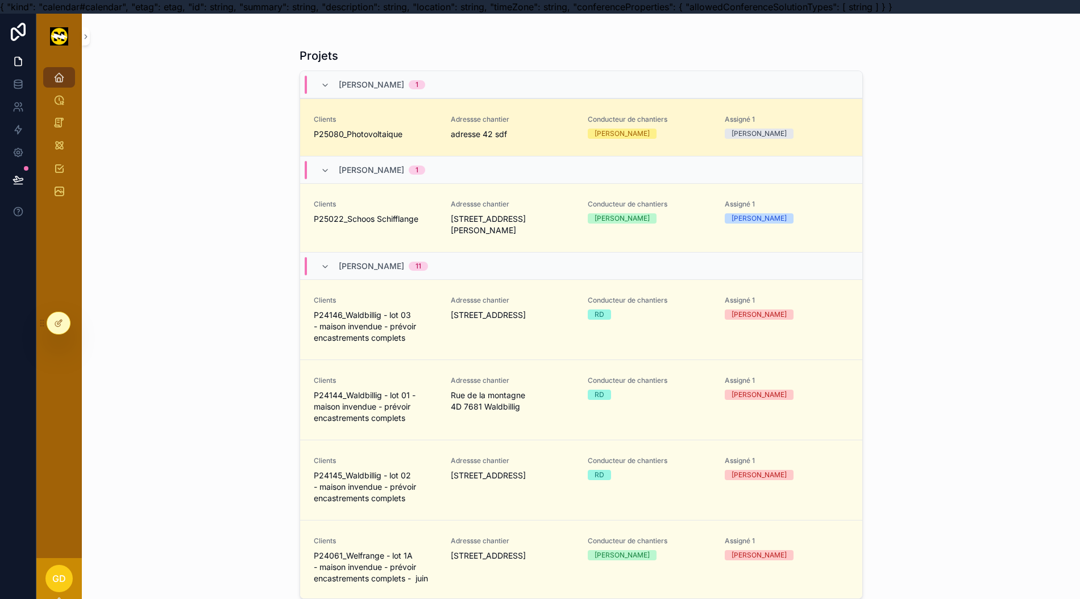
click at [61, 585] on span "GD" at bounding box center [59, 578] width 14 height 14
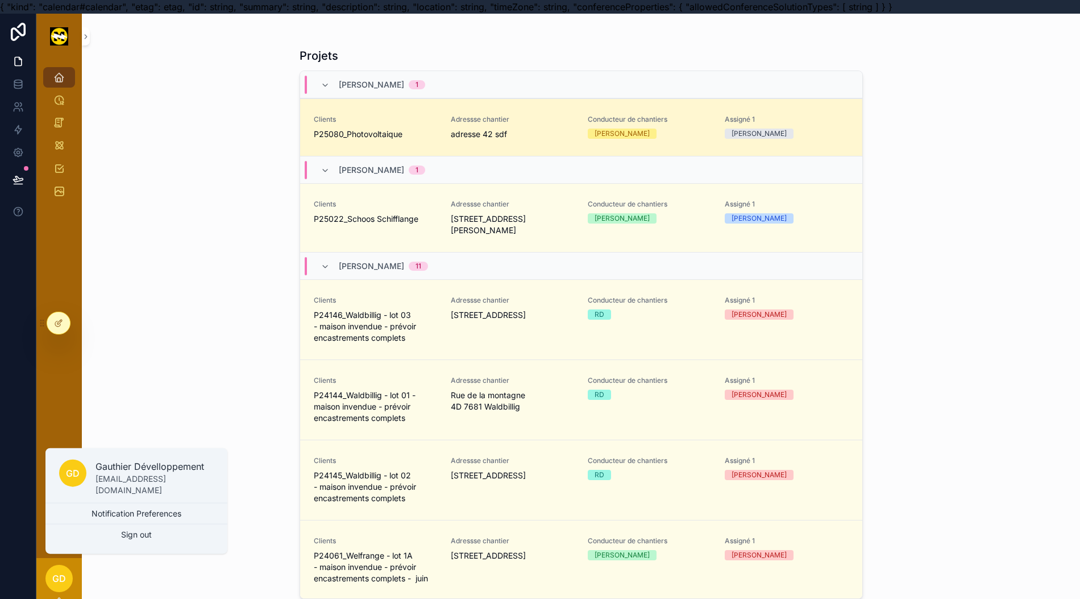
click at [105, 538] on button "Sign out" at bounding box center [136, 534] width 182 height 20
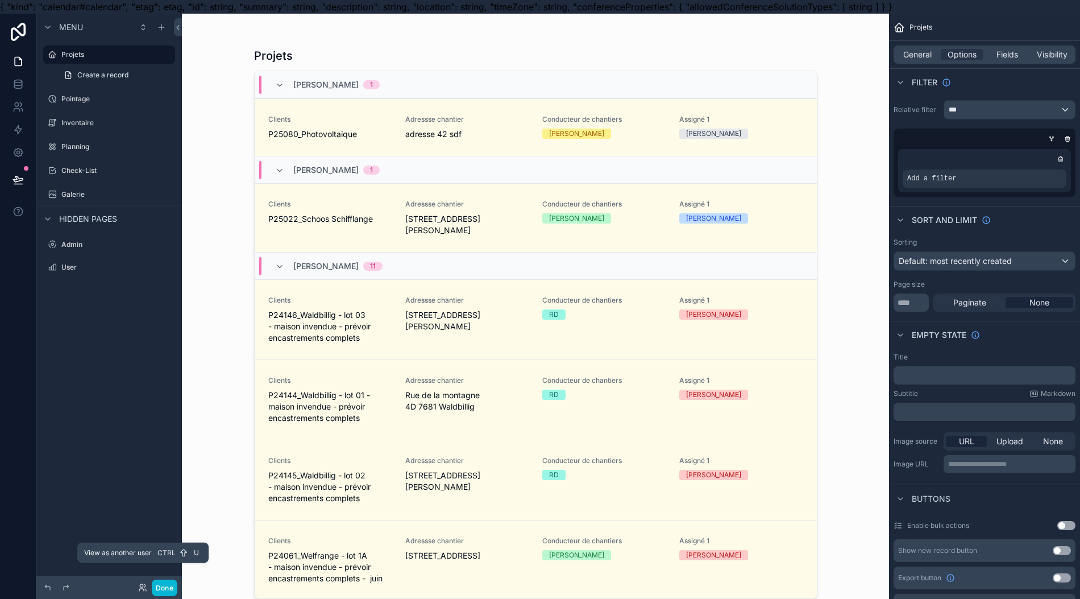
click at [143, 587] on icon at bounding box center [142, 587] width 9 height 9
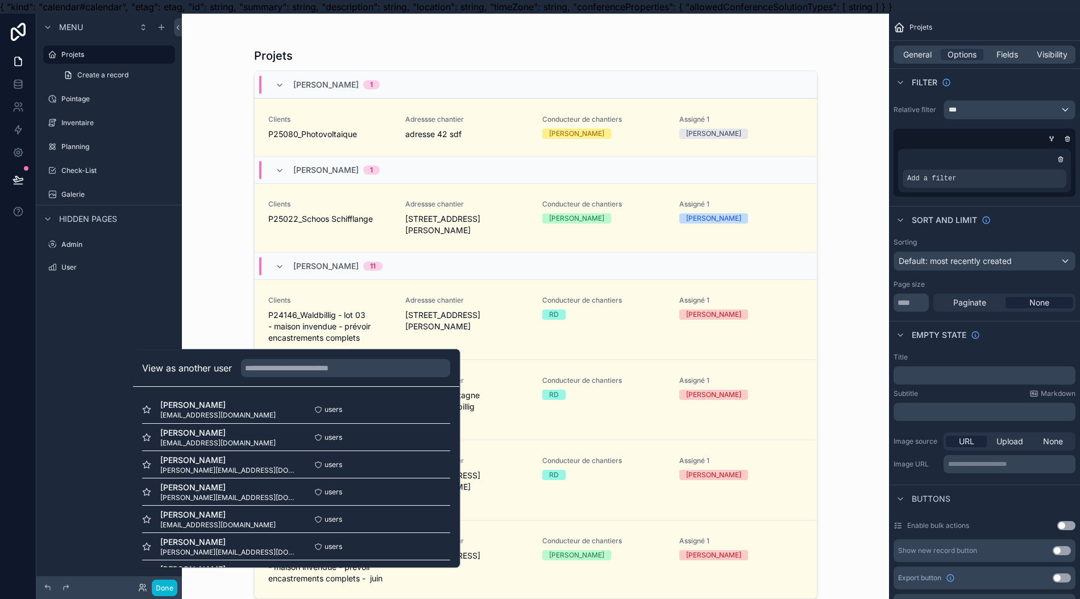
click at [0, 0] on button "Select" at bounding box center [0, 0] width 0 height 0
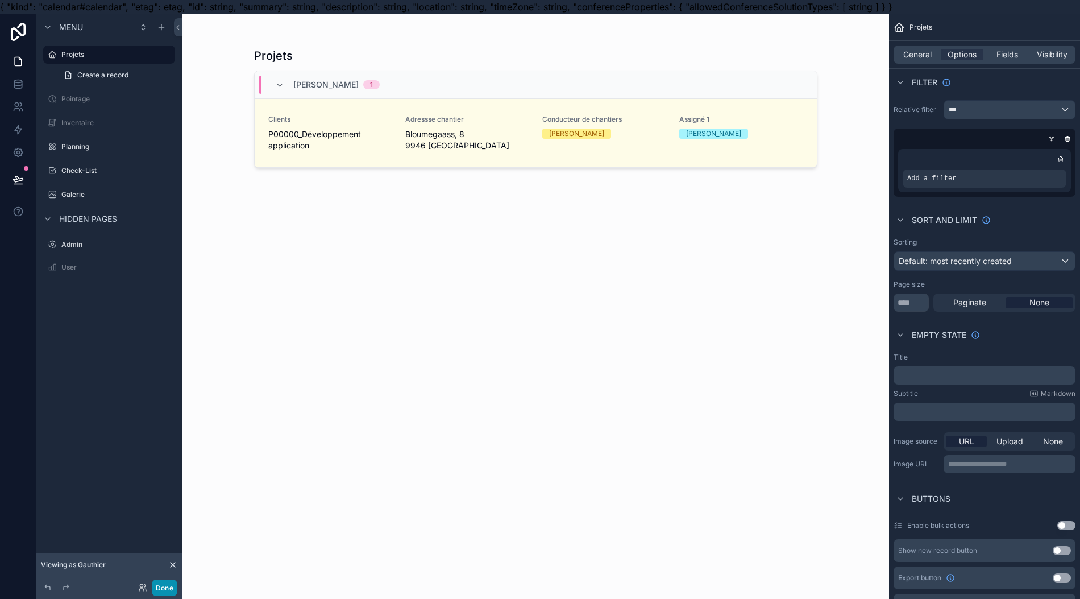
click at [164, 587] on button "Done" at bounding box center [165, 587] width 26 height 16
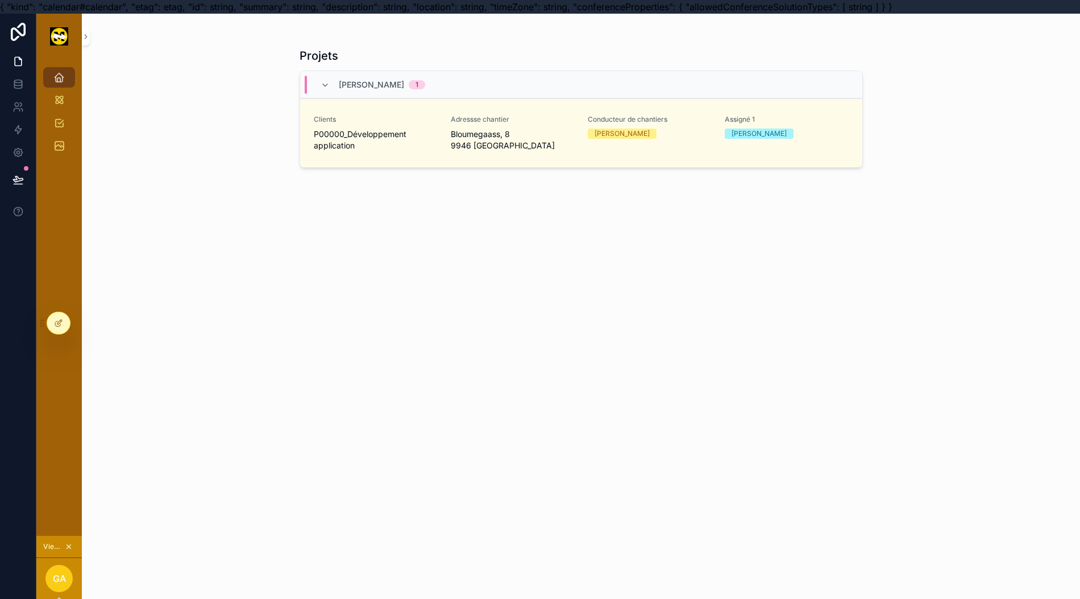
click at [509, 127] on div "Adressse chantier Bloumegaass, 8 9946 [GEOGRAPHIC_DATA]" at bounding box center [512, 133] width 123 height 36
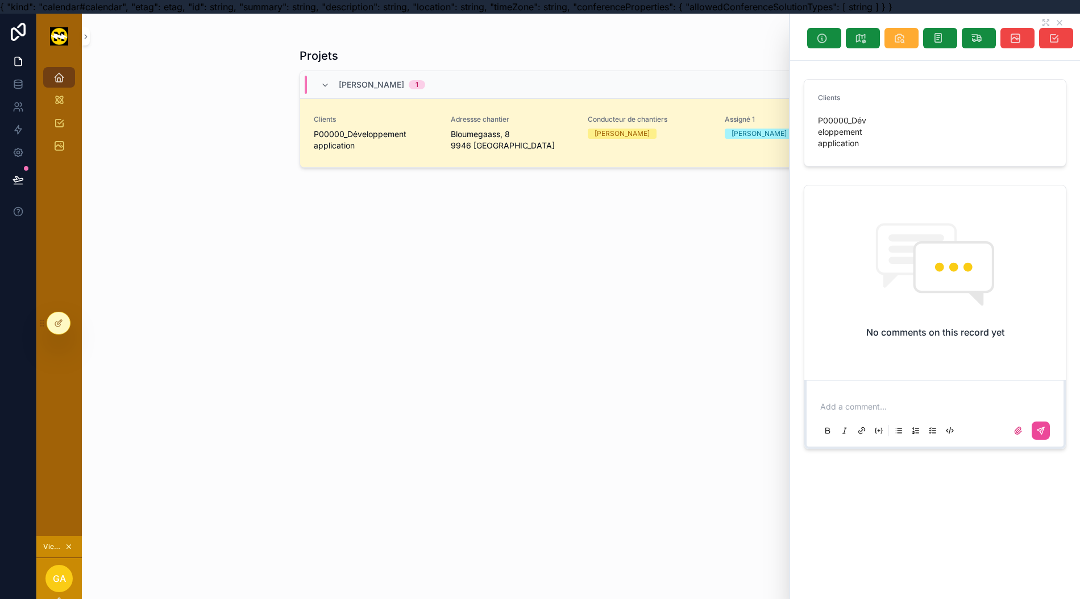
click at [905, 36] on icon "scrollable content" at bounding box center [899, 37] width 11 height 11
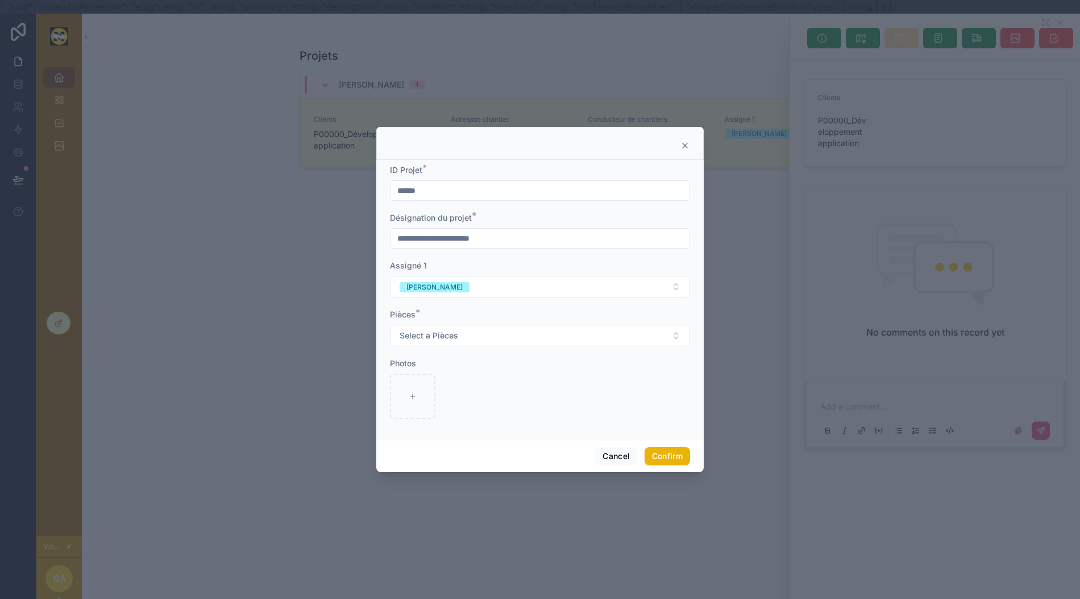
click at [509, 343] on button "Select a Pièces" at bounding box center [540, 336] width 300 height 22
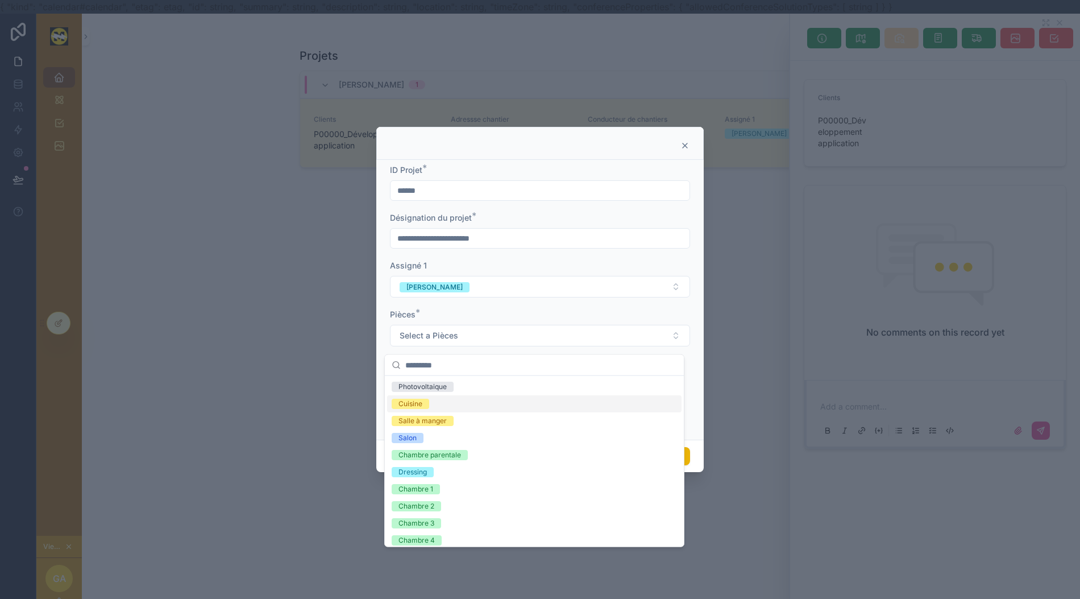
click at [473, 399] on div "Cuisine" at bounding box center [534, 403] width 295 height 17
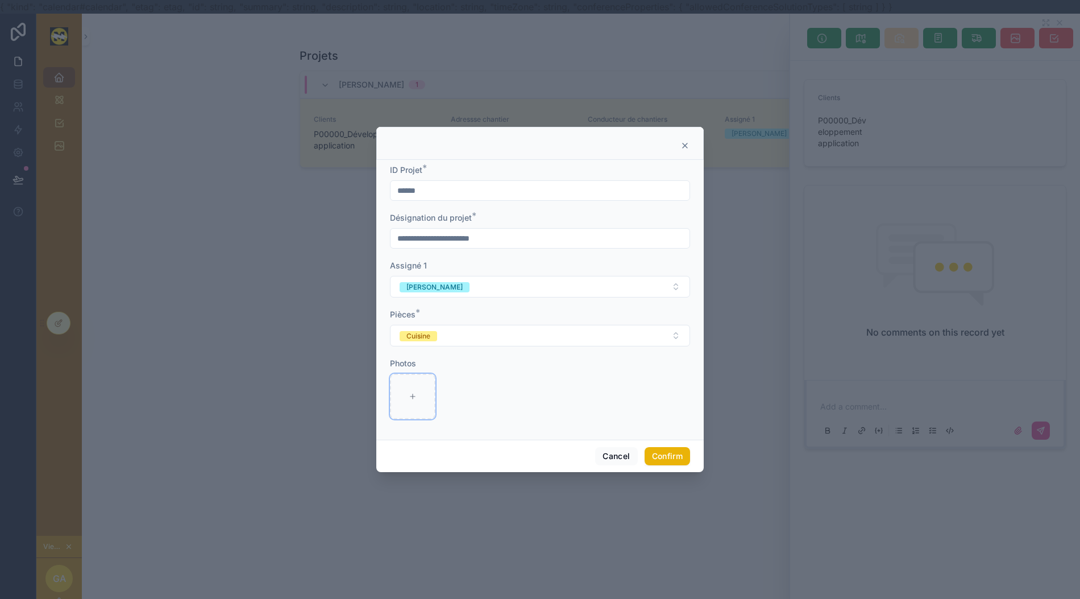
click at [416, 404] on div at bounding box center [412, 396] width 45 height 45
type input "**********"
click at [658, 465] on button "Confirm" at bounding box center [667, 456] width 45 height 18
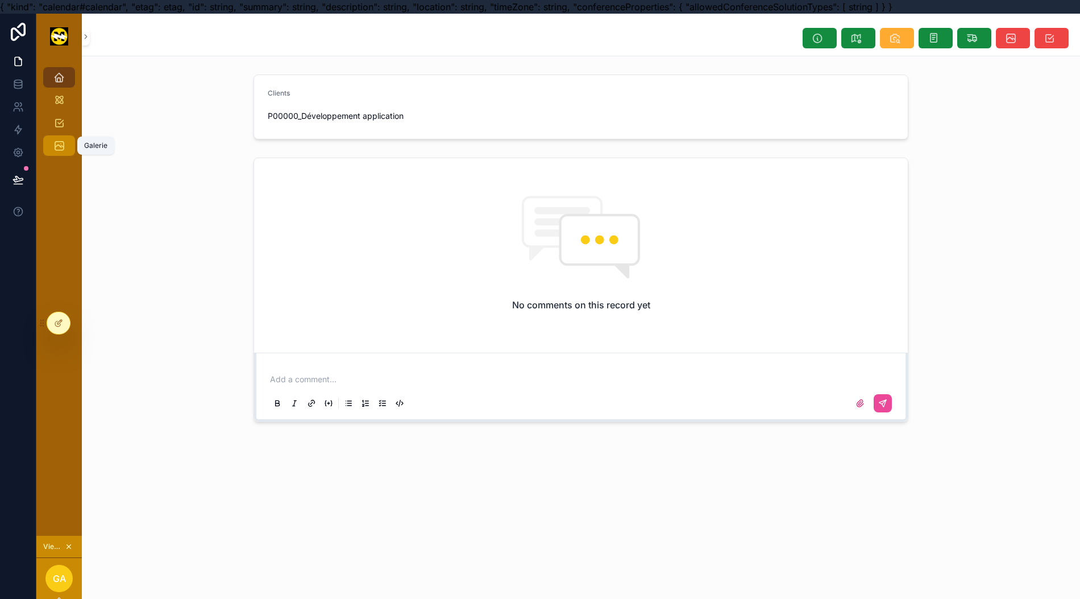
click at [57, 155] on link "Galerie" at bounding box center [59, 145] width 32 height 20
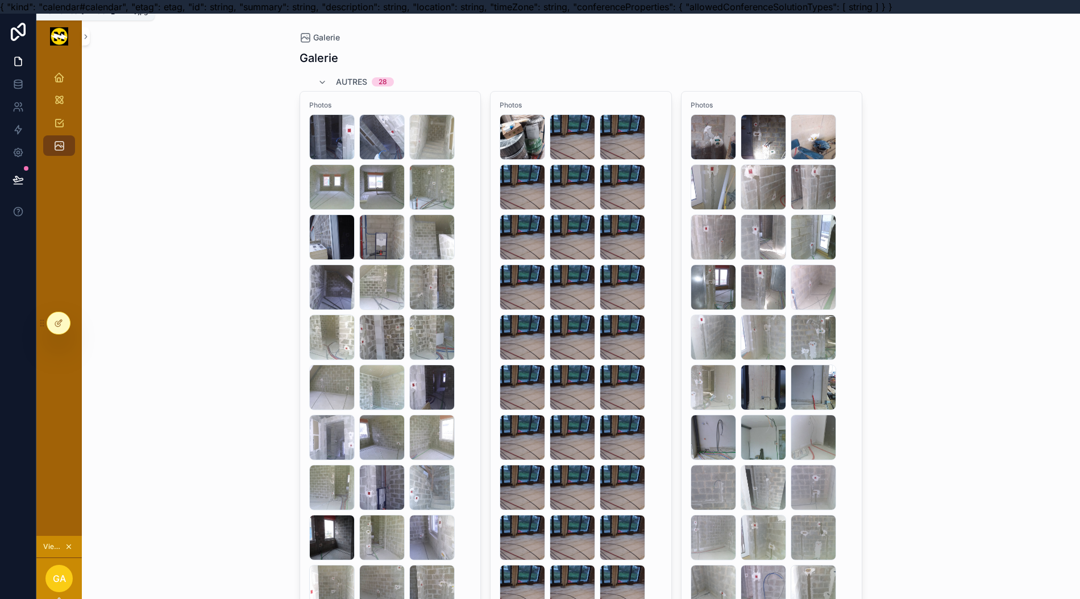
drag, startPoint x: 69, startPoint y: 560, endPoint x: 56, endPoint y: 89, distance: 470.4
click at [71, 550] on icon "scrollable content" at bounding box center [69, 546] width 8 height 8
click at [71, 536] on div "Projets Planning Check-List Galerie" at bounding box center [58, 297] width 45 height 477
click at [57, 77] on icon "scrollable content" at bounding box center [58, 77] width 11 height 11
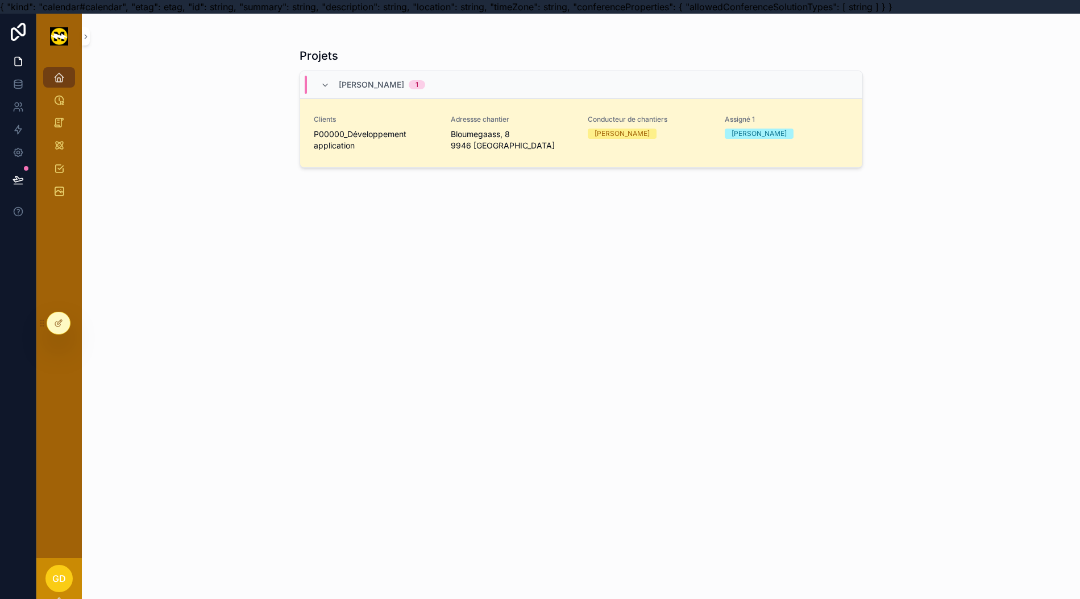
click at [0, 0] on icon "scrollable content" at bounding box center [0, 0] width 0 height 0
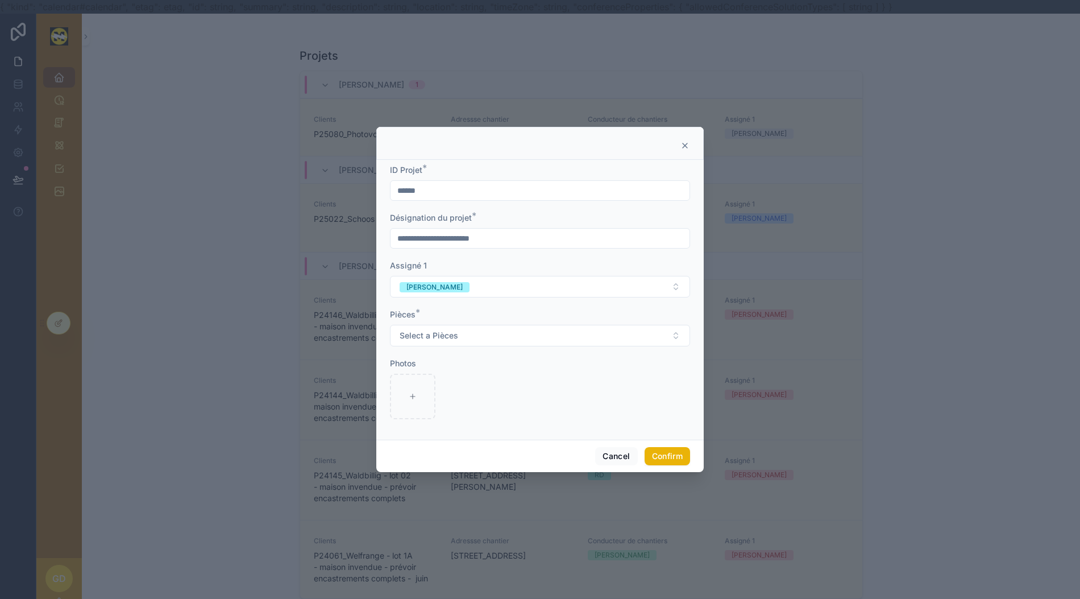
click at [511, 246] on input "**********" at bounding box center [540, 238] width 299 height 16
click at [506, 271] on div "Assigné 1" at bounding box center [540, 265] width 300 height 11
click at [600, 461] on button "Cancel" at bounding box center [616, 456] width 42 height 18
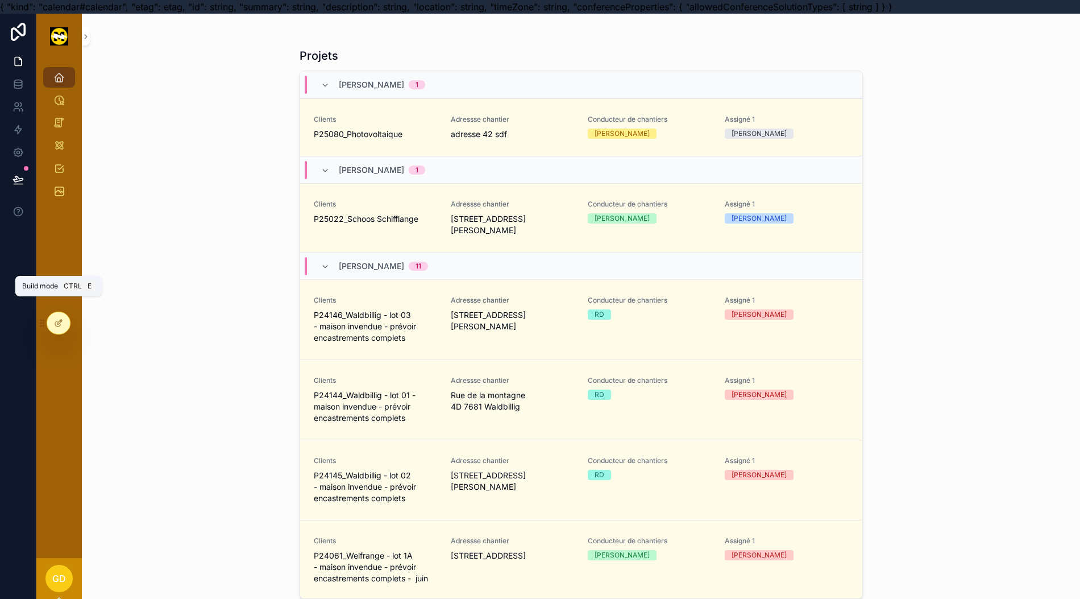
click at [67, 326] on div at bounding box center [58, 323] width 23 height 22
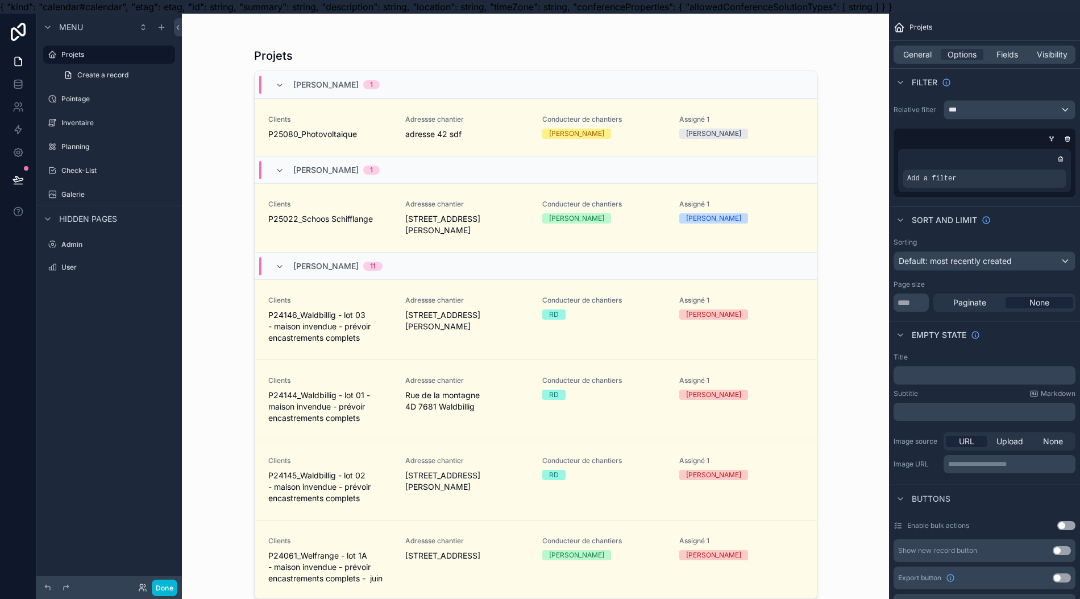
click at [483, 124] on div "scrollable content" at bounding box center [536, 306] width 582 height 585
click at [483, 124] on div "Adressse chantier adresse 42 sdf" at bounding box center [466, 127] width 123 height 25
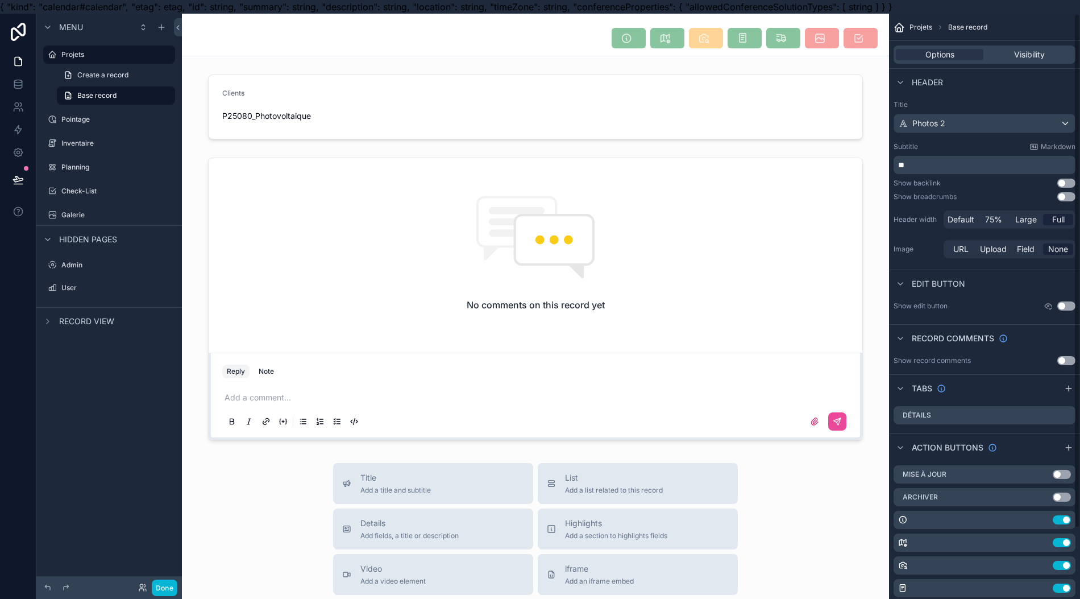
scroll to position [114, 0]
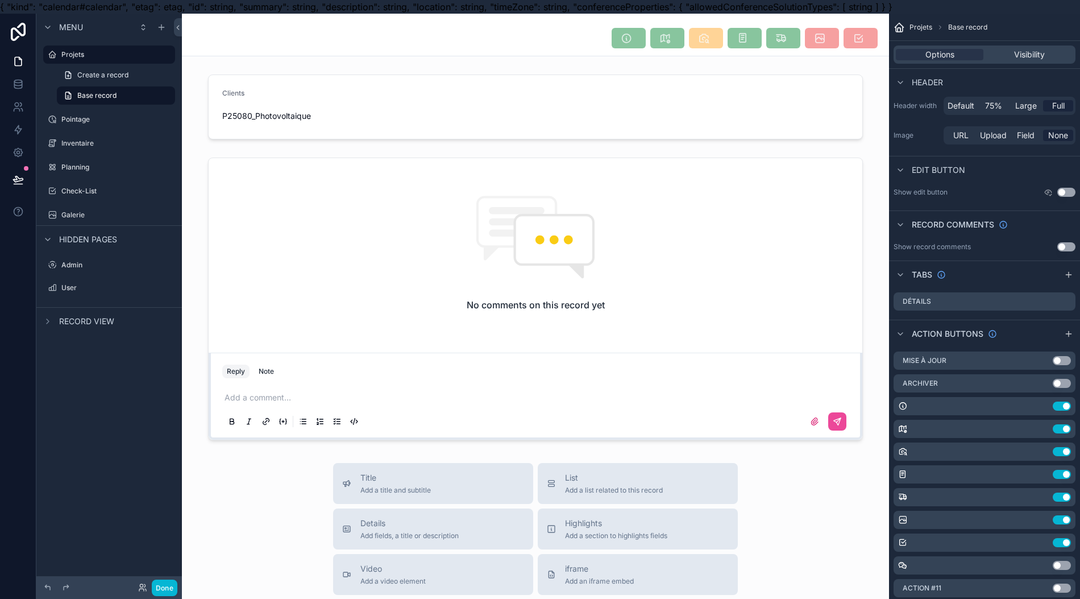
click at [0, 0] on icon "scrollable content" at bounding box center [0, 0] width 0 height 0
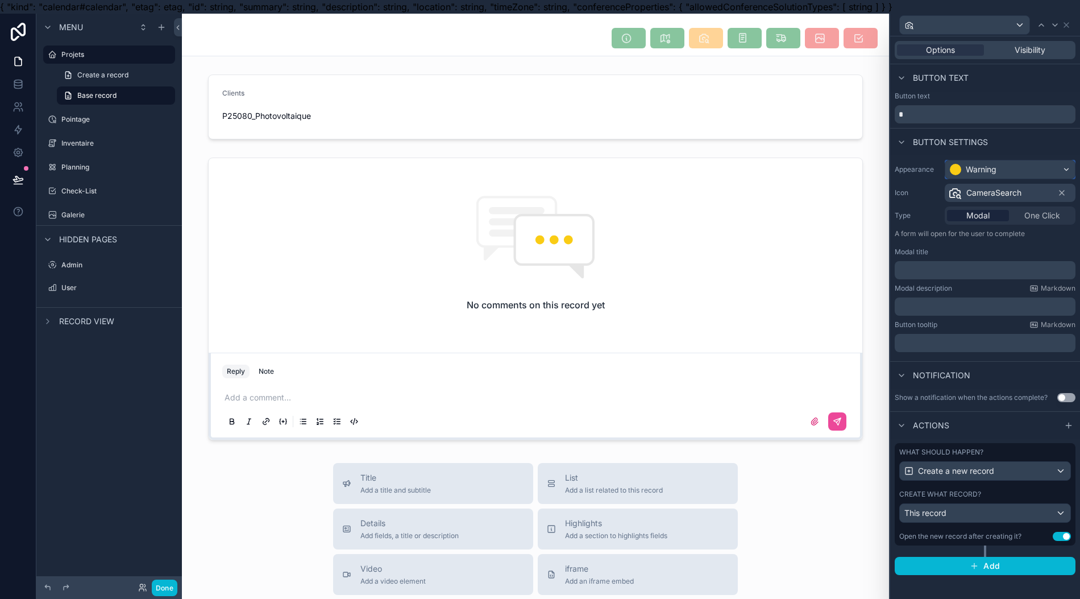
click at [997, 171] on div "Warning" at bounding box center [981, 169] width 31 height 11
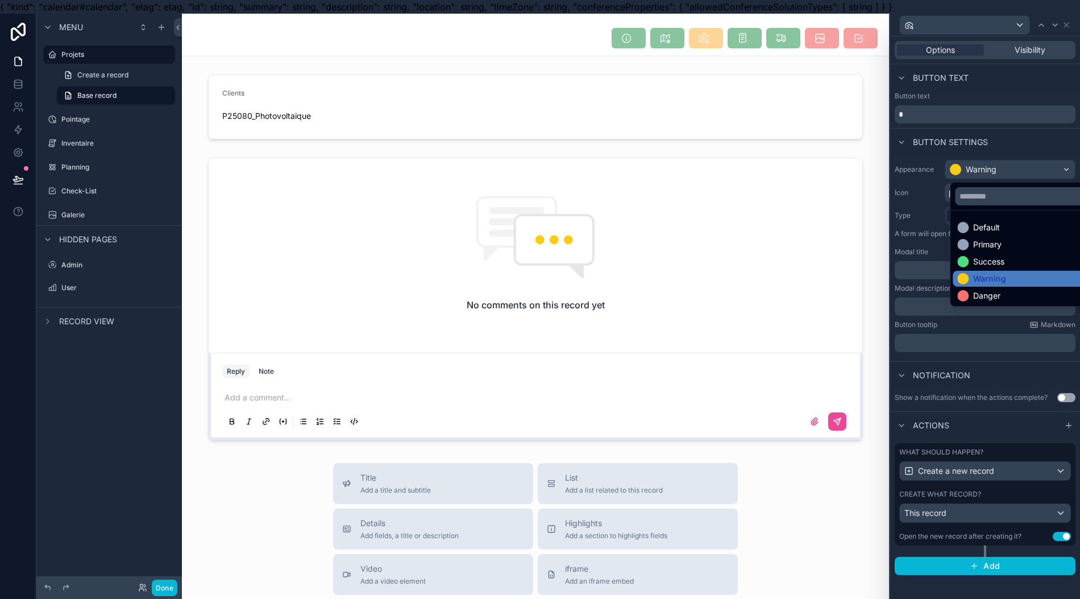
click at [994, 254] on div "Success" at bounding box center [1029, 262] width 152 height 16
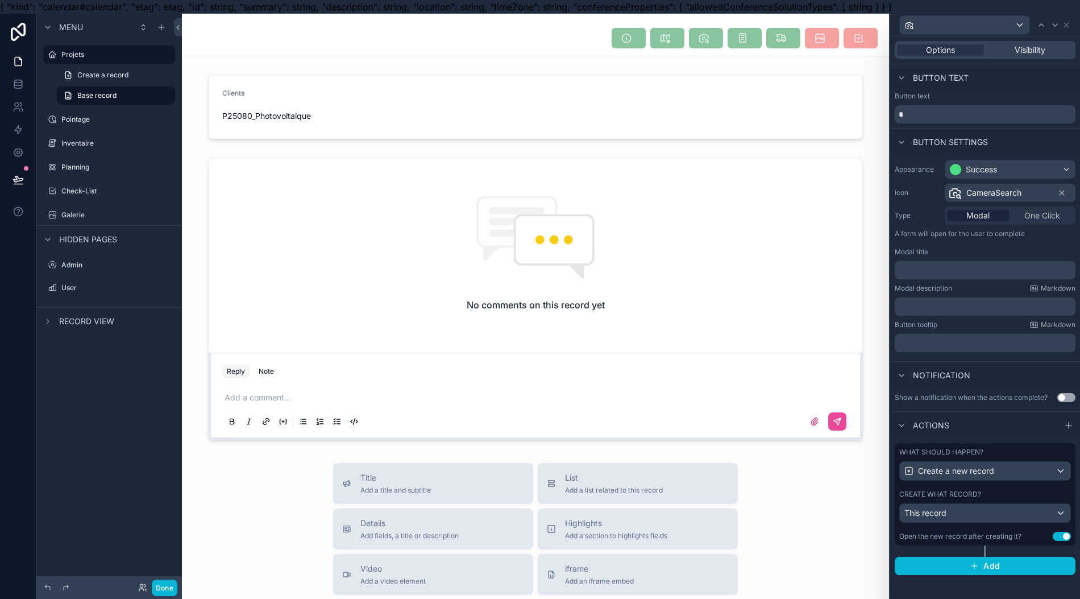
scroll to position [25, 0]
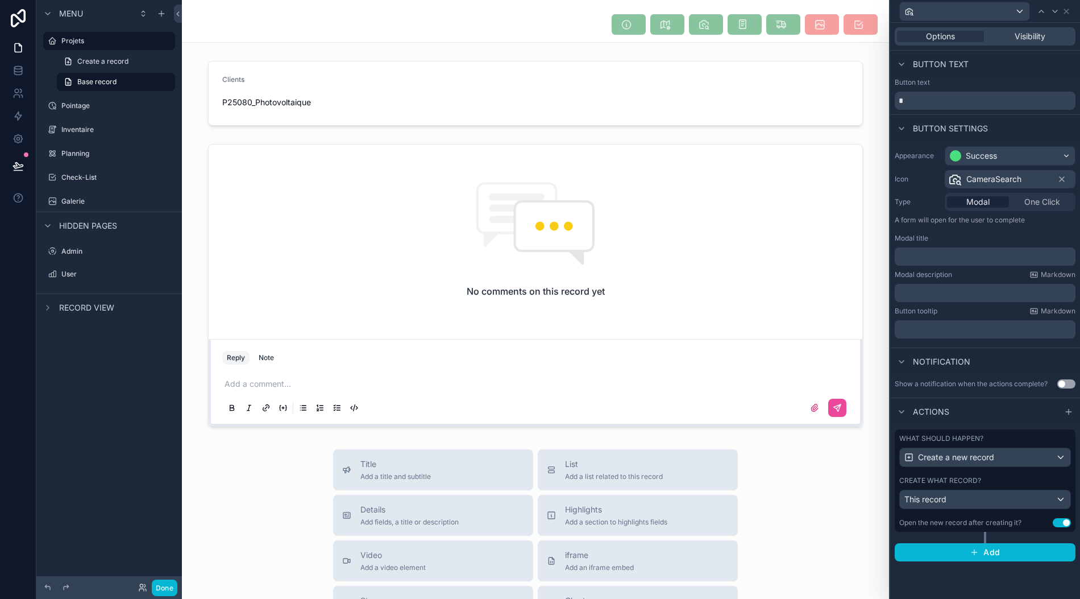
click at [942, 518] on div "Open the new record after creating it?" at bounding box center [961, 522] width 122 height 9
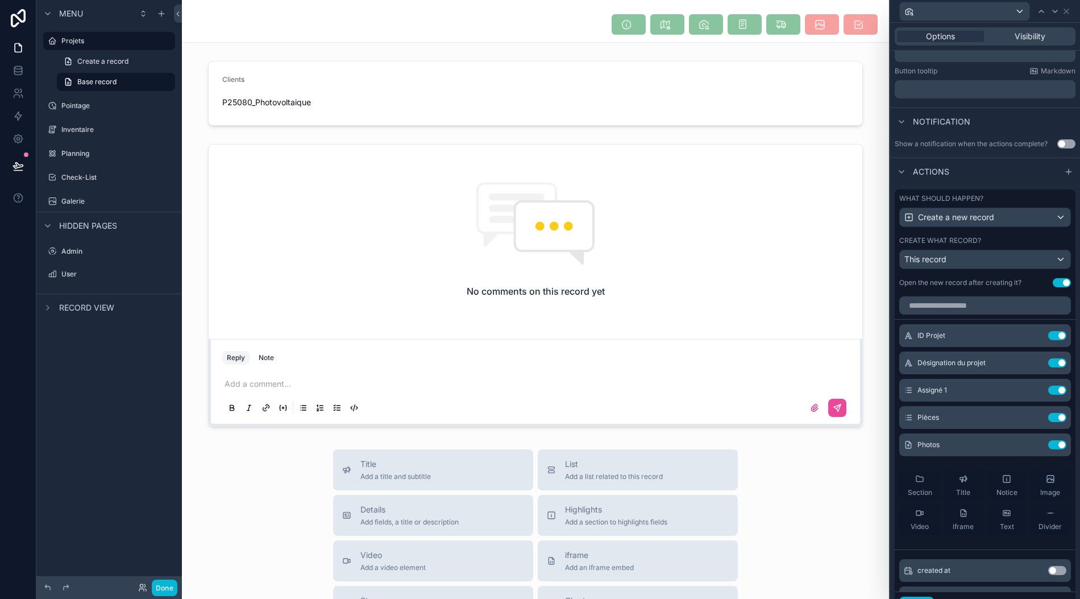
scroll to position [295, 0]
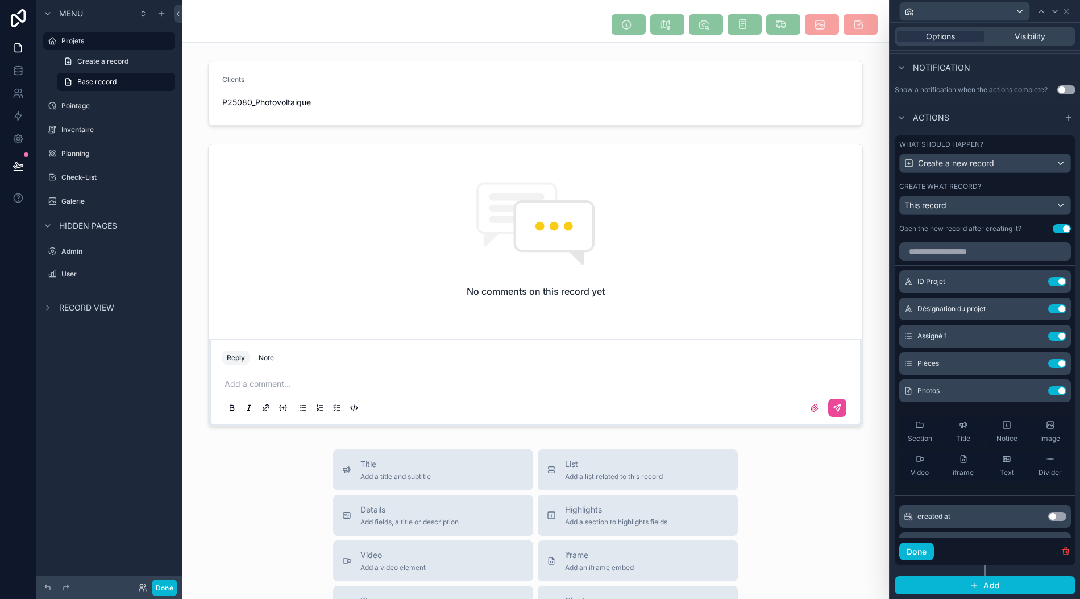
click at [0, 0] on icon at bounding box center [0, 0] width 0 height 0
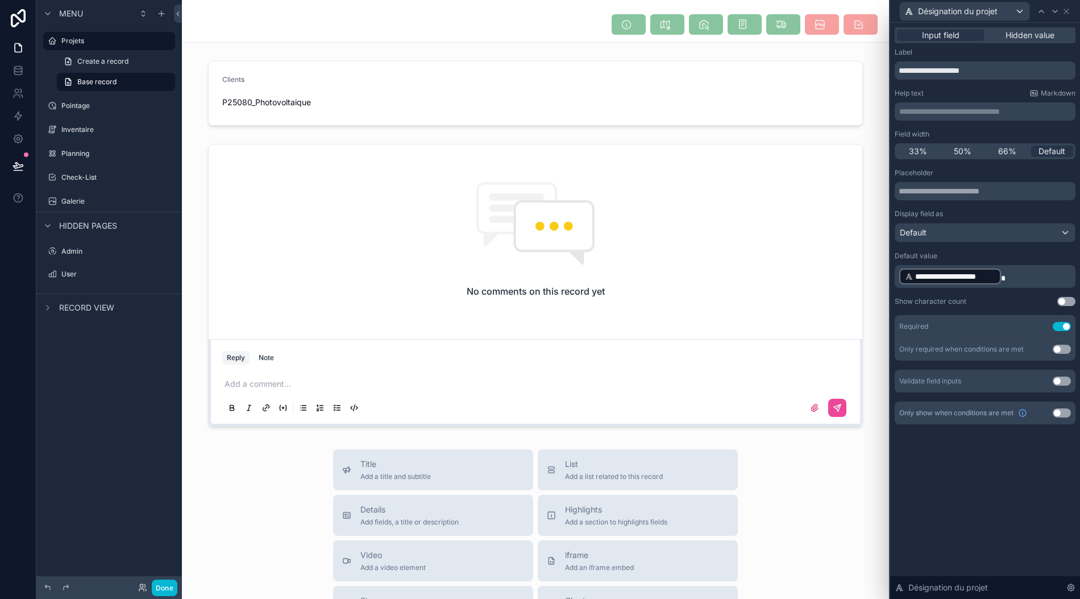
click at [1022, 30] on span "Hidden value" at bounding box center [1030, 35] width 49 height 11
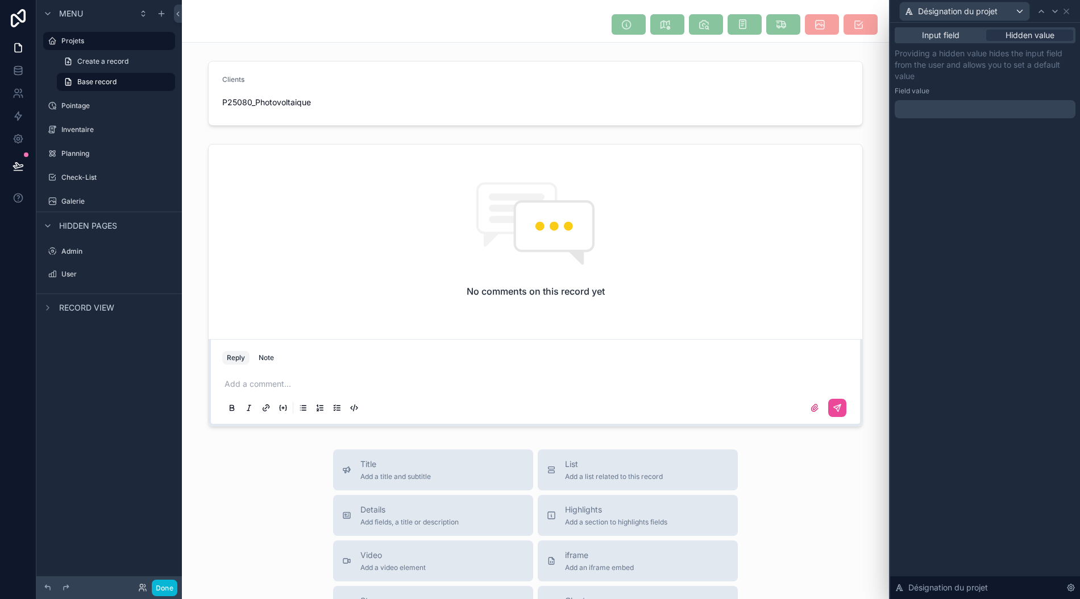
scroll to position [0, 0]
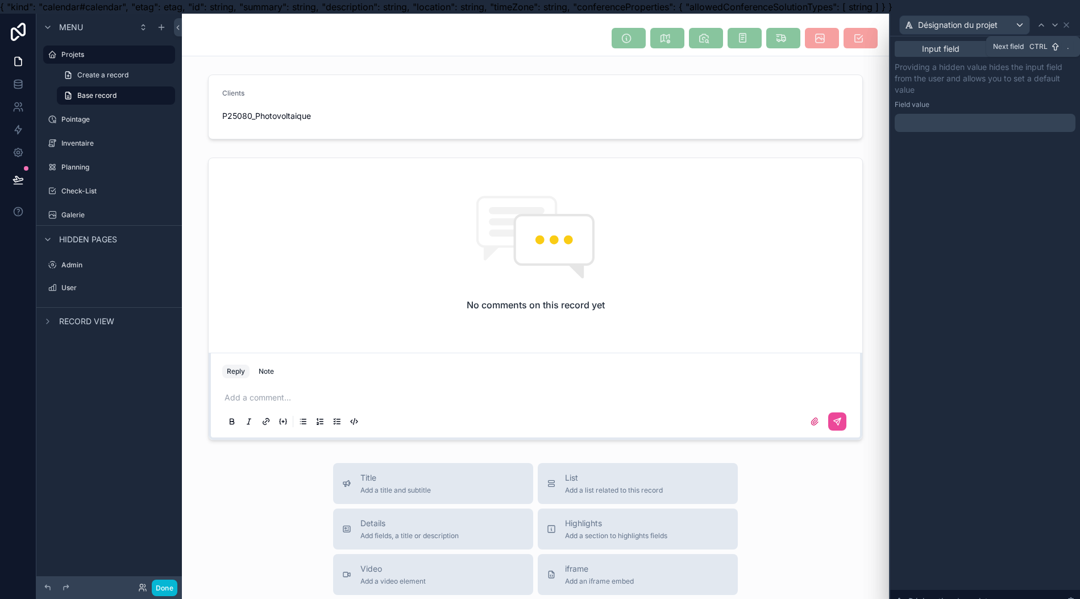
click at [1060, 24] on icon at bounding box center [1055, 24] width 9 height 9
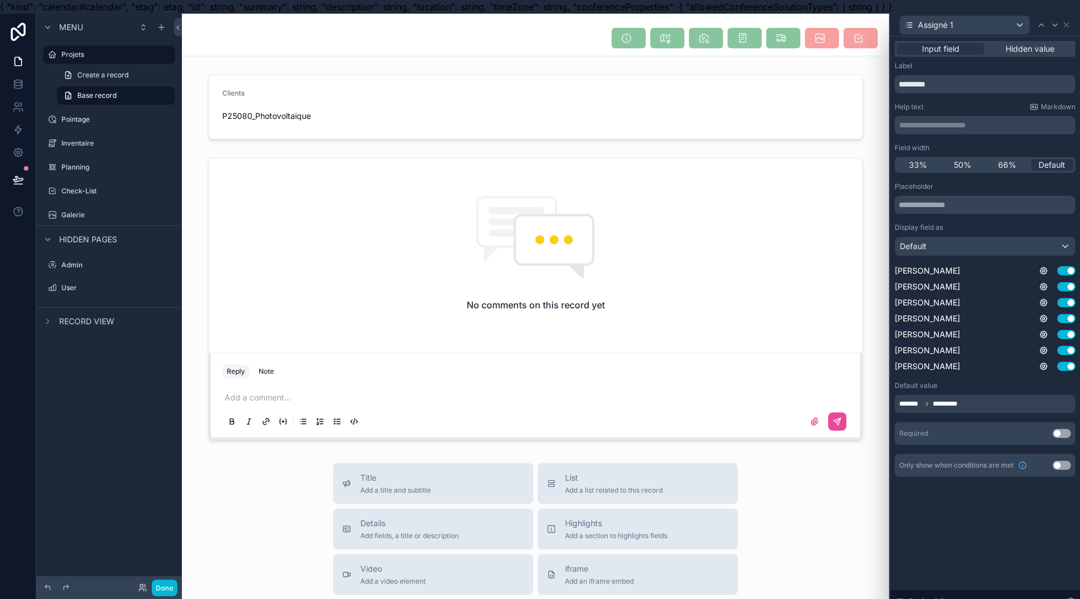
click at [1055, 49] on span "Hidden value" at bounding box center [1030, 48] width 49 height 11
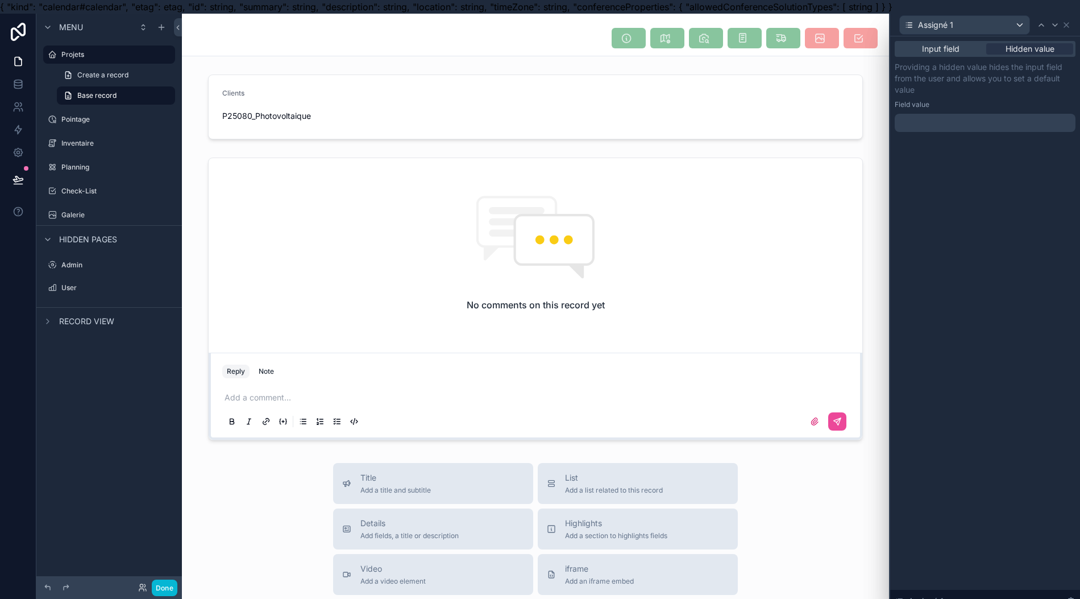
click at [966, 275] on div "Input field Hidden value Providing a hidden value hides the input field from th…" at bounding box center [985, 324] width 190 height 576
click at [114, 215] on label "Galerie" at bounding box center [116, 214] width 111 height 9
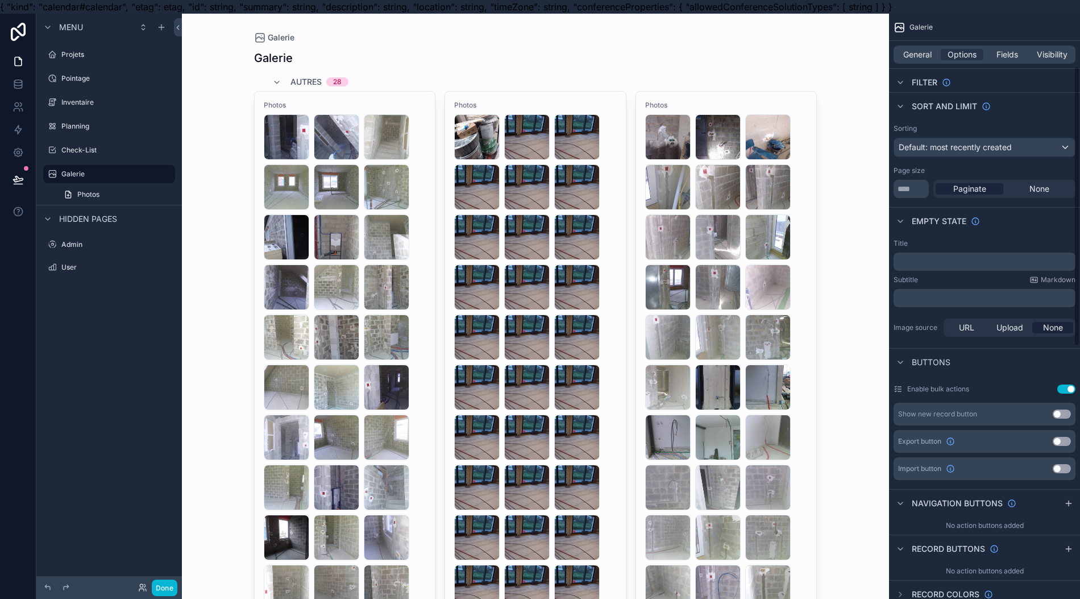
click at [922, 52] on span "General" at bounding box center [918, 54] width 28 height 11
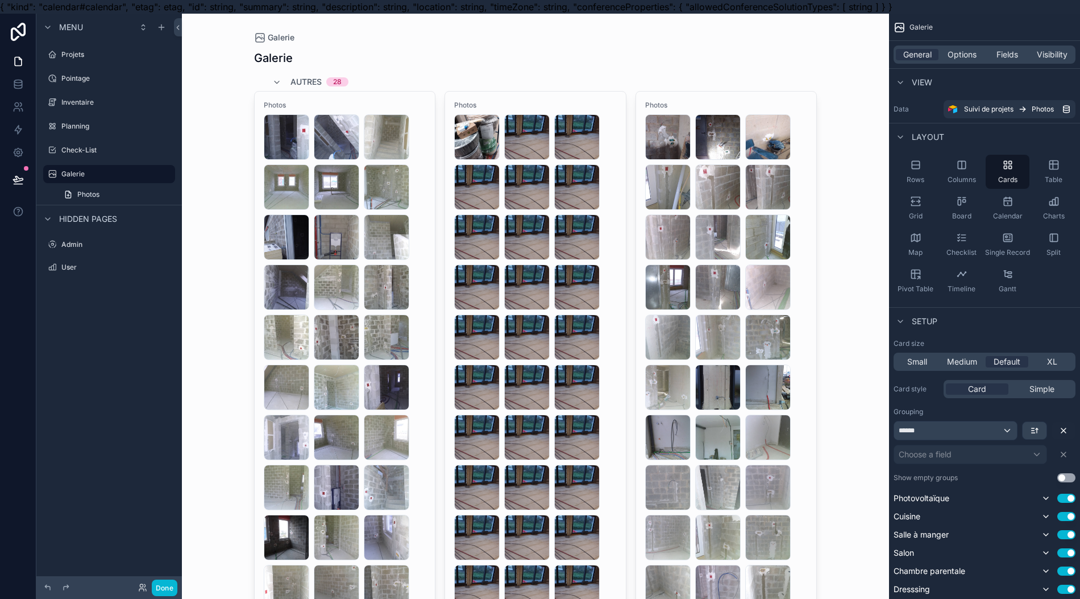
click at [173, 176] on link "Galerie" at bounding box center [109, 174] width 132 height 18
drag, startPoint x: 169, startPoint y: 175, endPoint x: 165, endPoint y: 181, distance: 7.3
click at [0, 0] on icon "scrollable content" at bounding box center [0, 0] width 0 height 0
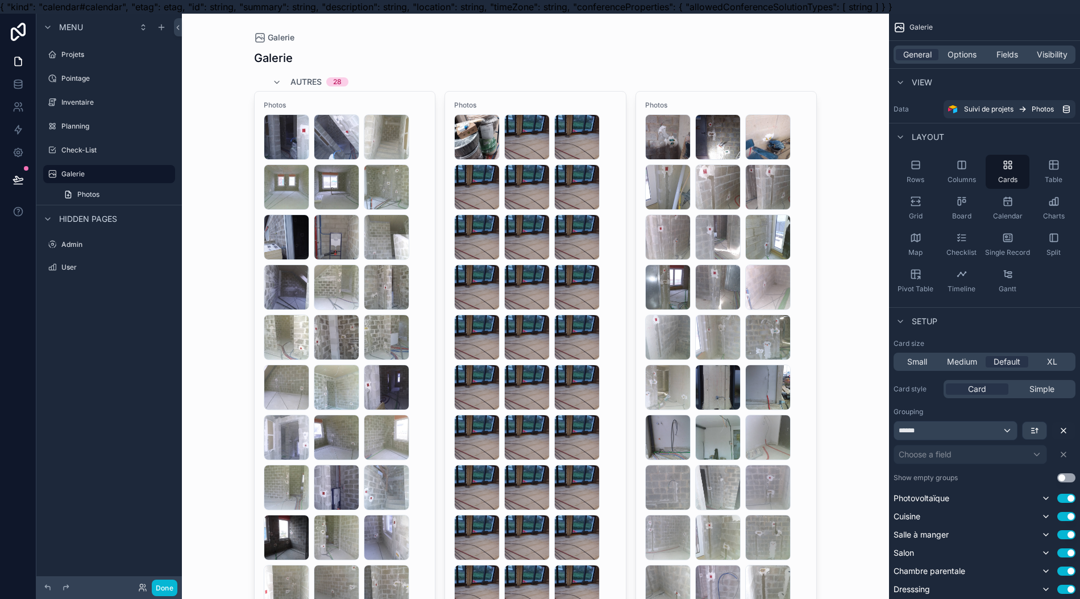
click at [0, 0] on icon "scrollable content" at bounding box center [0, 0] width 0 height 0
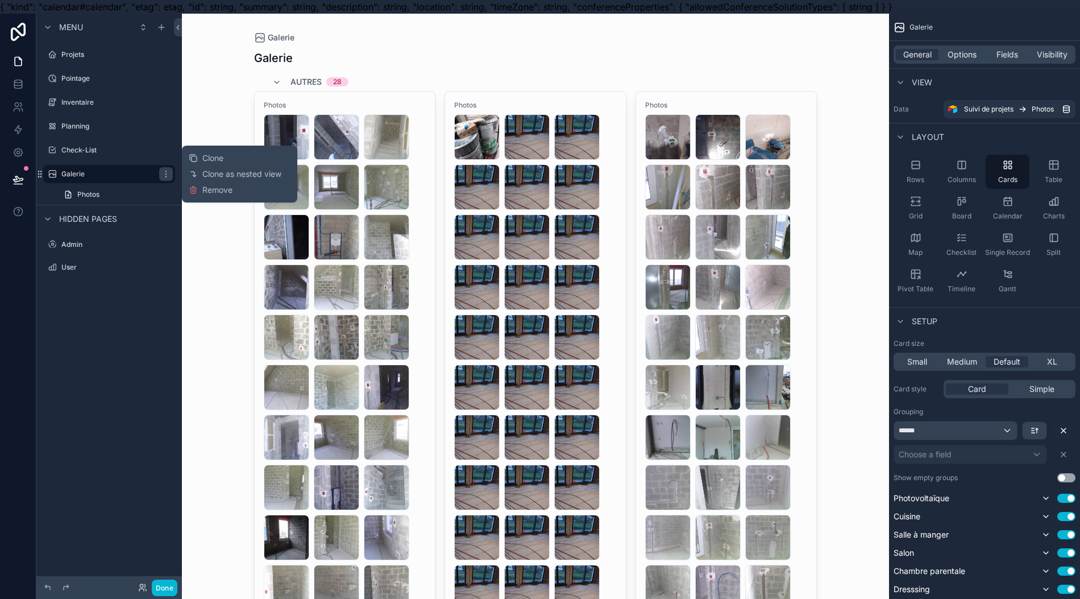
click at [216, 188] on span "Remove" at bounding box center [217, 189] width 30 height 11
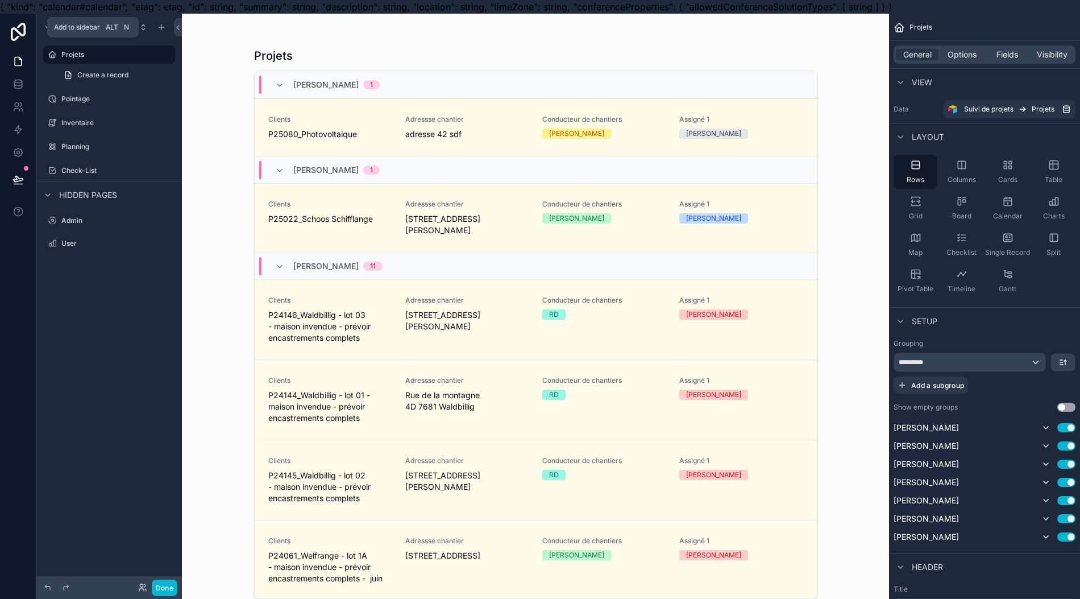
click at [163, 26] on icon "scrollable content" at bounding box center [161, 27] width 9 height 9
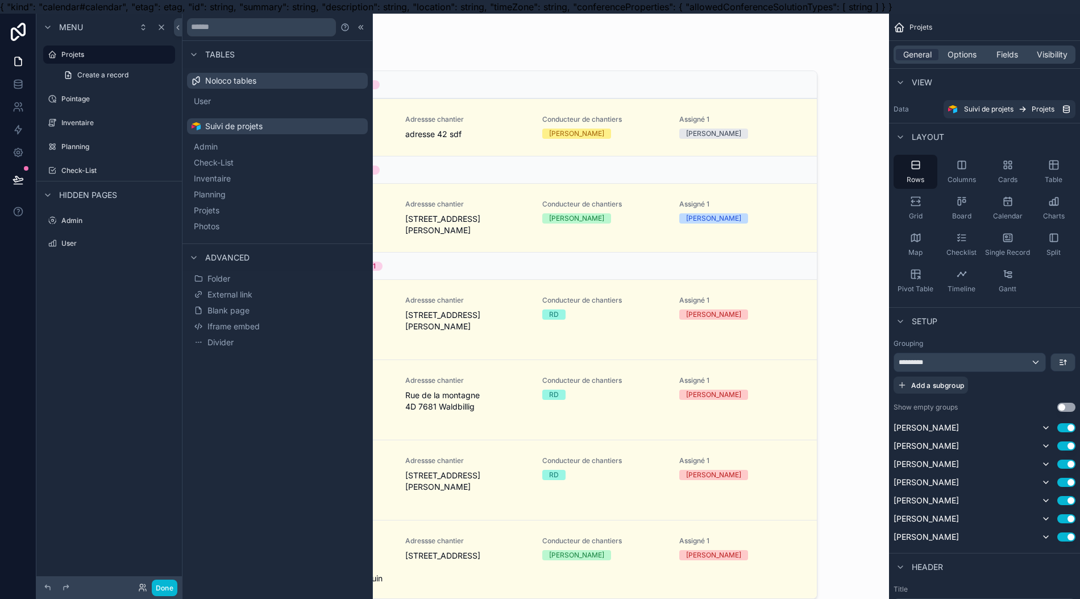
click at [239, 231] on button "Photos" at bounding box center [278, 226] width 172 height 16
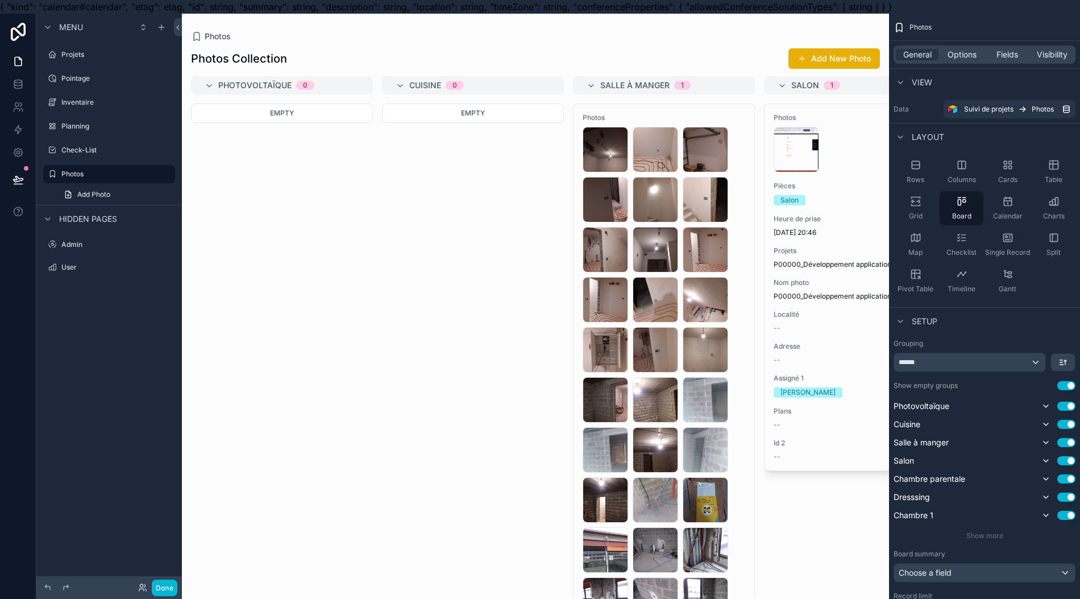
click at [0, 0] on icon "scrollable content" at bounding box center [0, 0] width 0 height 0
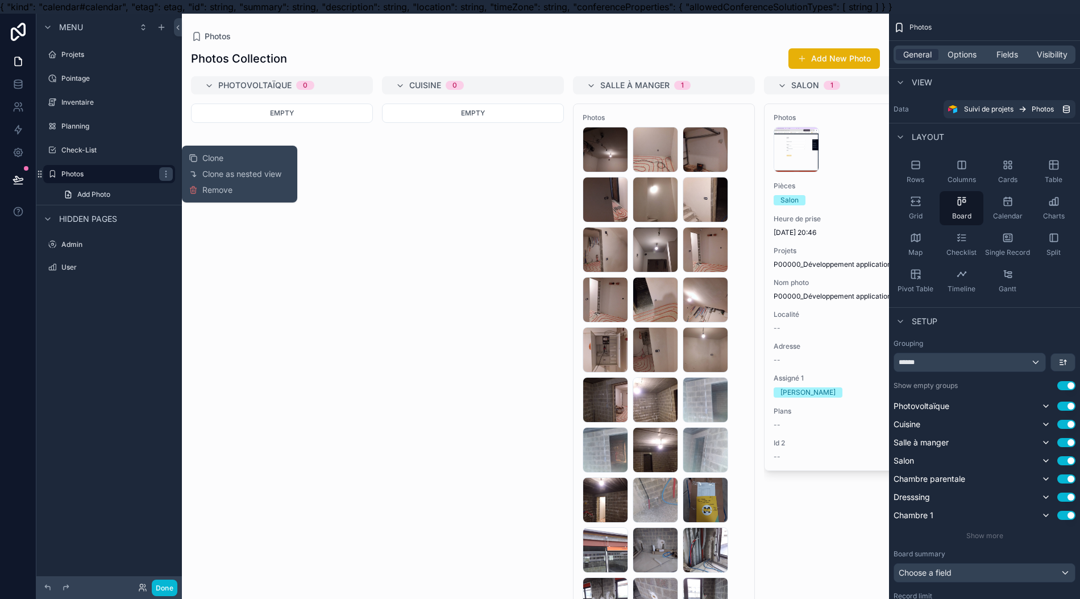
click at [199, 186] on button "Remove" at bounding box center [211, 189] width 44 height 11
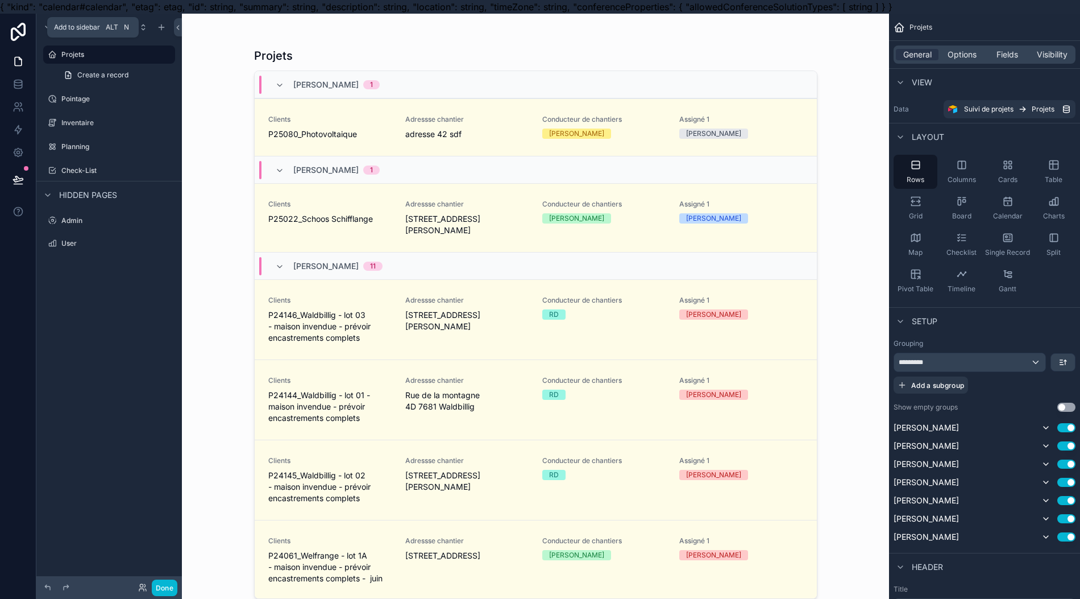
click at [165, 30] on icon "scrollable content" at bounding box center [161, 27] width 9 height 9
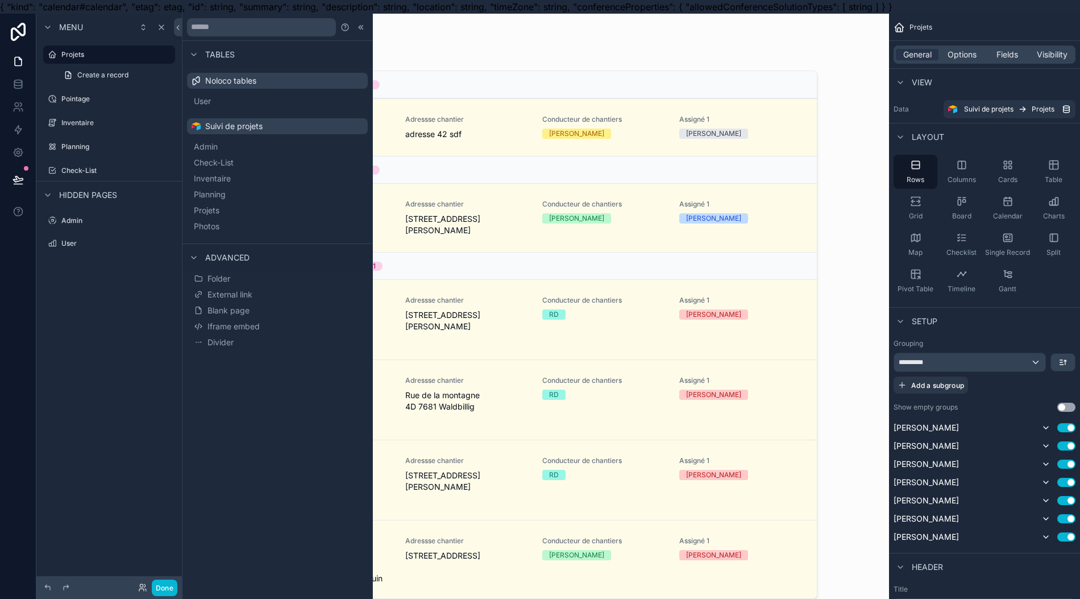
click at [246, 209] on button "Projets" at bounding box center [278, 210] width 172 height 16
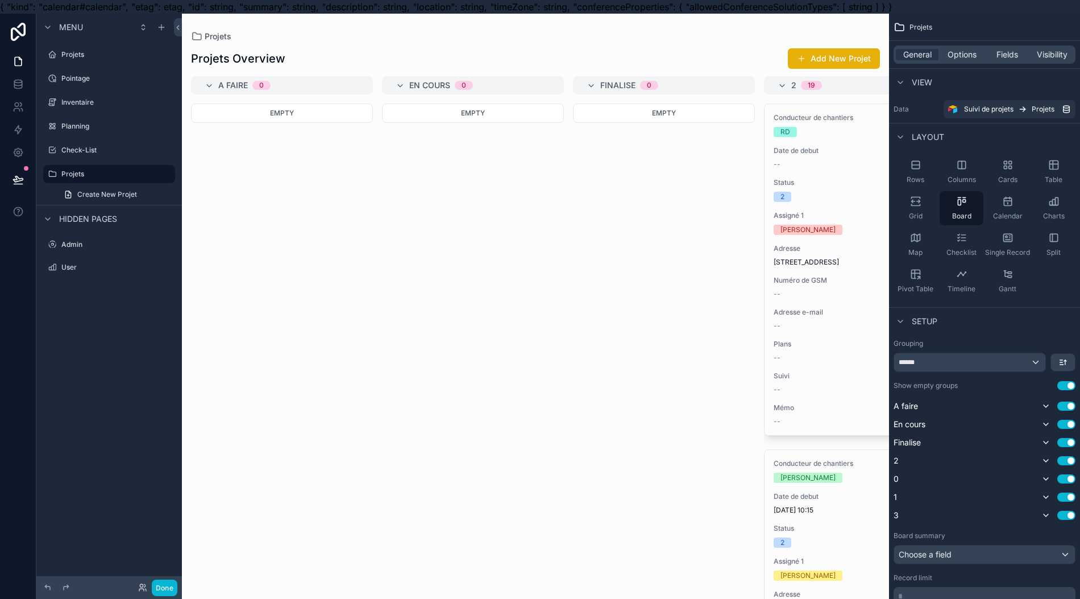
click at [0, 0] on icon "scrollable content" at bounding box center [0, 0] width 0 height 0
click at [121, 168] on input "*******" at bounding box center [107, 174] width 93 height 14
type input "*"
type input "*******"
click at [51, 176] on icon "scrollable content" at bounding box center [52, 173] width 9 height 9
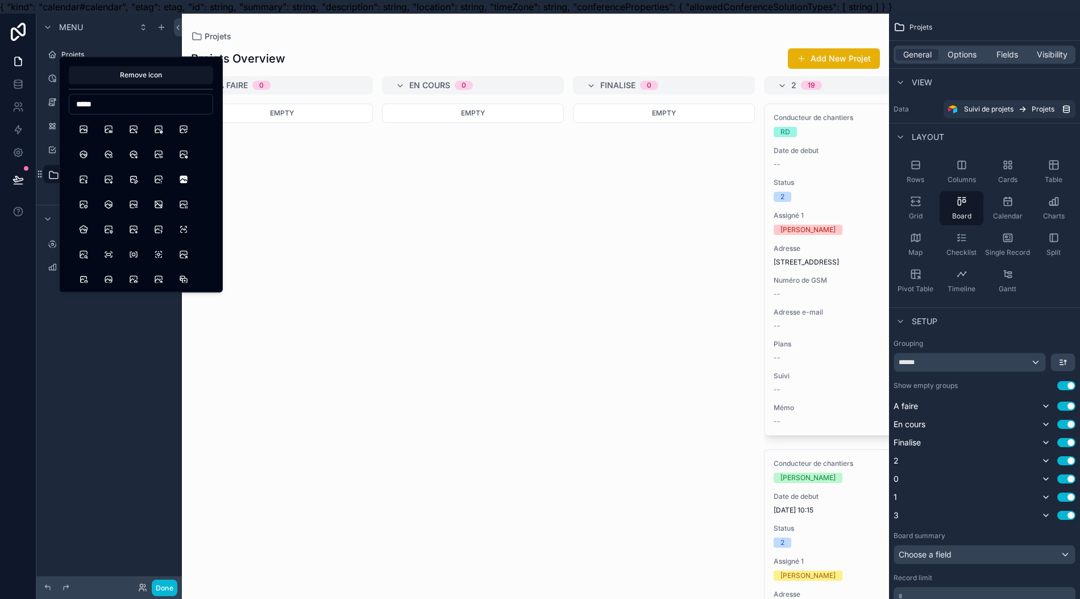
type input "*****"
click at [82, 139] on div at bounding box center [141, 429] width 144 height 621
click at [82, 136] on button "Photo" at bounding box center [83, 129] width 20 height 20
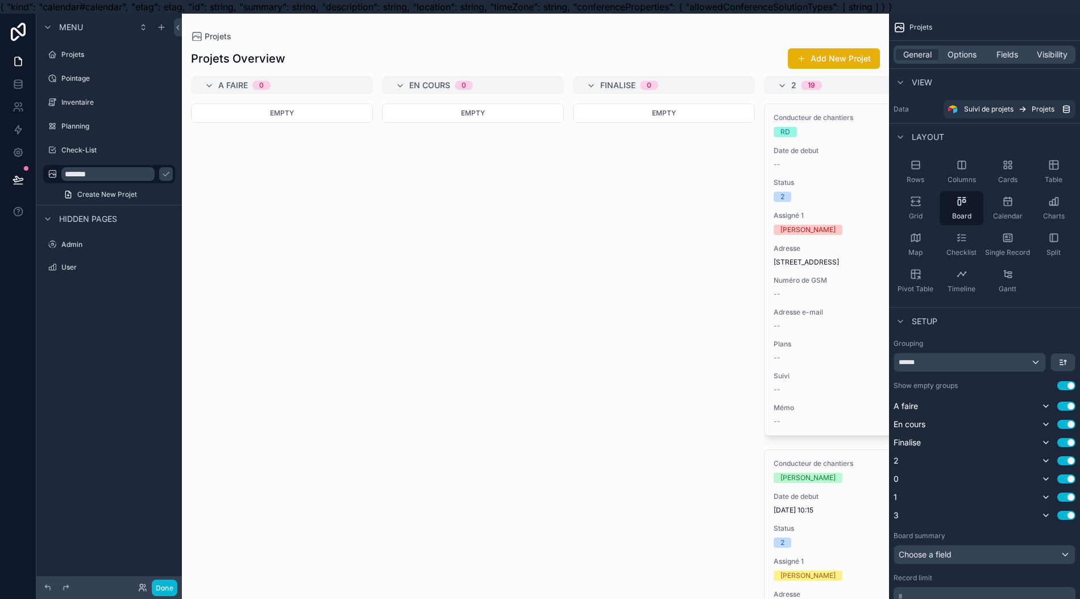
click at [94, 378] on div "Menu Projets Pointage Inventaire Planning Check-List ******* Create New Projet …" at bounding box center [109, 306] width 146 height 585
click at [1019, 167] on div "Cards" at bounding box center [1008, 172] width 44 height 34
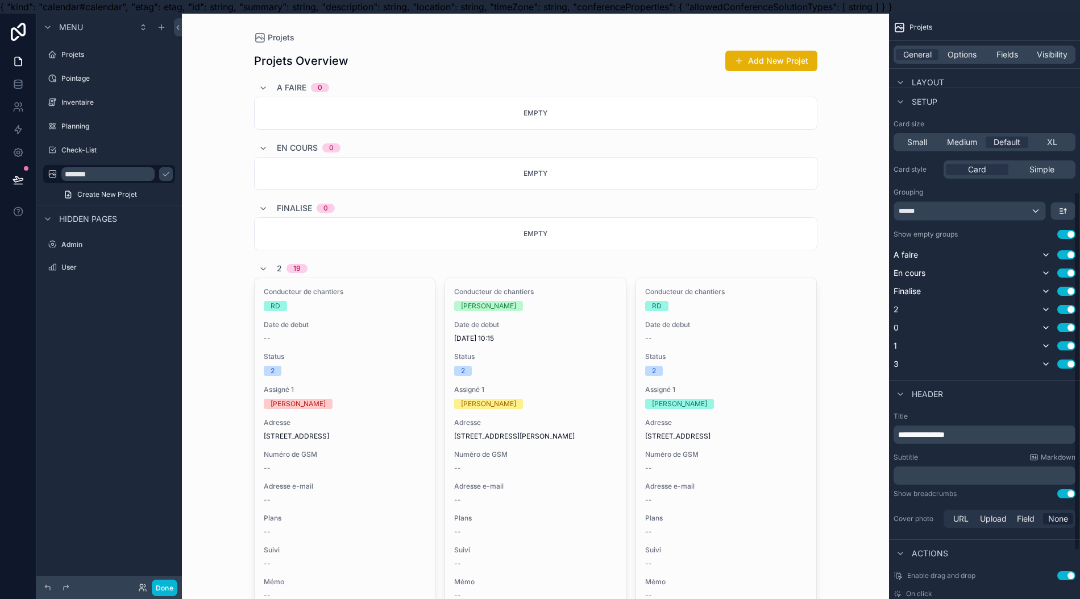
scroll to position [303, 0]
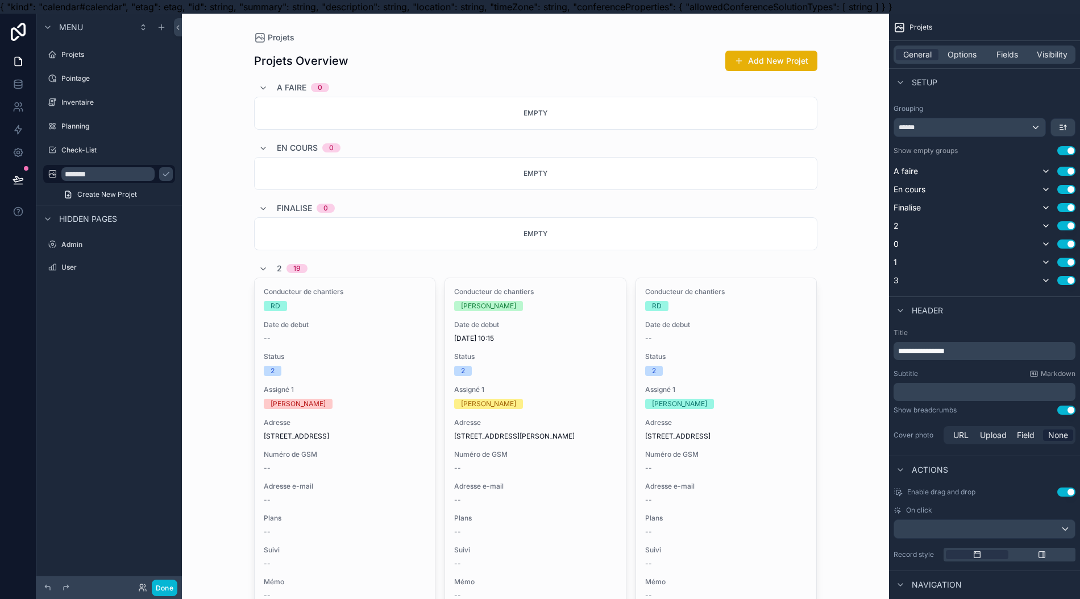
click at [1076, 152] on button "Use setting" at bounding box center [1067, 150] width 18 height 9
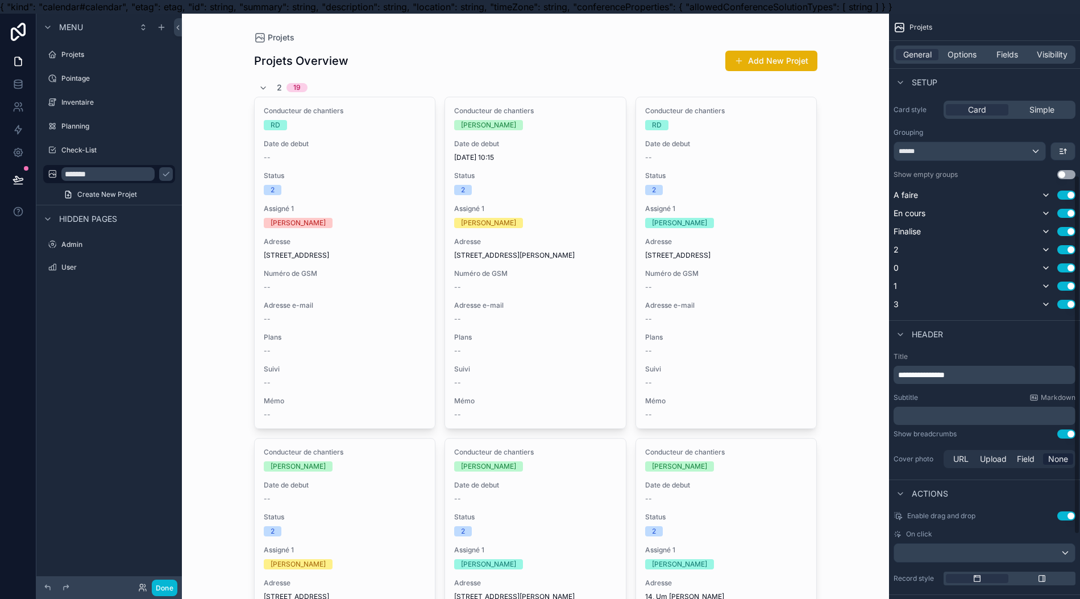
scroll to position [275, 0]
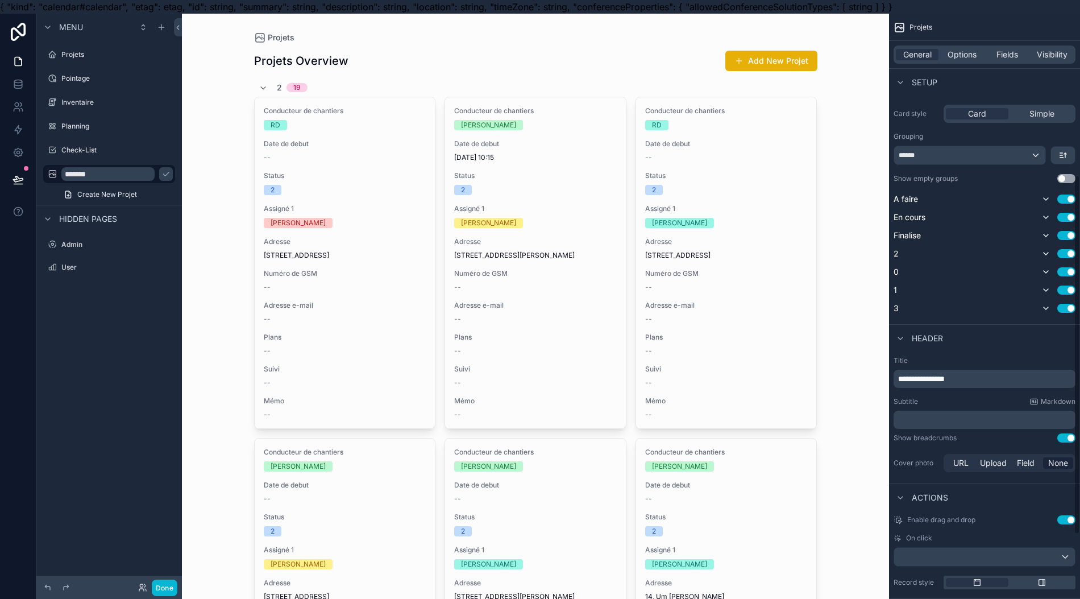
click at [1076, 201] on button "Use setting" at bounding box center [1067, 198] width 18 height 9
click at [1070, 212] on button "Use setting" at bounding box center [1067, 214] width 18 height 9
click at [1073, 228] on button "Use setting" at bounding box center [1067, 230] width 18 height 9
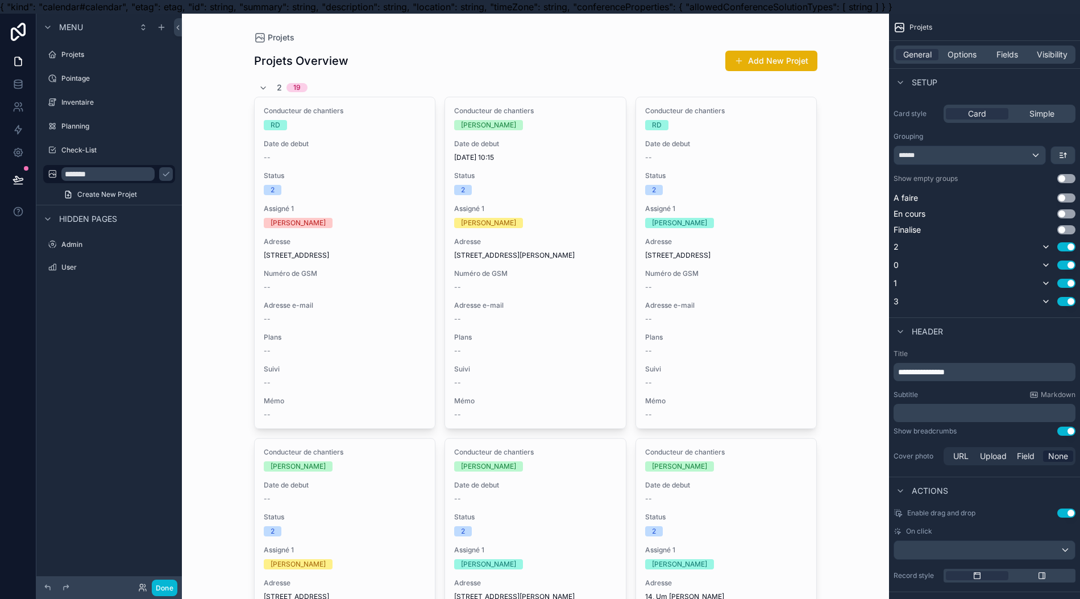
click at [1070, 247] on button "Use setting" at bounding box center [1067, 246] width 18 height 9
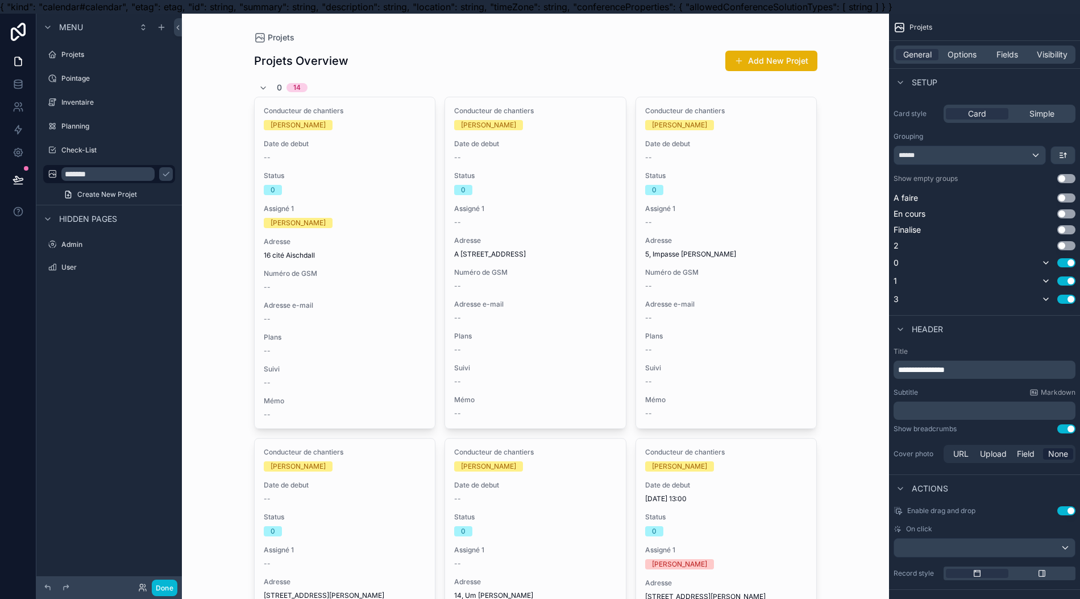
click at [1076, 260] on button "Use setting" at bounding box center [1067, 262] width 18 height 9
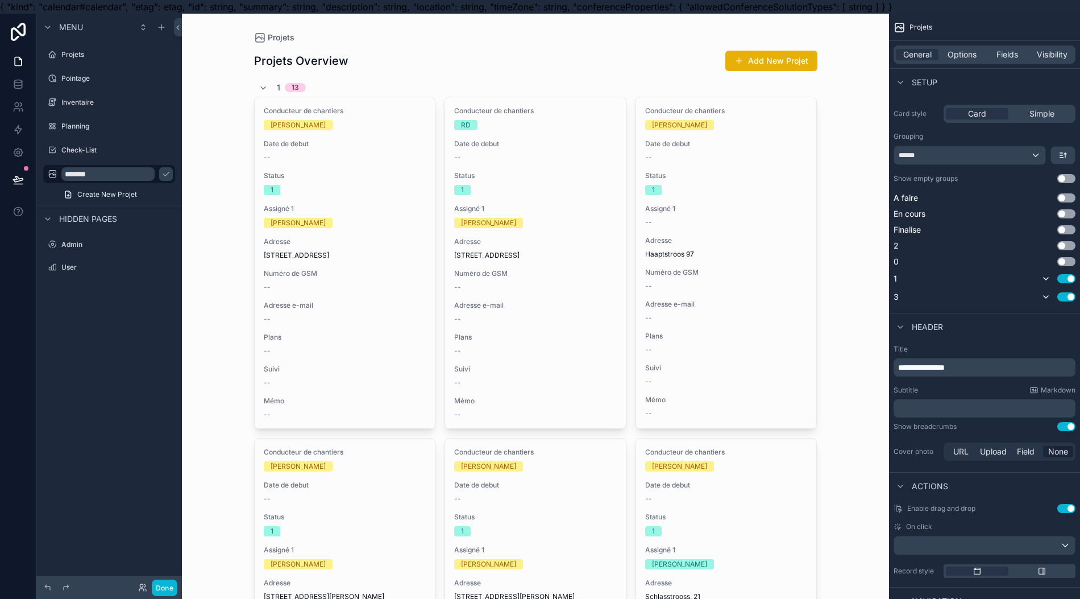
click at [1074, 275] on button "Use setting" at bounding box center [1067, 278] width 18 height 9
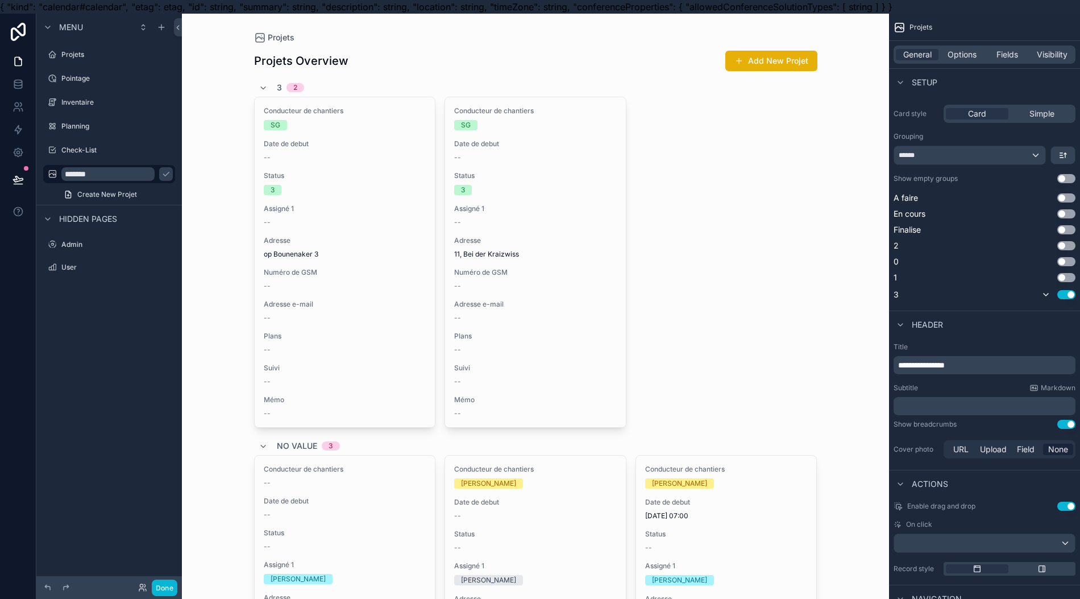
click at [1072, 292] on button "Use setting" at bounding box center [1067, 294] width 18 height 9
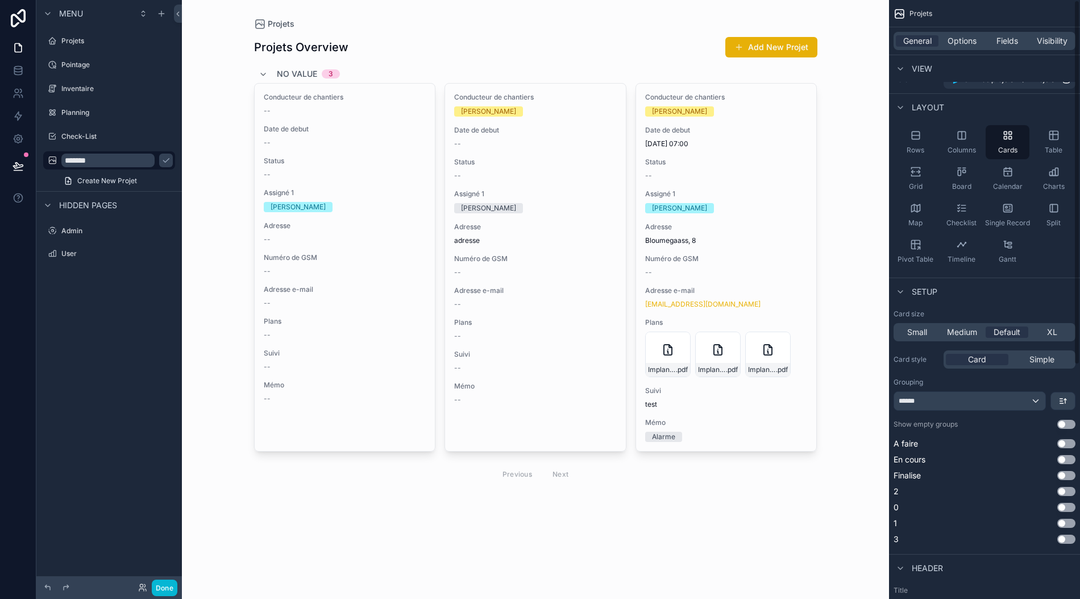
scroll to position [0, 0]
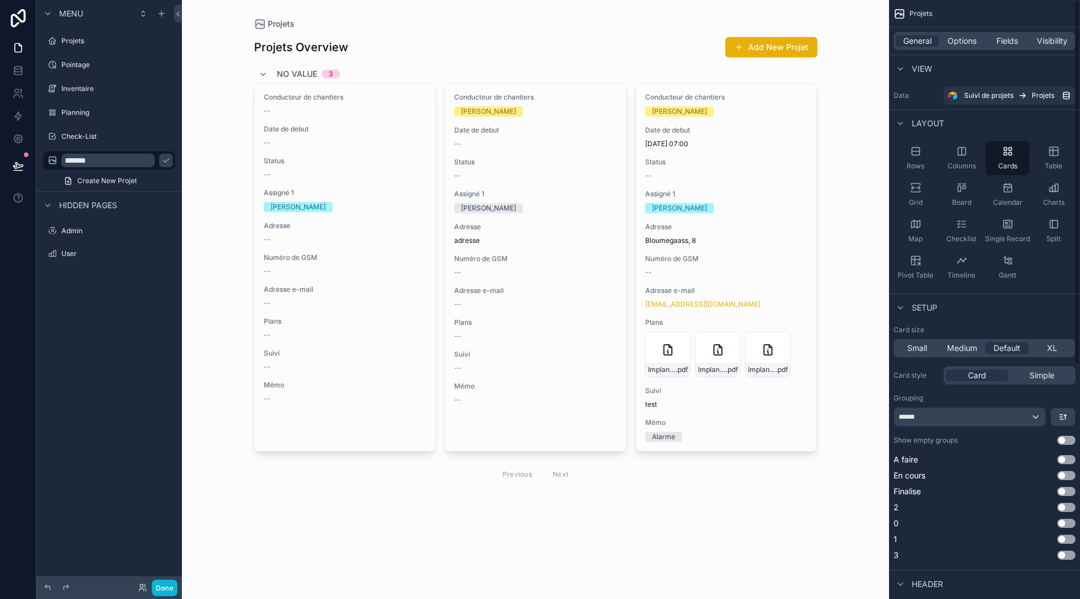
click at [1018, 35] on span "Fields" at bounding box center [1008, 40] width 22 height 11
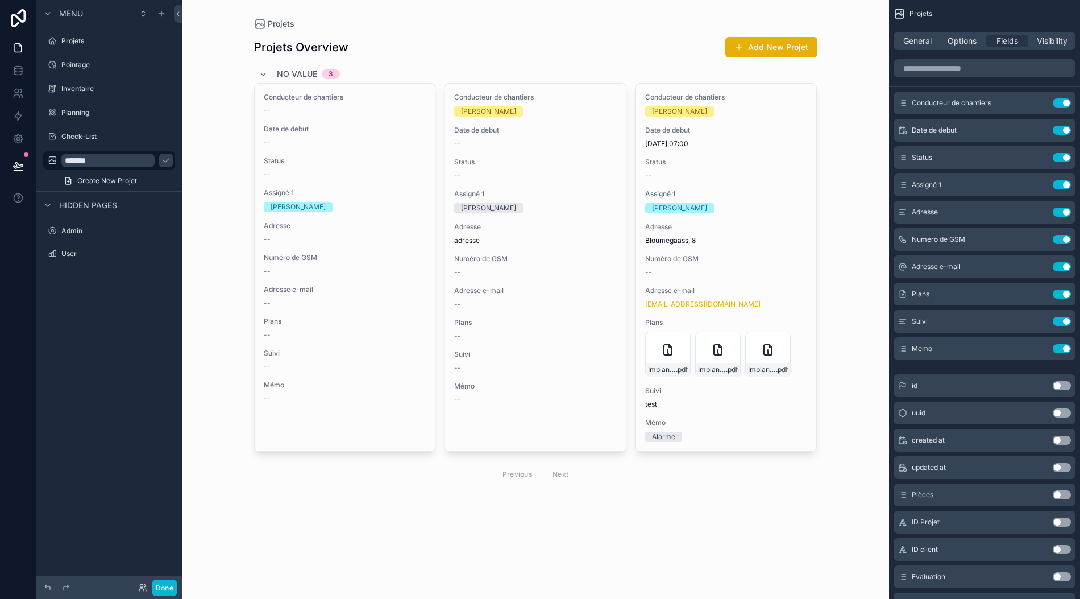
click at [1071, 98] on button "Use setting" at bounding box center [1062, 102] width 18 height 9
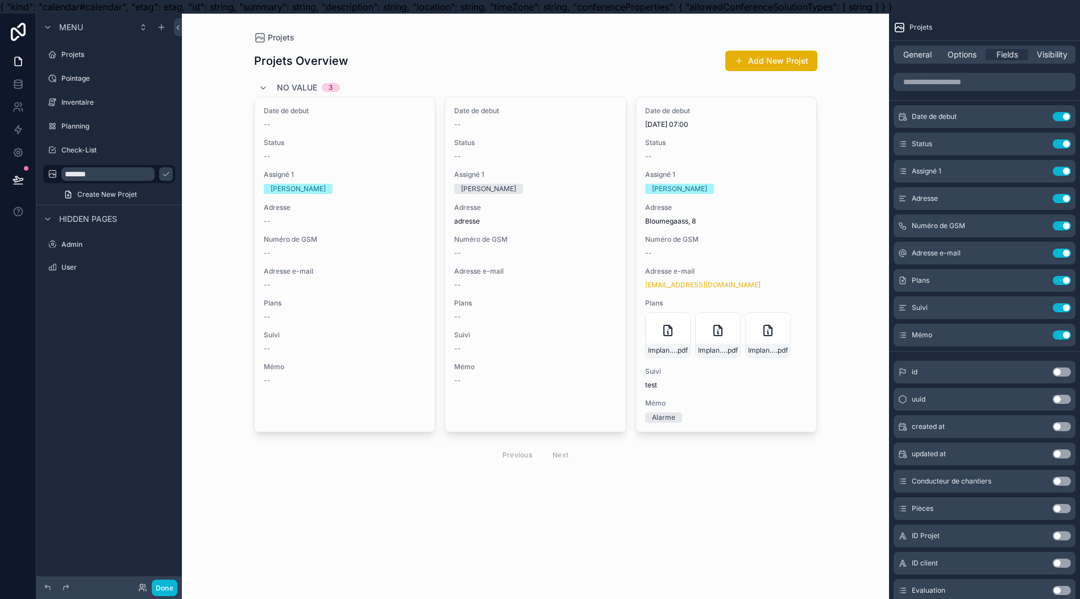
click at [1068, 113] on button "Use setting" at bounding box center [1062, 116] width 18 height 9
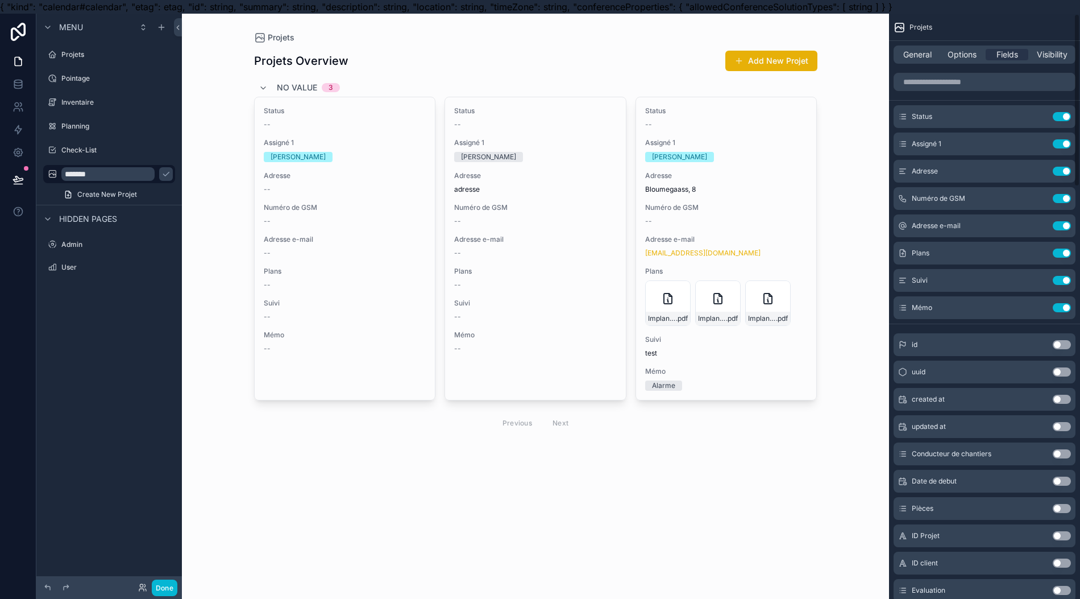
click at [1068, 113] on button "Use setting" at bounding box center [1062, 116] width 18 height 9
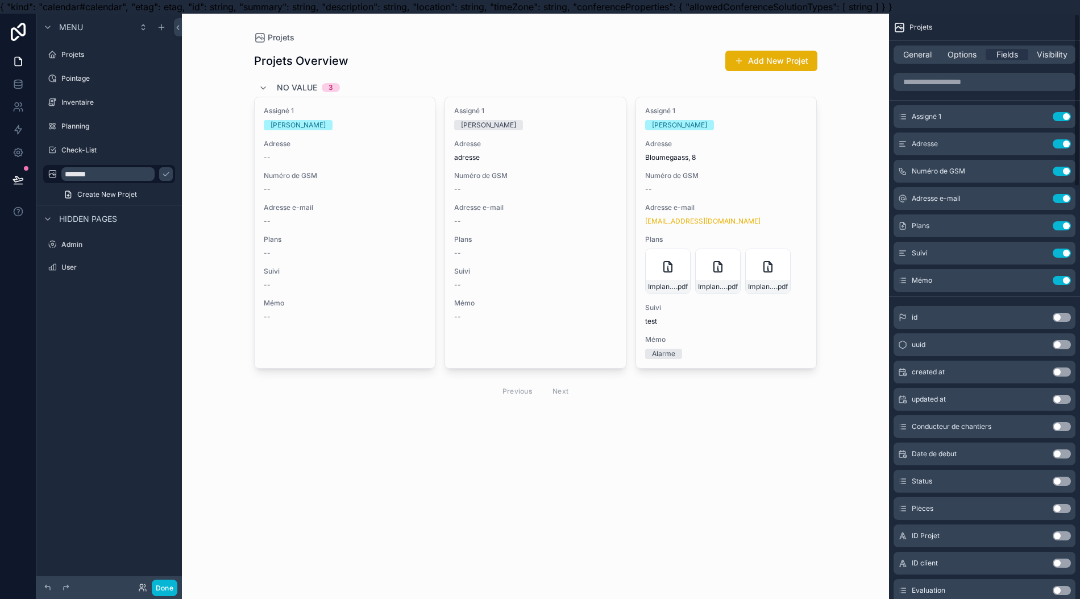
click at [1068, 113] on button "Use setting" at bounding box center [1062, 116] width 18 height 9
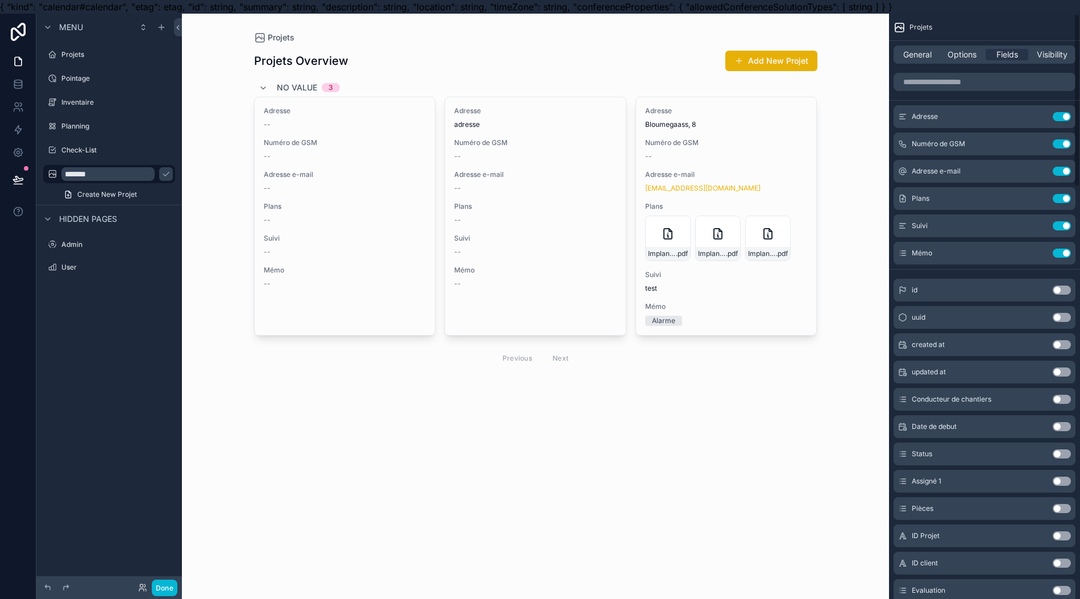
click at [1068, 113] on button "Use setting" at bounding box center [1062, 116] width 18 height 9
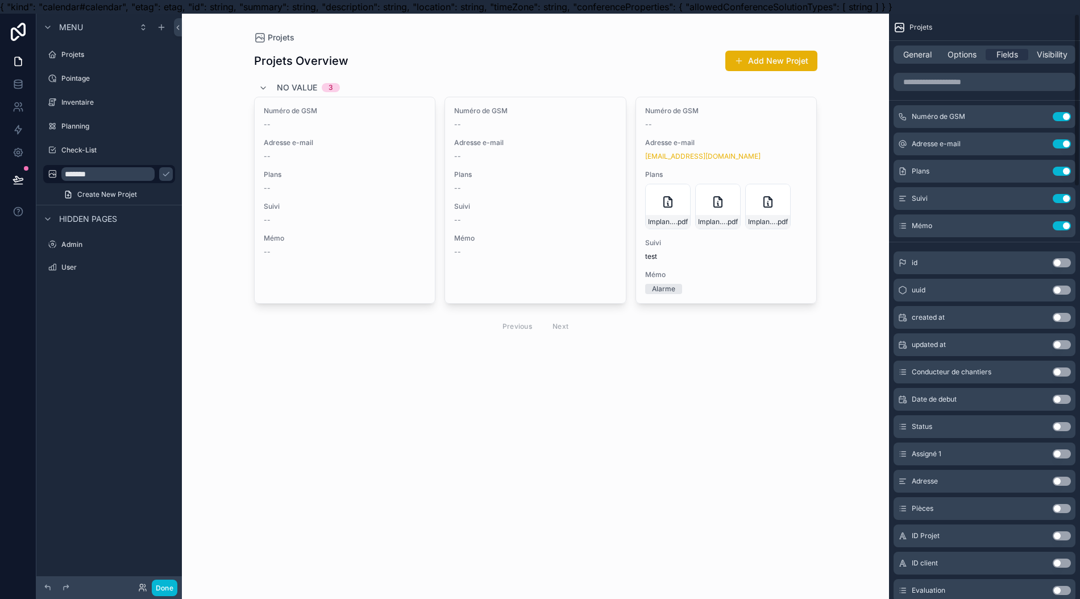
click at [1068, 113] on button "Use setting" at bounding box center [1062, 116] width 18 height 9
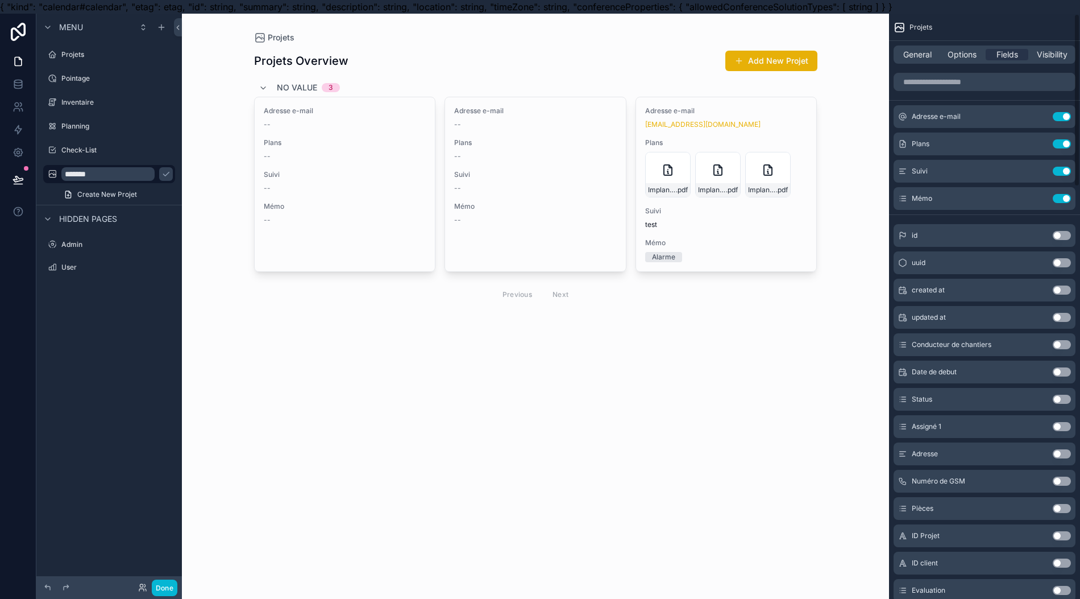
click at [1068, 113] on button "Use setting" at bounding box center [1062, 116] width 18 height 9
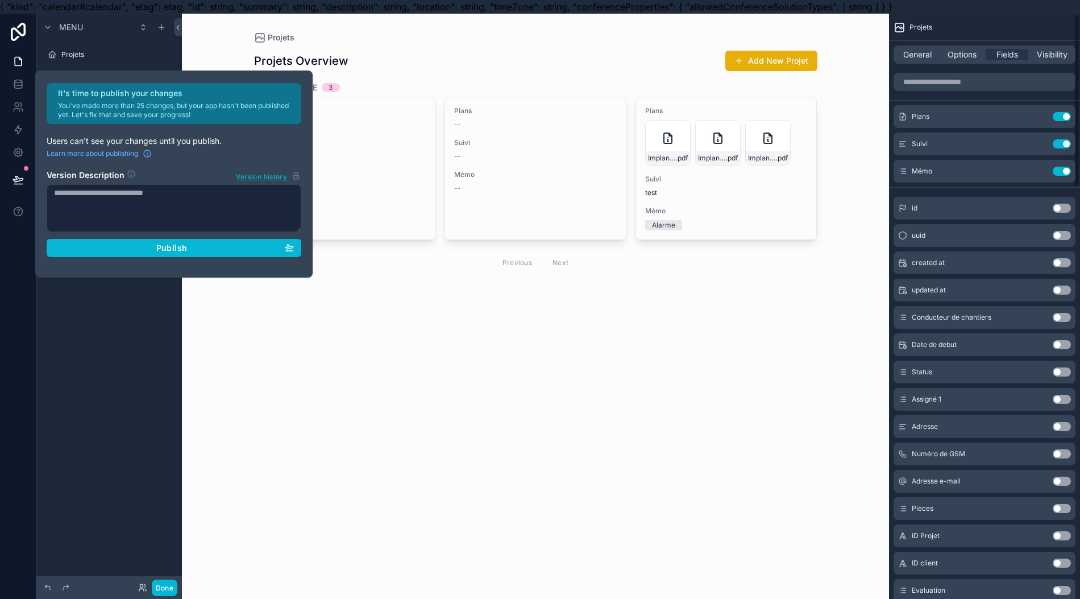
click at [1068, 113] on button "Use setting" at bounding box center [1062, 116] width 18 height 9
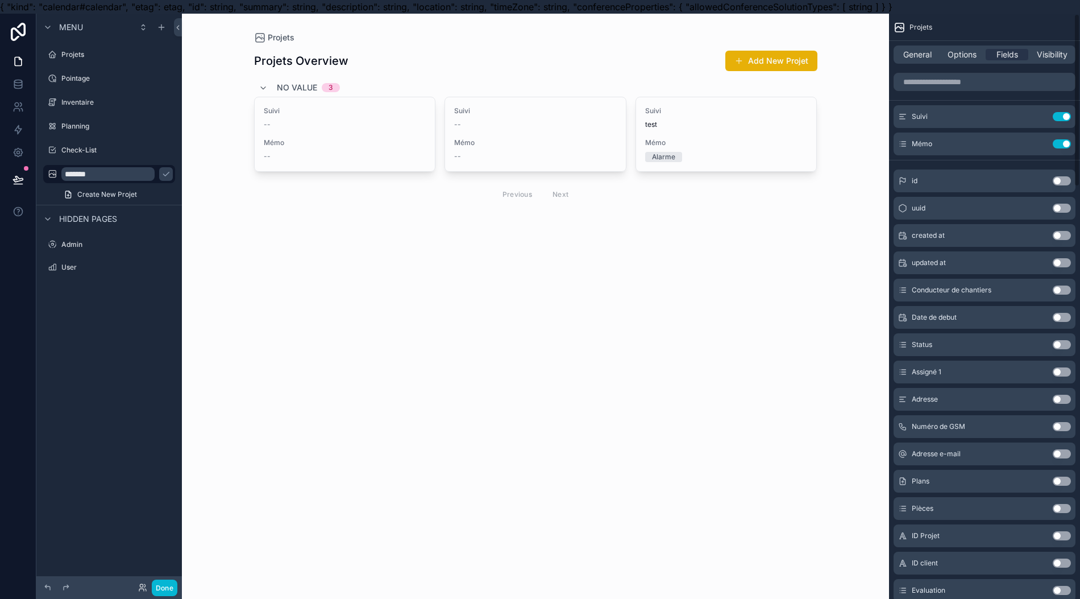
click at [1068, 113] on button "Use setting" at bounding box center [1062, 116] width 18 height 9
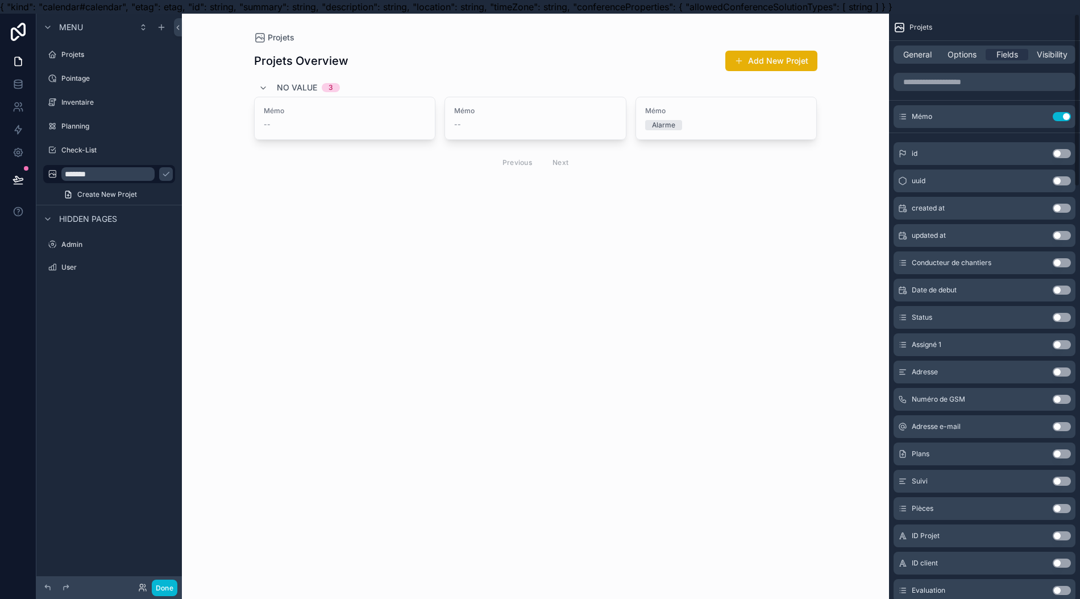
click at [1068, 113] on button "Use setting" at bounding box center [1062, 116] width 18 height 9
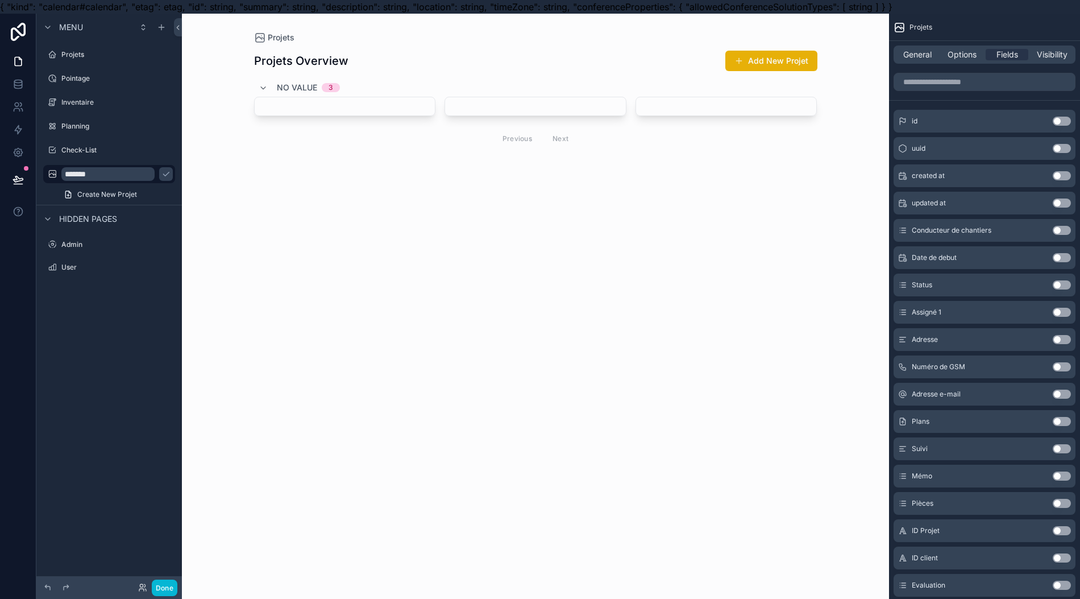
scroll to position [151, 0]
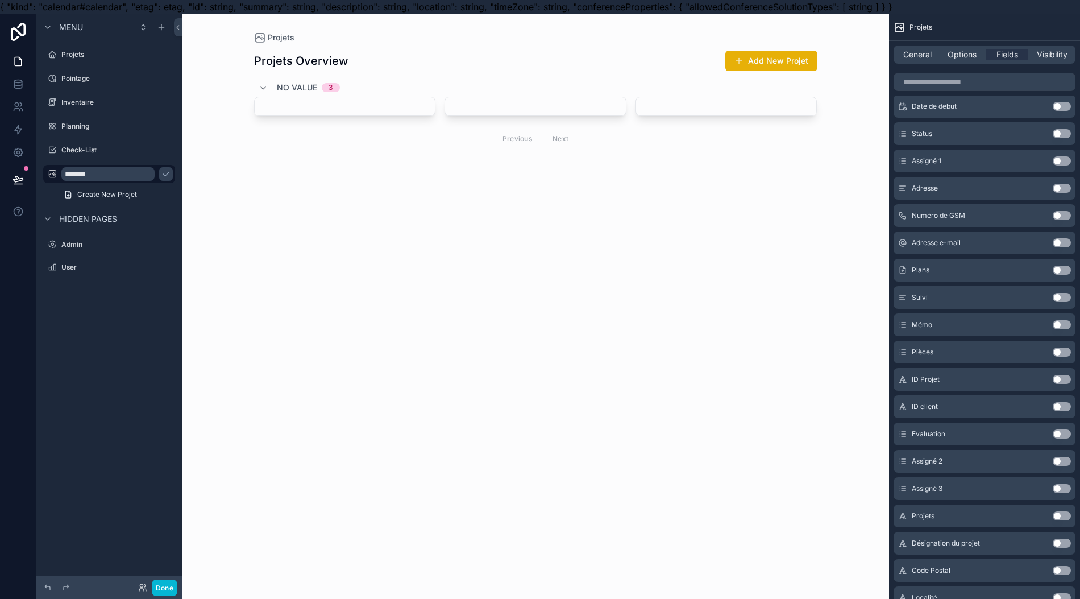
click at [1071, 376] on button "Use setting" at bounding box center [1062, 379] width 18 height 9
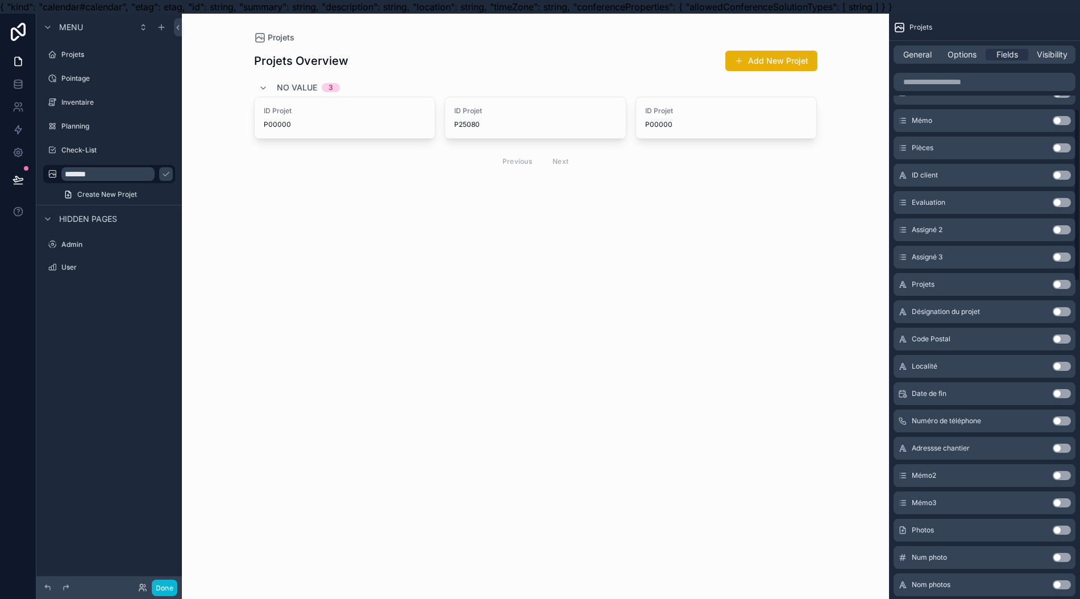
scroll to position [487, 0]
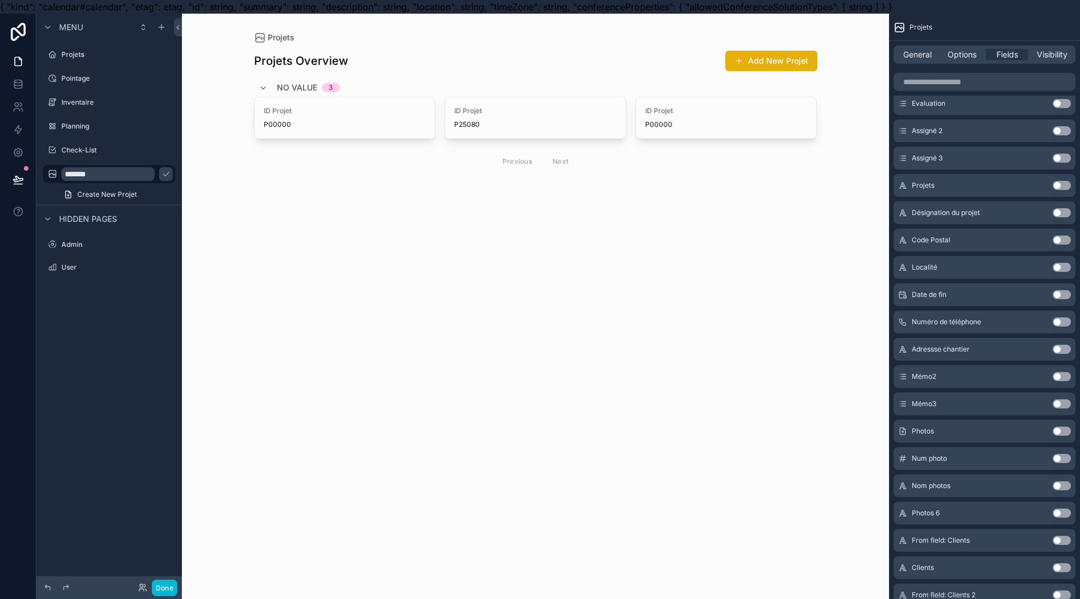
click at [1070, 215] on button "Use setting" at bounding box center [1062, 212] width 18 height 9
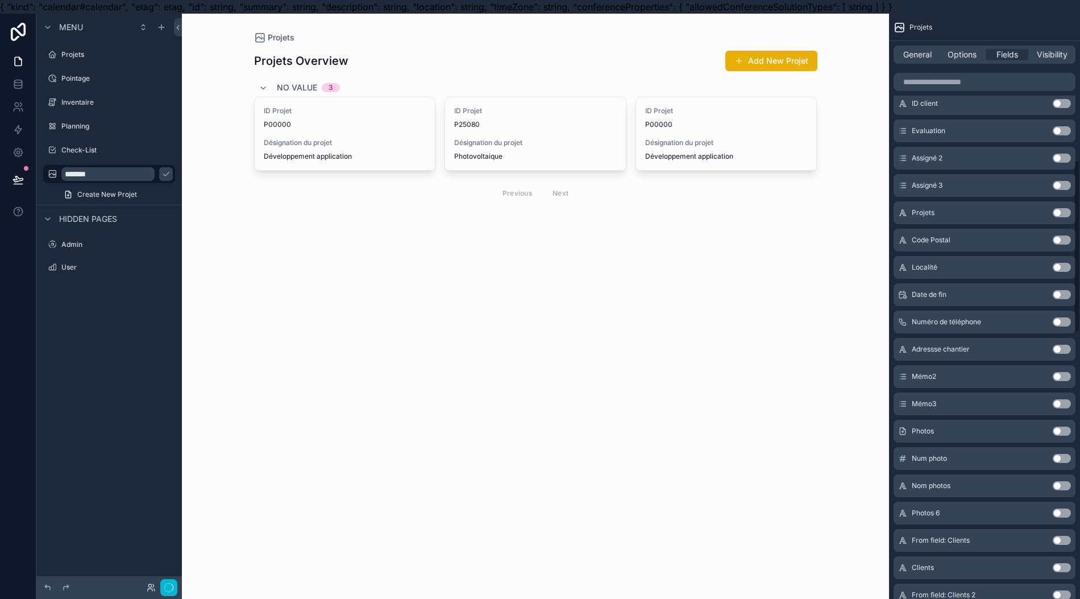
scroll to position [514, 0]
click at [932, 55] on span "General" at bounding box center [918, 54] width 28 height 11
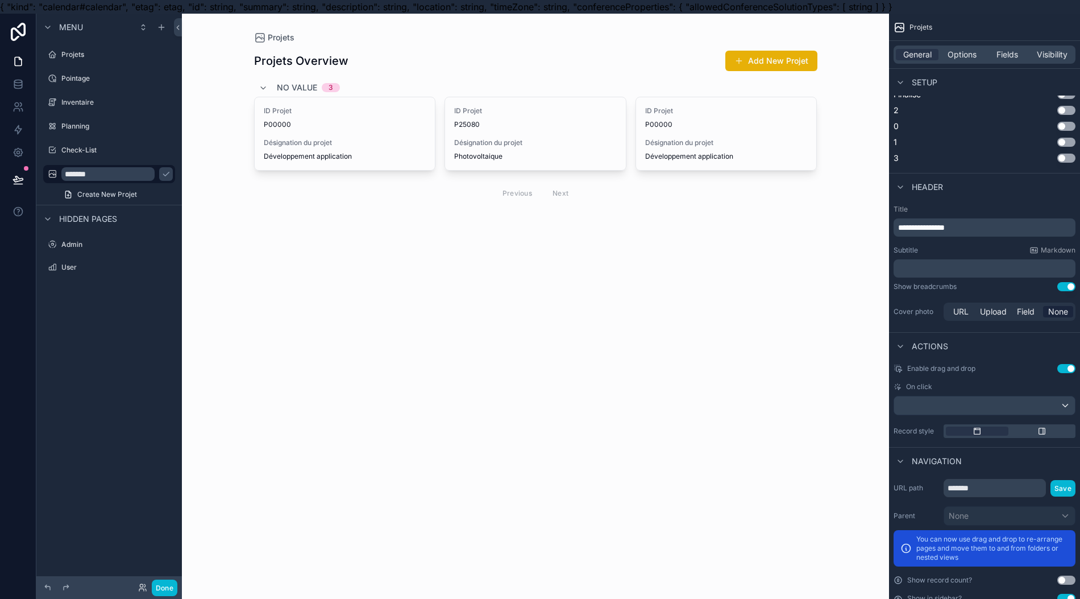
click at [1013, 58] on span "Fields" at bounding box center [1008, 54] width 22 height 11
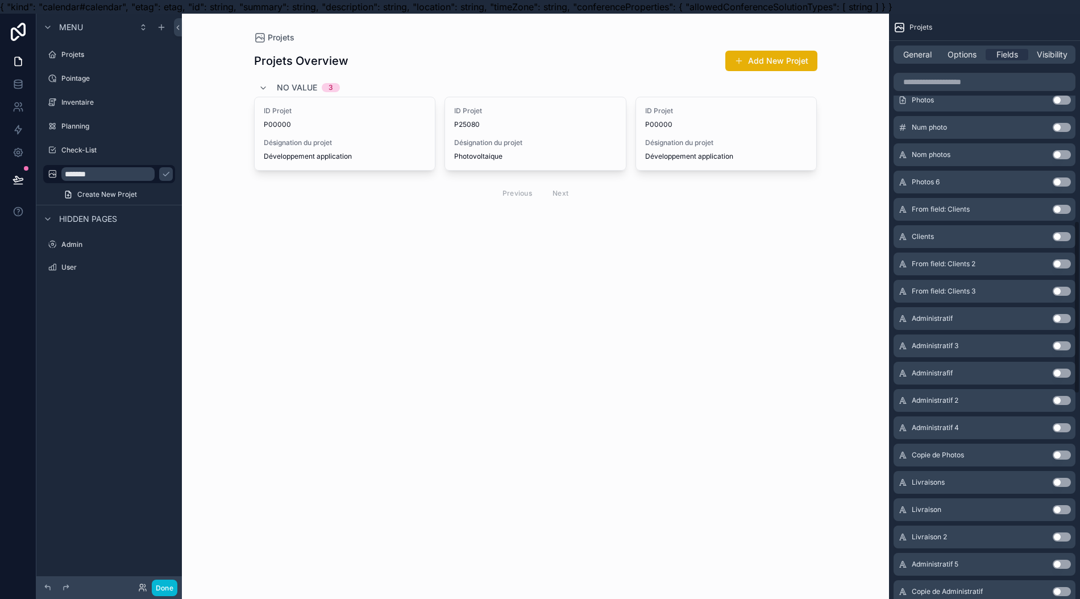
scroll to position [666, 0]
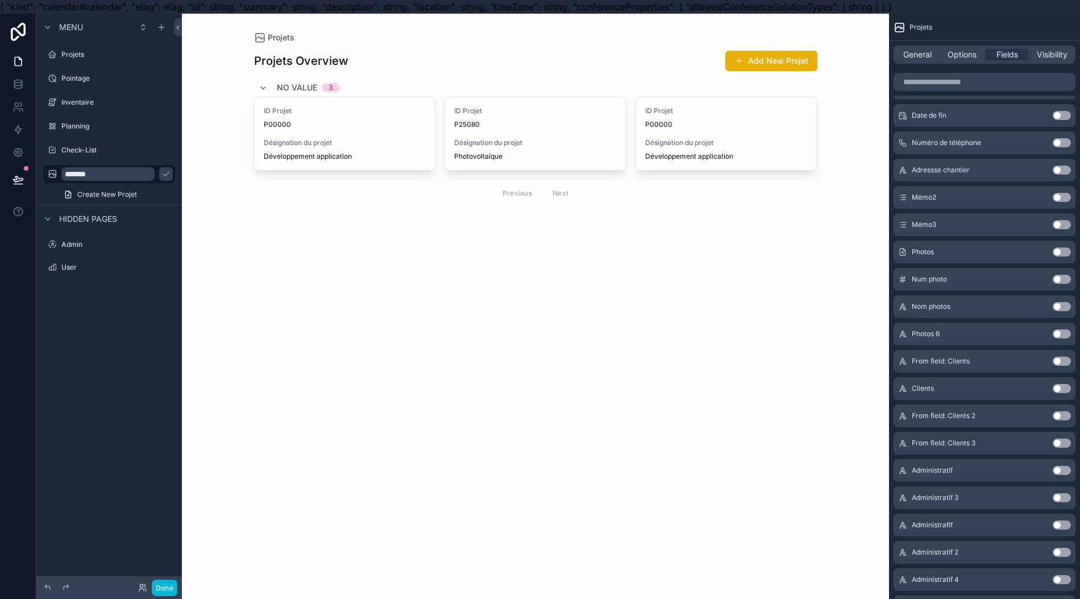
click at [1071, 249] on button "Use setting" at bounding box center [1062, 251] width 18 height 9
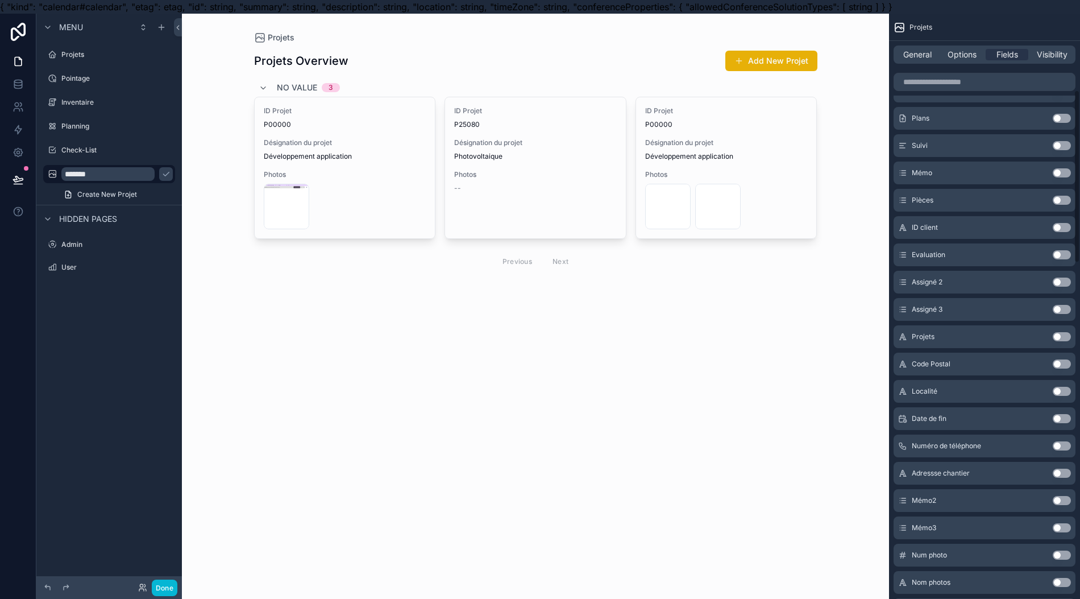
scroll to position [238, 0]
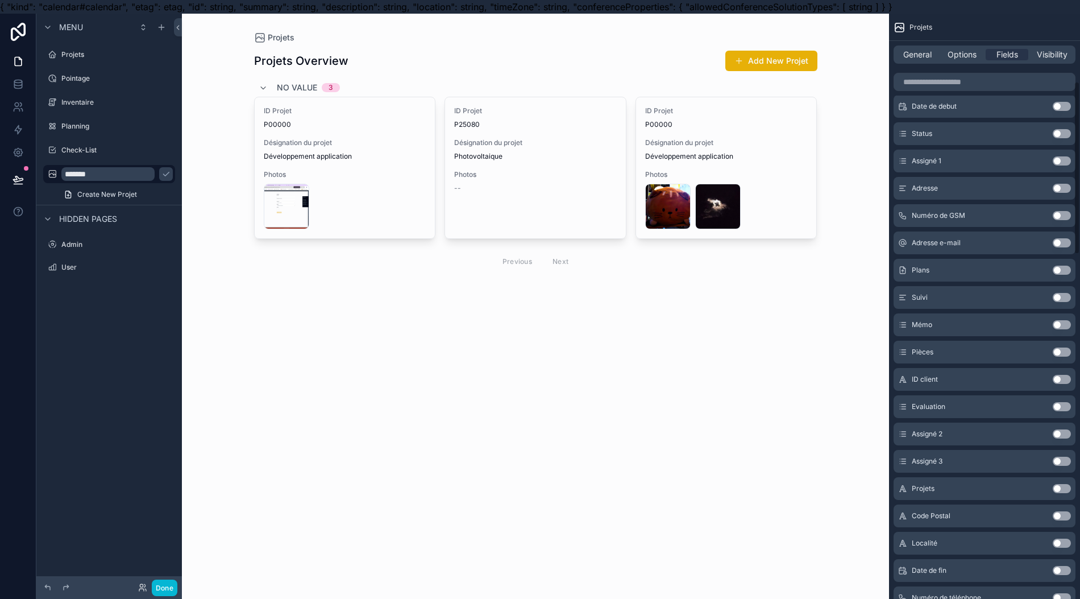
click at [1075, 346] on div "Pièces Use setting" at bounding box center [985, 352] width 182 height 23
click at [1071, 352] on button "Use setting" at bounding box center [1062, 351] width 18 height 9
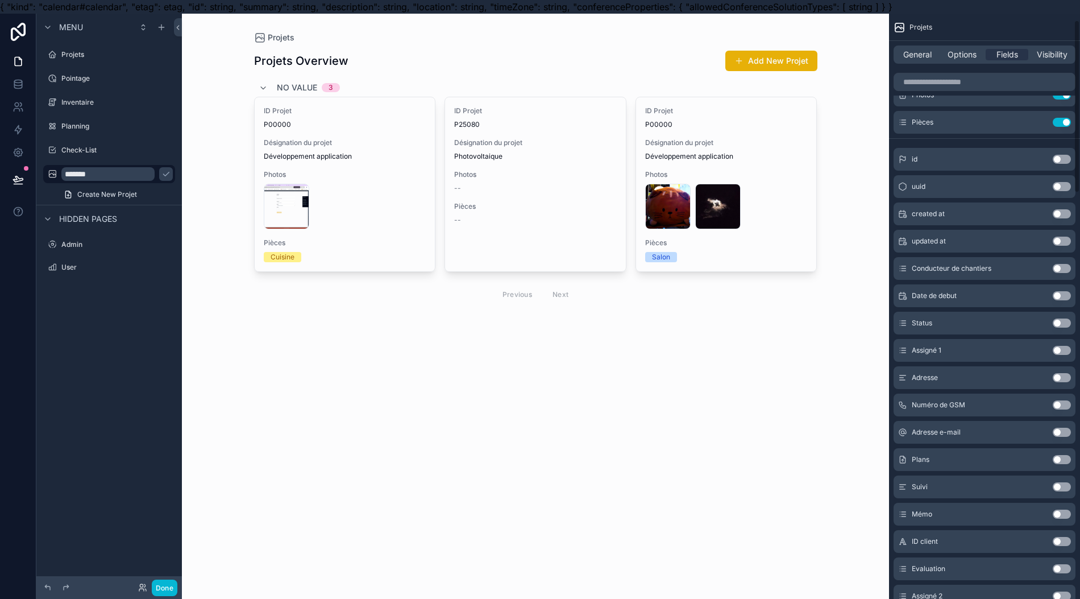
scroll to position [0, 0]
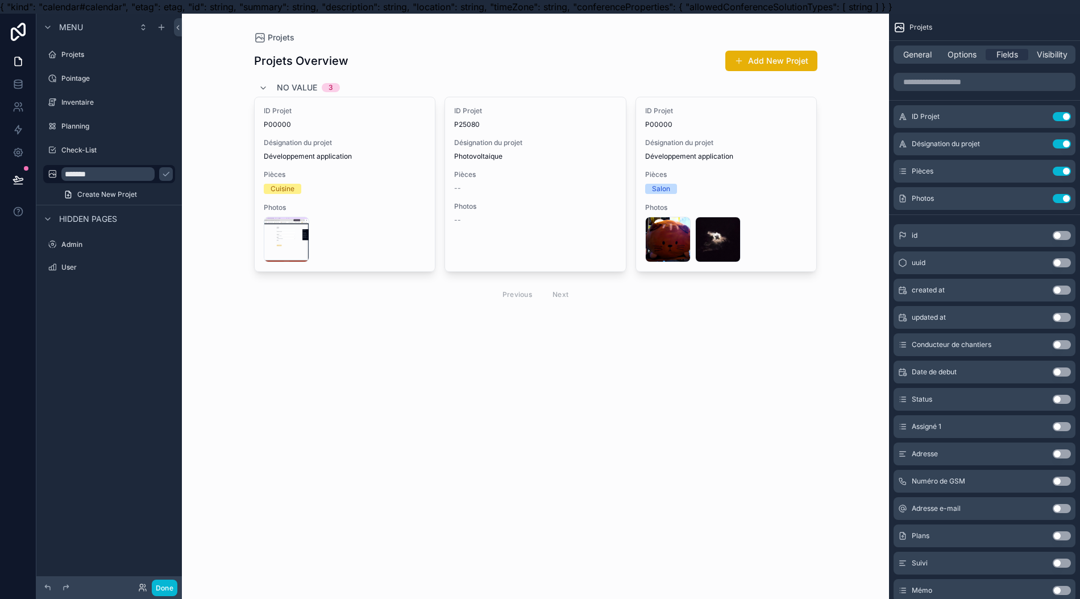
click at [1068, 146] on button "Use setting" at bounding box center [1062, 143] width 18 height 9
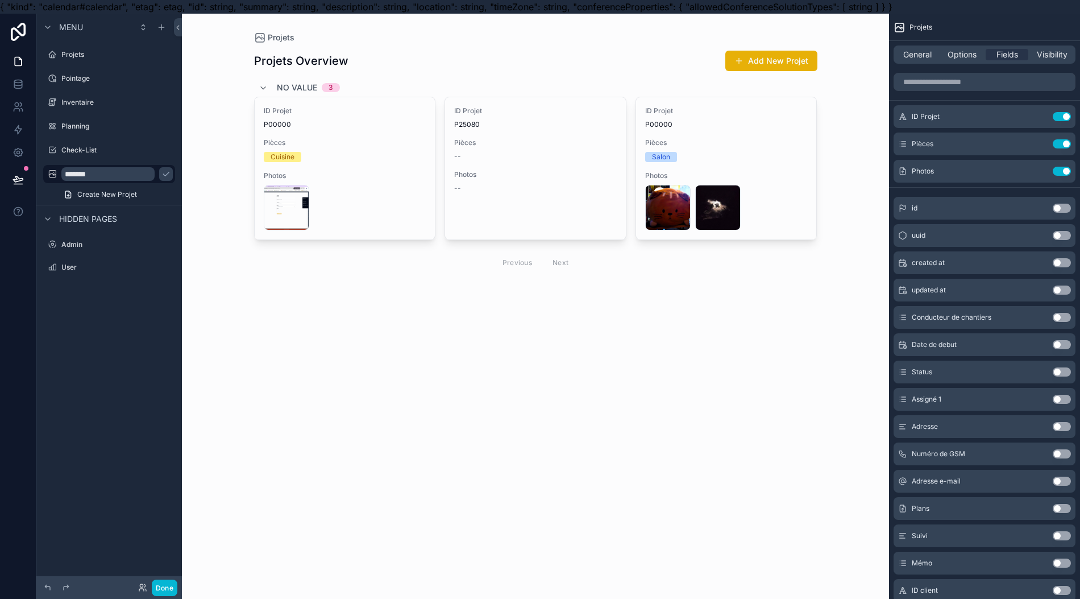
click at [1066, 115] on button "Use setting" at bounding box center [1062, 116] width 18 height 9
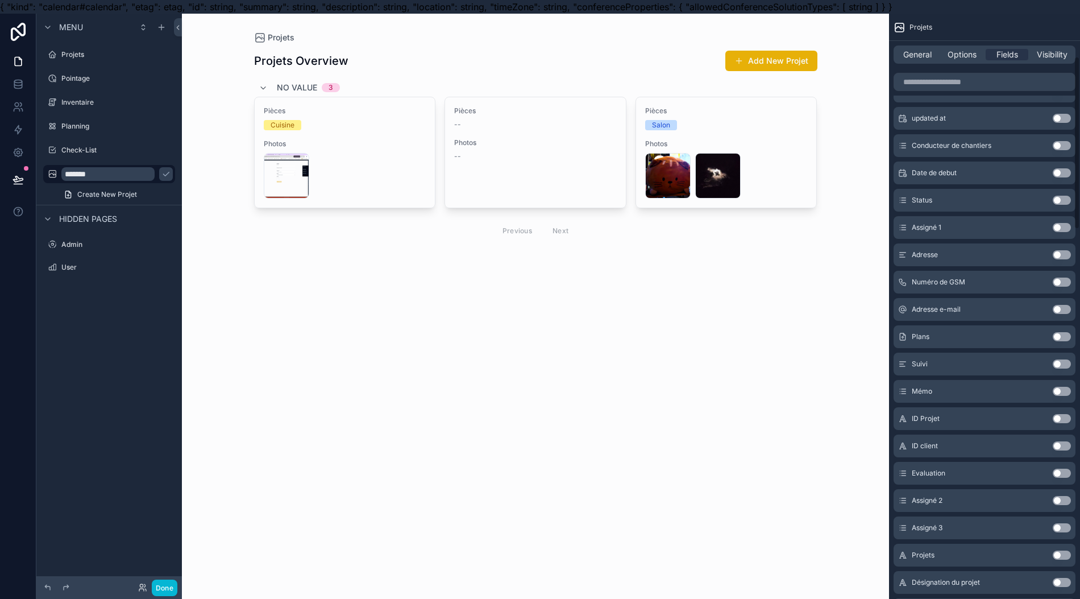
scroll to position [151, 0]
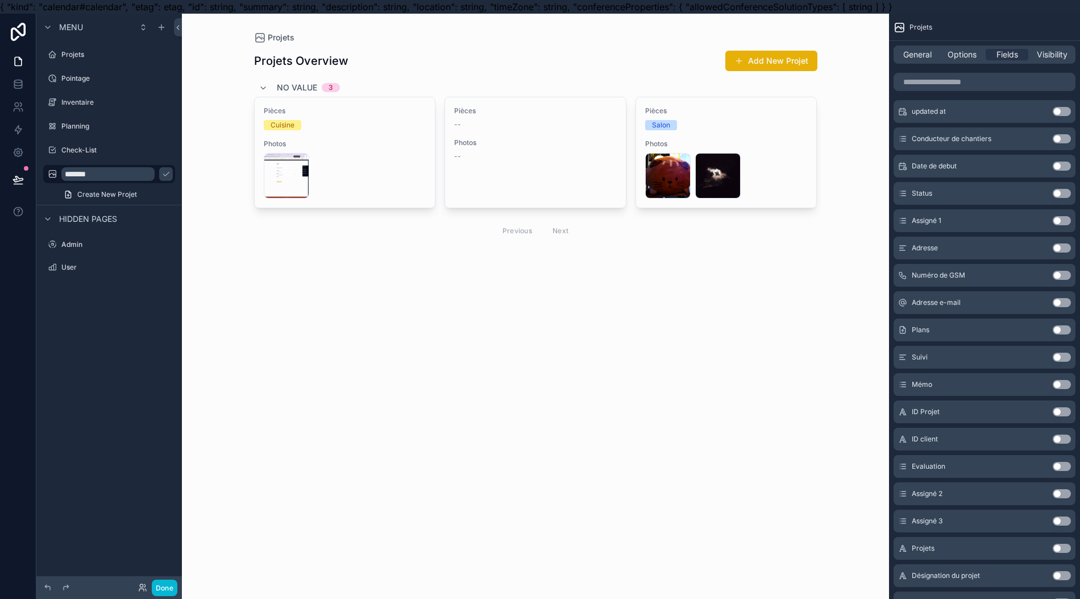
click at [1073, 405] on div "ID Projet Use setting" at bounding box center [985, 411] width 182 height 23
click at [1071, 571] on button "Use setting" at bounding box center [1062, 575] width 18 height 9
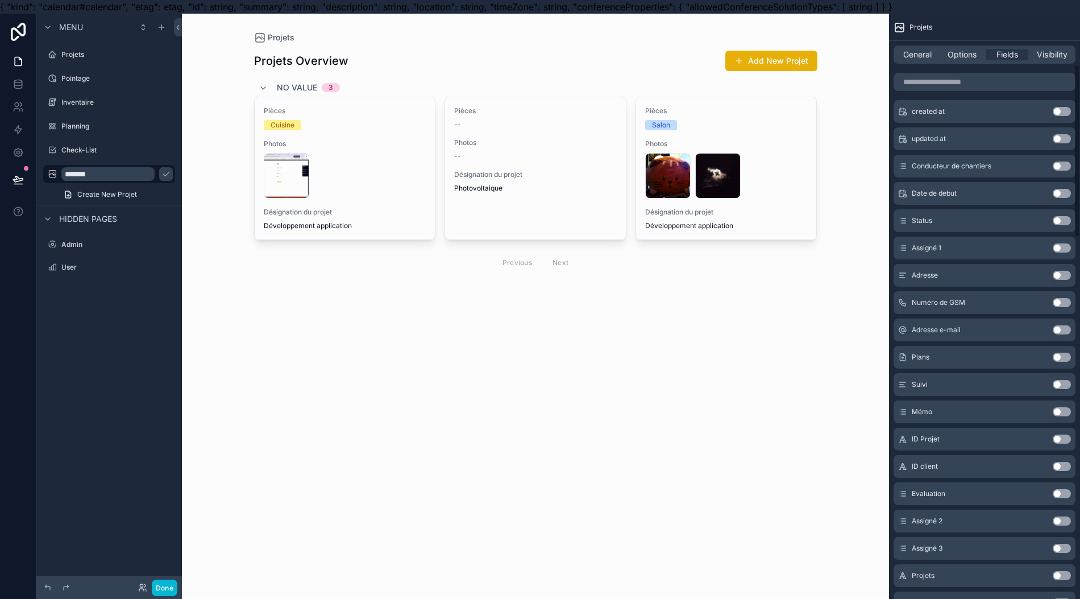
scroll to position [179, 0]
click at [1071, 409] on button "Use setting" at bounding box center [1062, 411] width 18 height 9
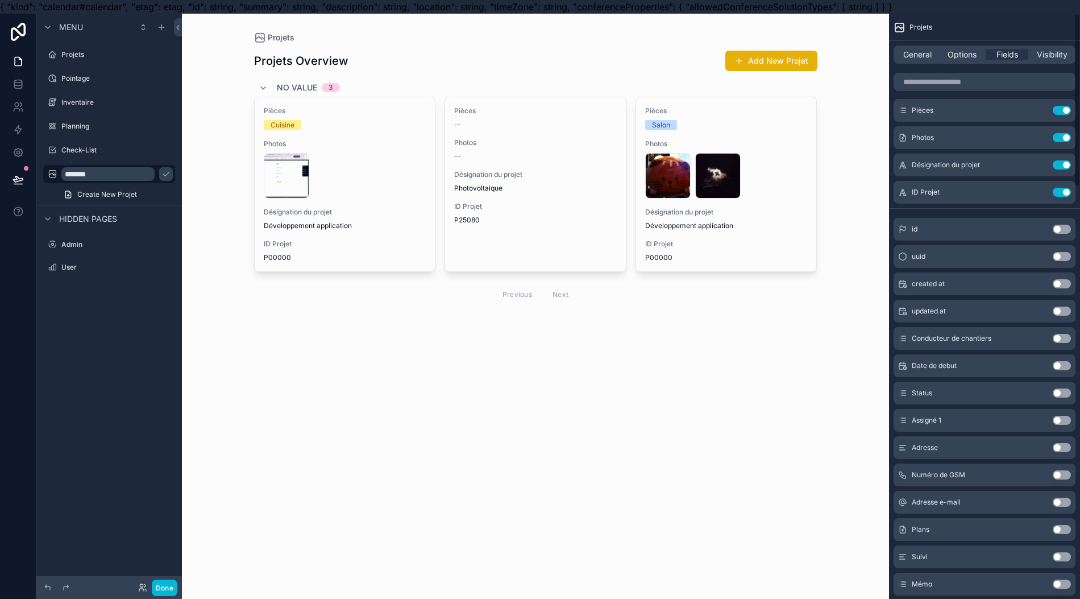
scroll to position [0, 0]
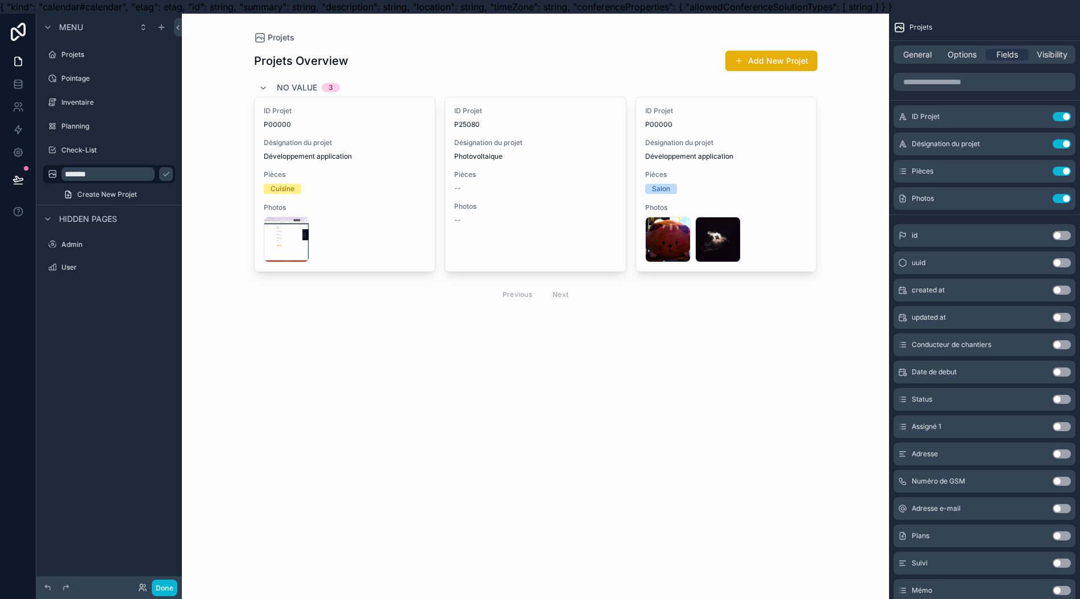
click at [516, 209] on div "scrollable content" at bounding box center [536, 179] width 582 height 330
click at [516, 209] on span "Photos" at bounding box center [535, 206] width 163 height 9
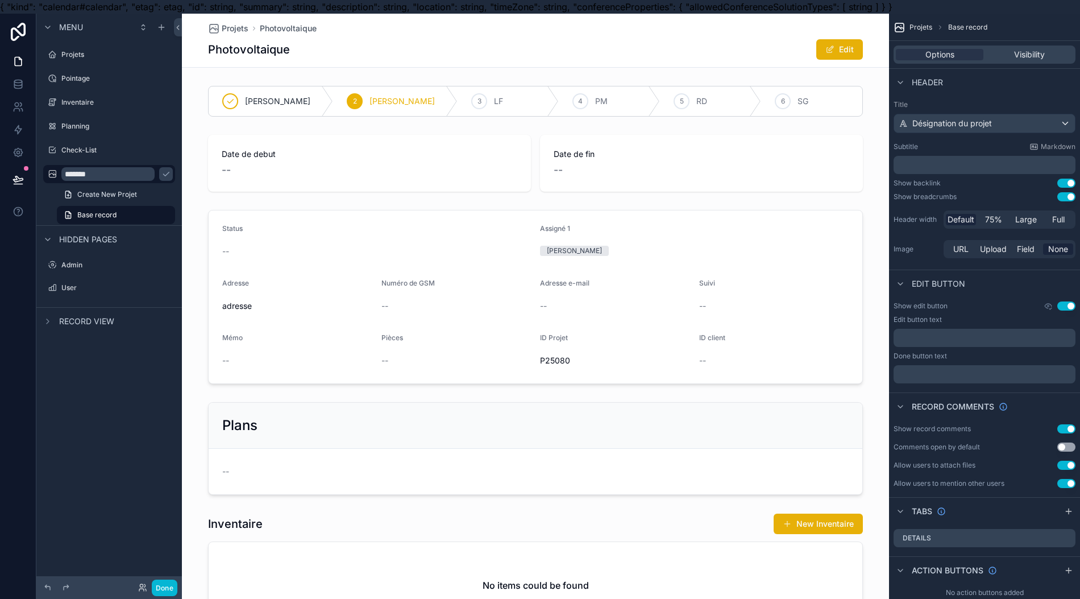
click at [130, 56] on label "Projets" at bounding box center [116, 54] width 111 height 9
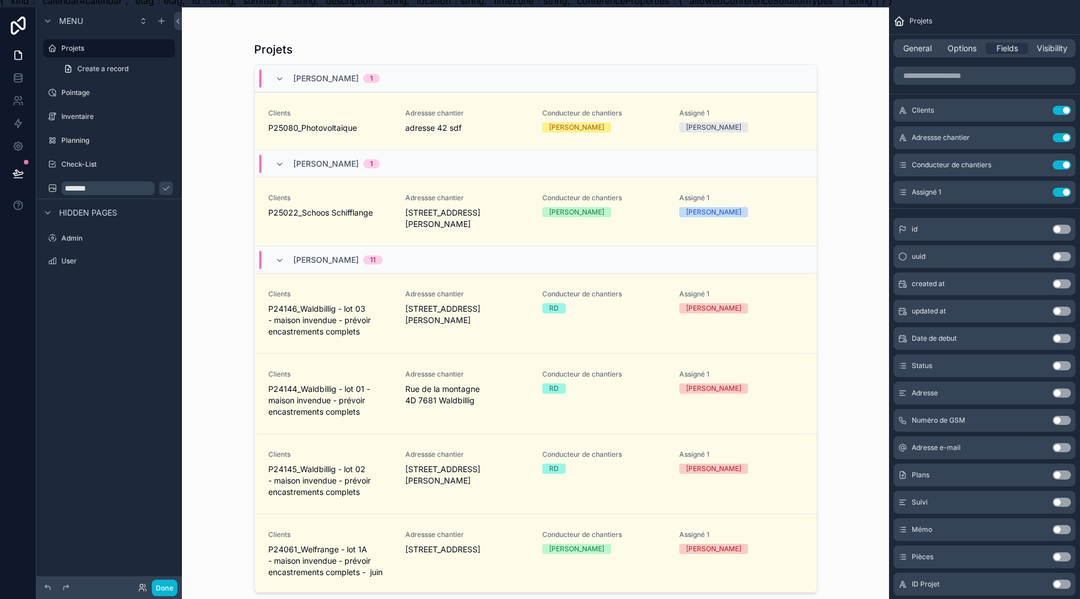
scroll to position [25, 0]
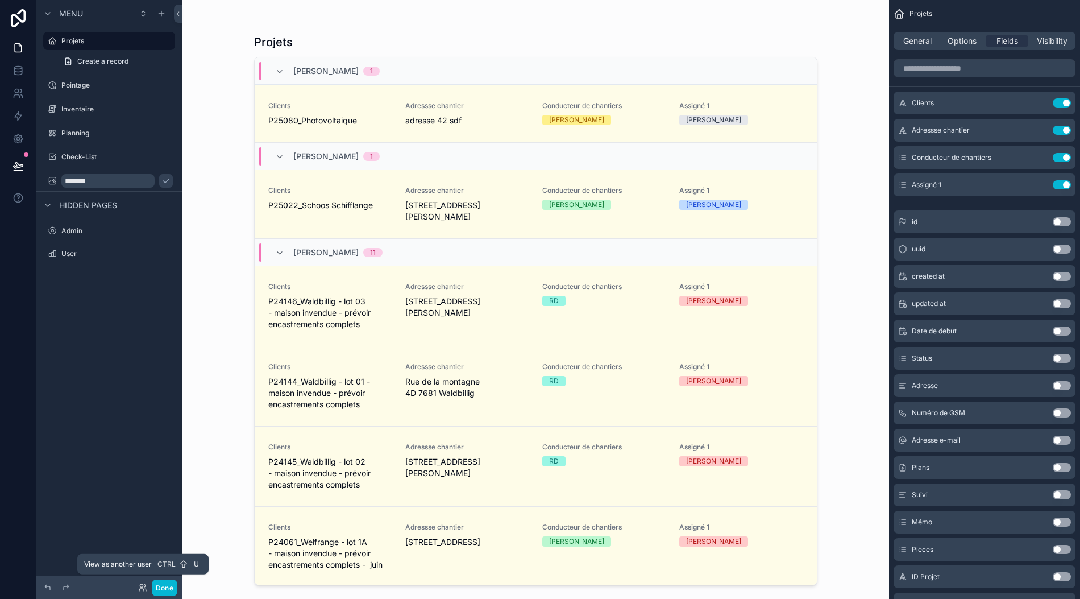
click at [139, 588] on icon at bounding box center [142, 587] width 9 height 9
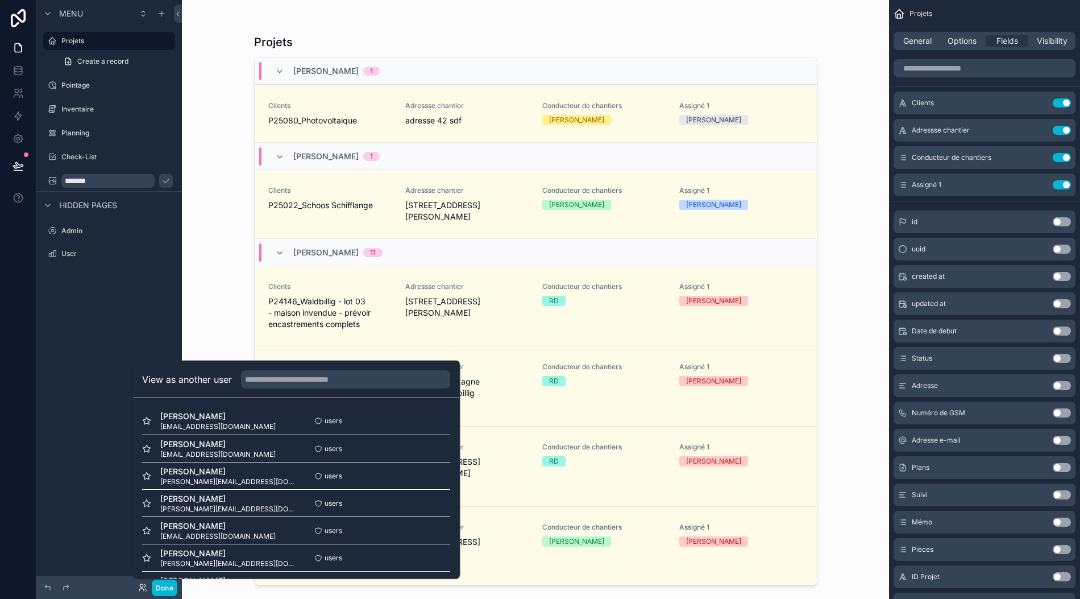
click at [0, 0] on button "Select" at bounding box center [0, 0] width 0 height 0
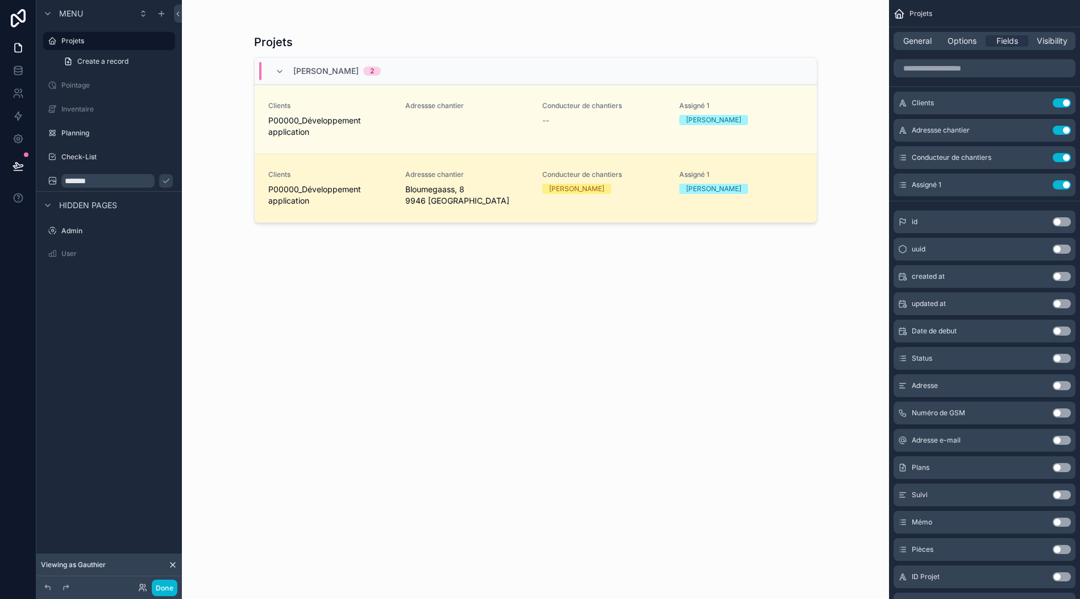
click at [308, 317] on div "scrollable content" at bounding box center [536, 292] width 582 height 585
click at [925, 35] on span "General" at bounding box center [918, 40] width 28 height 11
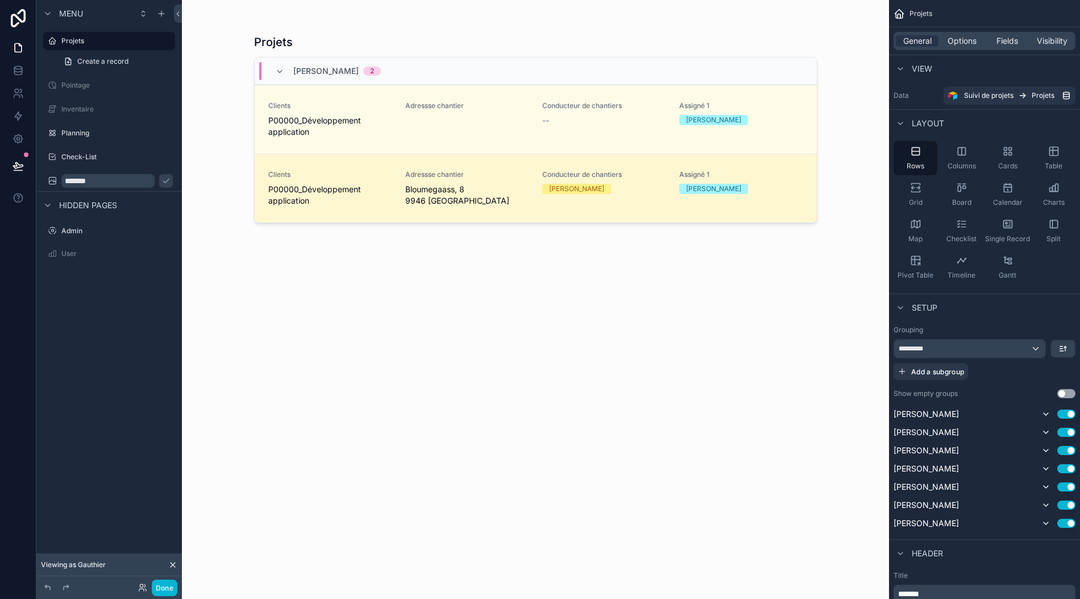
click at [977, 35] on span "Options" at bounding box center [962, 40] width 29 height 11
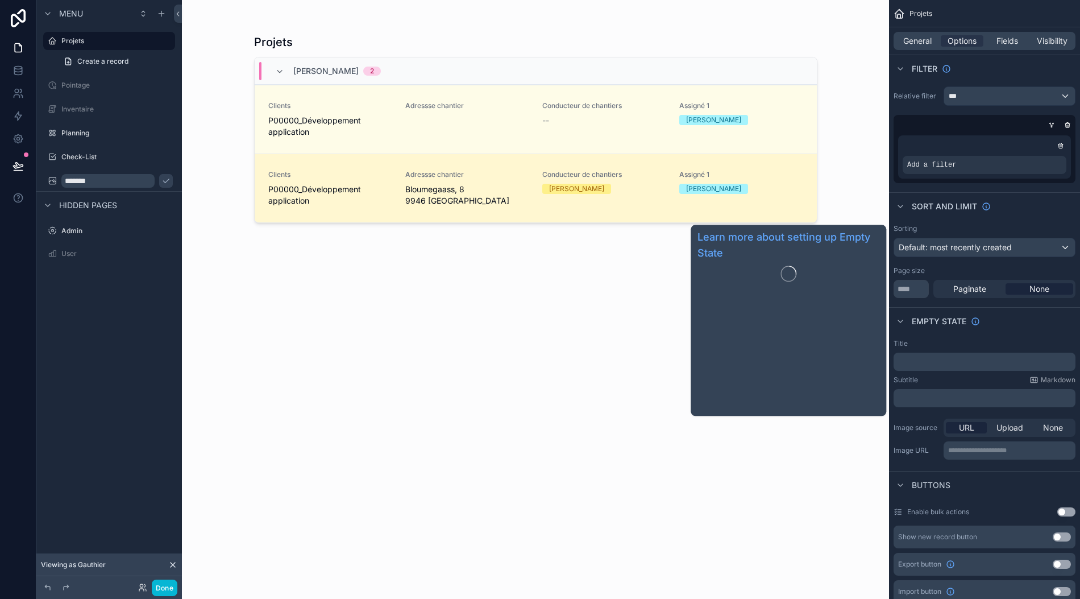
click at [963, 316] on span "Empty state" at bounding box center [939, 321] width 55 height 11
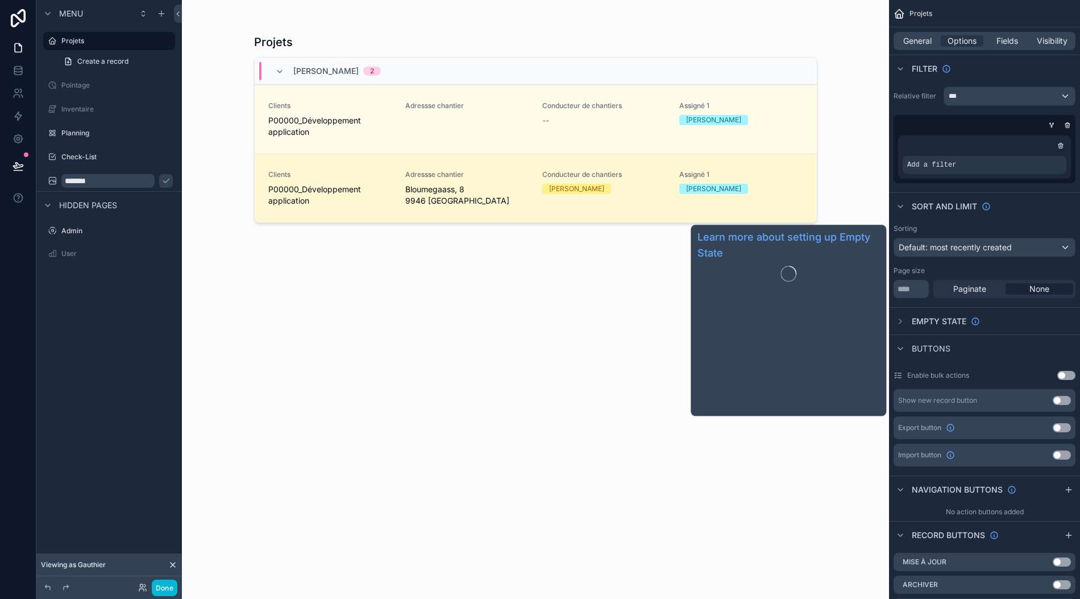
click at [963, 316] on span "Empty state" at bounding box center [939, 321] width 55 height 11
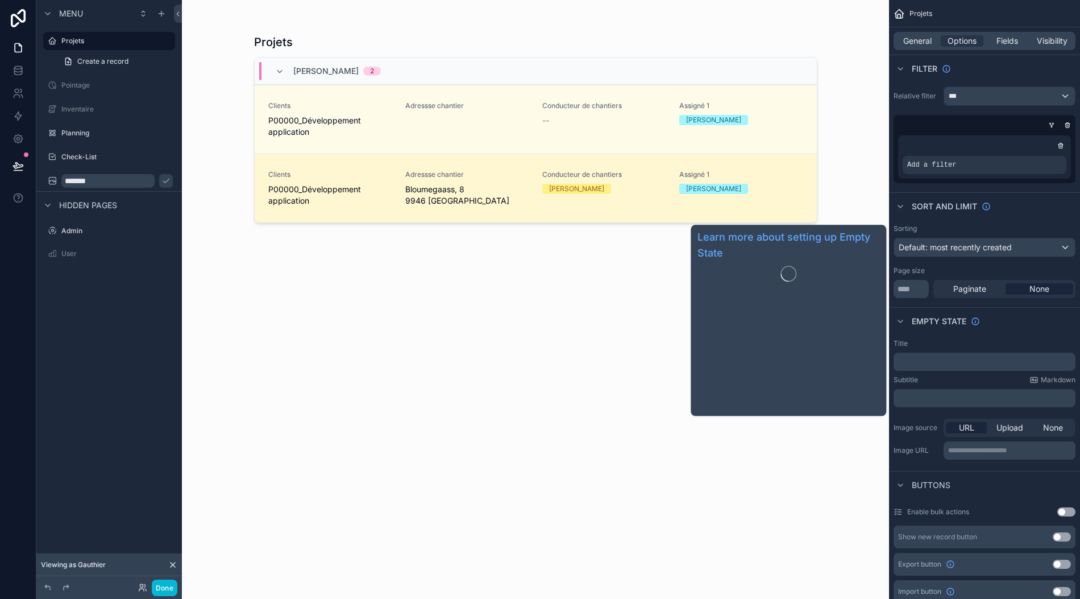
scroll to position [0, 11]
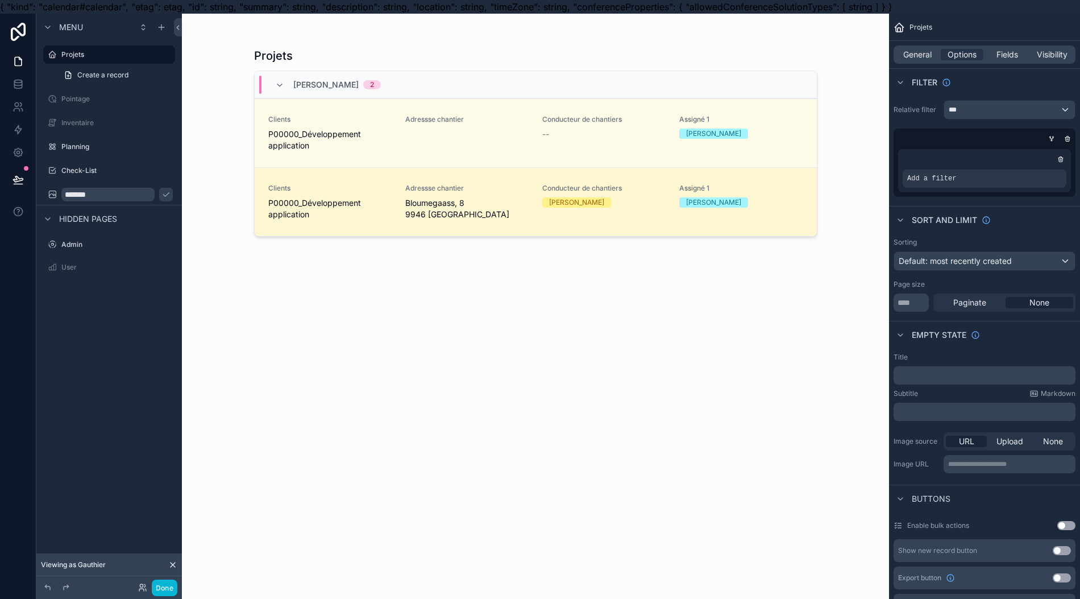
click at [0, 0] on div "scrollable content" at bounding box center [0, 0] width 0 height 0
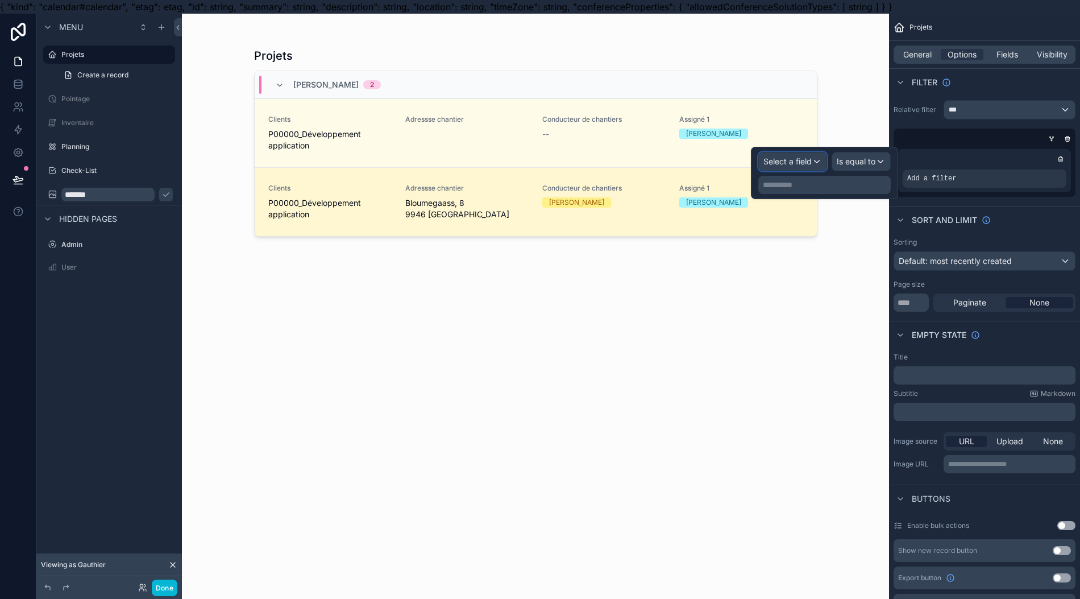
click at [788, 154] on div "Select a field" at bounding box center [793, 161] width 68 height 18
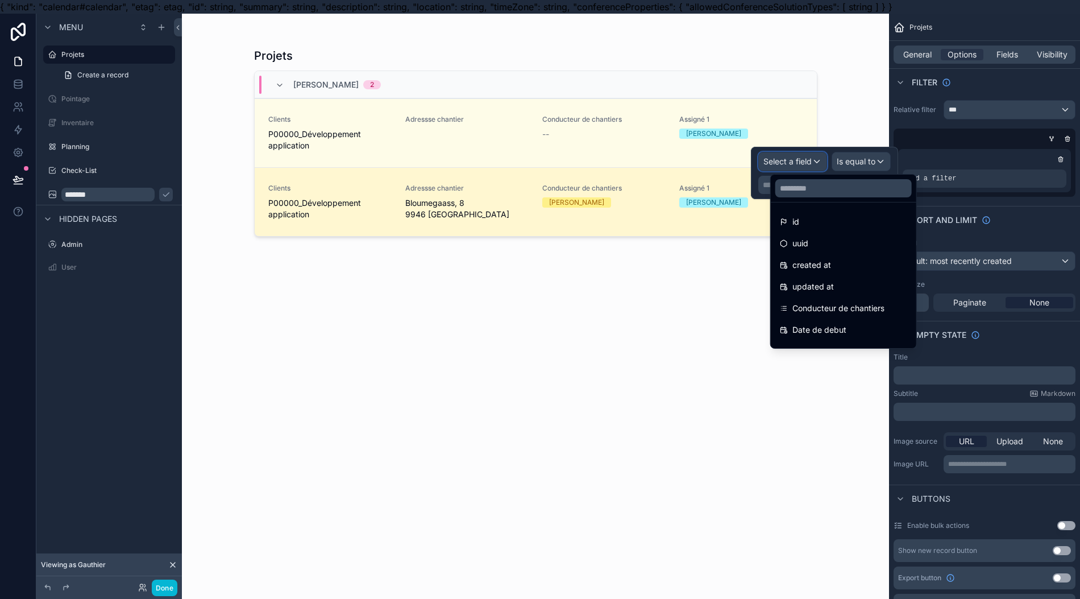
scroll to position [151, 0]
click at [831, 247] on div "Adresse" at bounding box center [843, 244] width 127 height 14
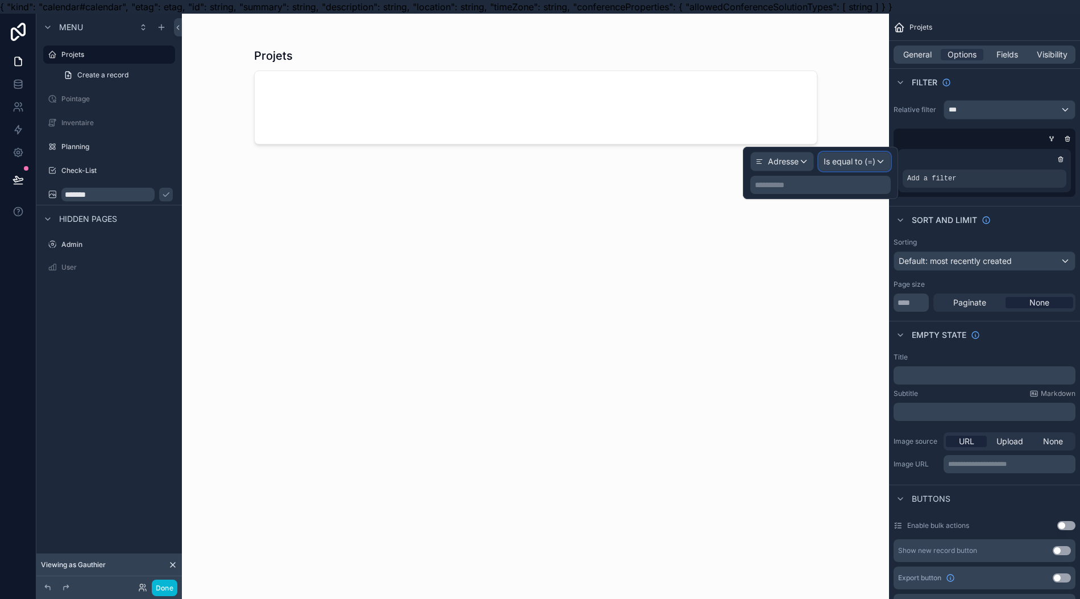
click at [850, 159] on span "Is equal to (=)" at bounding box center [850, 161] width 52 height 11
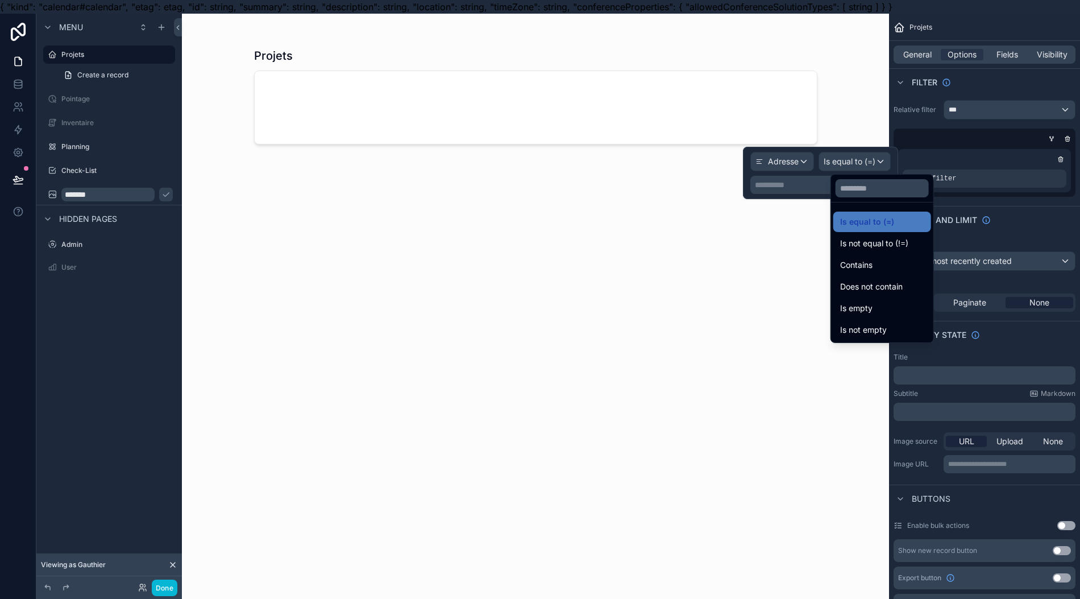
click at [888, 324] on div "Is not empty" at bounding box center [882, 330] width 84 height 14
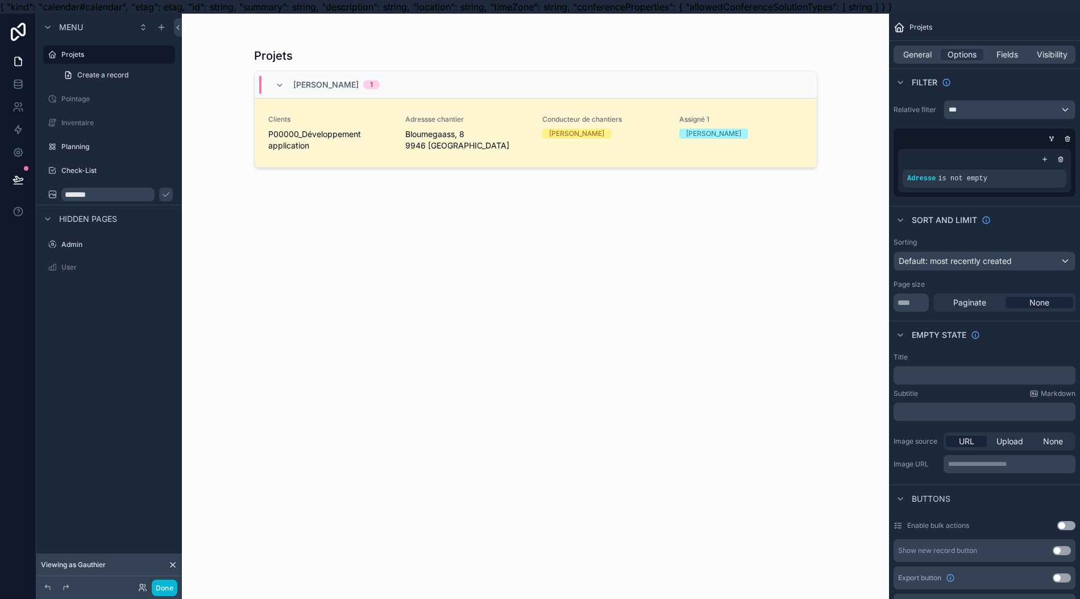
click at [736, 403] on div "Projets Gauthier Arnould 1 Clients P00000_Développement application Adressse ch…" at bounding box center [535, 320] width 563 height 558
click at [571, 148] on div "Conducteur de chantiers Pascal MARAGA" at bounding box center [603, 133] width 123 height 36
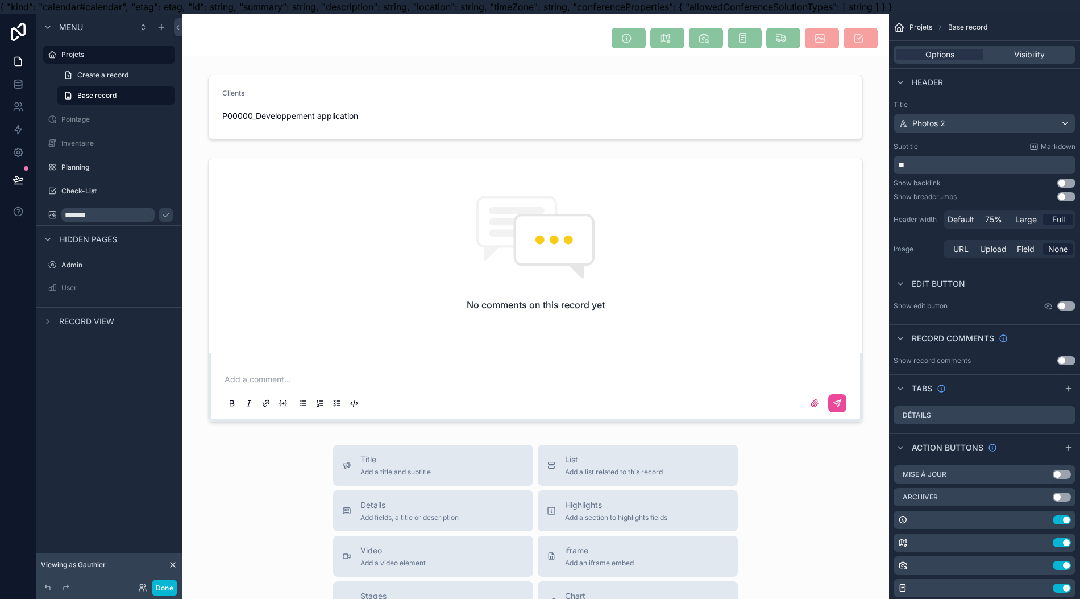
drag, startPoint x: 90, startPoint y: 389, endPoint x: 91, endPoint y: 337, distance: 52.3
click at [90, 388] on div "Menu Projets Create a record Base record Pointage Inventaire Planning Check-Lis…" at bounding box center [109, 306] width 146 height 585
click at [109, 520] on div "Menu Projets Create a record Base record Pointage Inventaire Planning Check-Lis…" at bounding box center [109, 306] width 146 height 585
click at [162, 580] on button "Done" at bounding box center [165, 587] width 26 height 16
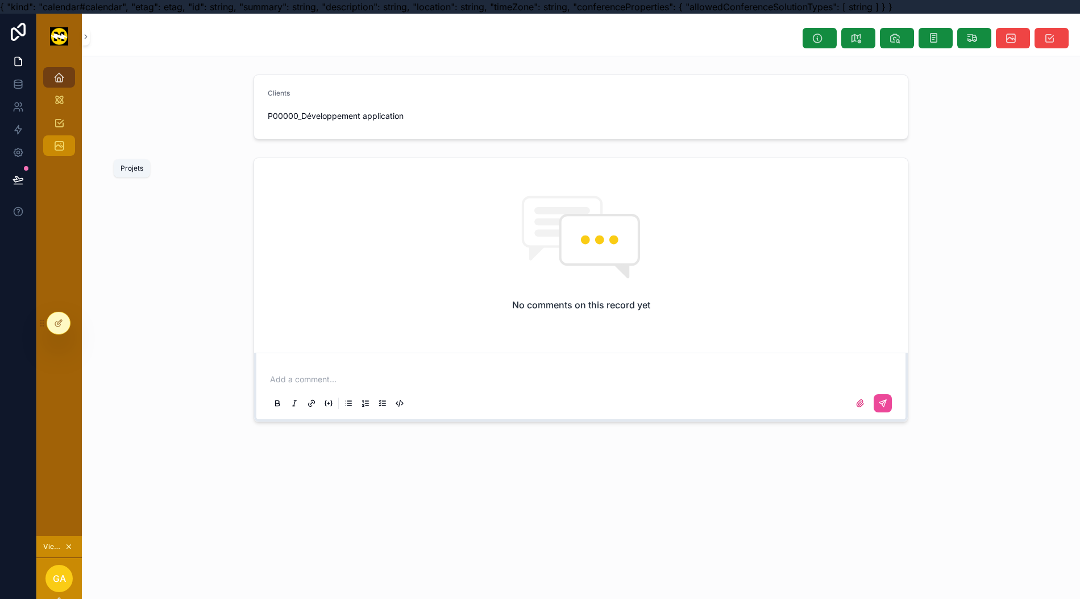
click at [53, 147] on icon "scrollable content" at bounding box center [58, 145] width 11 height 11
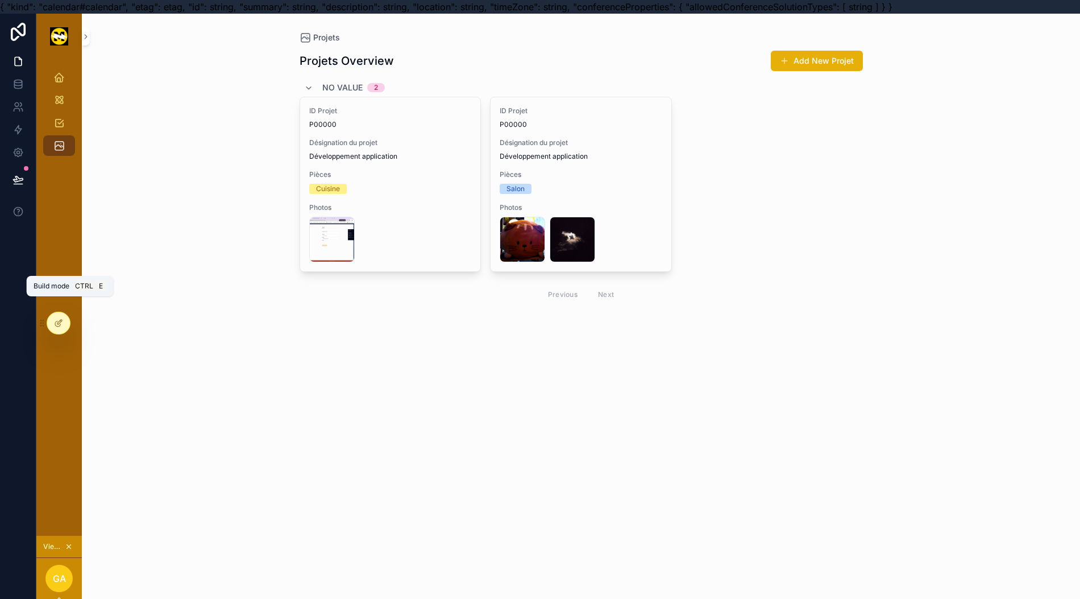
click at [51, 322] on div at bounding box center [58, 323] width 23 height 22
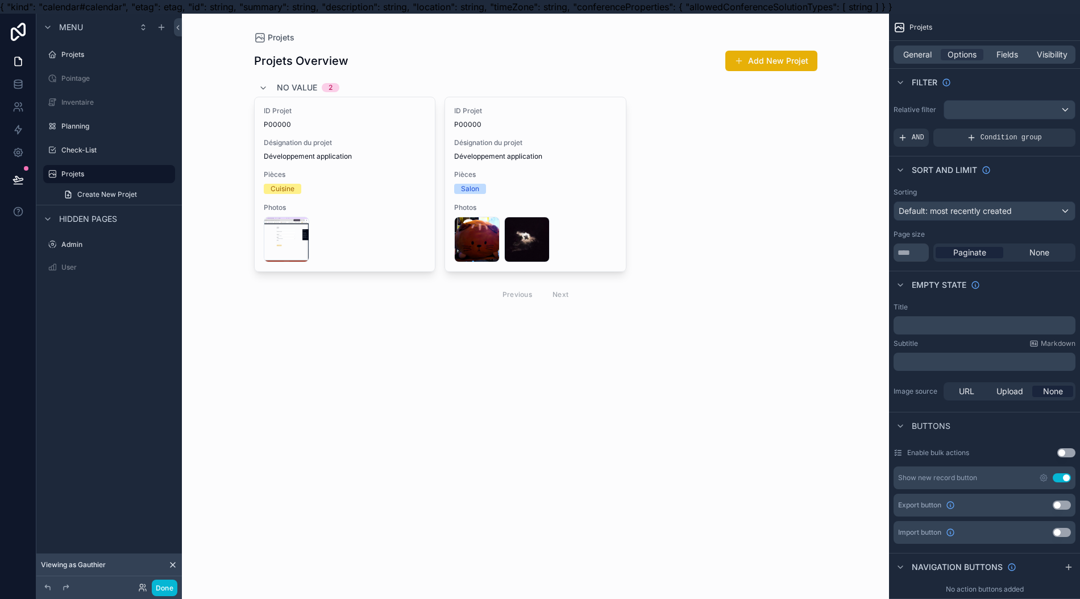
click at [929, 48] on div "General Options Fields Visibility" at bounding box center [985, 54] width 182 height 18
click at [925, 49] on span "General" at bounding box center [918, 54] width 28 height 11
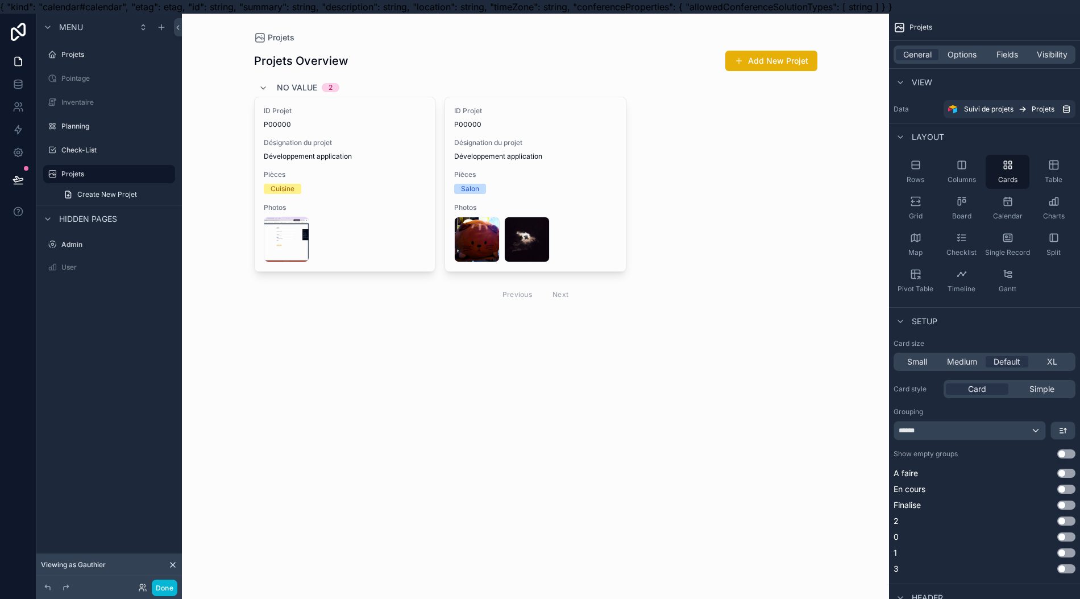
click at [974, 56] on span "Options" at bounding box center [962, 54] width 29 height 11
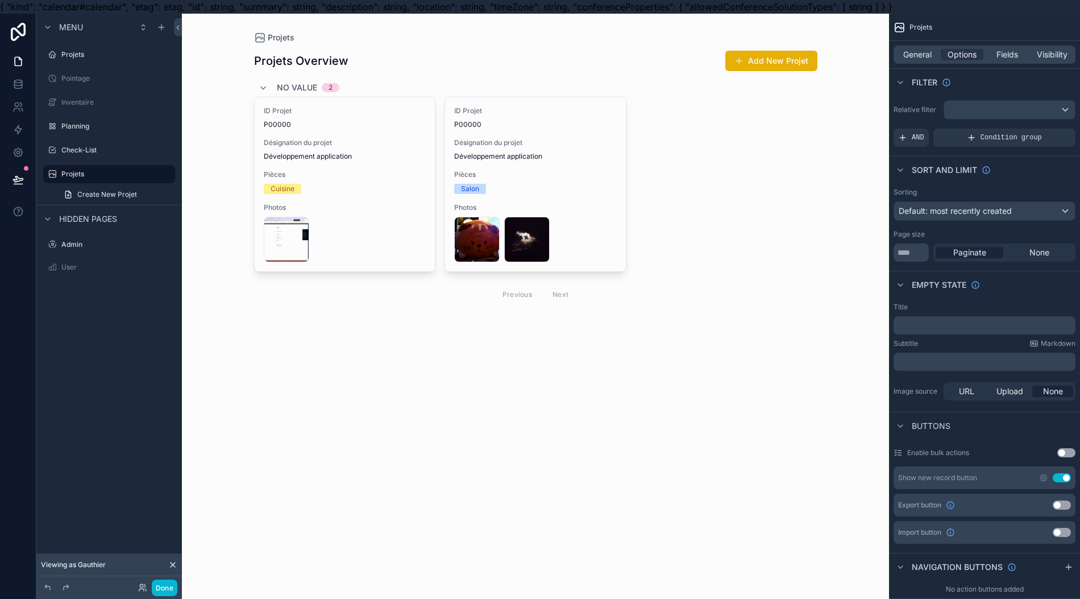
click at [925, 55] on span "General" at bounding box center [918, 54] width 28 height 11
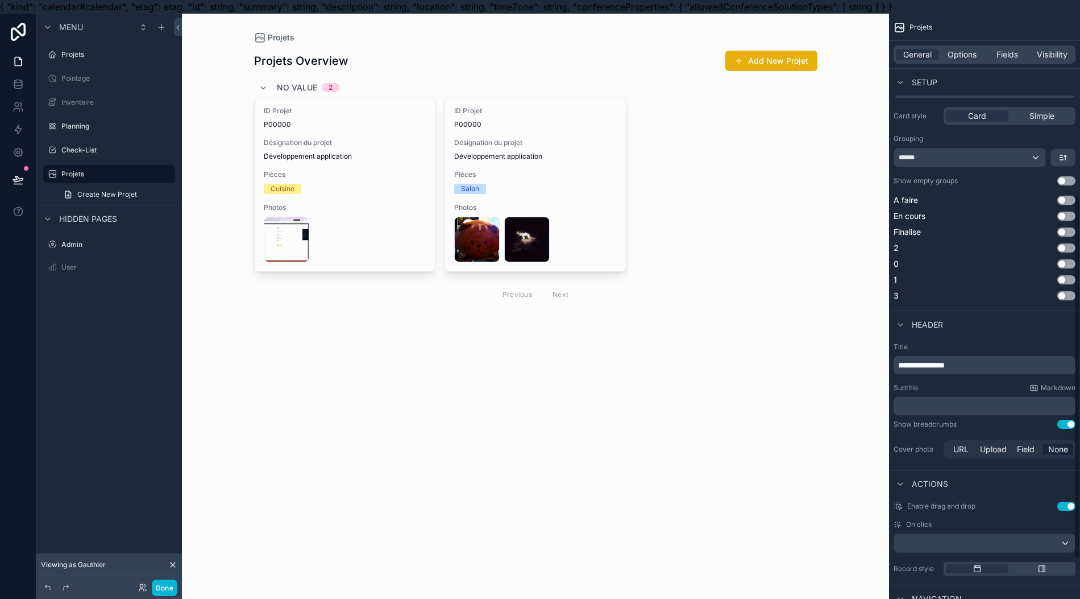
scroll to position [303, 0]
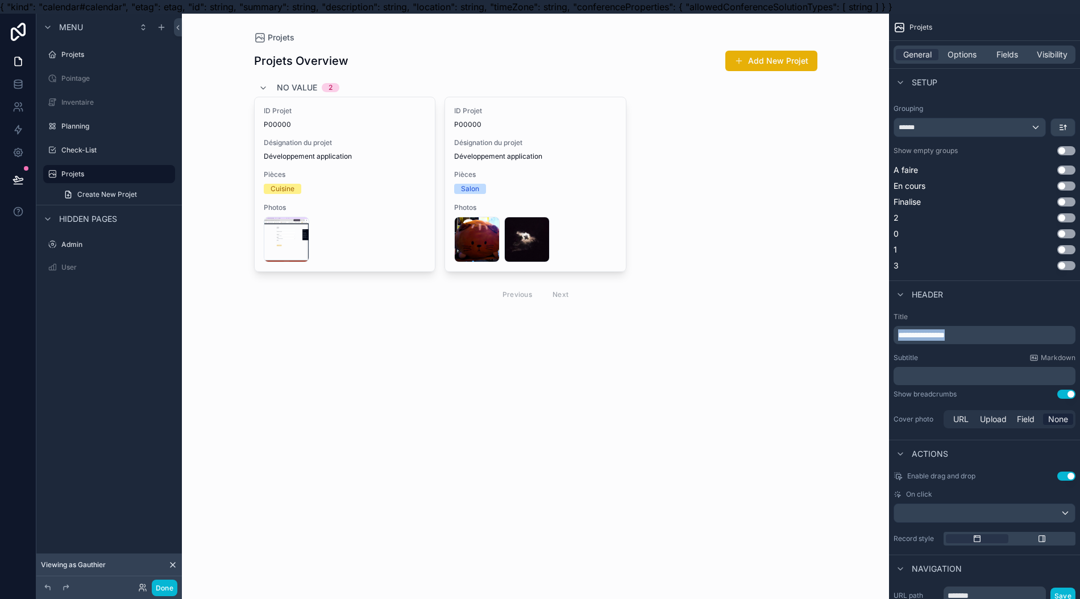
drag, startPoint x: 998, startPoint y: 337, endPoint x: 675, endPoint y: 387, distance: 326.8
click at [675, 387] on div "**********" at bounding box center [631, 313] width 898 height 599
click at [750, 404] on div "Projets Galerie Add New Projet No value 2 ID Projet P00000 Désignation du proje…" at bounding box center [535, 313] width 707 height 599
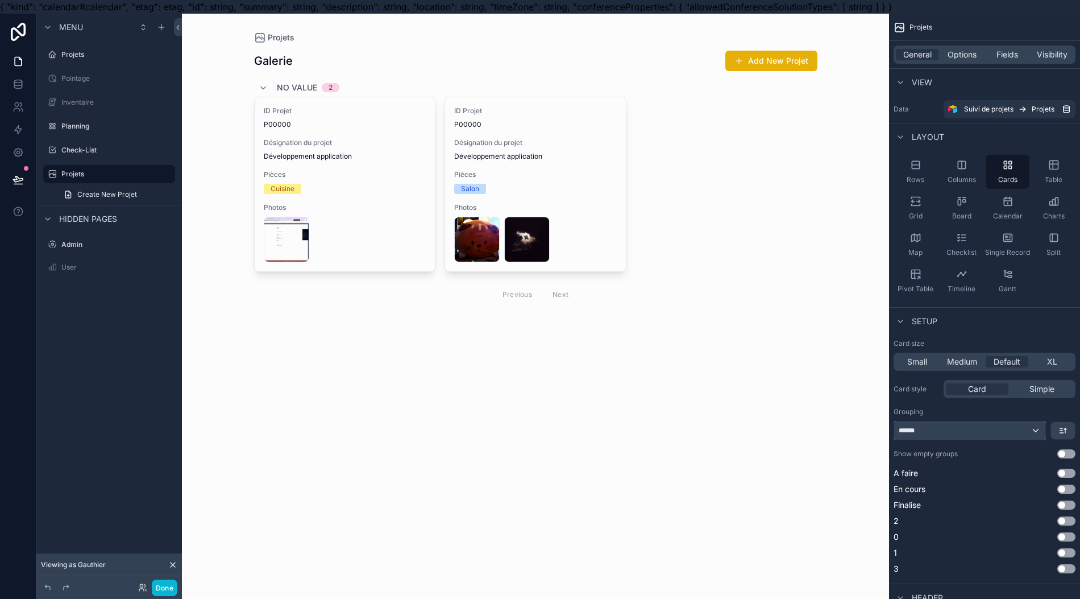
click at [1017, 424] on div "******" at bounding box center [969, 430] width 151 height 18
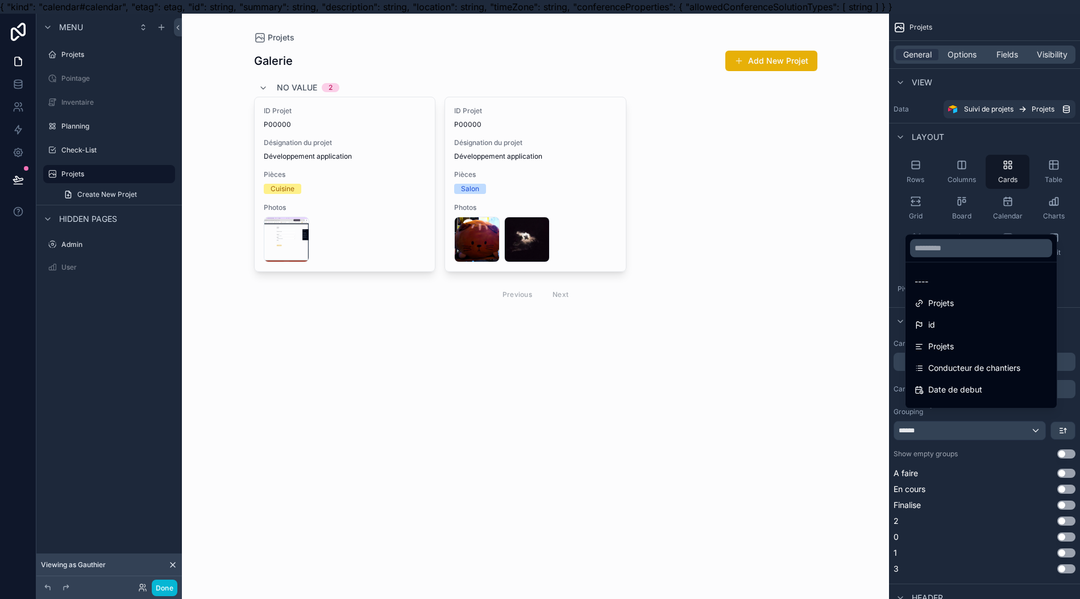
click at [987, 353] on div "Projets" at bounding box center [981, 346] width 133 height 14
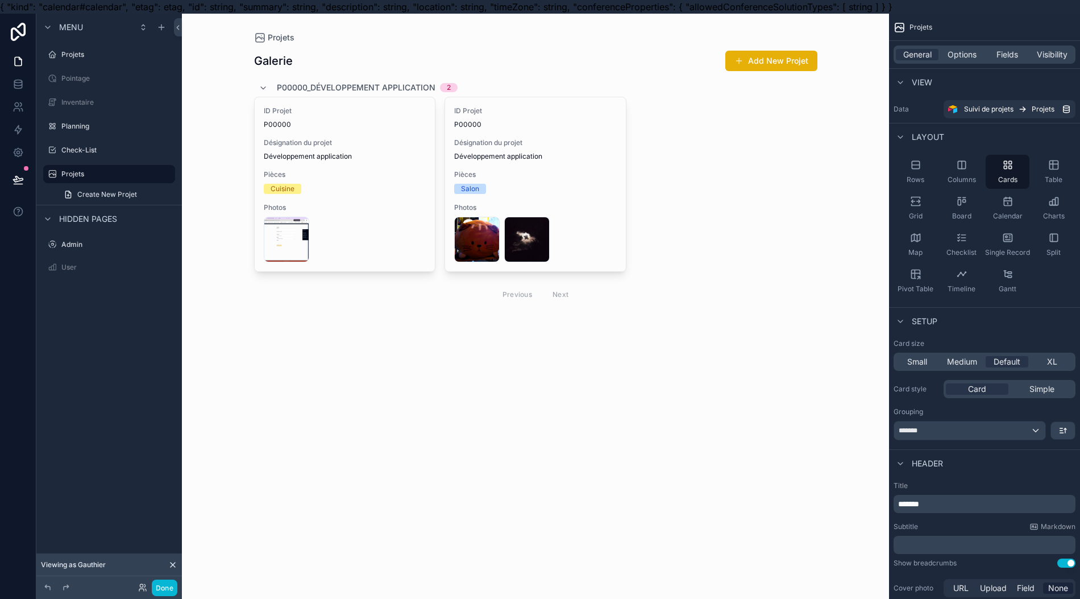
click at [1012, 51] on span "Fields" at bounding box center [1008, 54] width 22 height 11
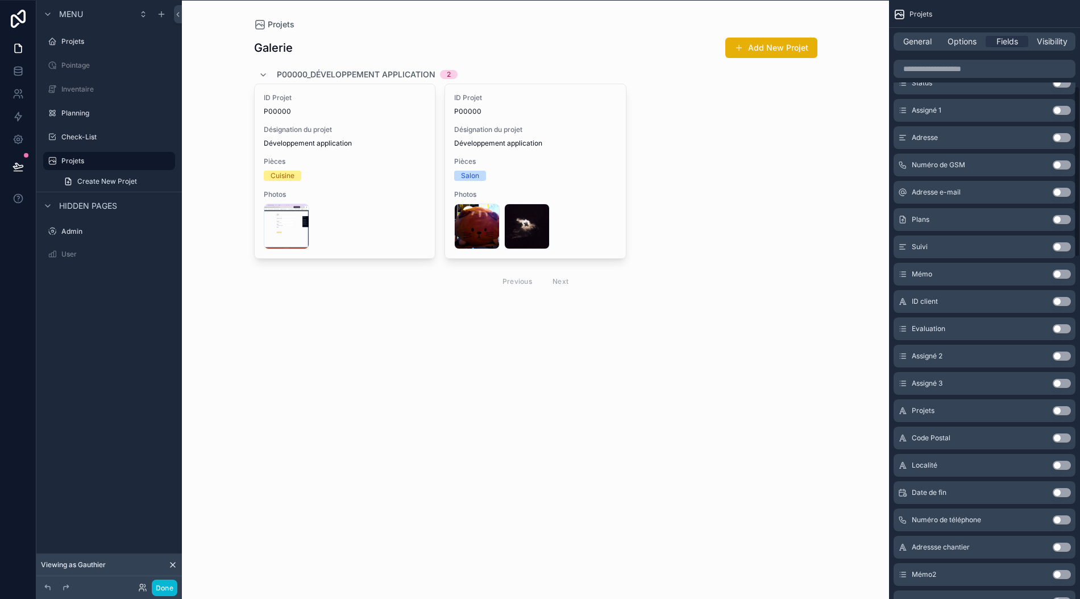
scroll to position [25, 11]
click at [975, 35] on span "Options" at bounding box center [962, 40] width 29 height 11
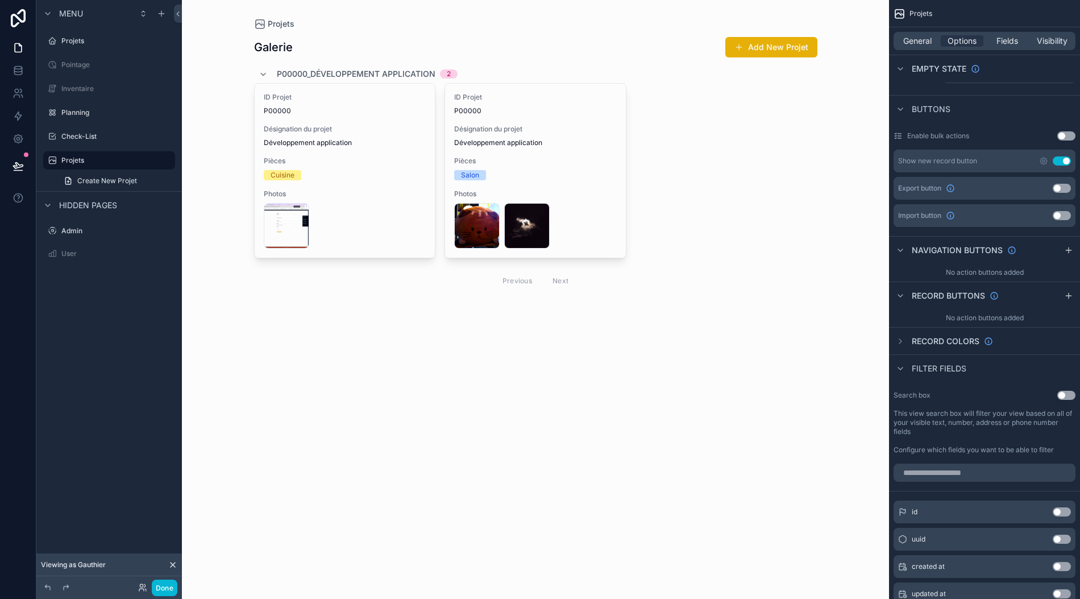
click at [1067, 156] on button "Use setting" at bounding box center [1062, 160] width 18 height 9
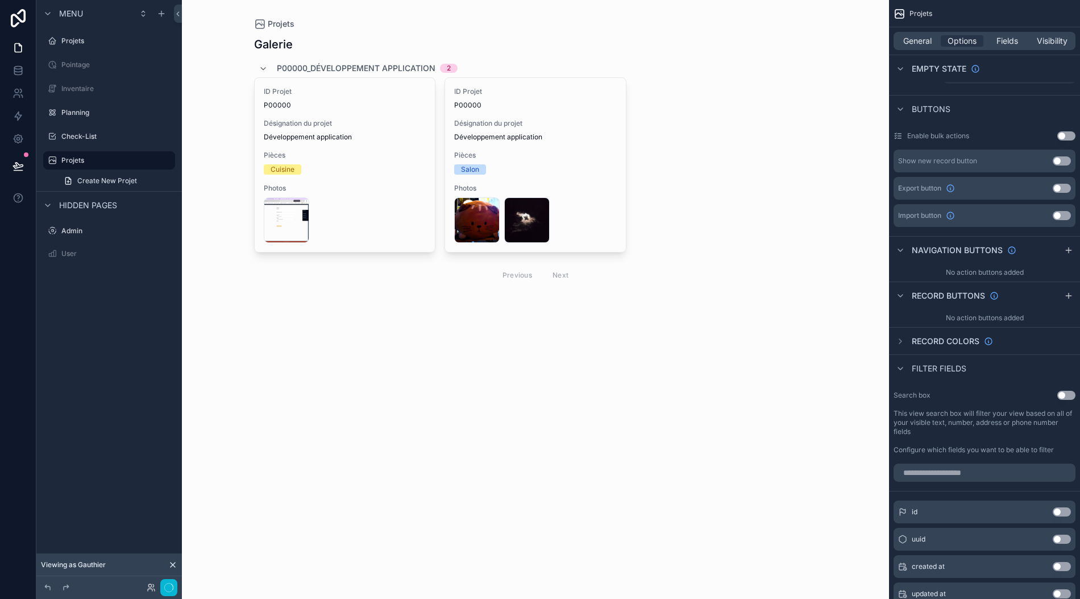
scroll to position [0, 11]
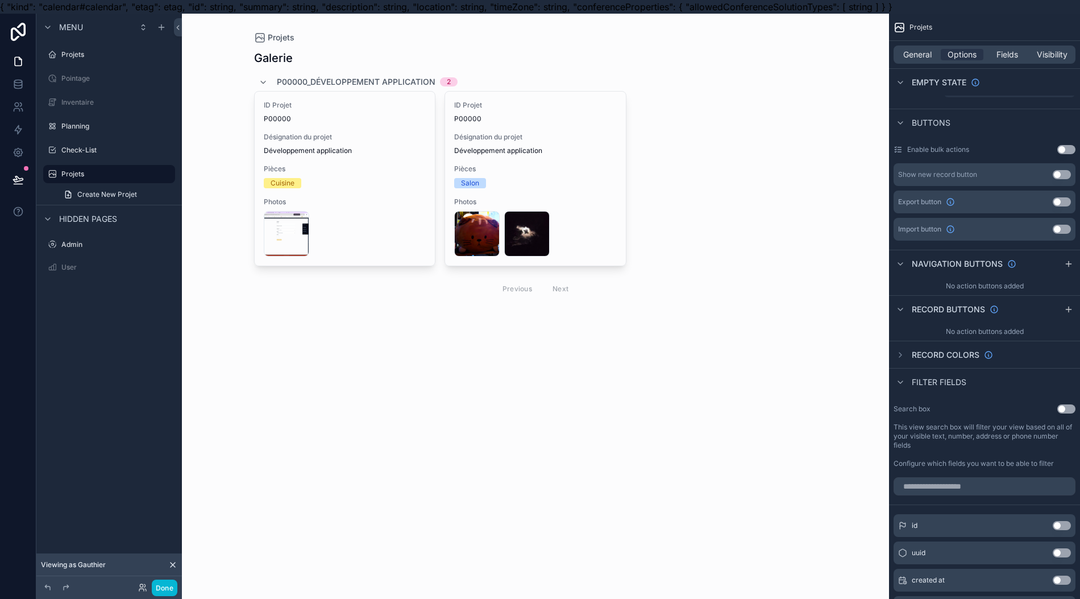
click at [628, 234] on div "scrollable content" at bounding box center [536, 176] width 582 height 325
click at [608, 234] on div "20240315_210303 .jpg 20240924_003200 .jpg" at bounding box center [535, 233] width 163 height 45
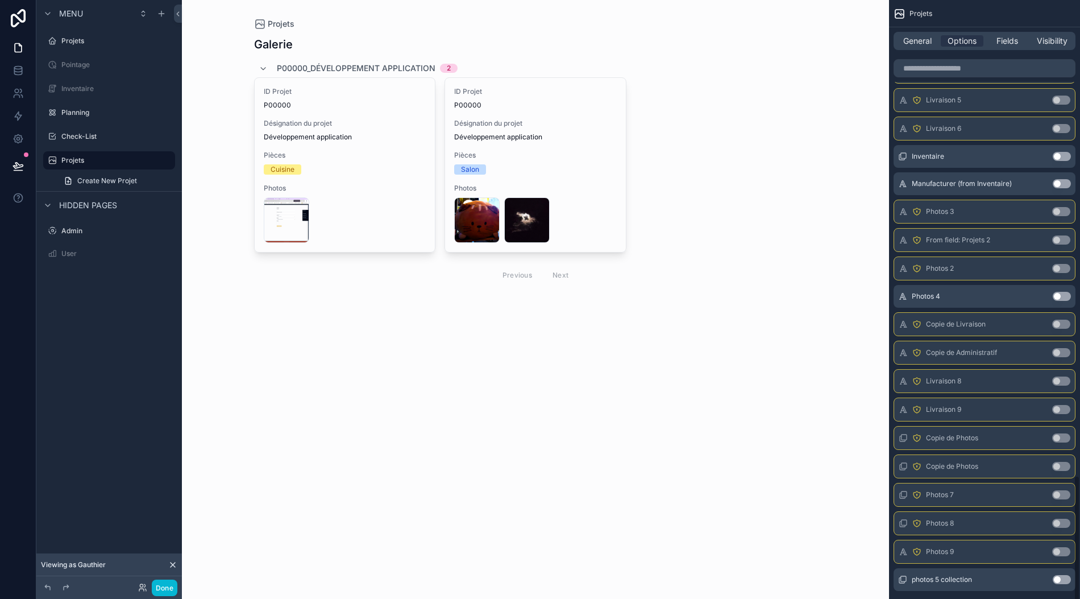
scroll to position [25, 11]
click at [756, 59] on div "P00000_Développement application 2" at bounding box center [535, 68] width 563 height 18
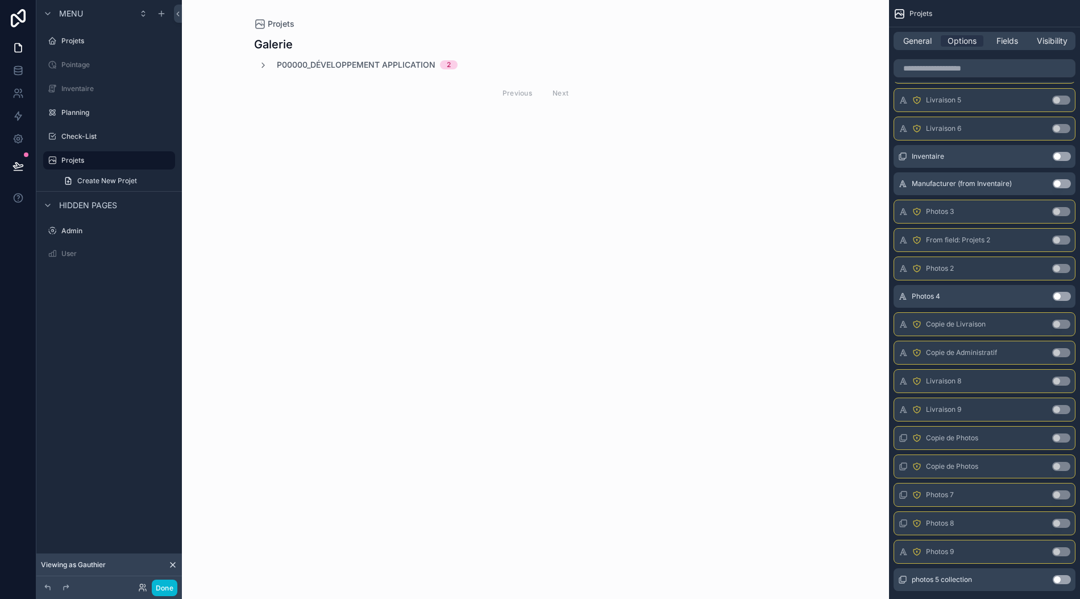
click at [259, 61] on icon "scrollable content" at bounding box center [263, 65] width 9 height 9
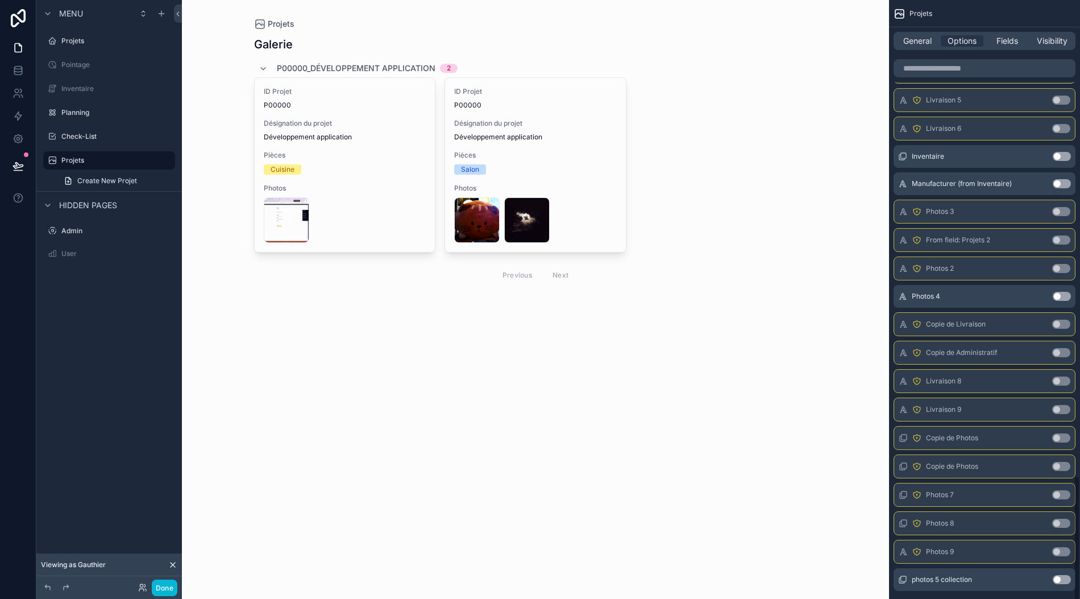
click at [919, 35] on span "General" at bounding box center [918, 40] width 28 height 11
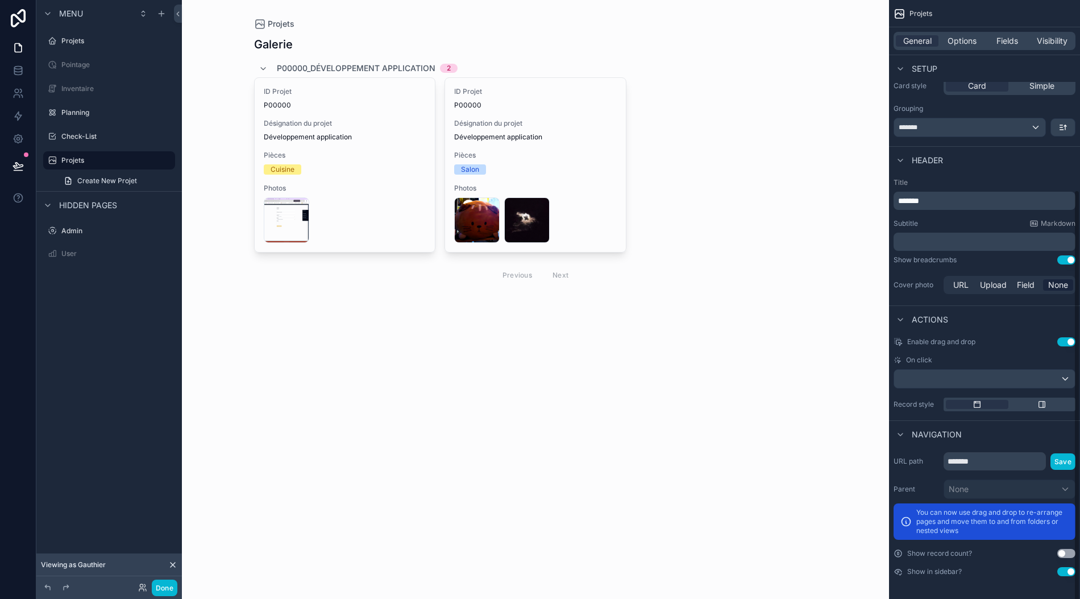
scroll to position [276, 0]
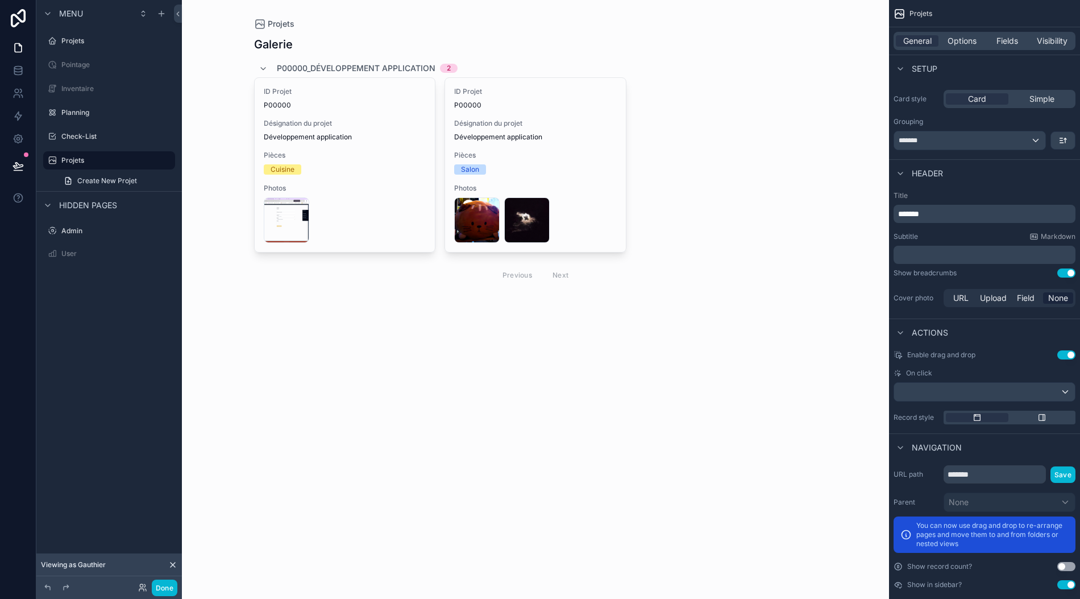
click at [1062, 350] on button "Use setting" at bounding box center [1067, 354] width 18 height 9
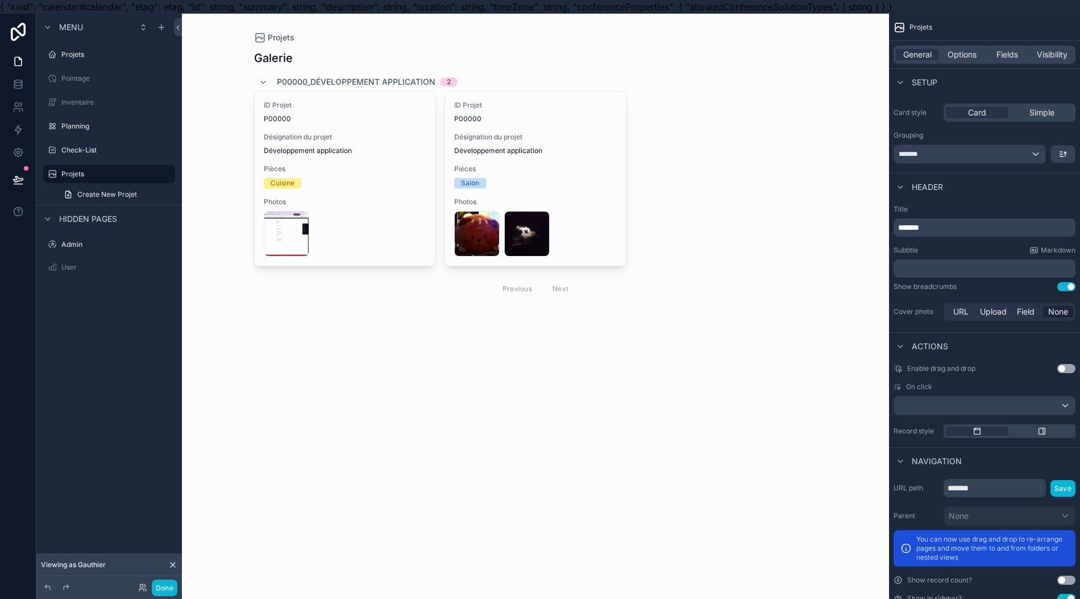
click at [576, 214] on div "20240315_210303 .jpg 20240924_003200 .jpg" at bounding box center [535, 233] width 163 height 45
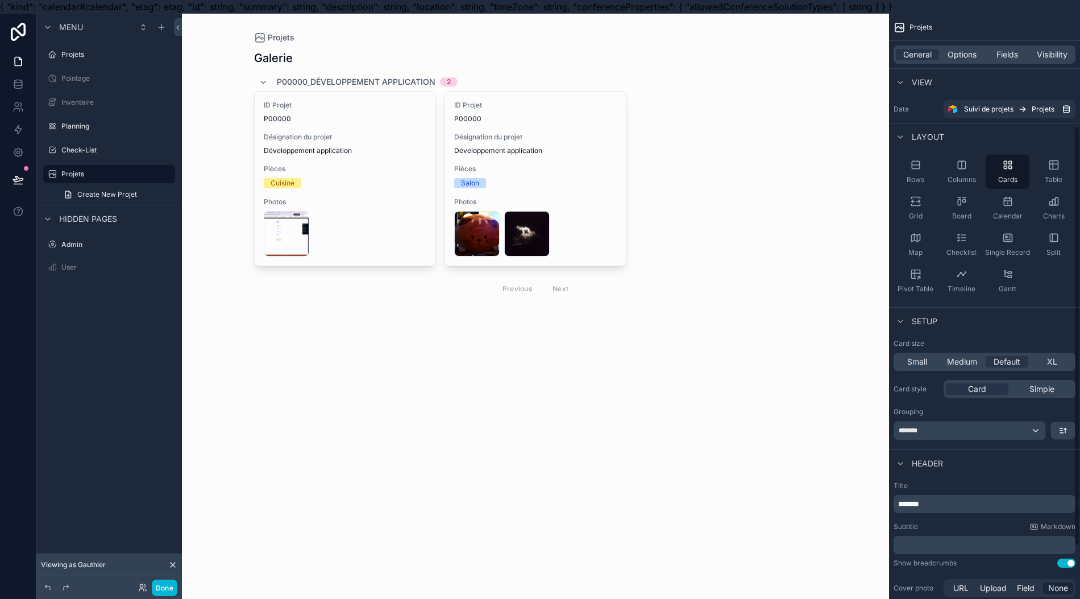
scroll to position [276, 0]
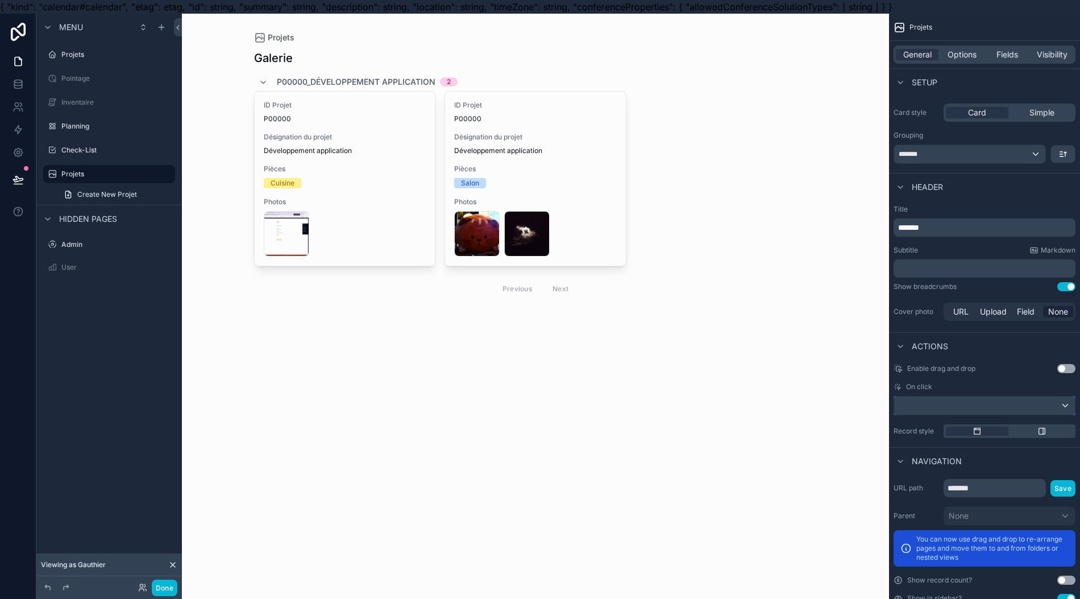
click at [1033, 411] on div "scrollable content" at bounding box center [984, 405] width 181 height 18
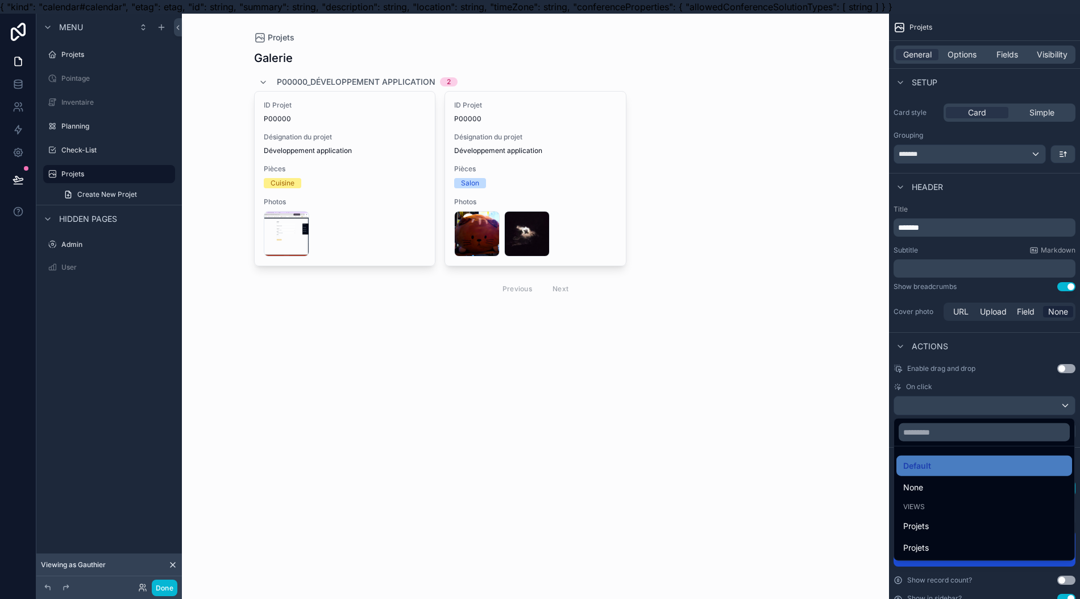
click at [989, 488] on div "None" at bounding box center [985, 487] width 162 height 14
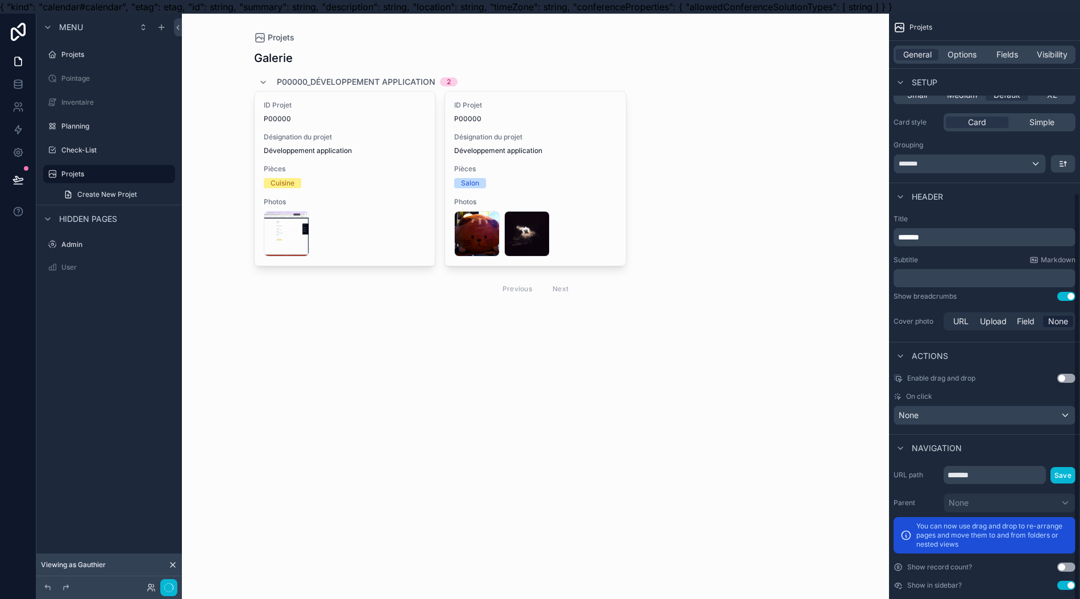
scroll to position [254, 0]
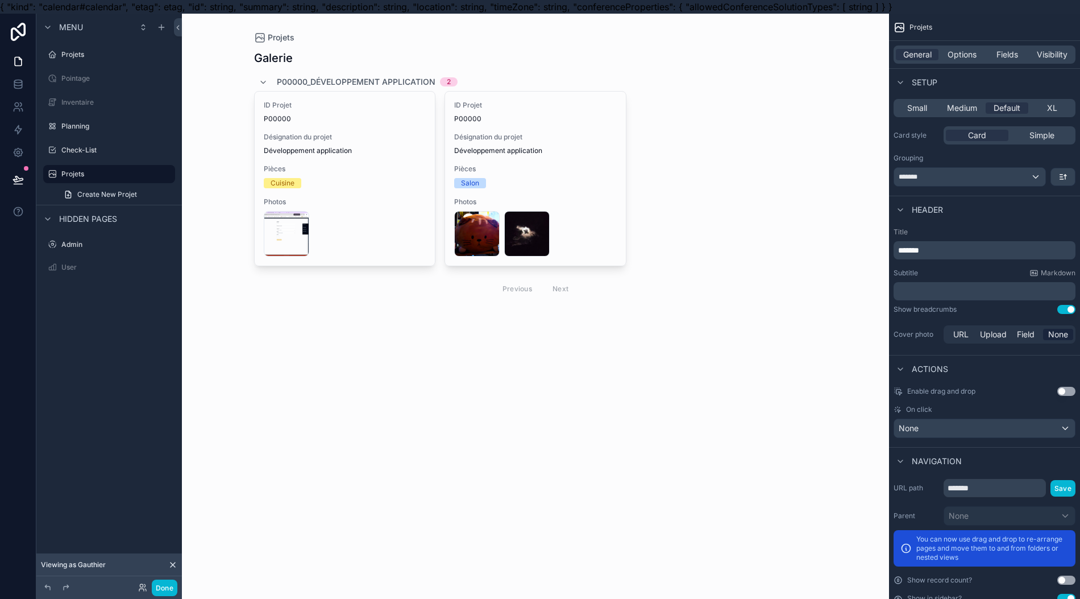
drag, startPoint x: 710, startPoint y: 346, endPoint x: 639, endPoint y: 304, distance: 81.8
click at [699, 342] on div "Projets Galerie P00000_Développement application 2 ID Projet P00000 Désignation…" at bounding box center [535, 313] width 707 height 599
click at [559, 232] on div "20240315_210303 .jpg 20240924_003200 .jpg" at bounding box center [535, 233] width 163 height 45
click at [0, 0] on div "20240924_003200 .jpg" at bounding box center [0, 0] width 0 height 0
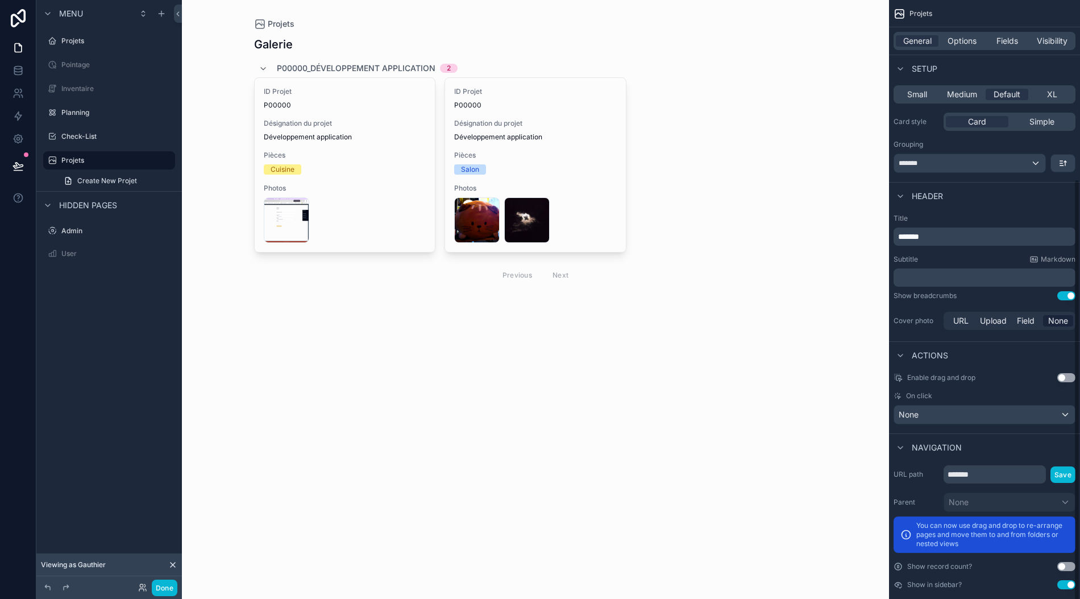
scroll to position [25, 11]
click at [13, 160] on icon at bounding box center [18, 165] width 11 height 11
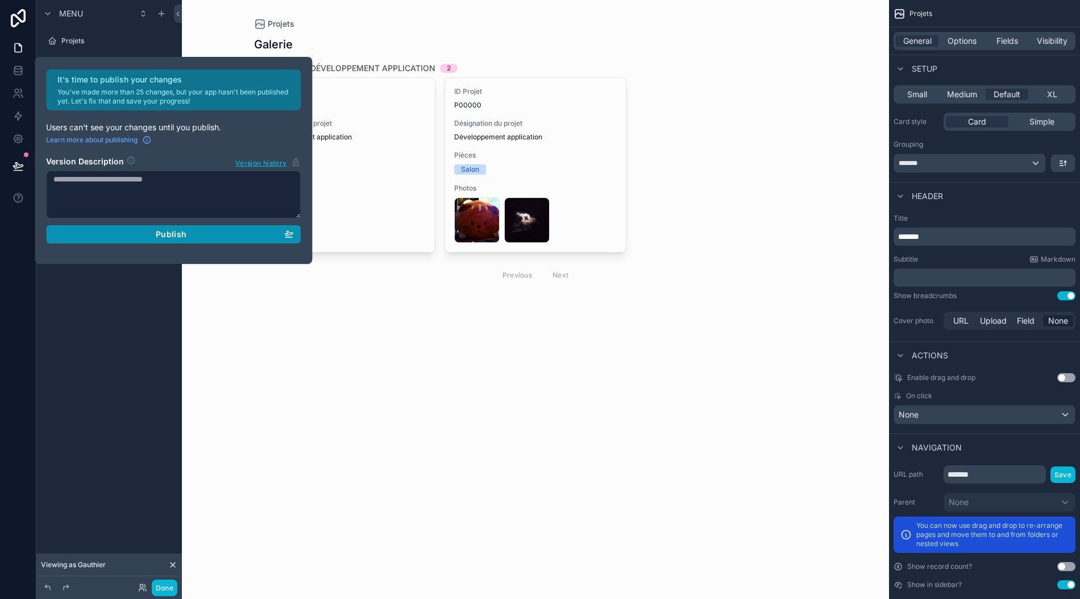
click at [243, 229] on div "Publish" at bounding box center [173, 234] width 240 height 10
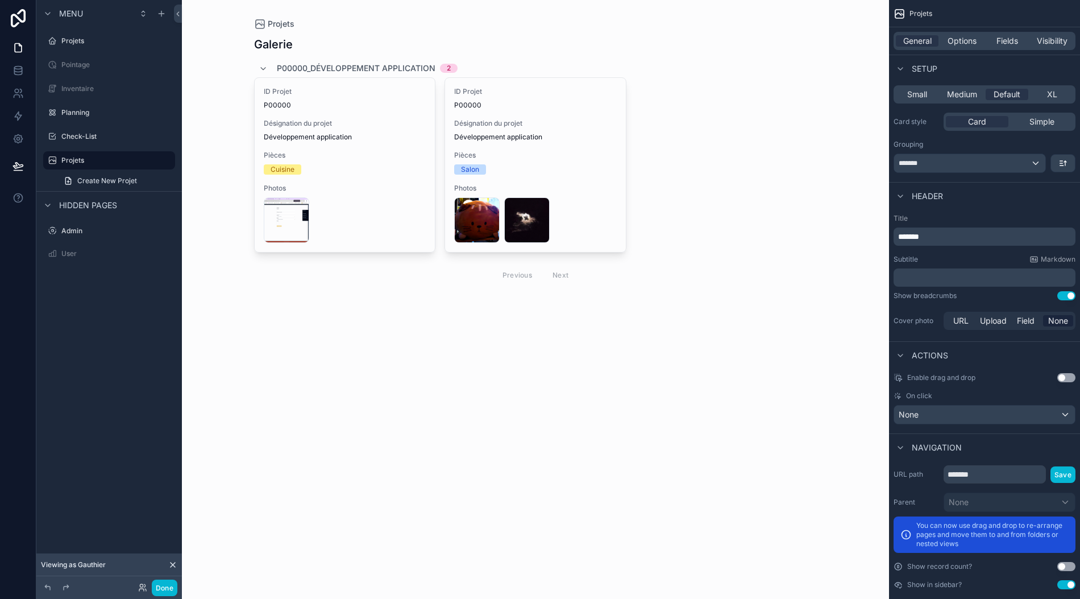
click at [105, 429] on div "Menu Projets Pointage Inventaire Planning Check-List Projets Create New Projet …" at bounding box center [109, 292] width 146 height 585
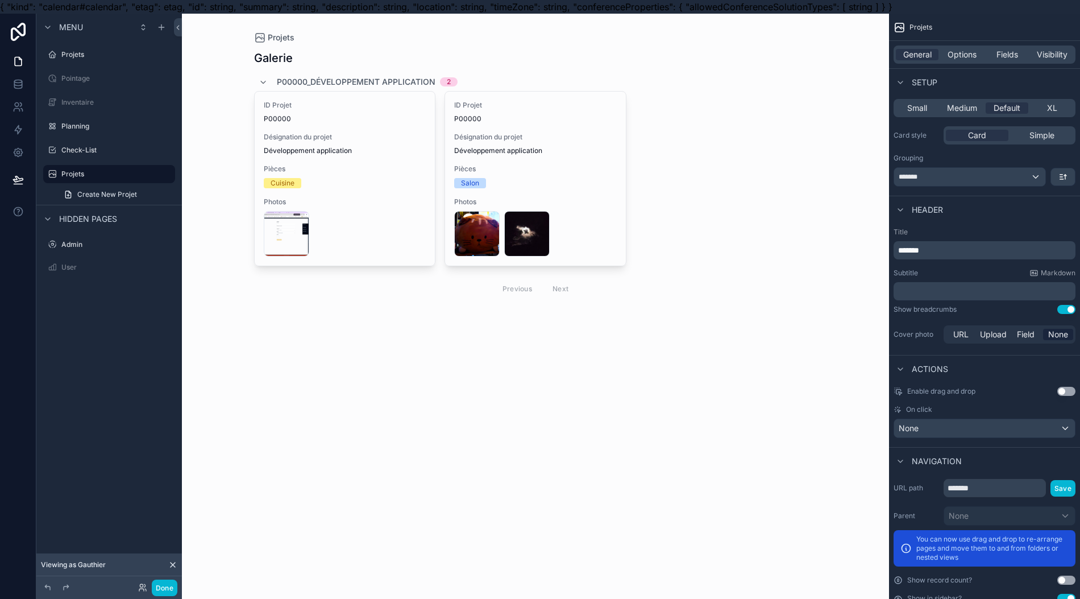
scroll to position [0, 11]
click at [161, 585] on button "Done" at bounding box center [165, 587] width 26 height 16
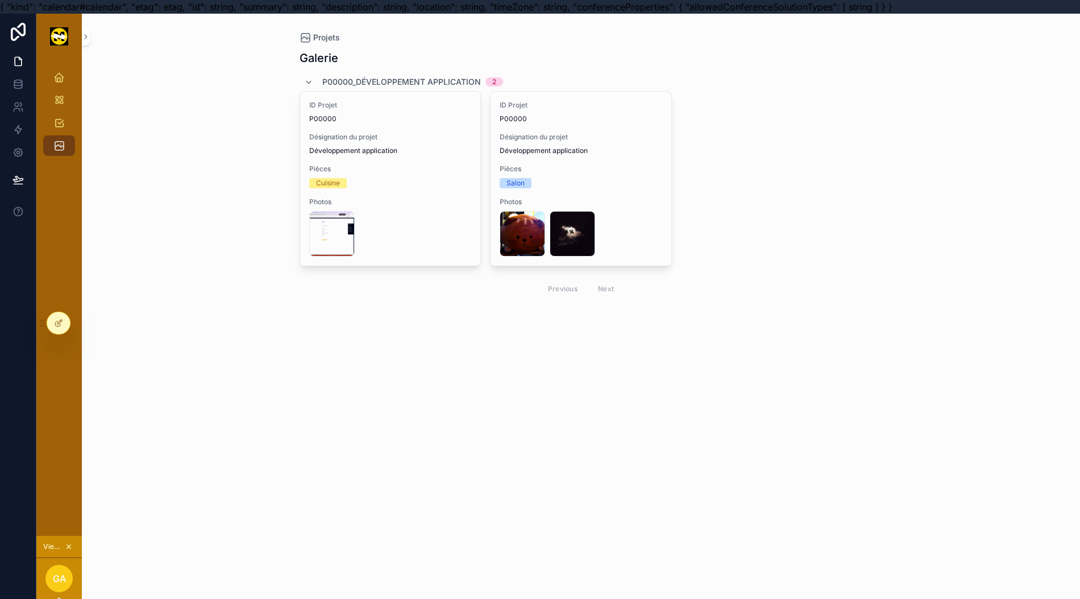
click at [403, 164] on span "Pièces" at bounding box center [390, 168] width 163 height 9
click at [53, 78] on icon "scrollable content" at bounding box center [58, 77] width 11 height 11
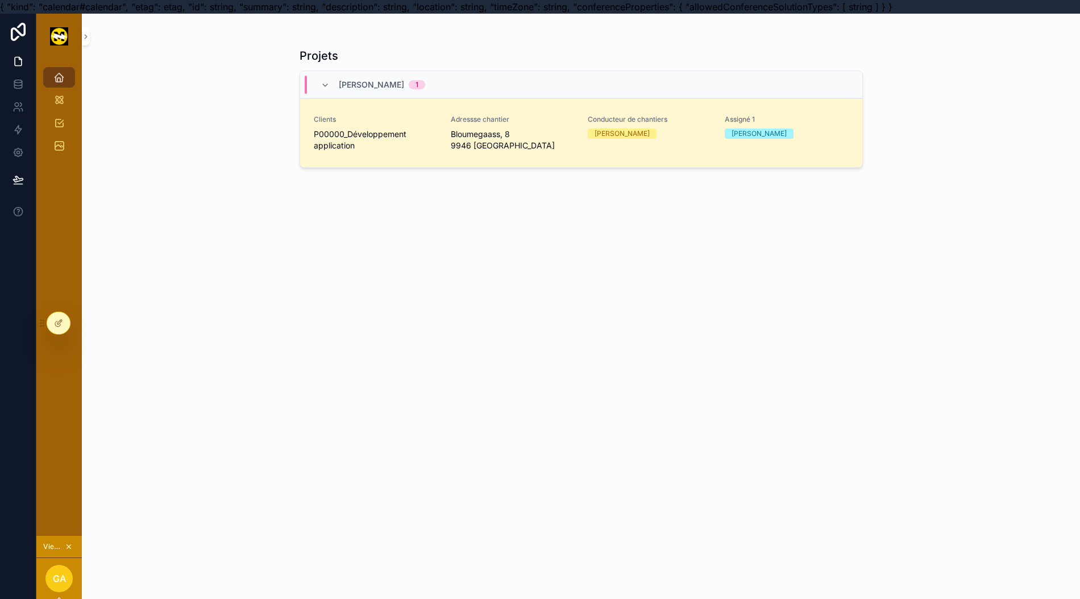
click at [403, 129] on span "P00000_Développement application" at bounding box center [375, 140] width 123 height 23
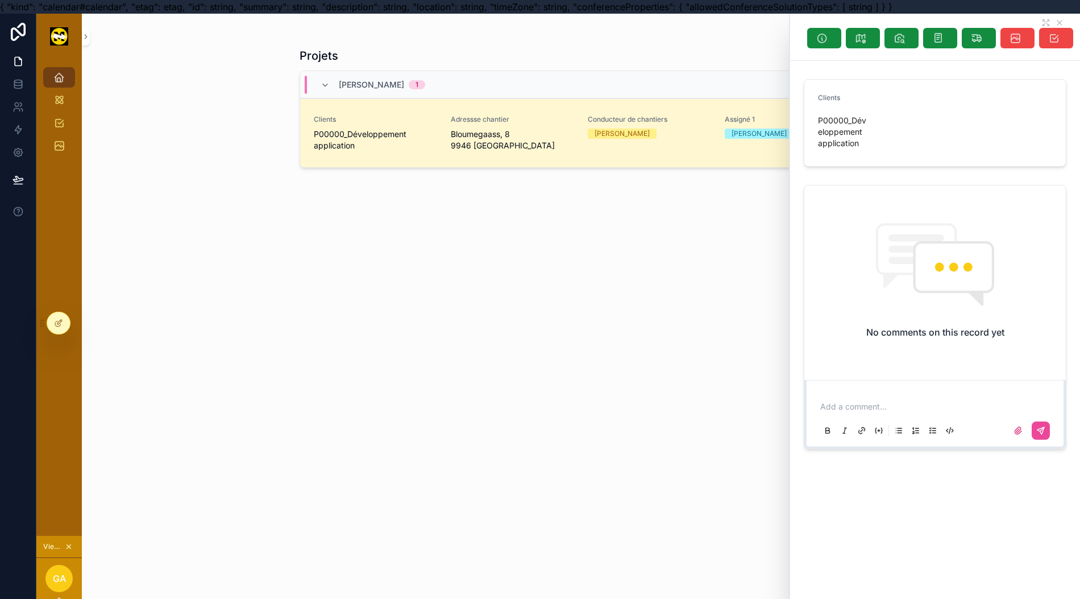
click at [698, 158] on link "Clients P00000_Développement application Adressse chantier Bloumegaass, 8 9946 …" at bounding box center [581, 132] width 562 height 69
click at [901, 38] on icon "scrollable content" at bounding box center [899, 37] width 11 height 11
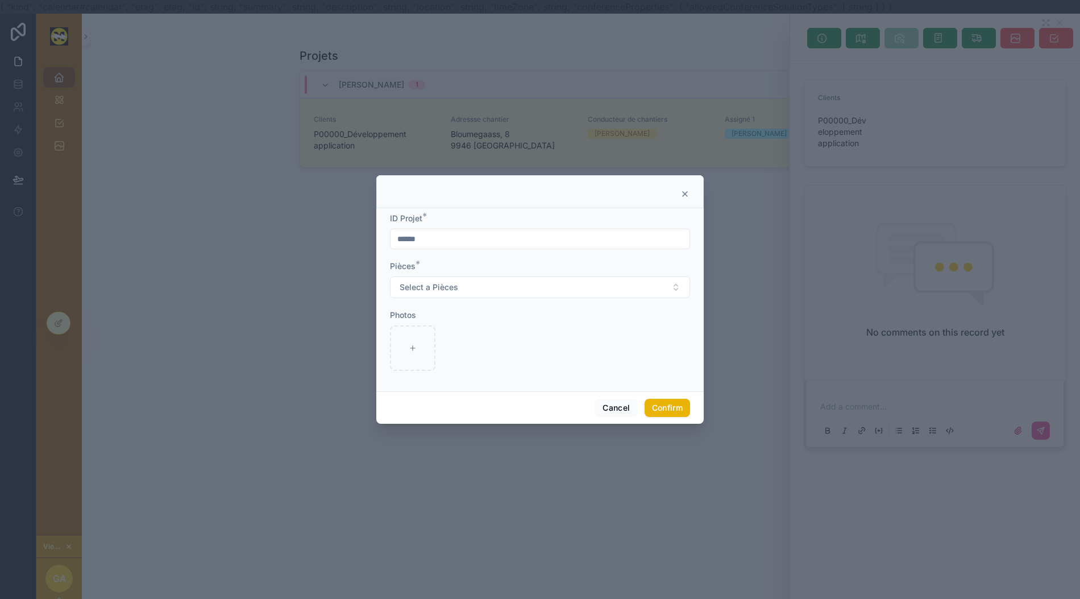
click at [550, 291] on button "Select a Pièces" at bounding box center [540, 287] width 300 height 22
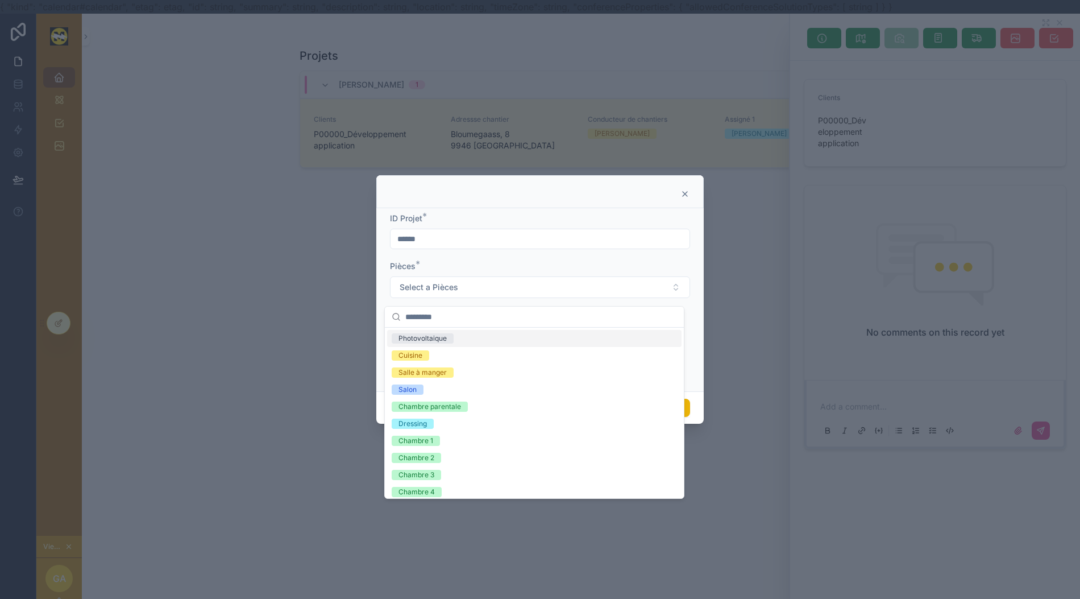
click at [550, 291] on button "Select a Pièces" at bounding box center [540, 287] width 300 height 22
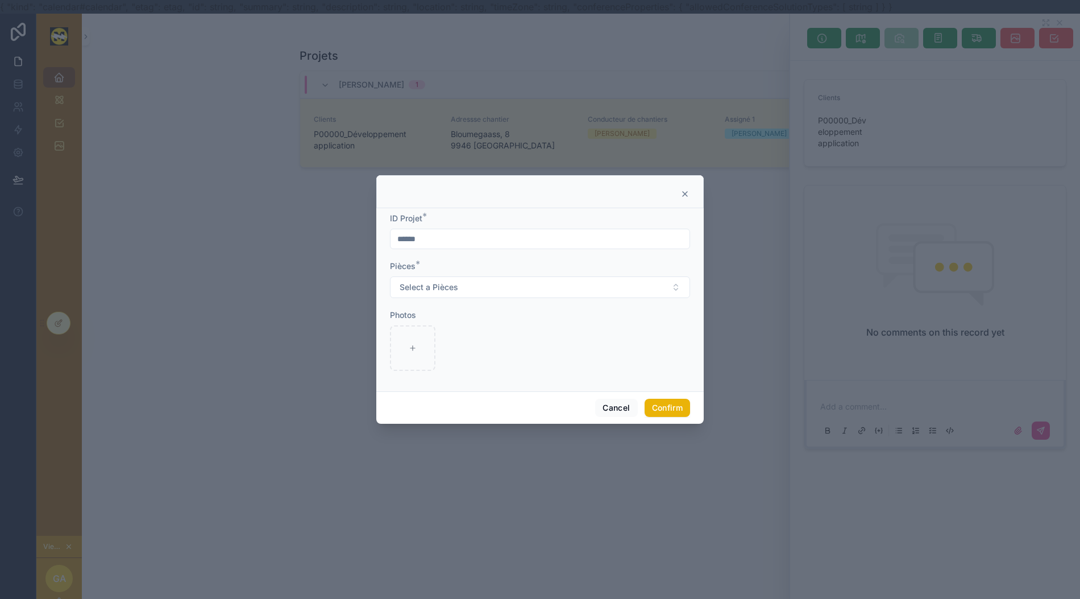
click at [609, 404] on div "Cancel Confirm" at bounding box center [540, 407] width 328 height 32
click at [681, 197] on icon at bounding box center [685, 193] width 9 height 9
